Goal: Task Accomplishment & Management: Complete application form

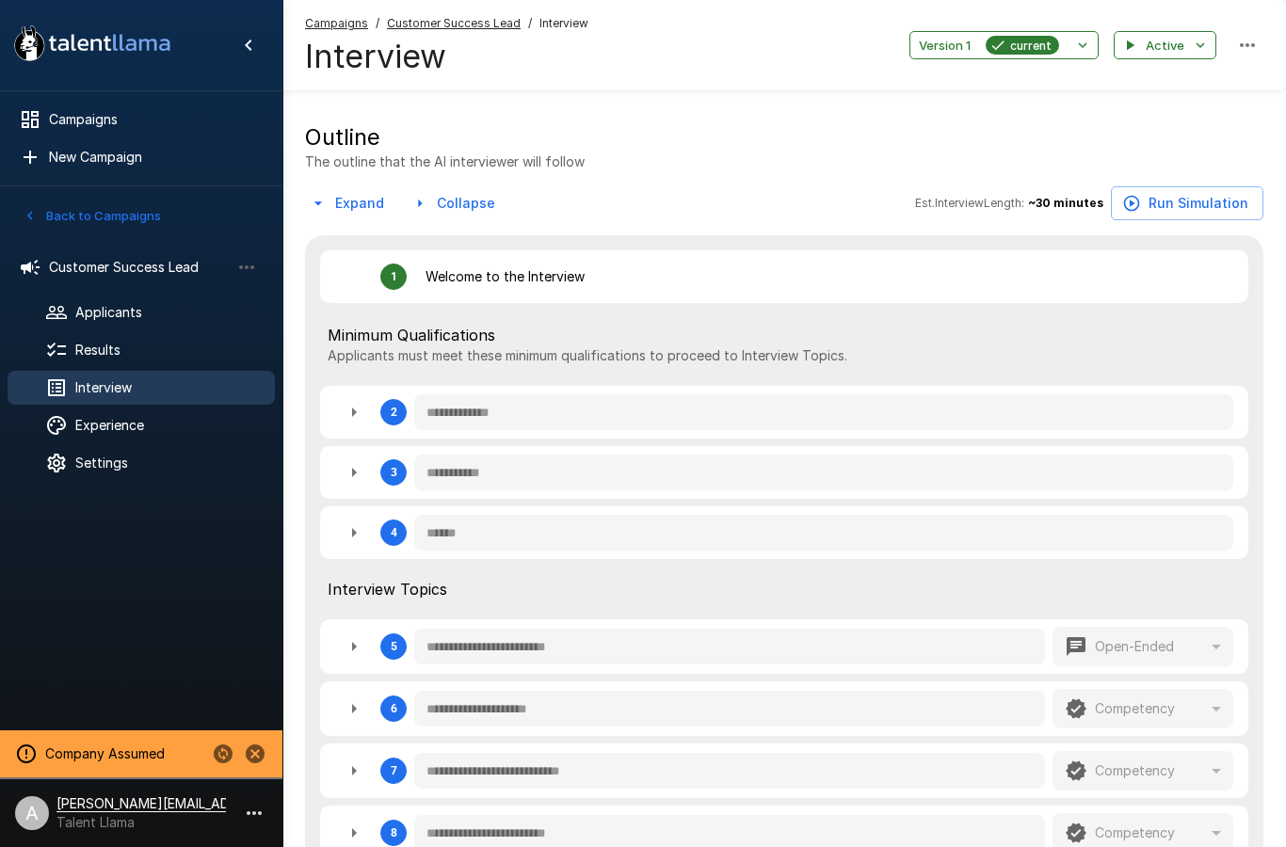
scroll to position [288, 0]
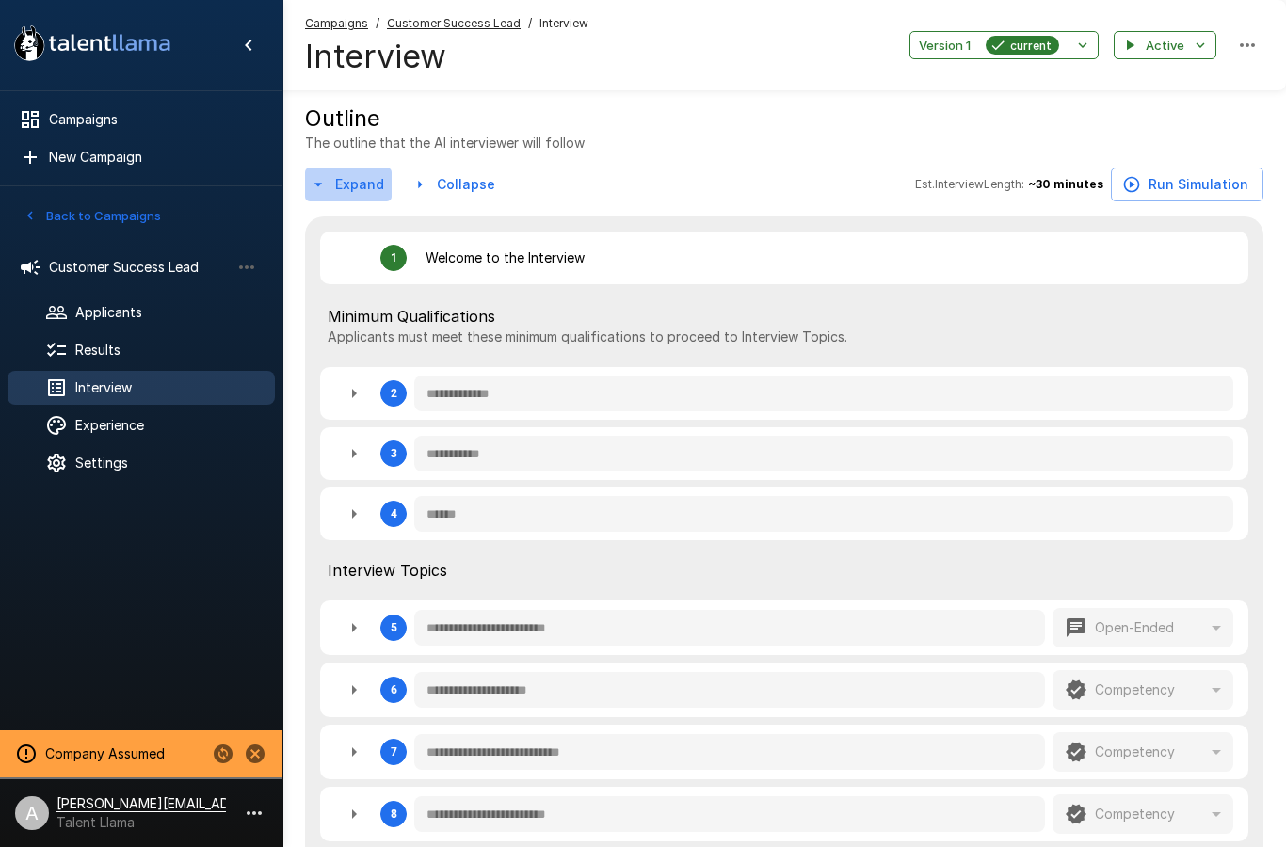
click at [320, 200] on button "Expand" at bounding box center [348, 185] width 87 height 35
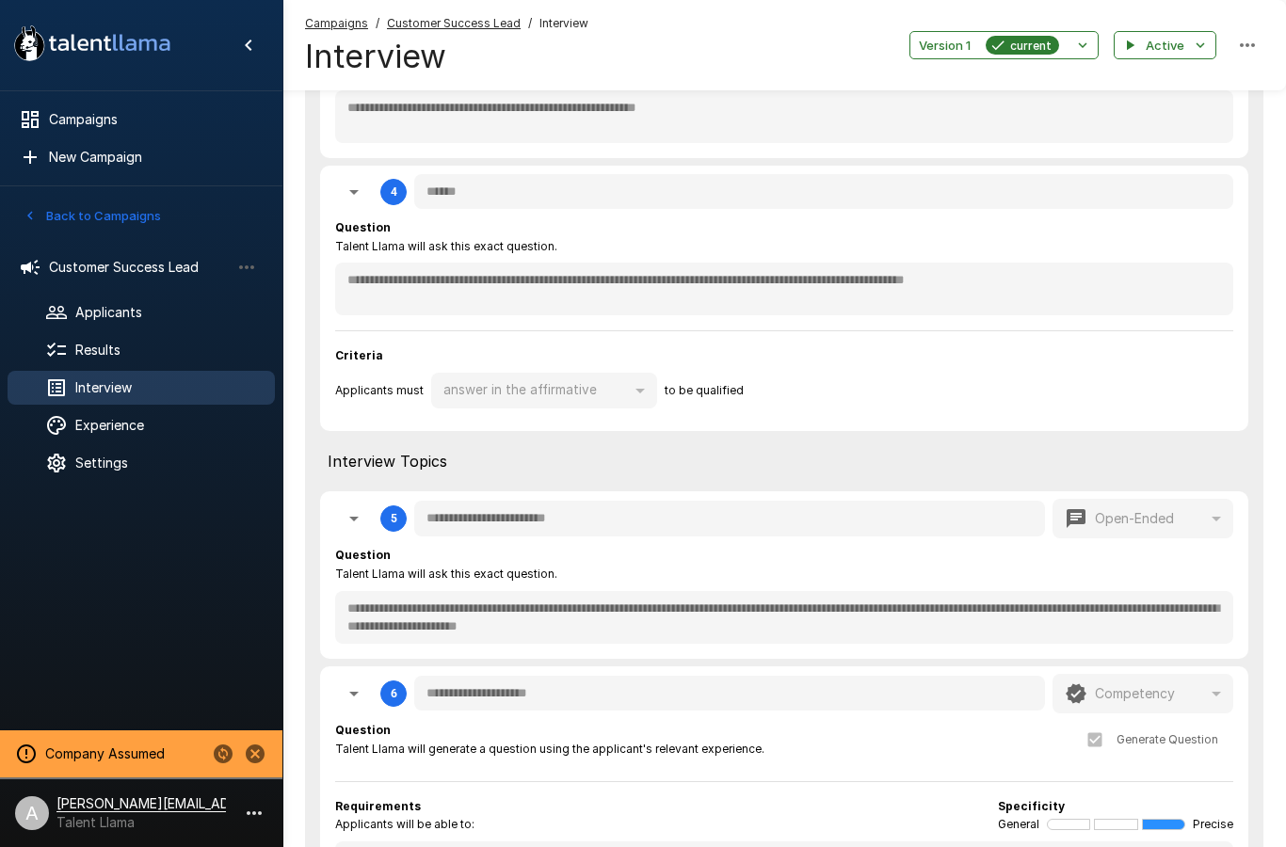
scroll to position [1214, 0]
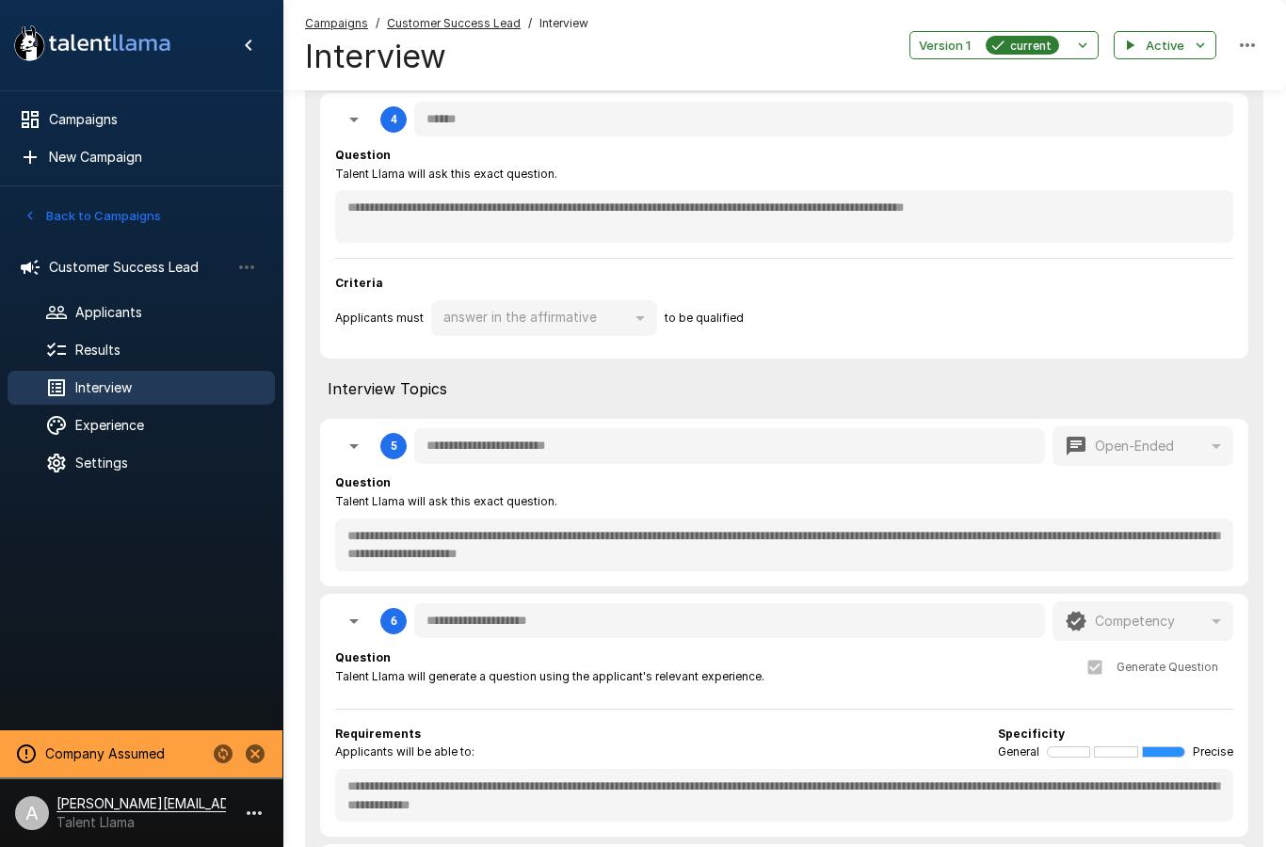
click at [133, 429] on span "Experience" at bounding box center [167, 425] width 184 height 19
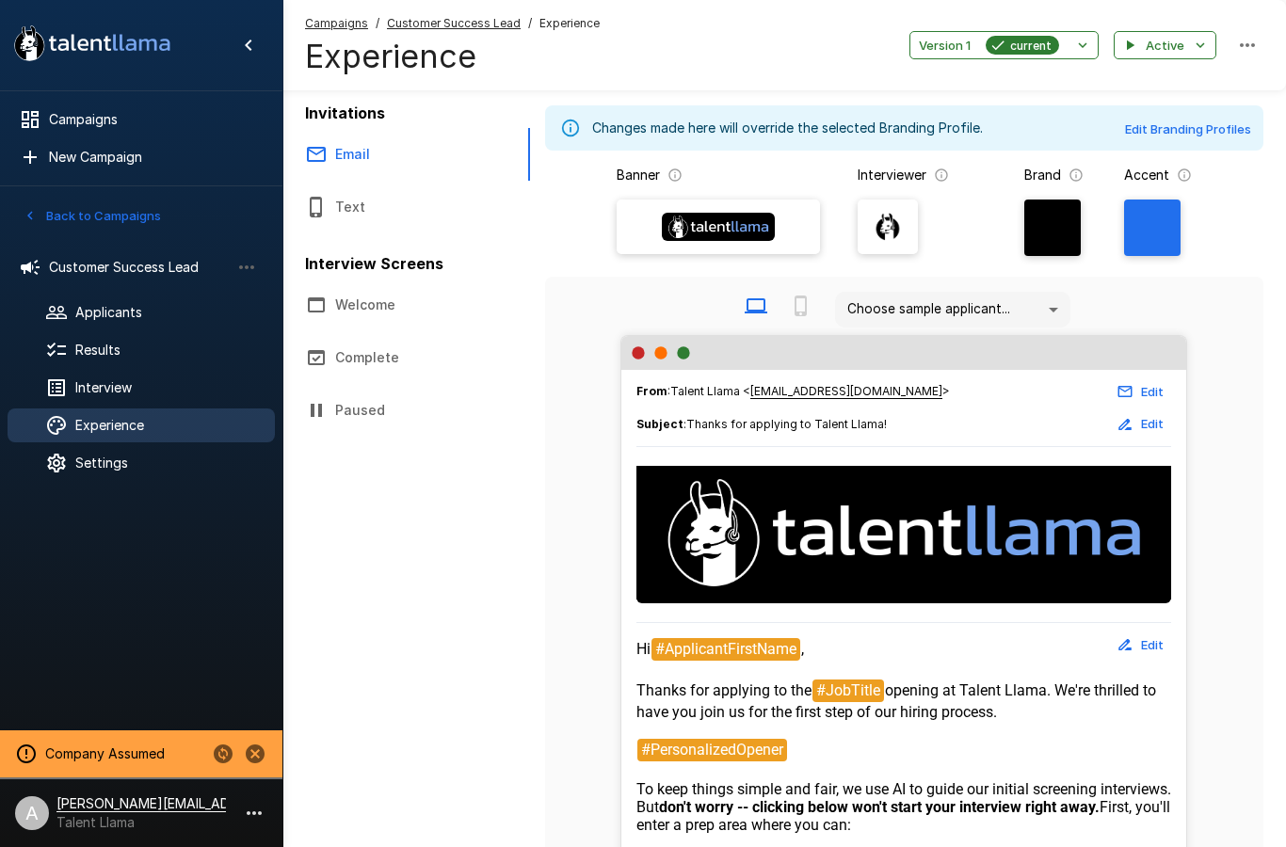
click at [118, 366] on div "Results" at bounding box center [141, 350] width 267 height 34
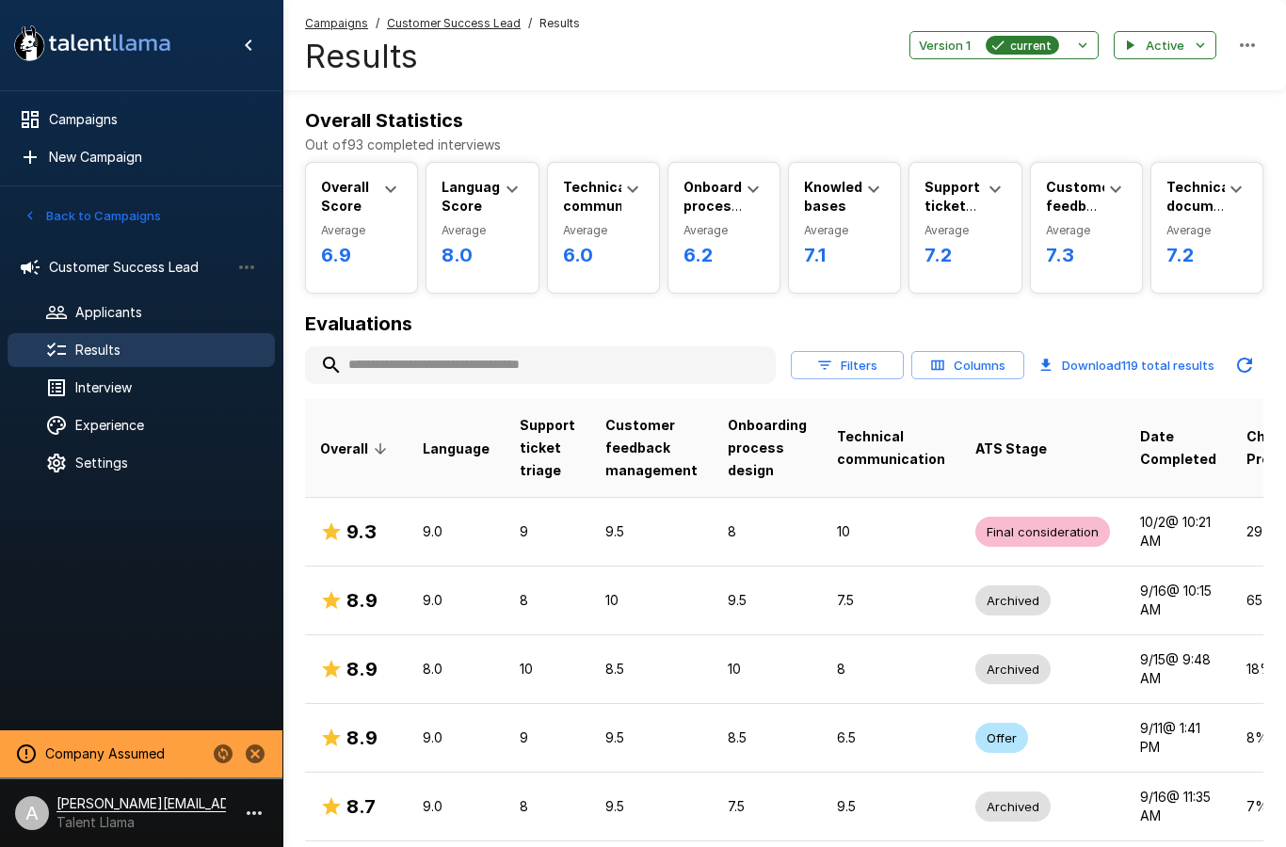
click at [156, 378] on span "Interview" at bounding box center [167, 387] width 184 height 19
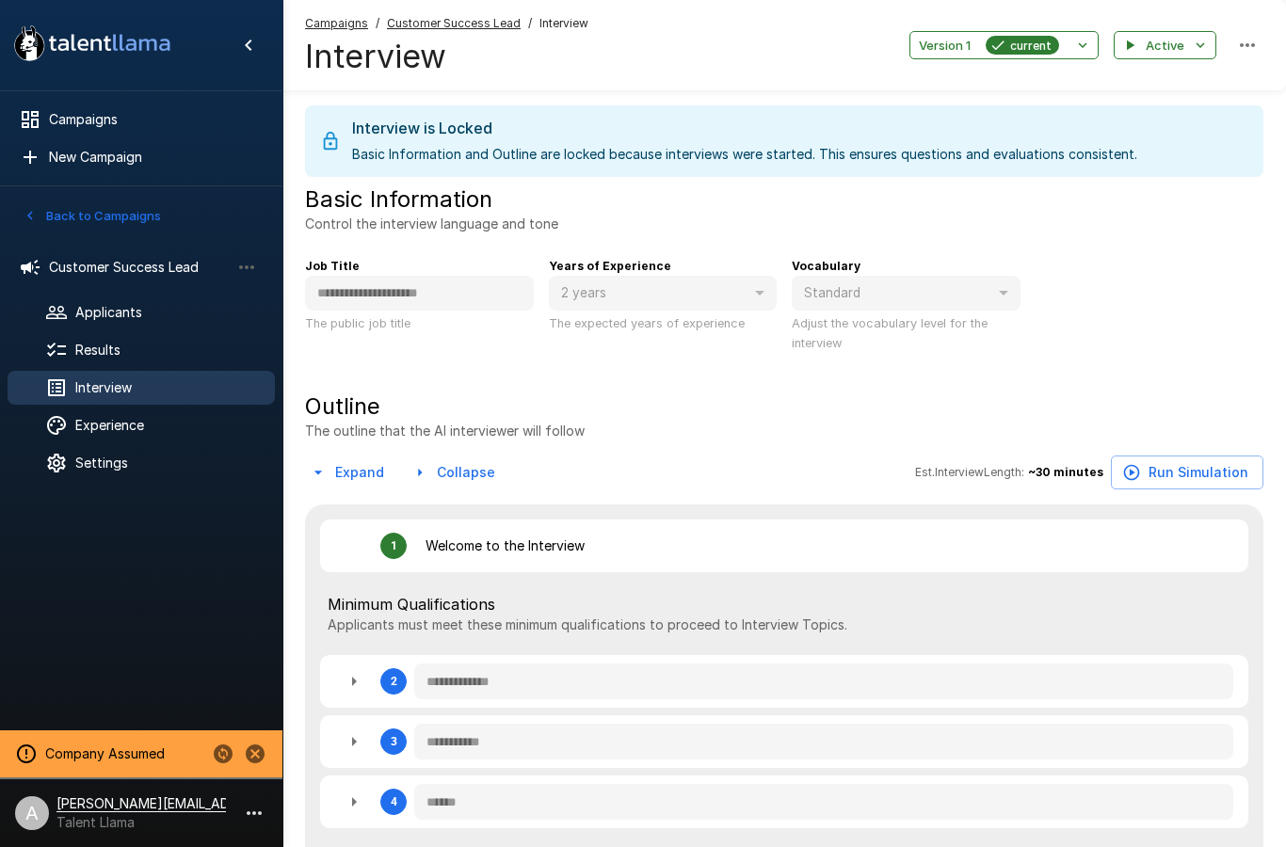
type textarea "*"
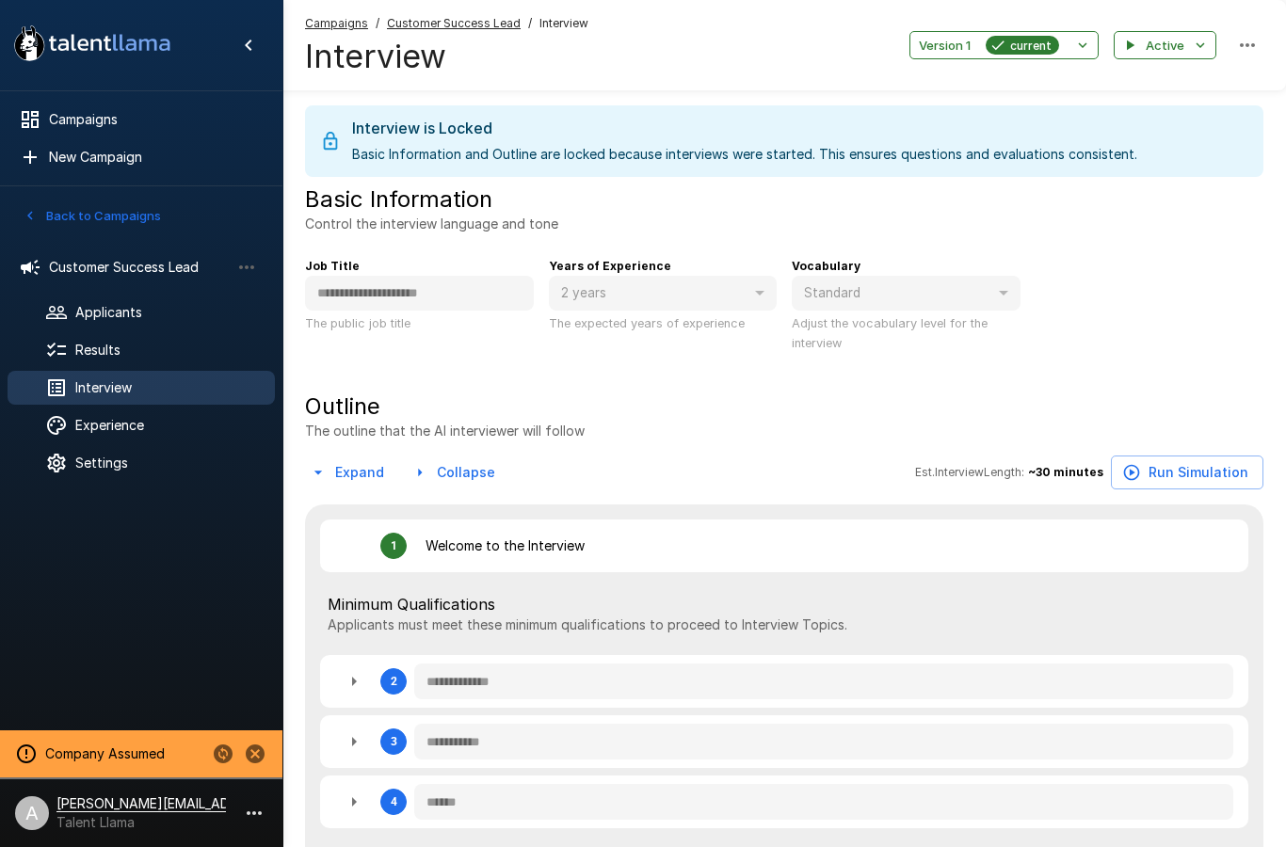
type textarea "*"
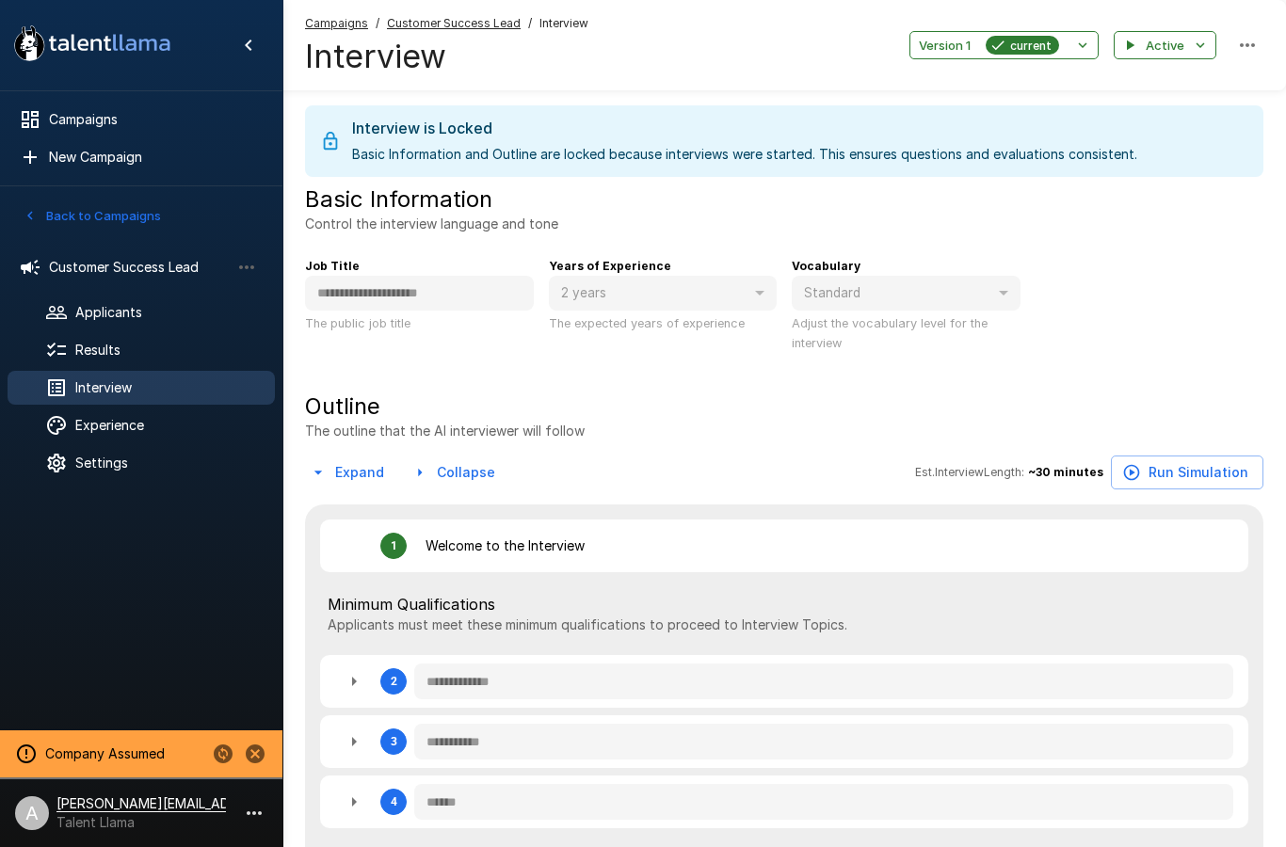
type textarea "*"
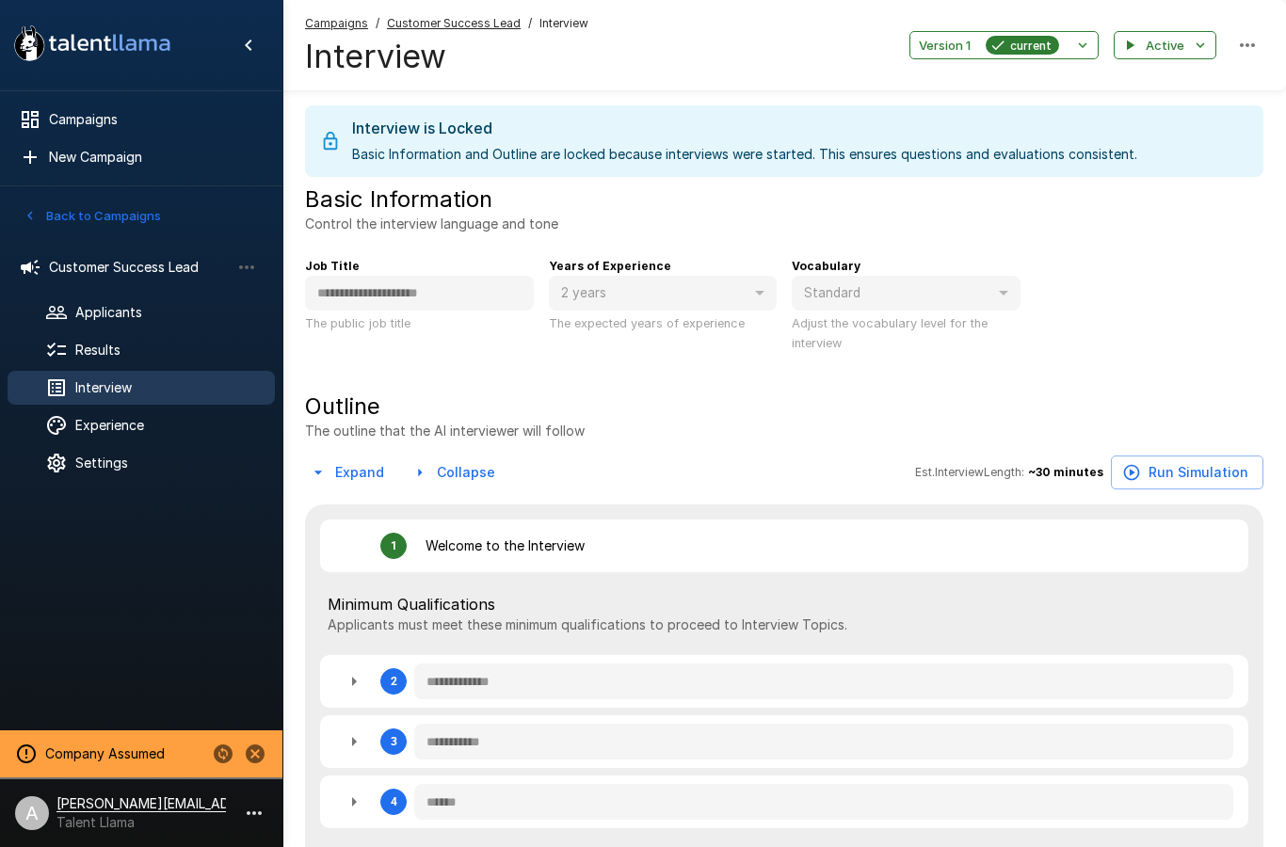
type textarea "*"
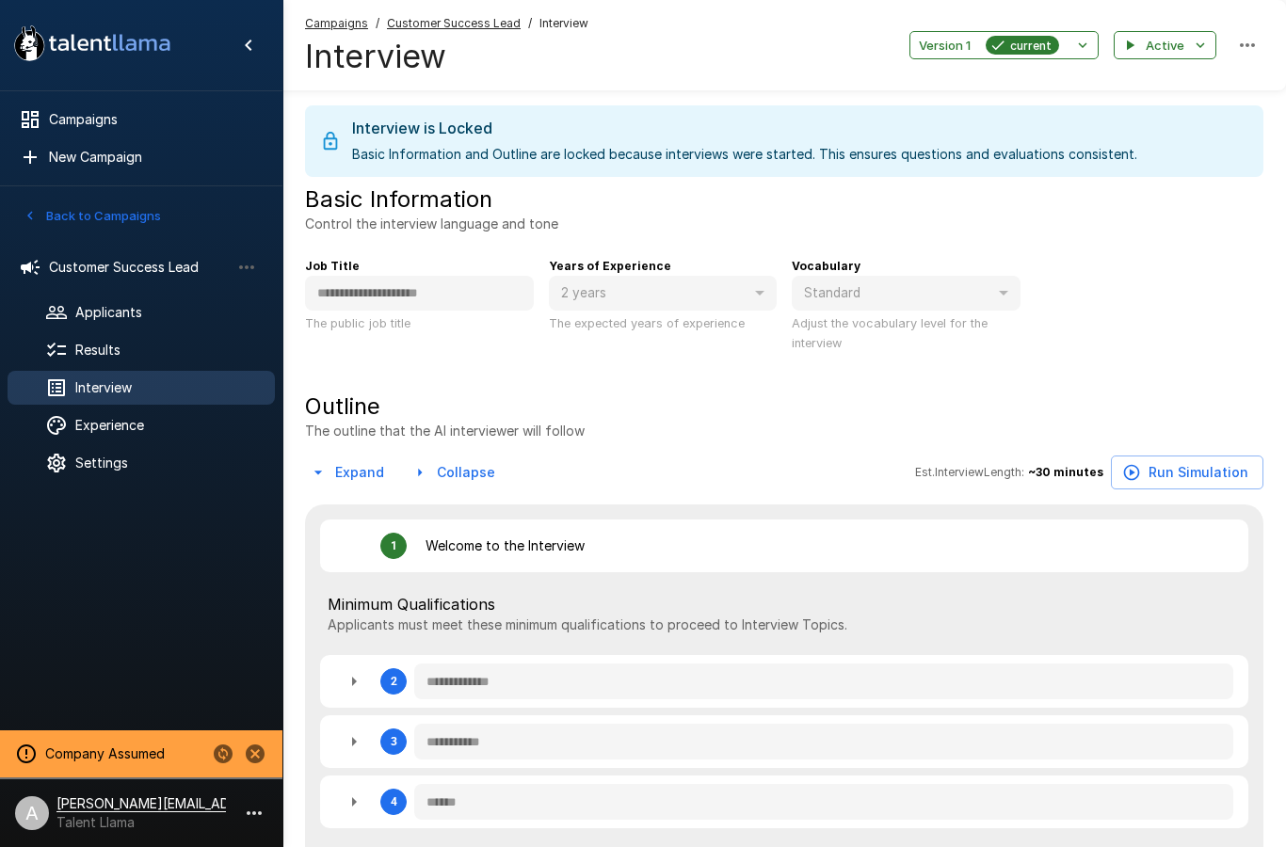
type textarea "*"
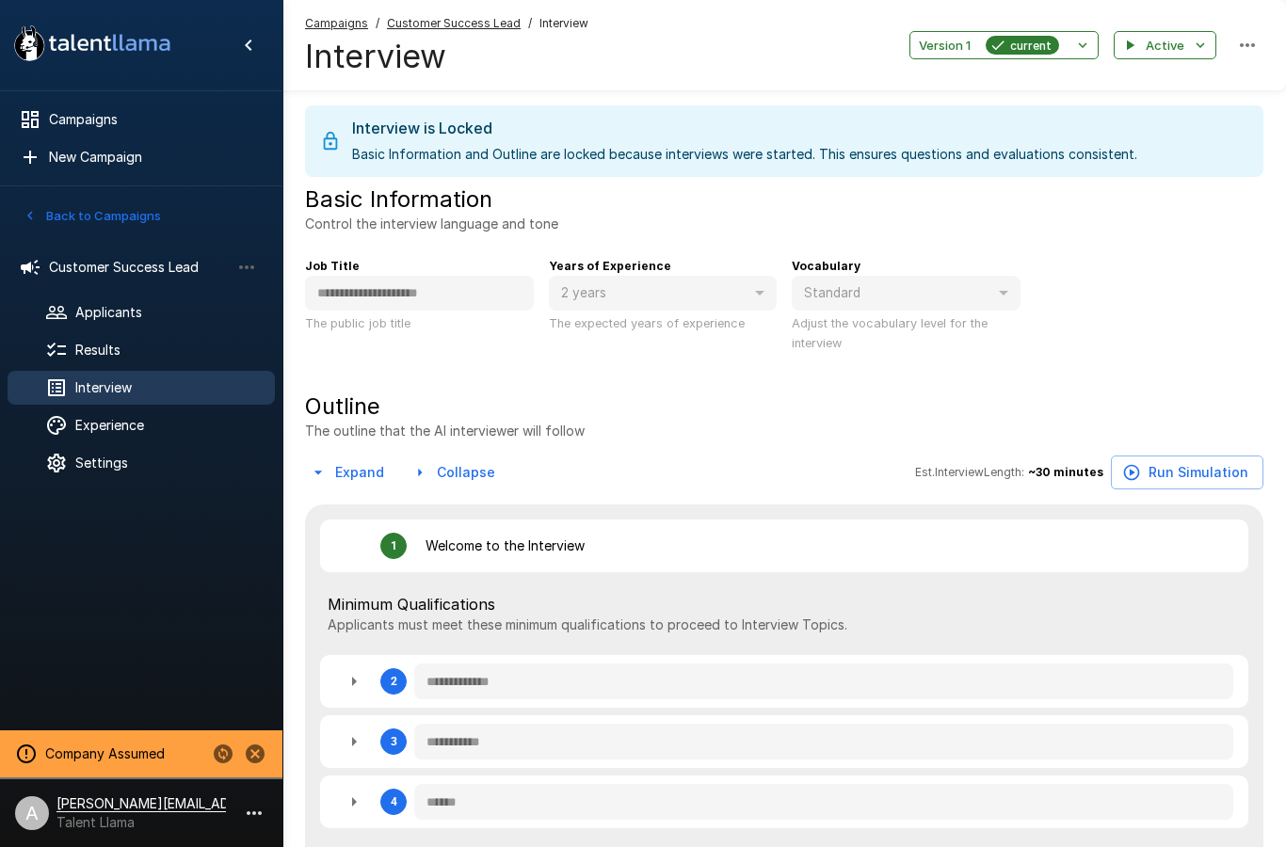
type textarea "*"
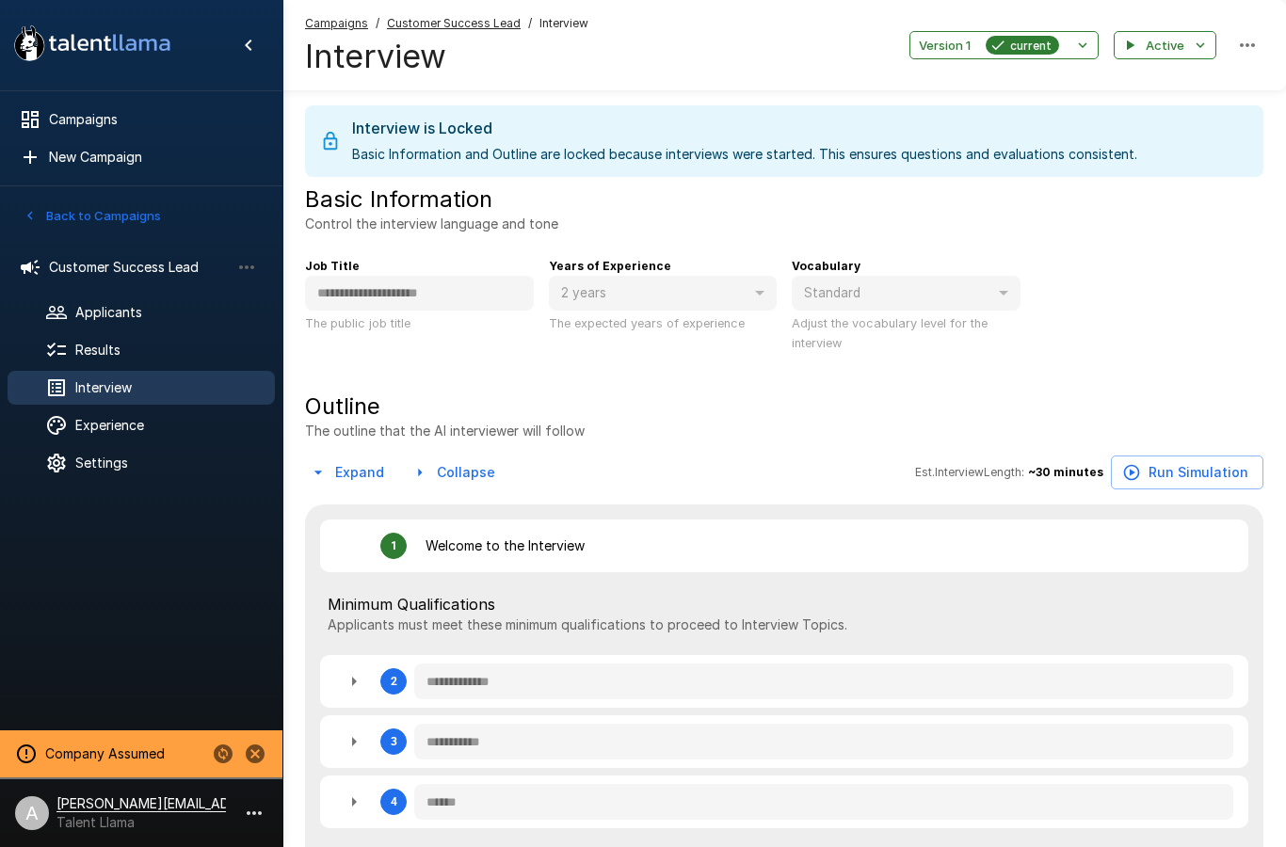
type textarea "*"
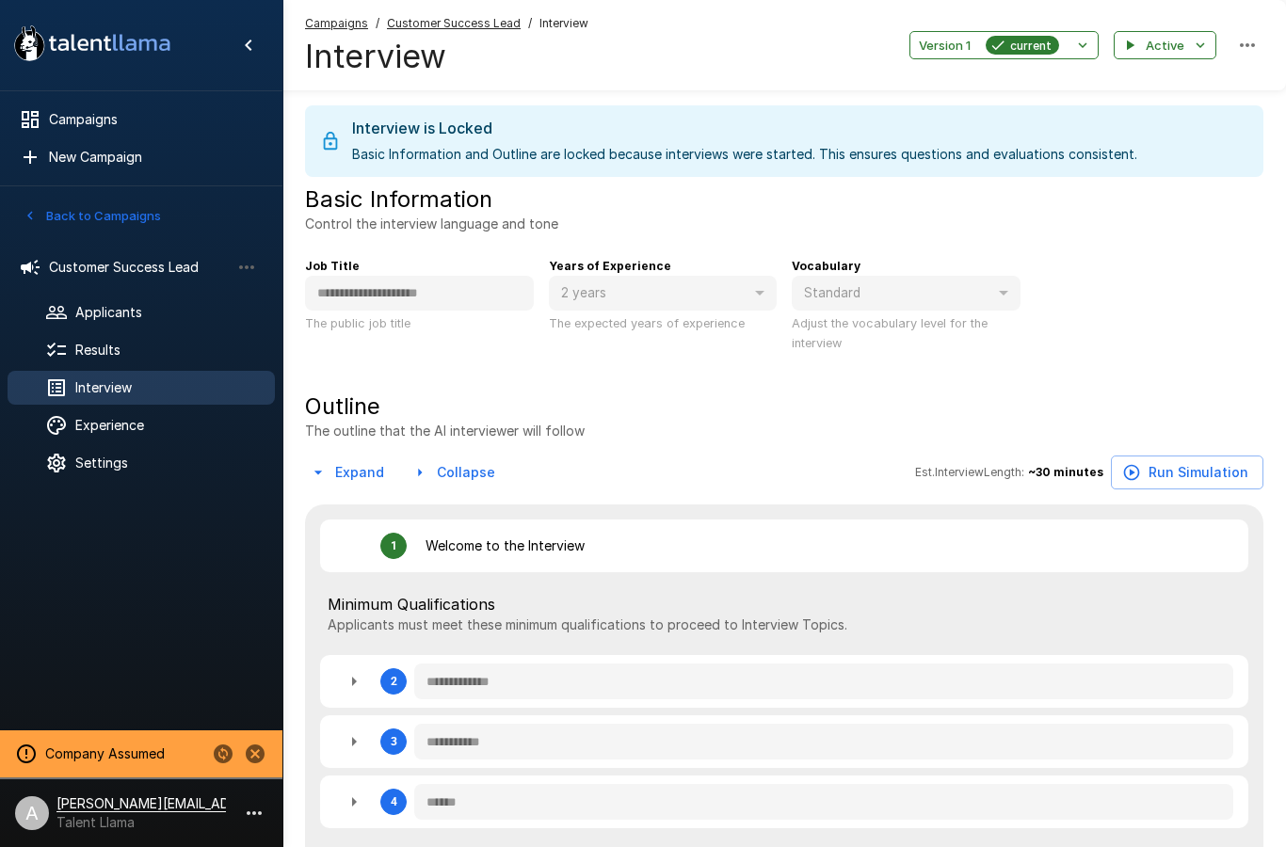
type textarea "*"
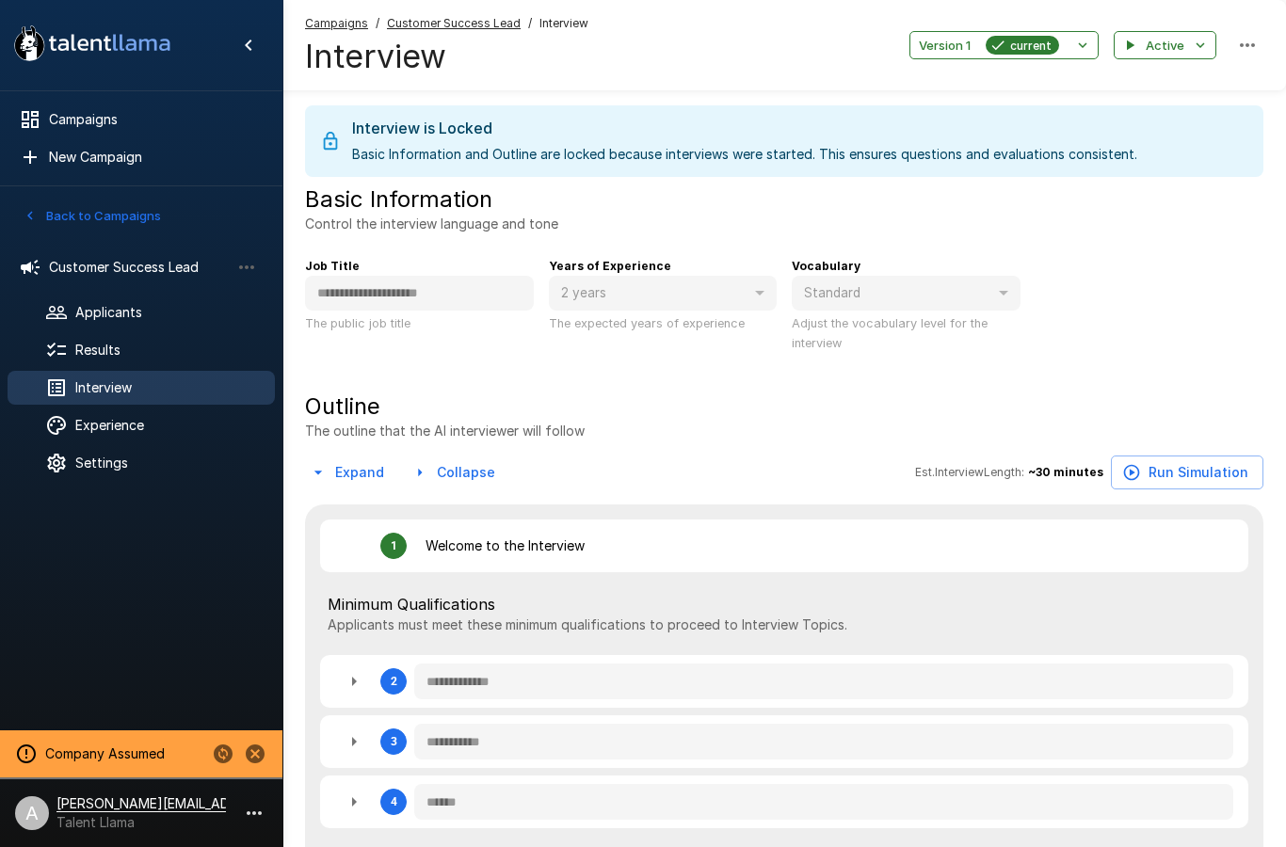
type textarea "*"
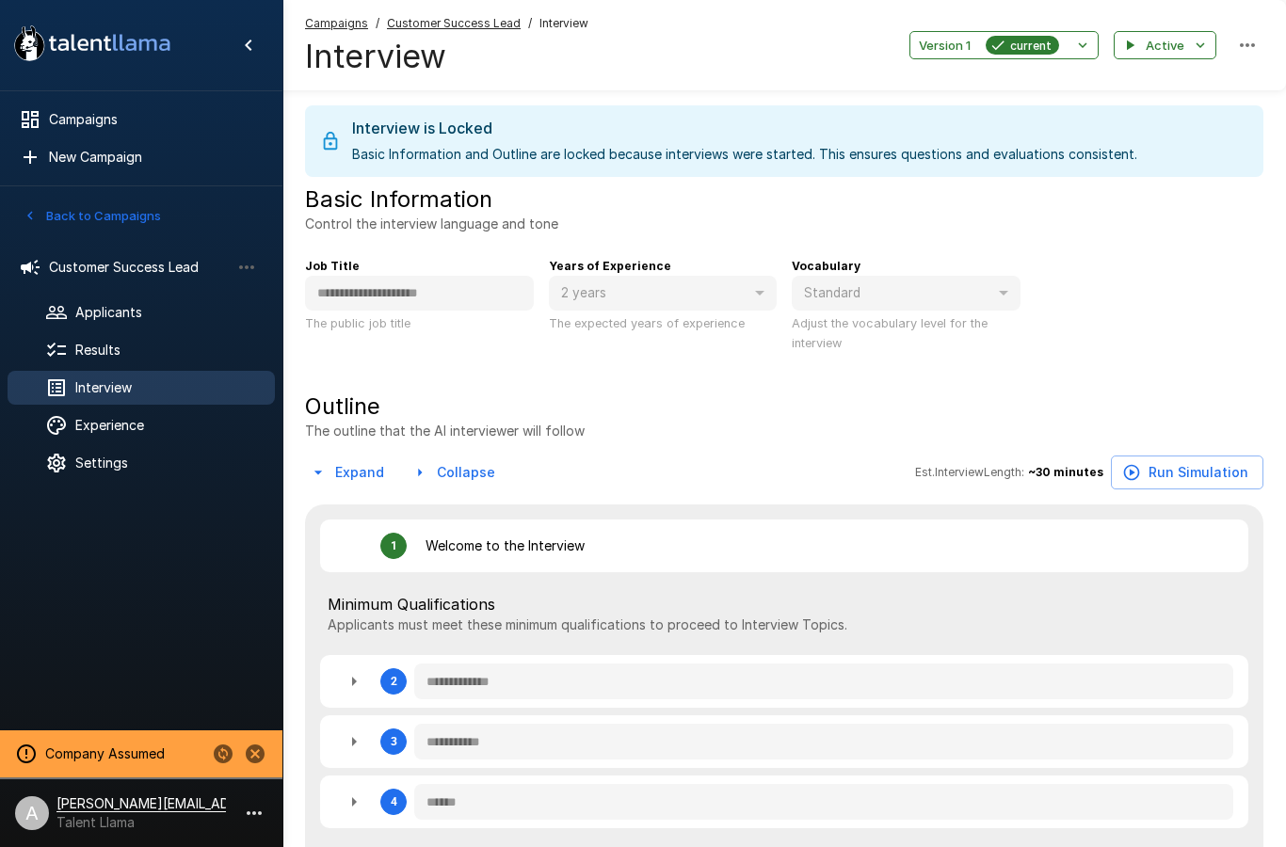
type textarea "*"
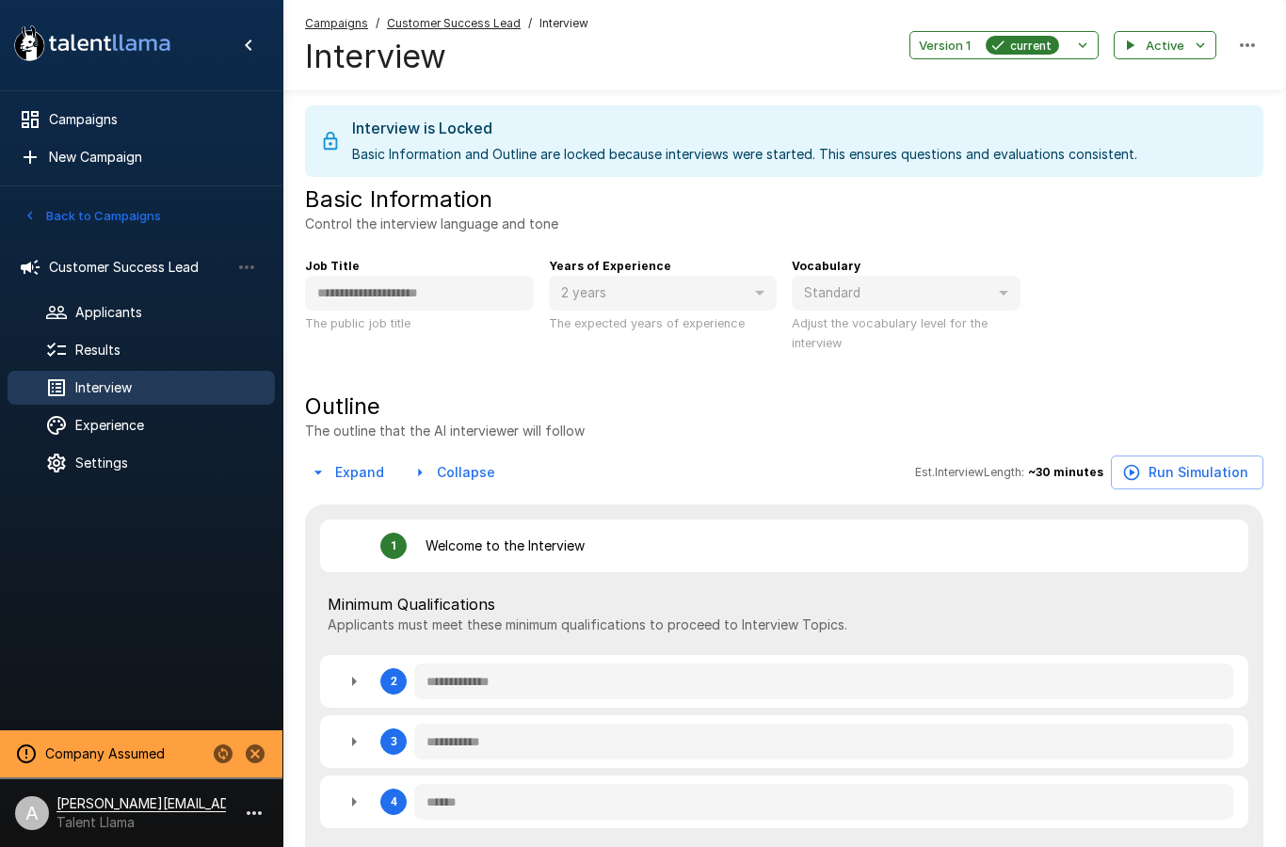
type textarea "*"
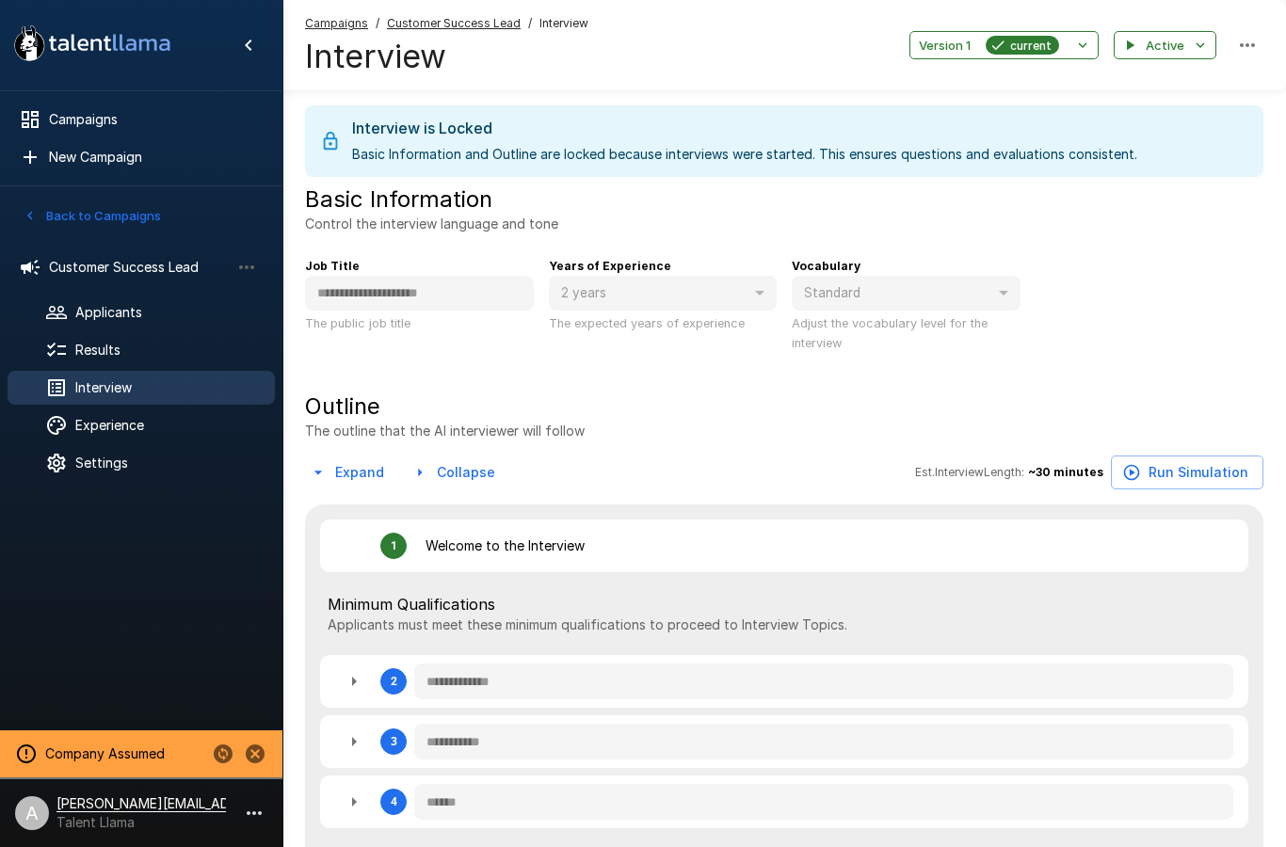
type textarea "*"
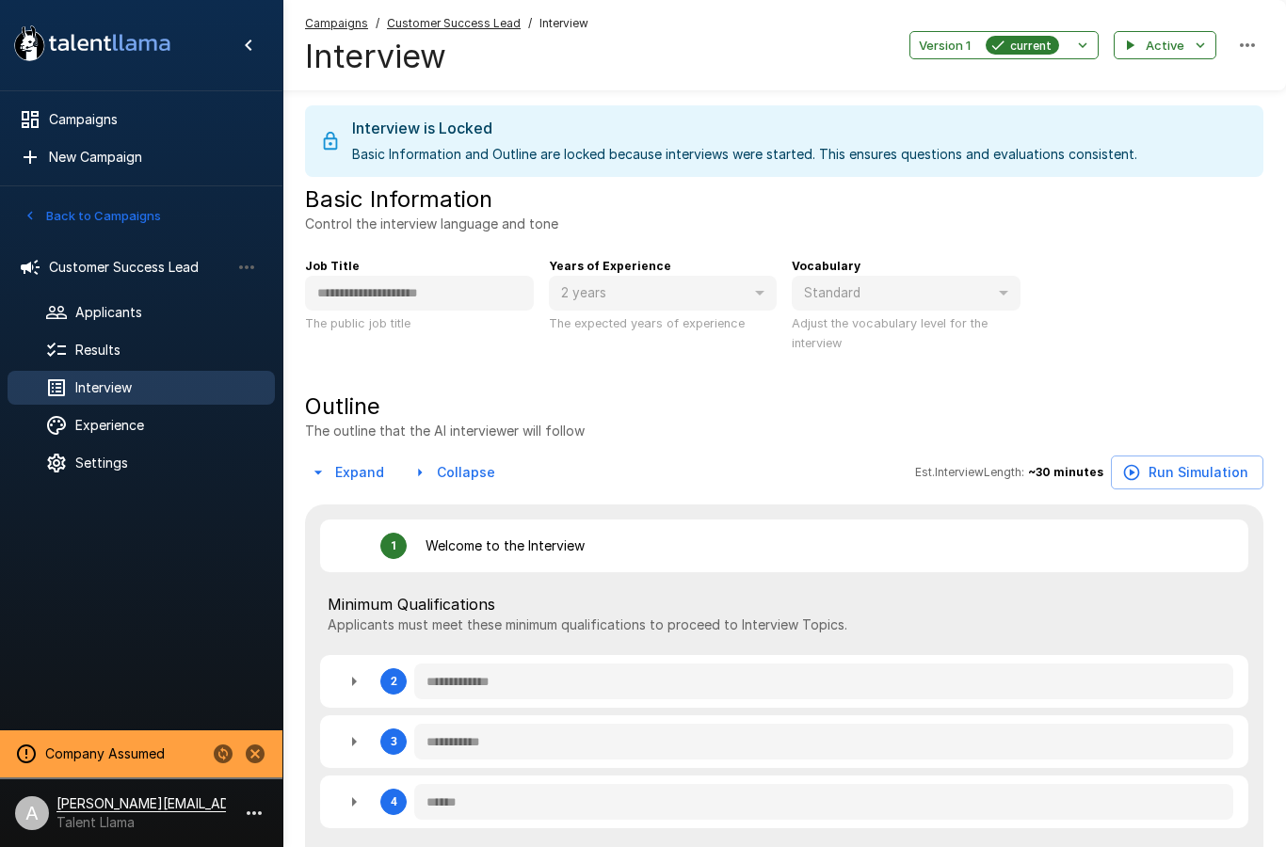
type textarea "*"
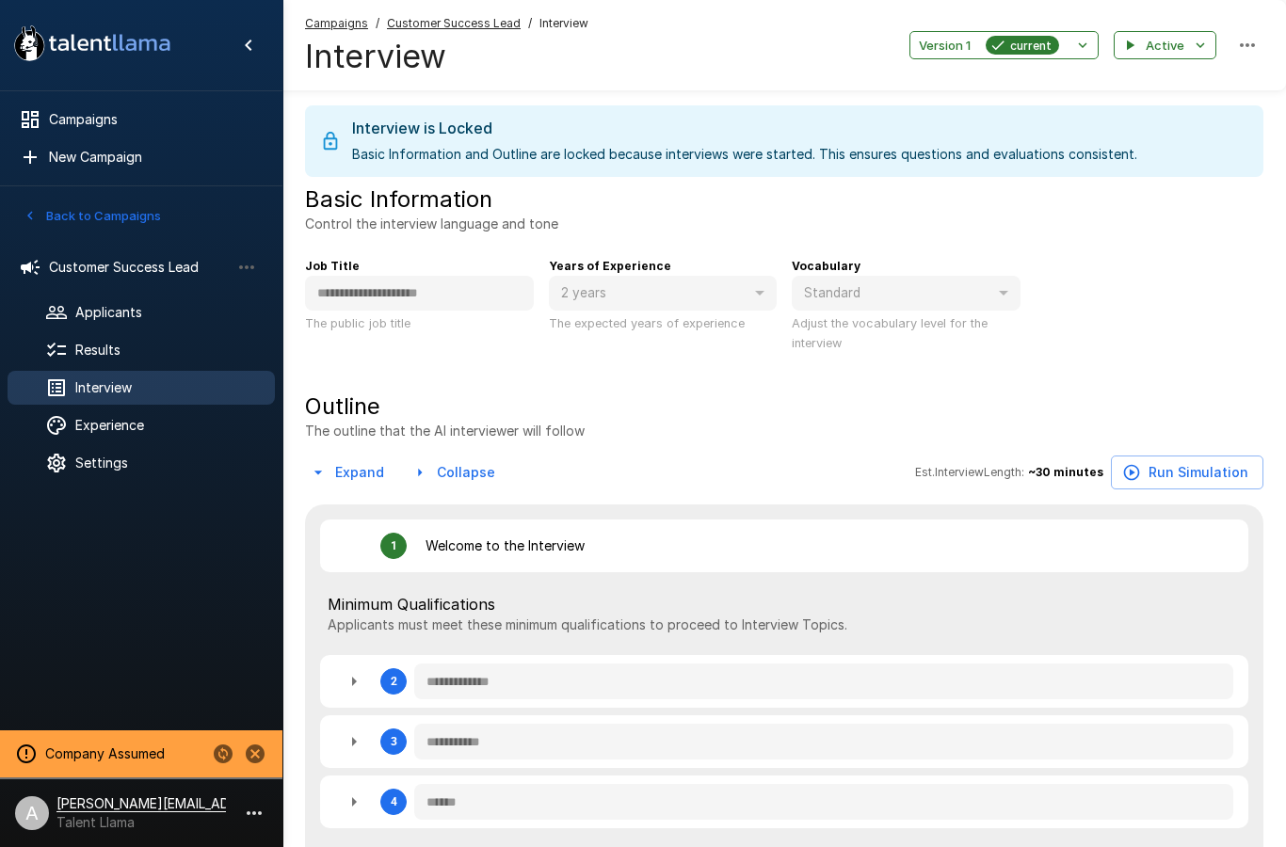
type textarea "*"
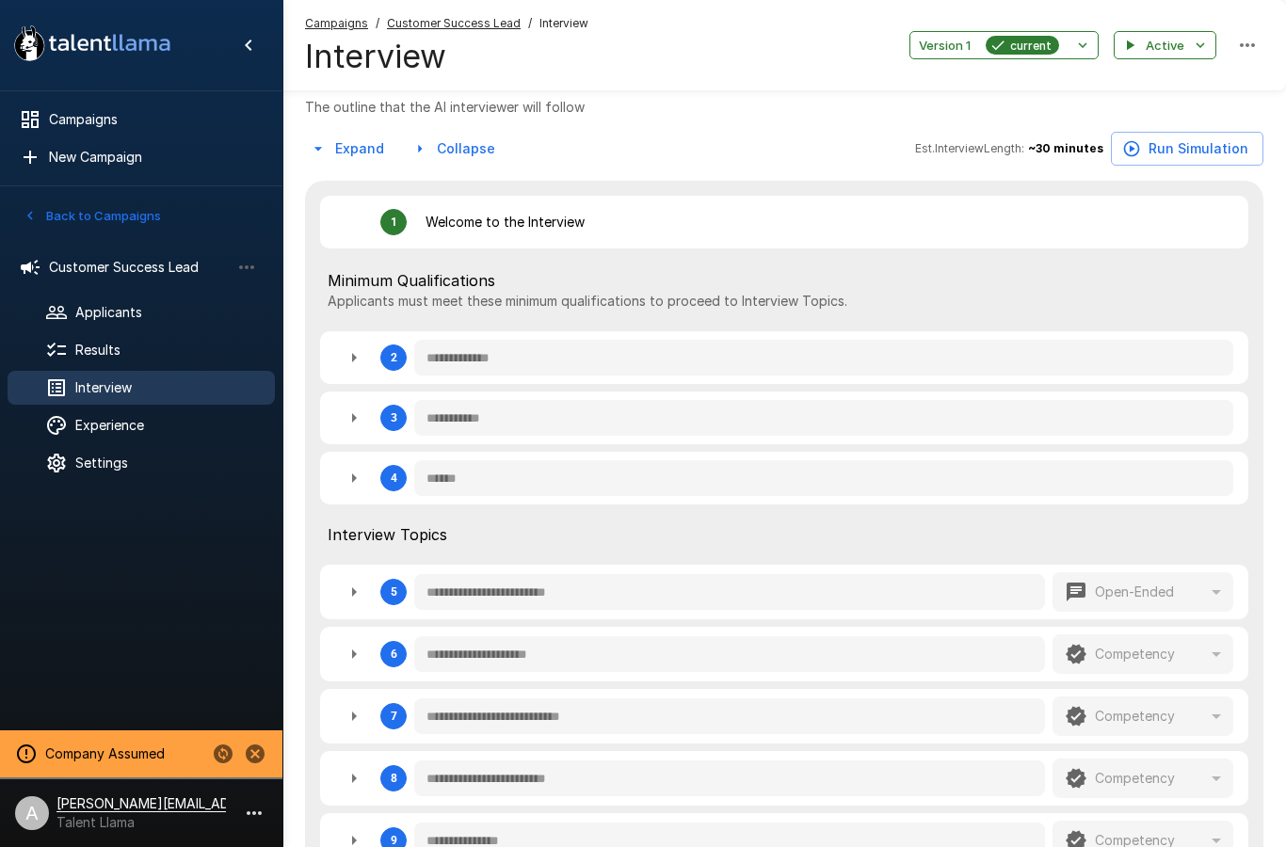
type textarea "*"
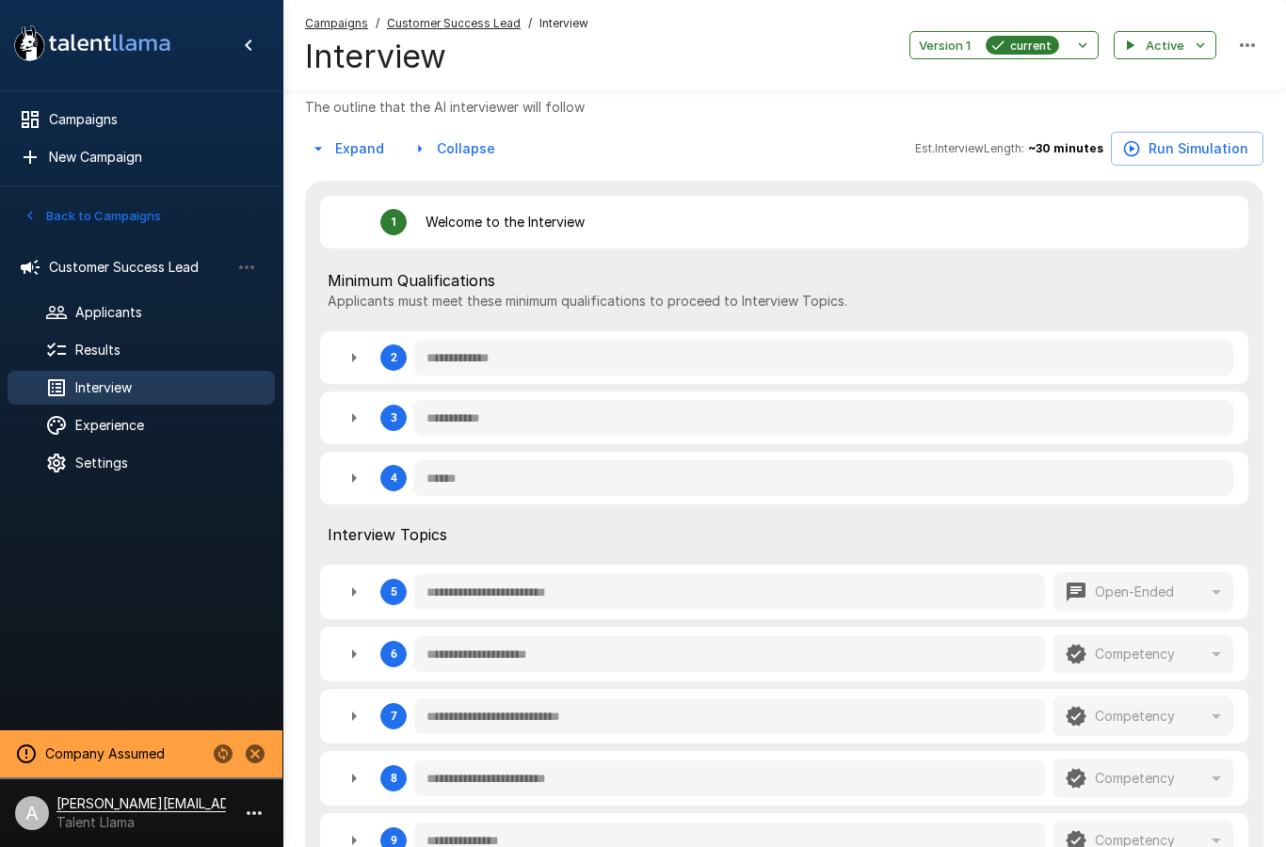
type textarea "*"
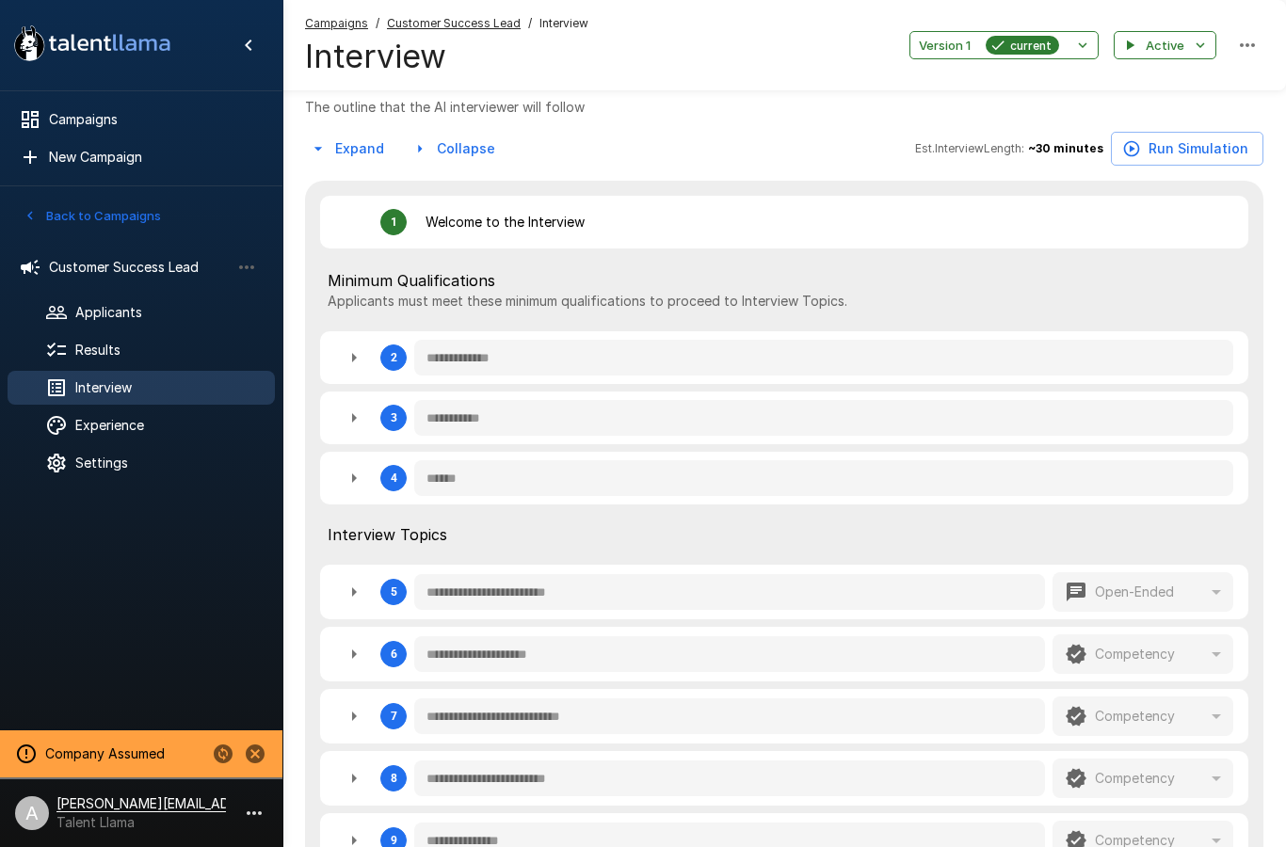
type textarea "*"
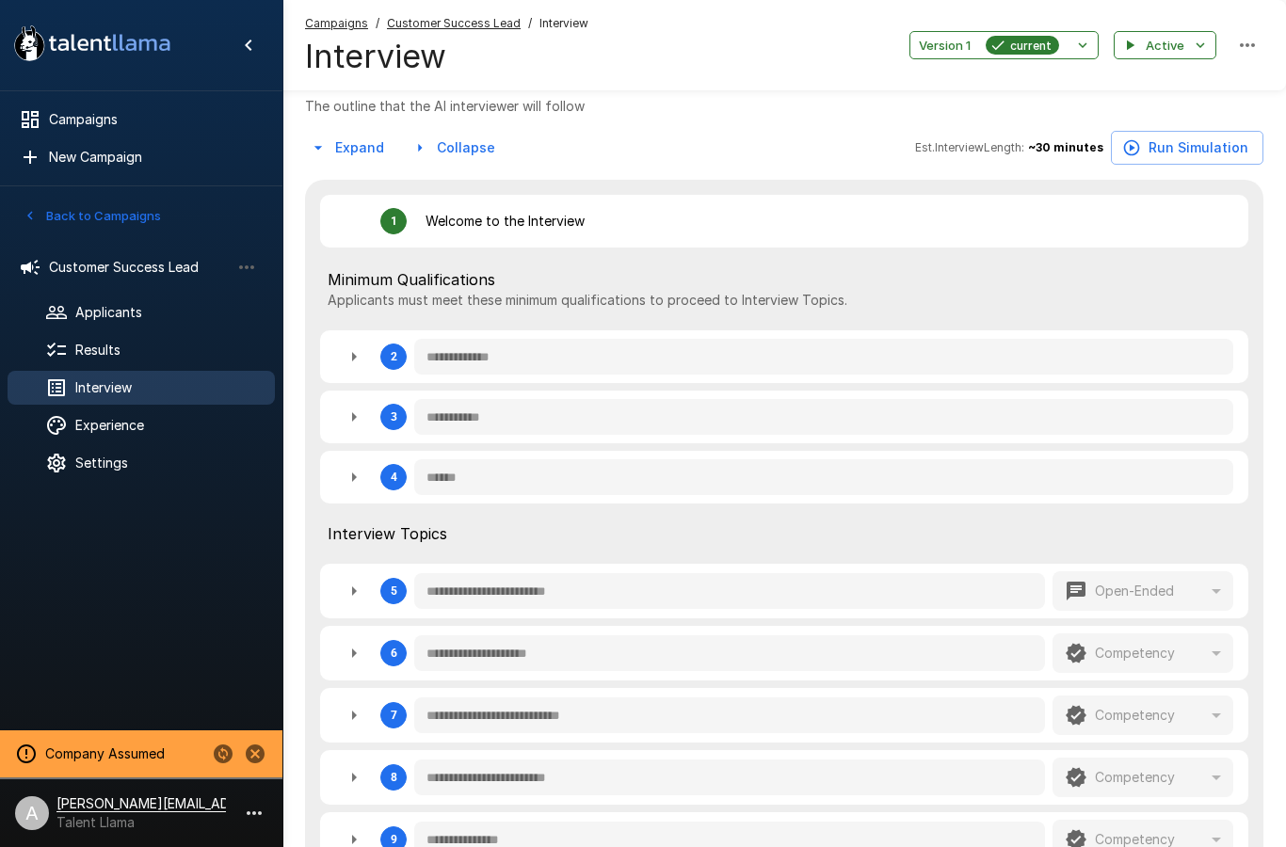
type textarea "*"
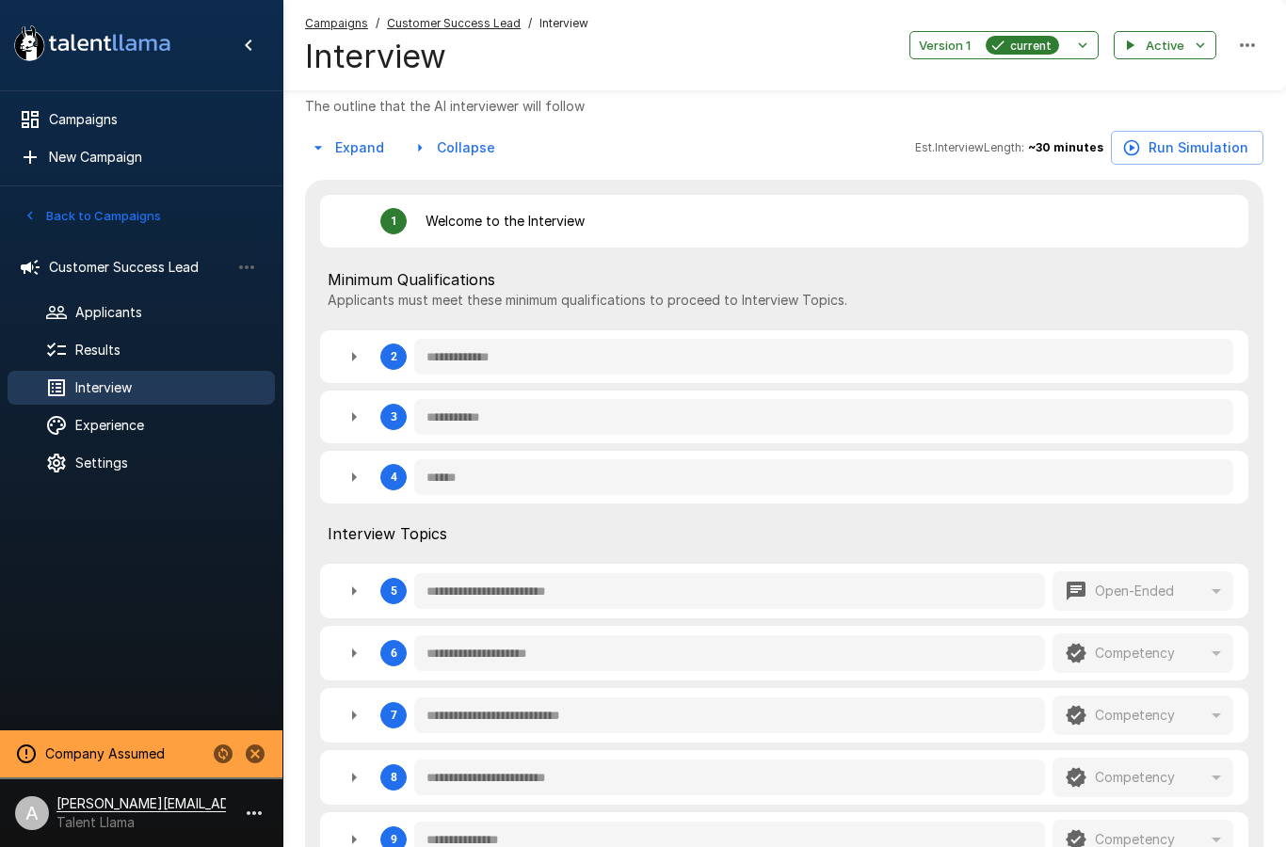
type textarea "*"
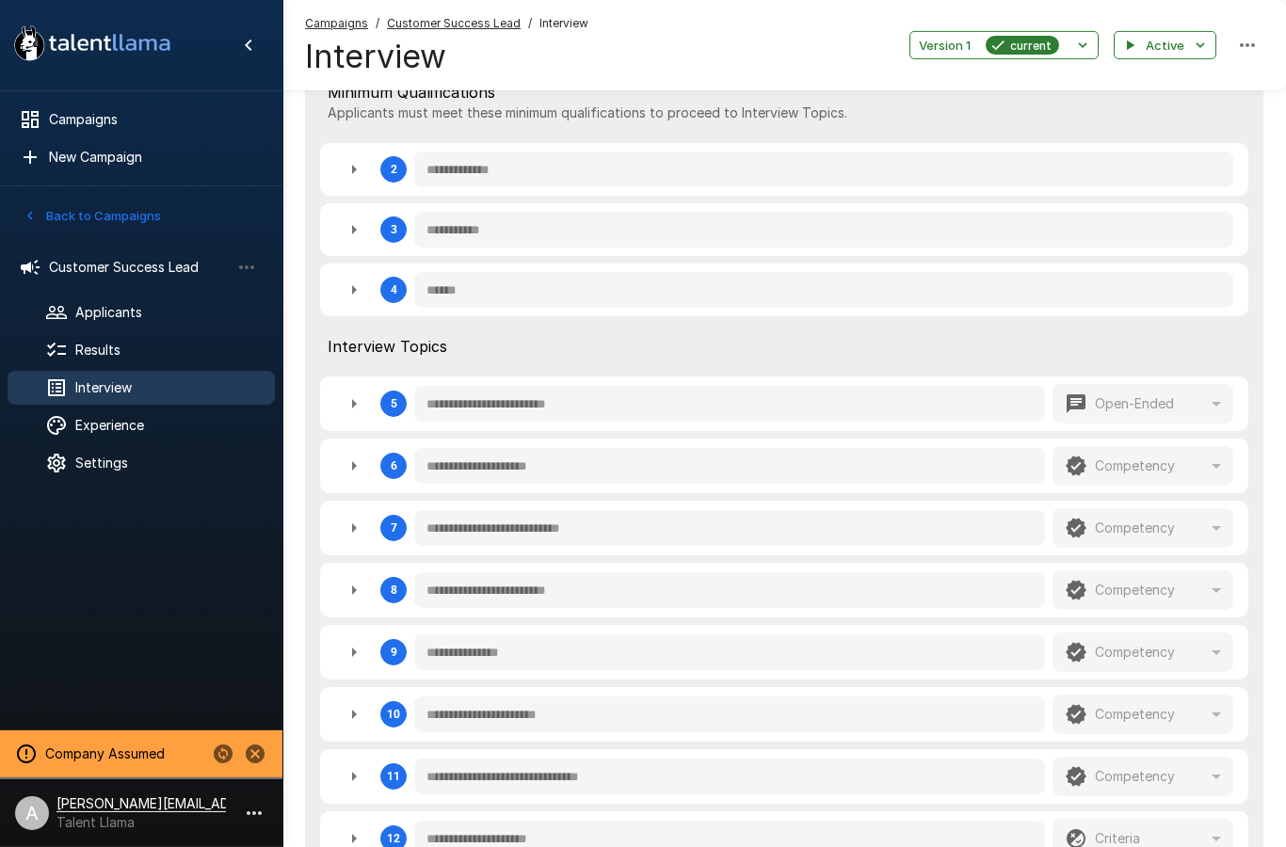
type textarea "*"
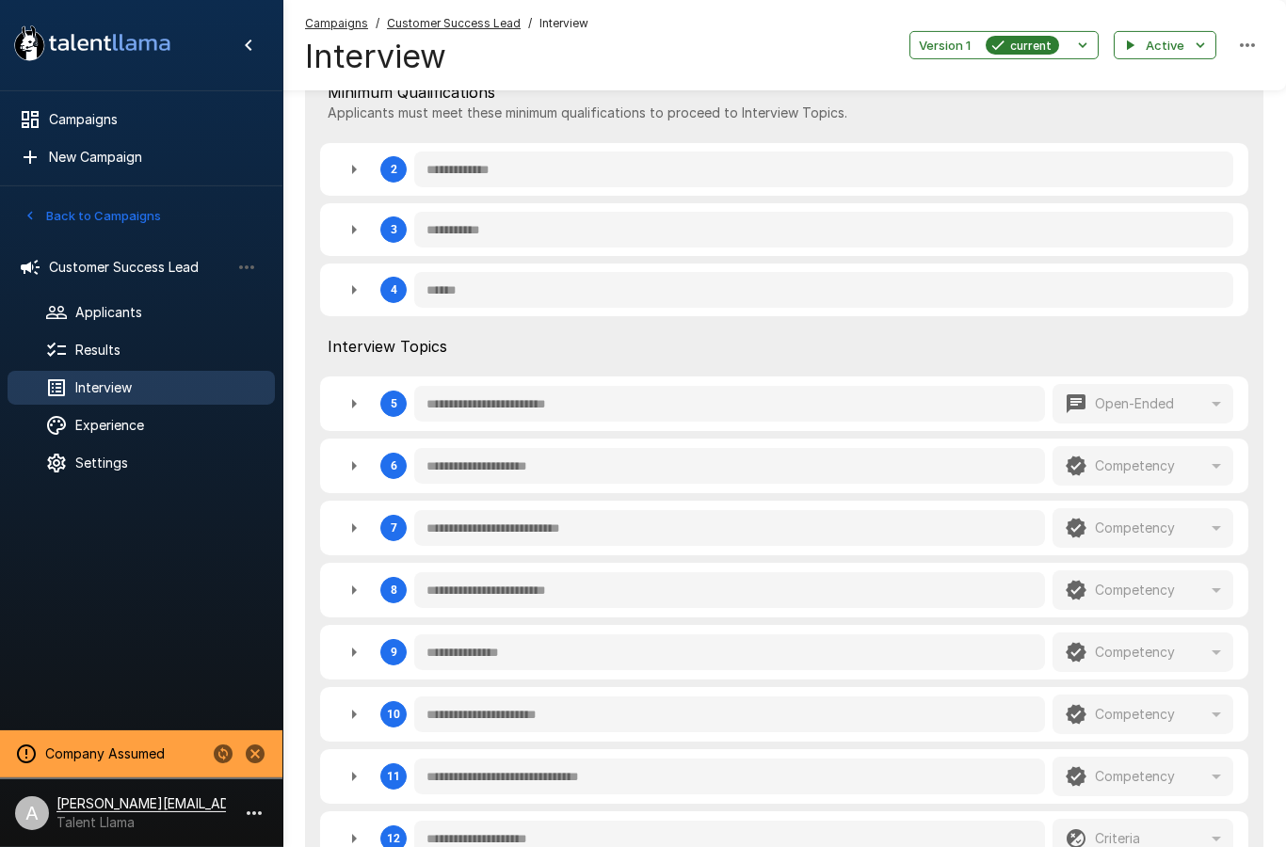
type textarea "*"
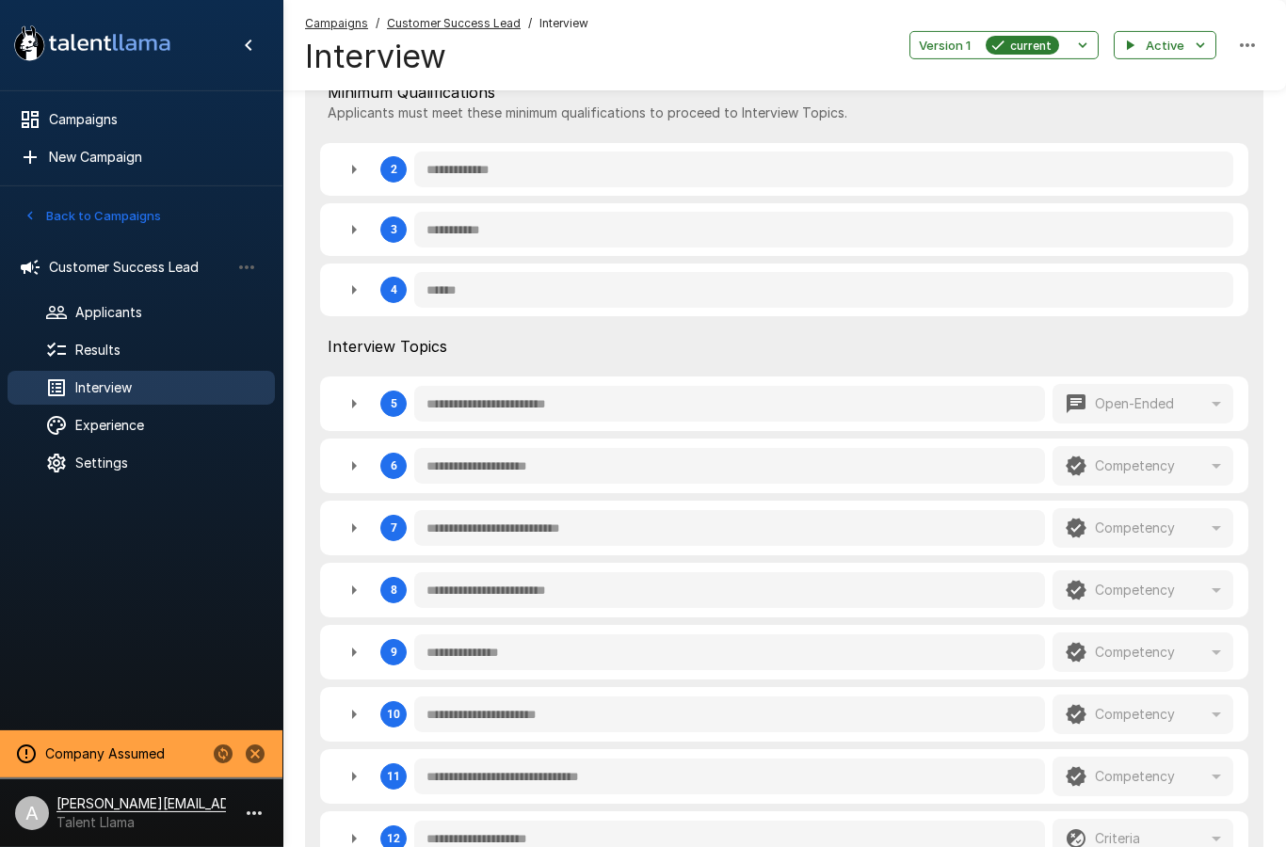
type textarea "*"
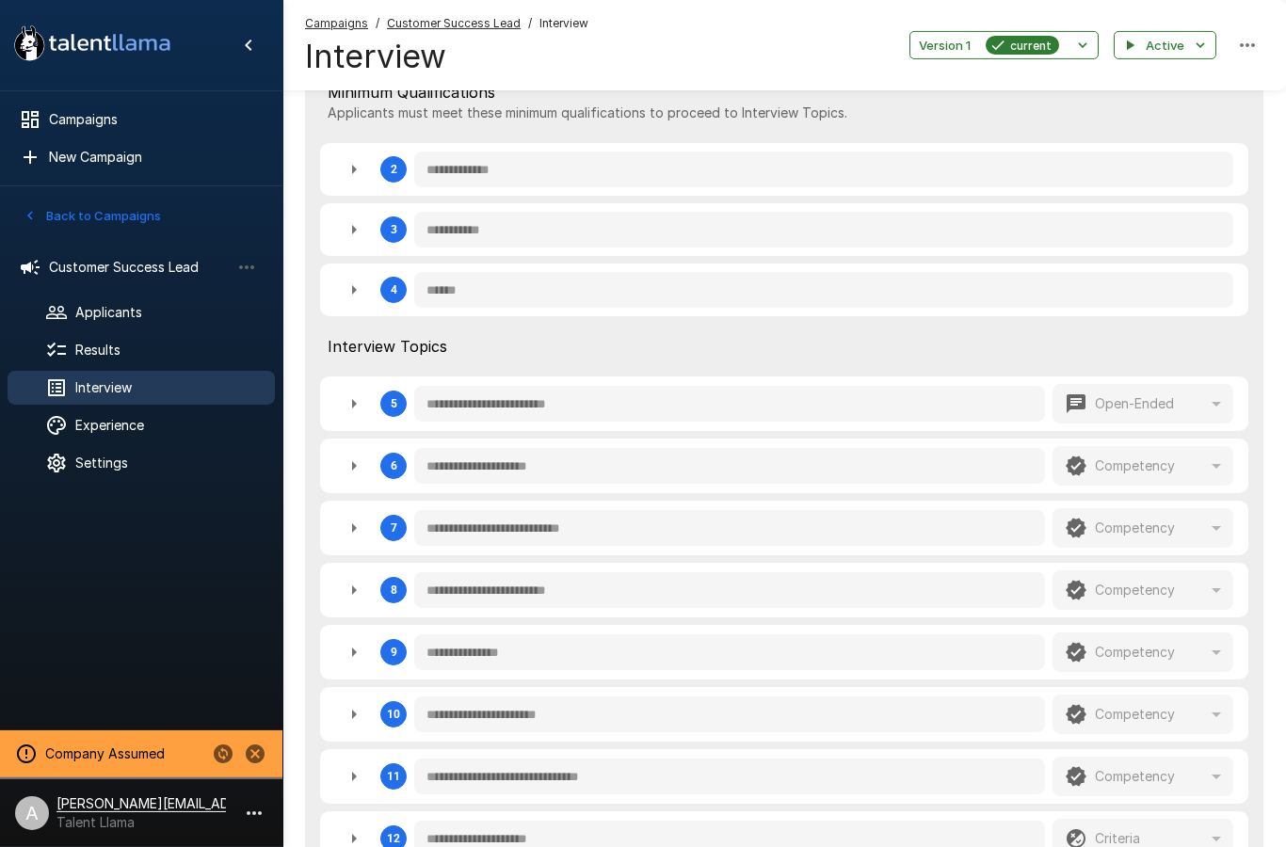
type textarea "*"
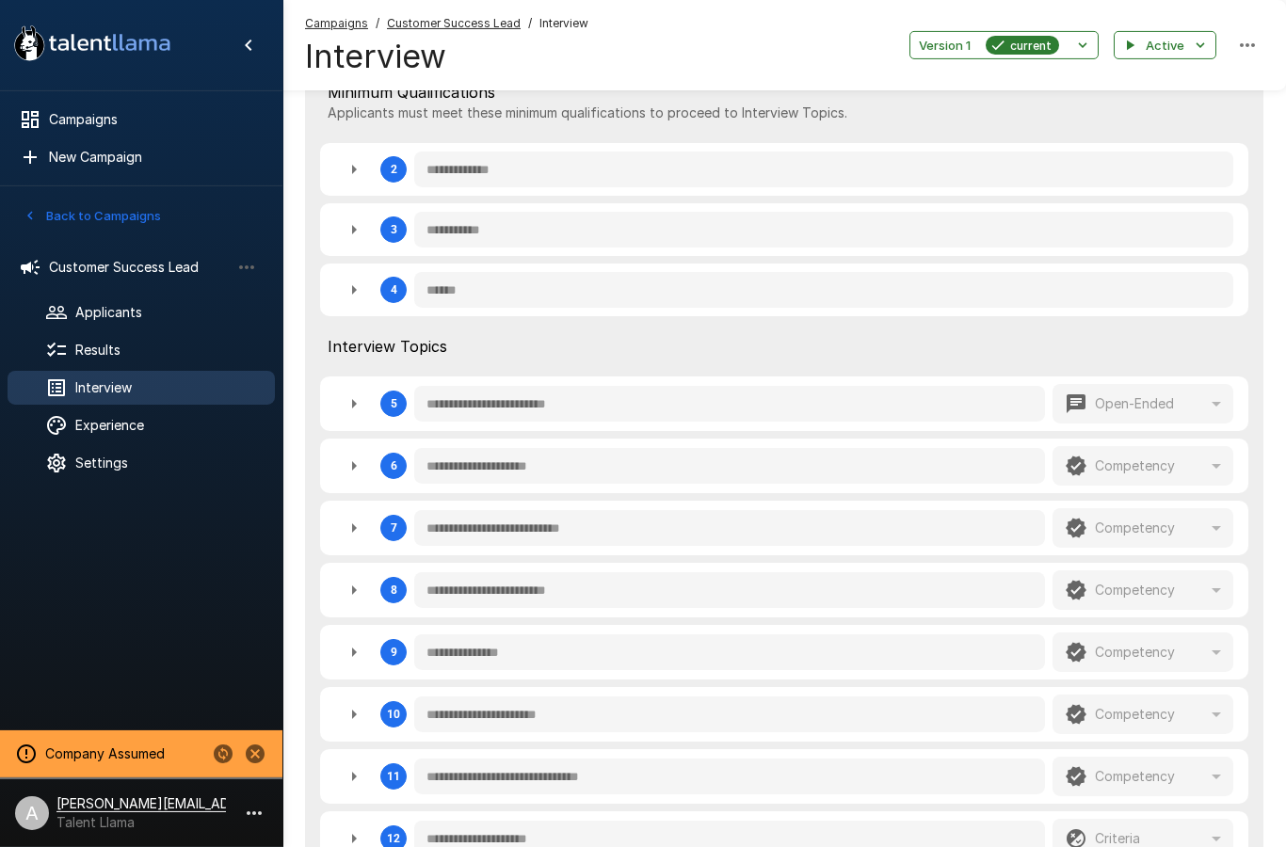
type textarea "*"
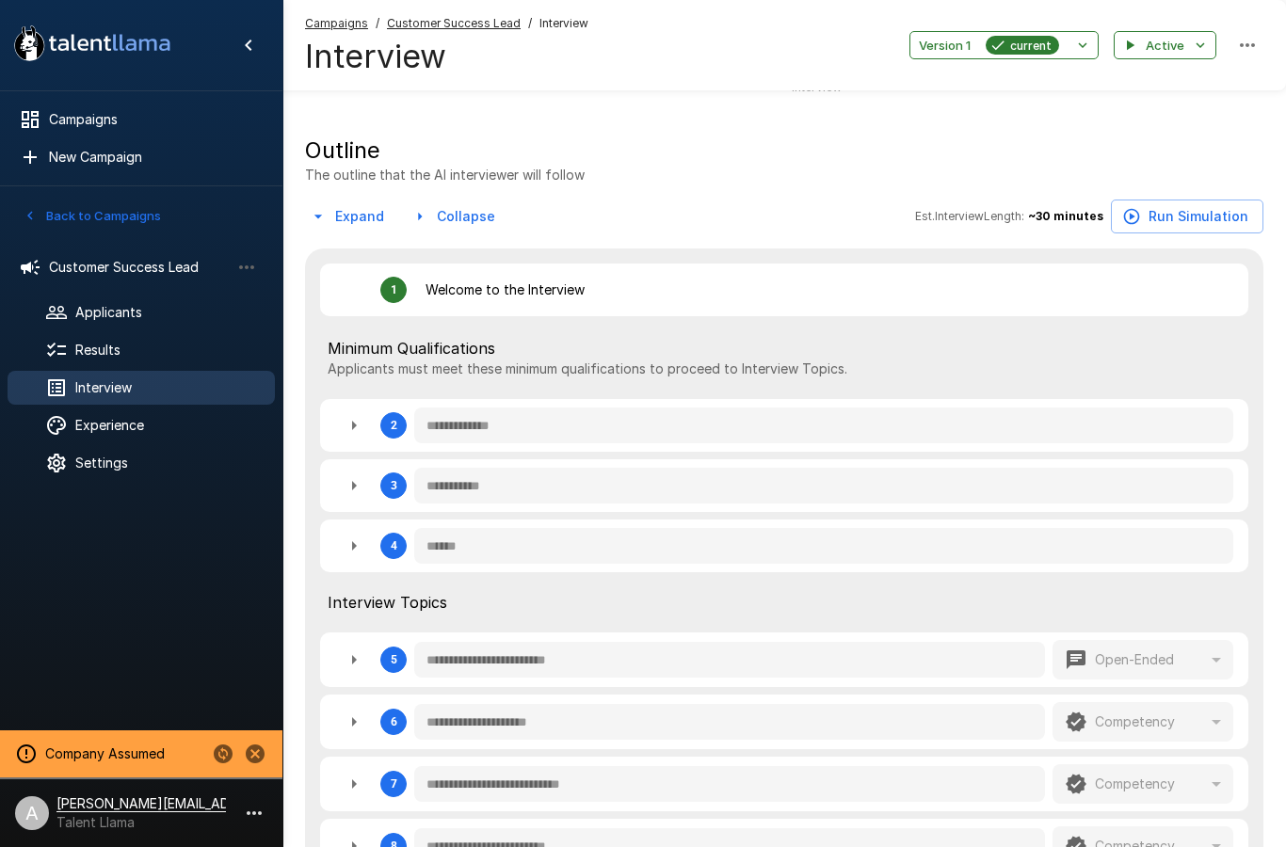
type textarea "*"
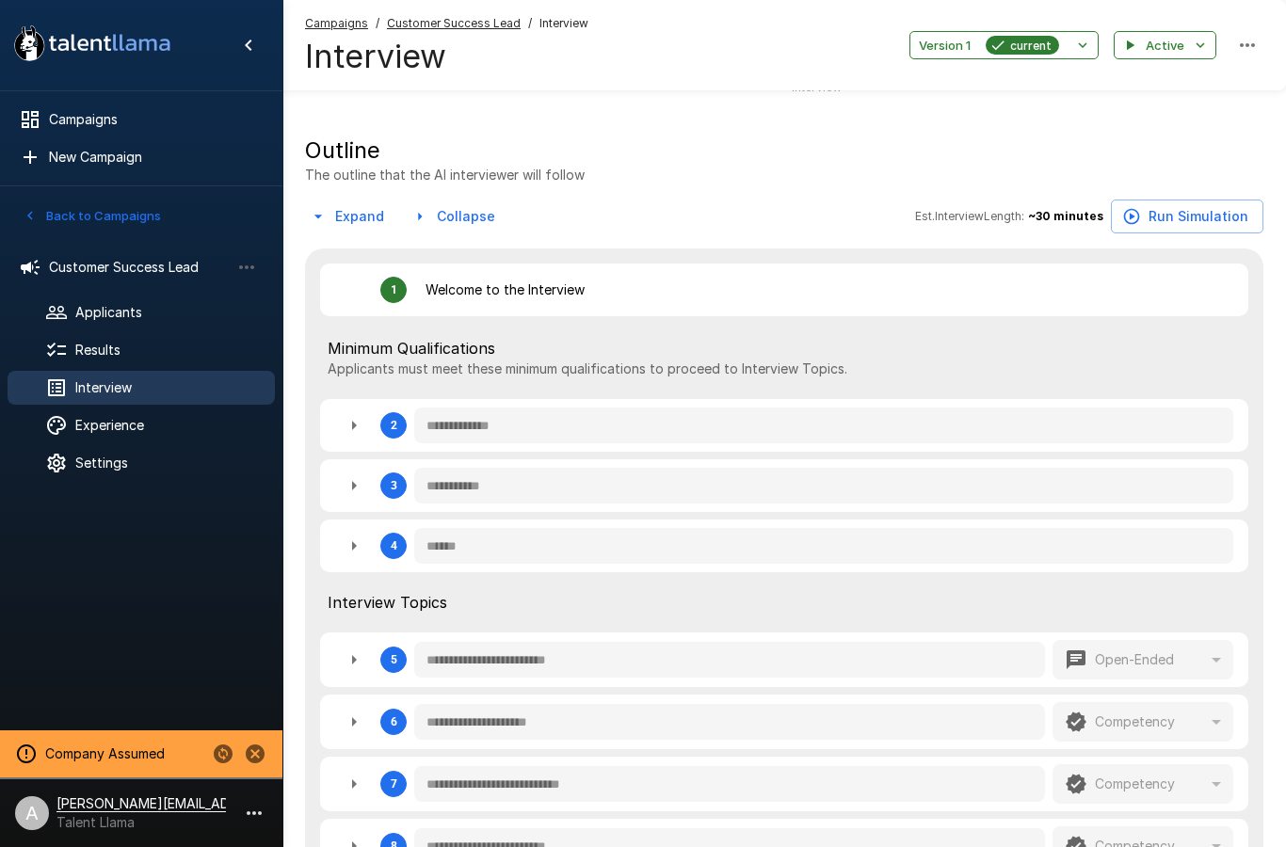
type textarea "*"
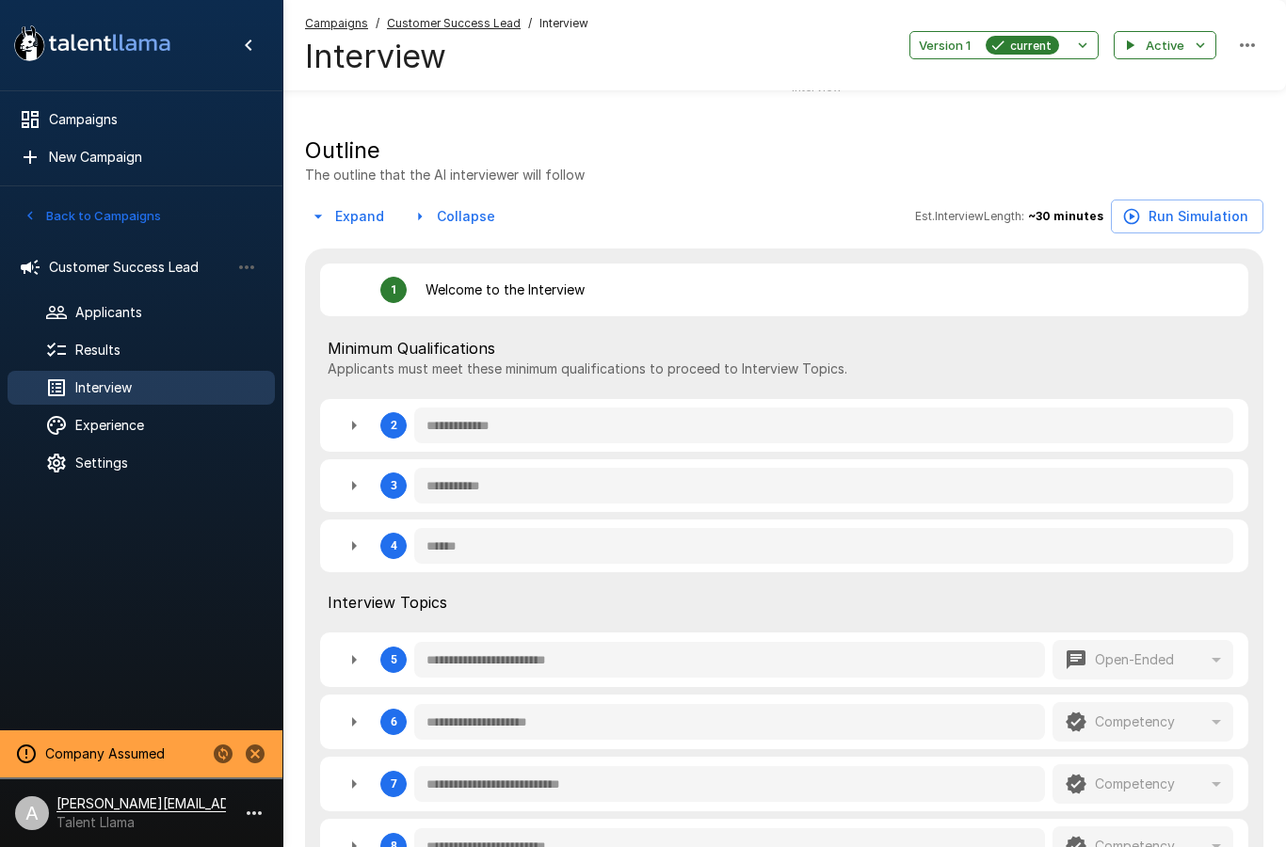
type textarea "*"
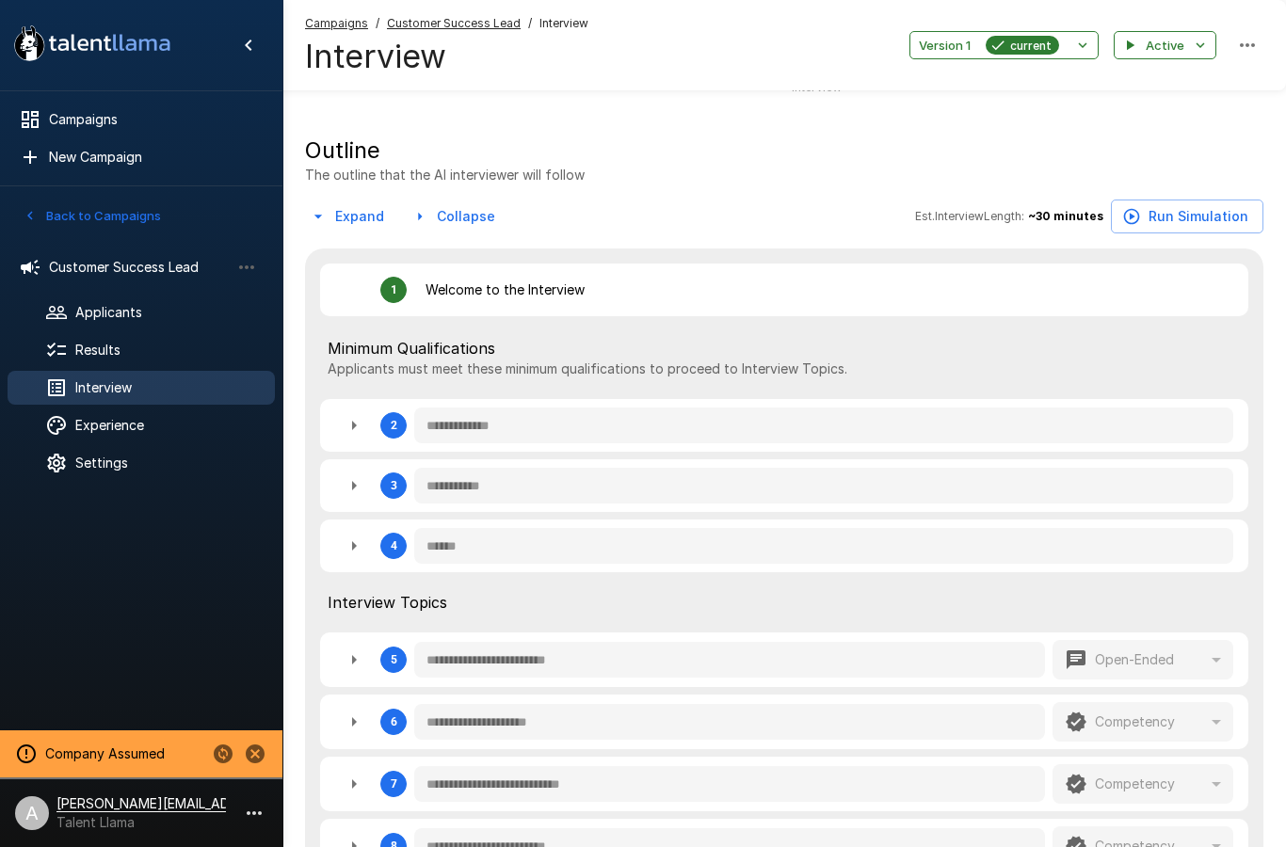
type textarea "*"
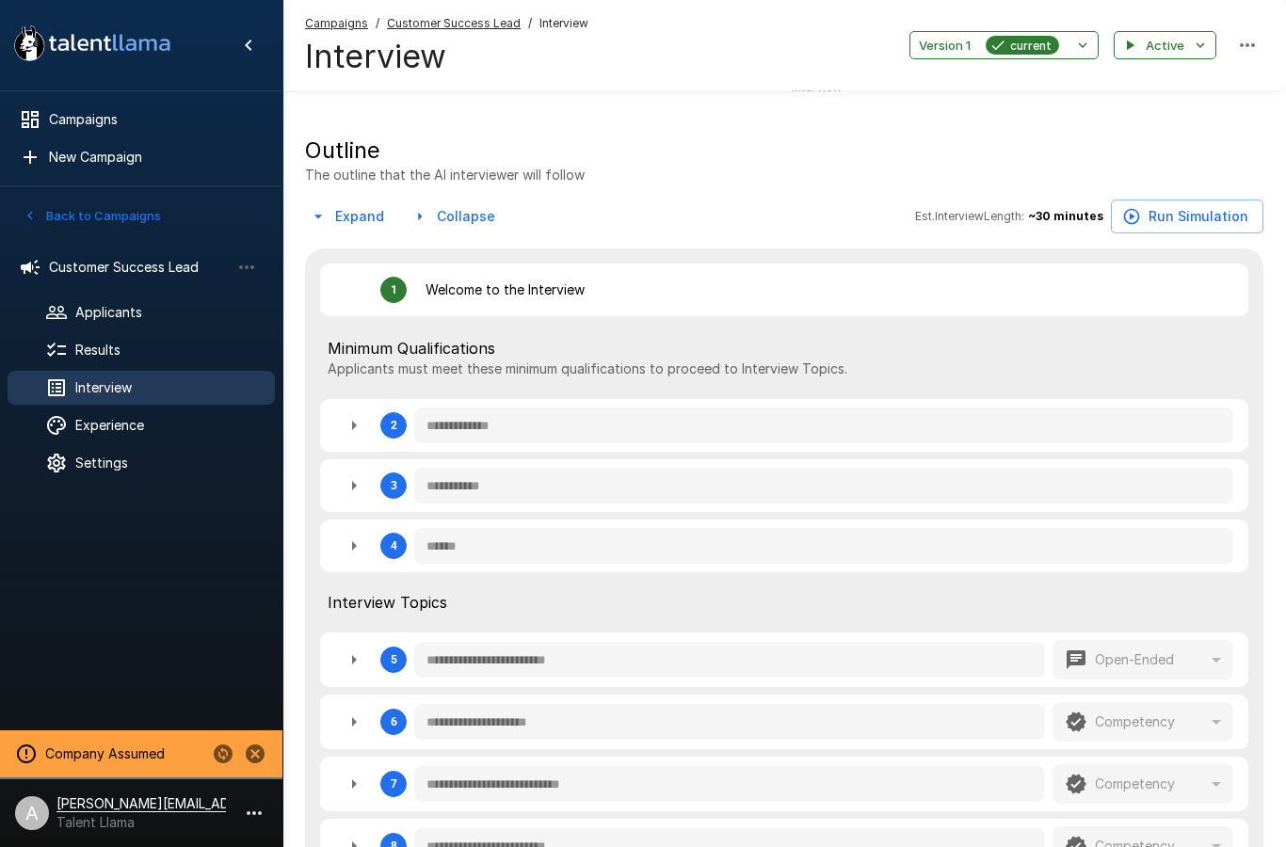
type textarea "*"
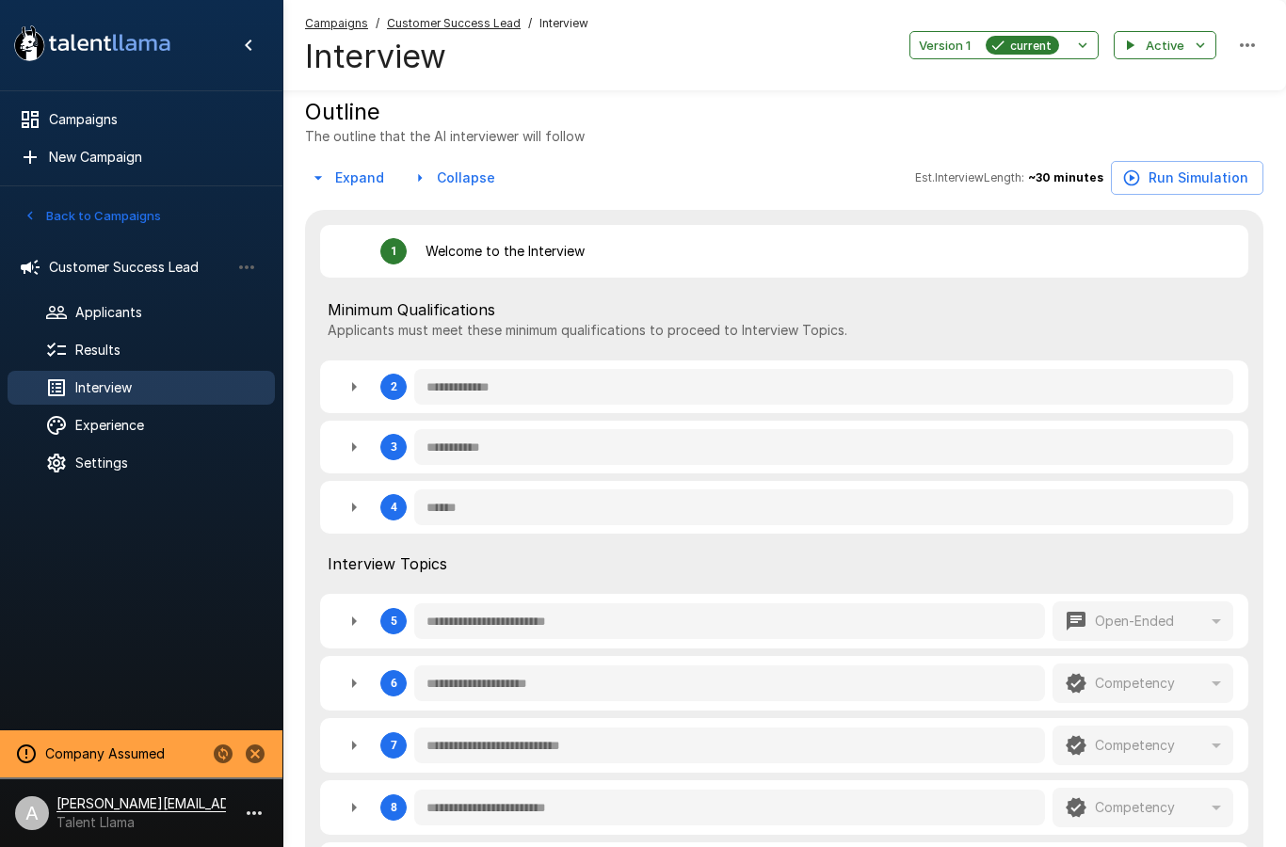
scroll to position [112, 0]
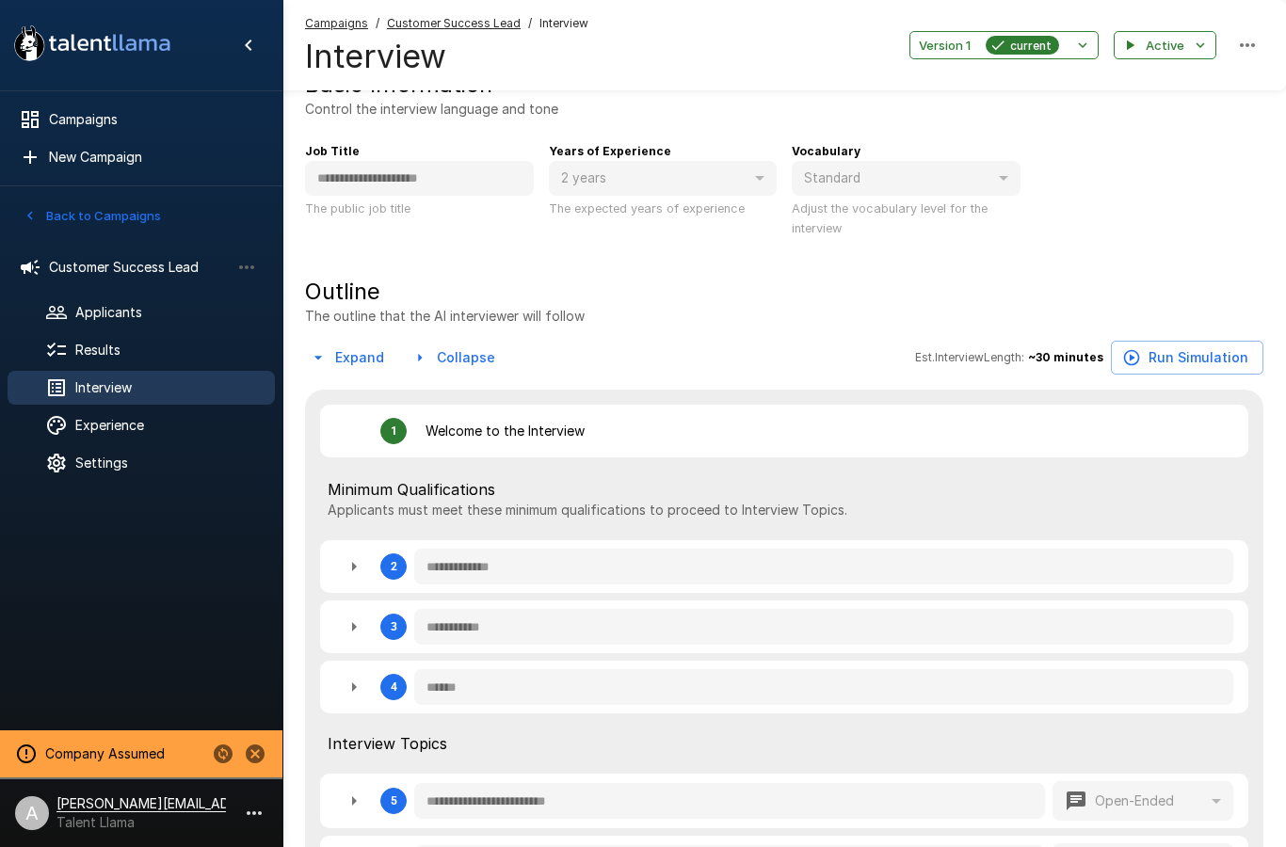
type textarea "*"
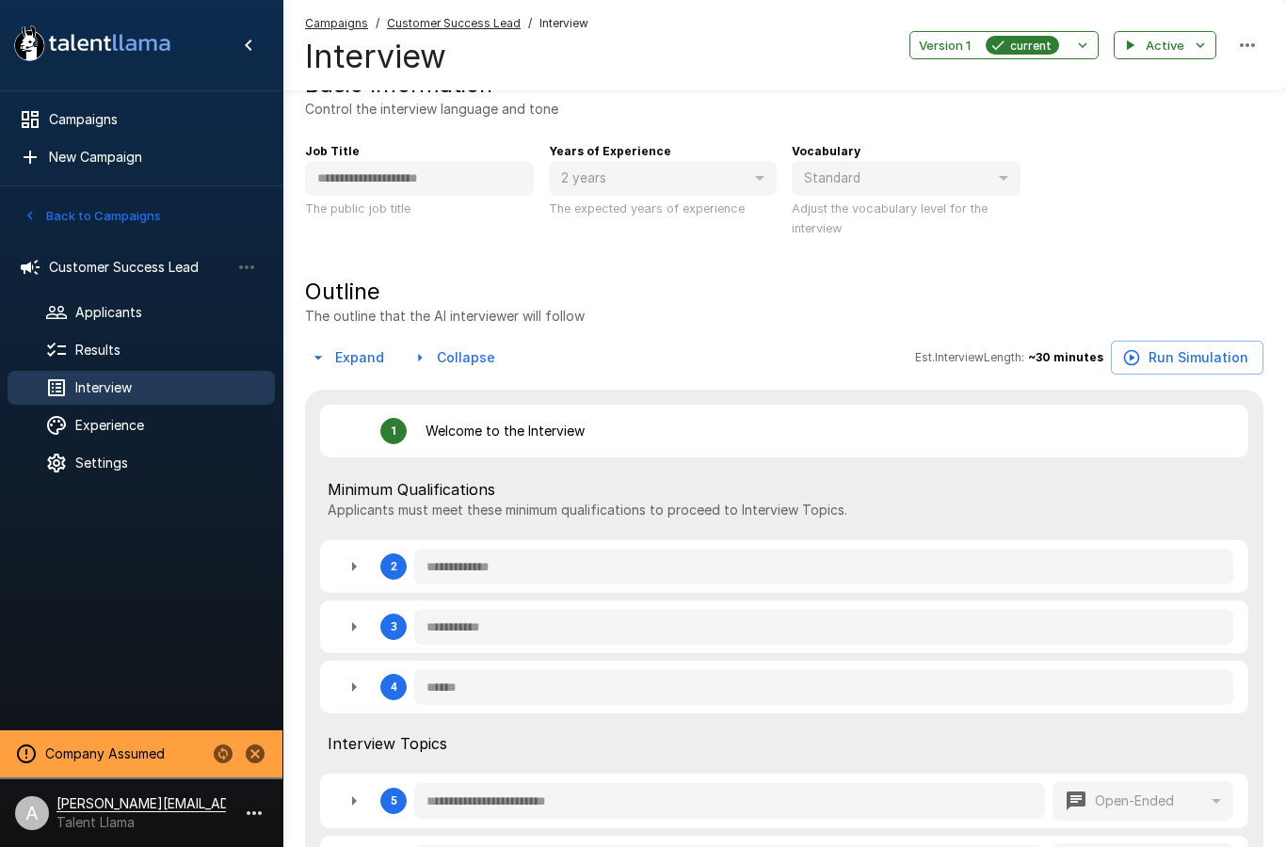
type textarea "*"
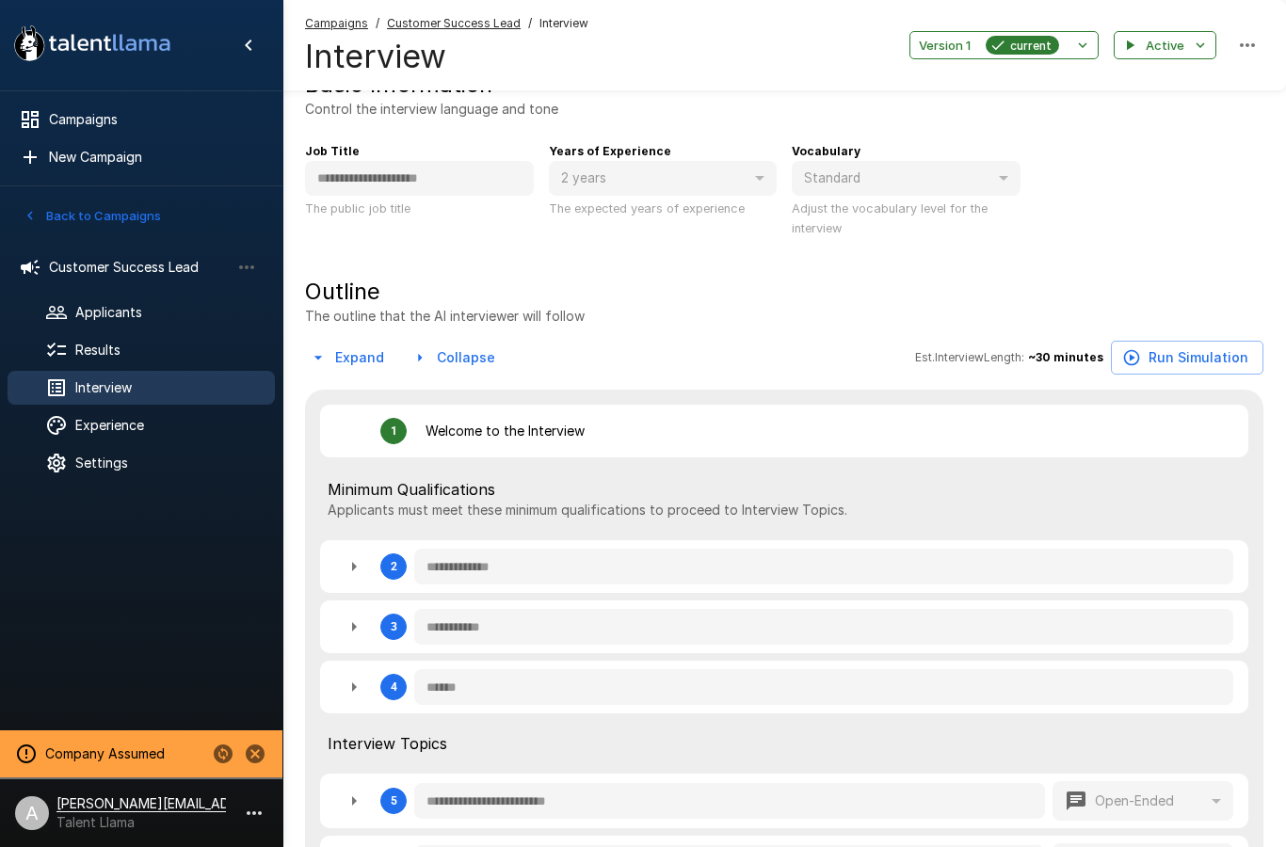
type textarea "*"
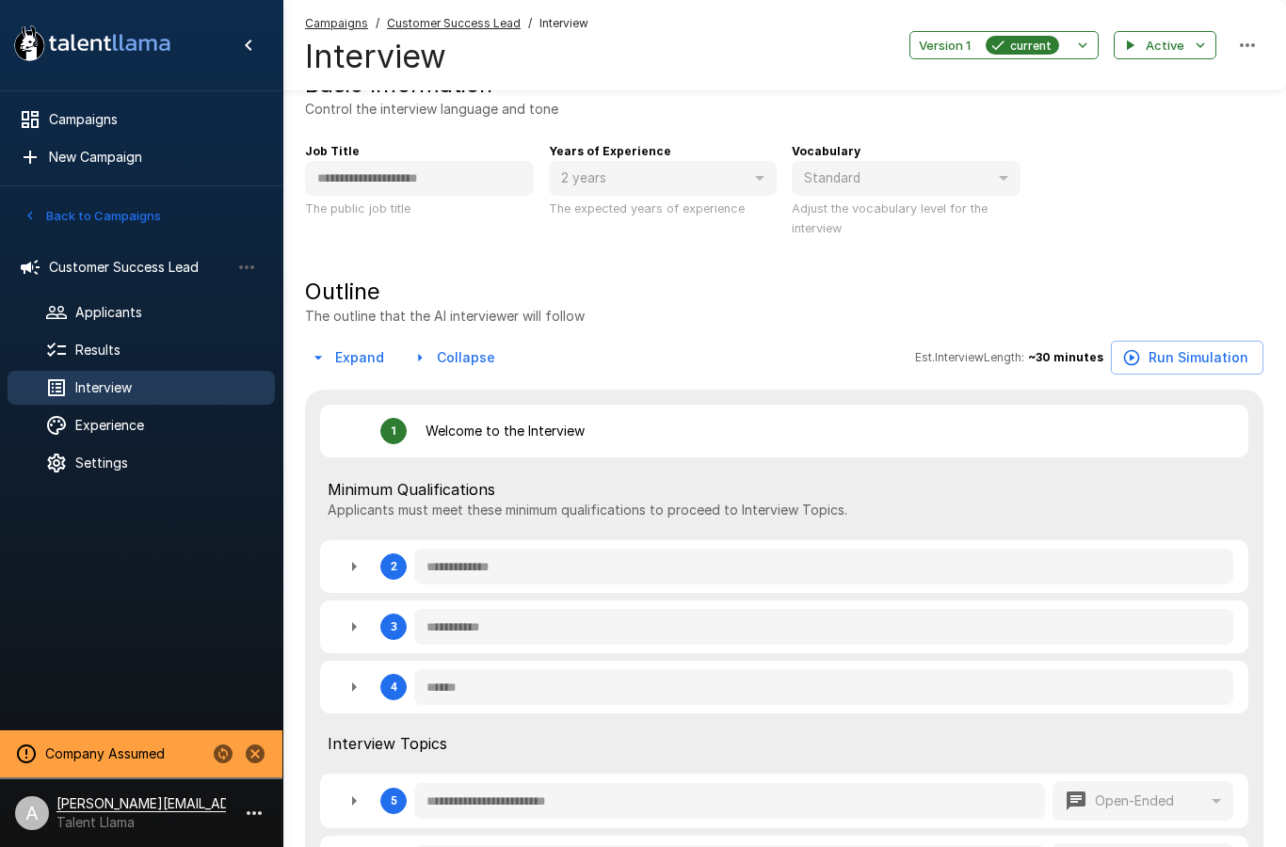
type textarea "*"
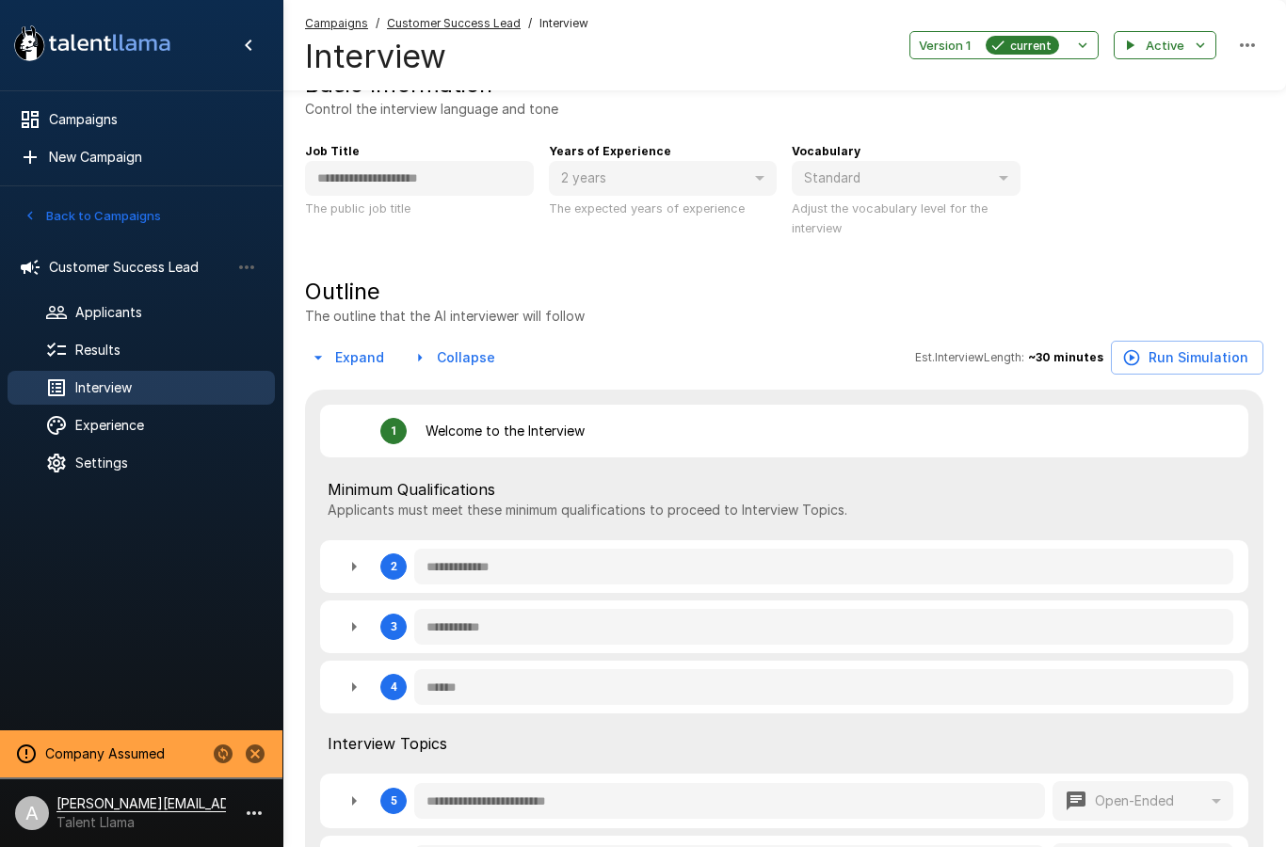
type textarea "*"
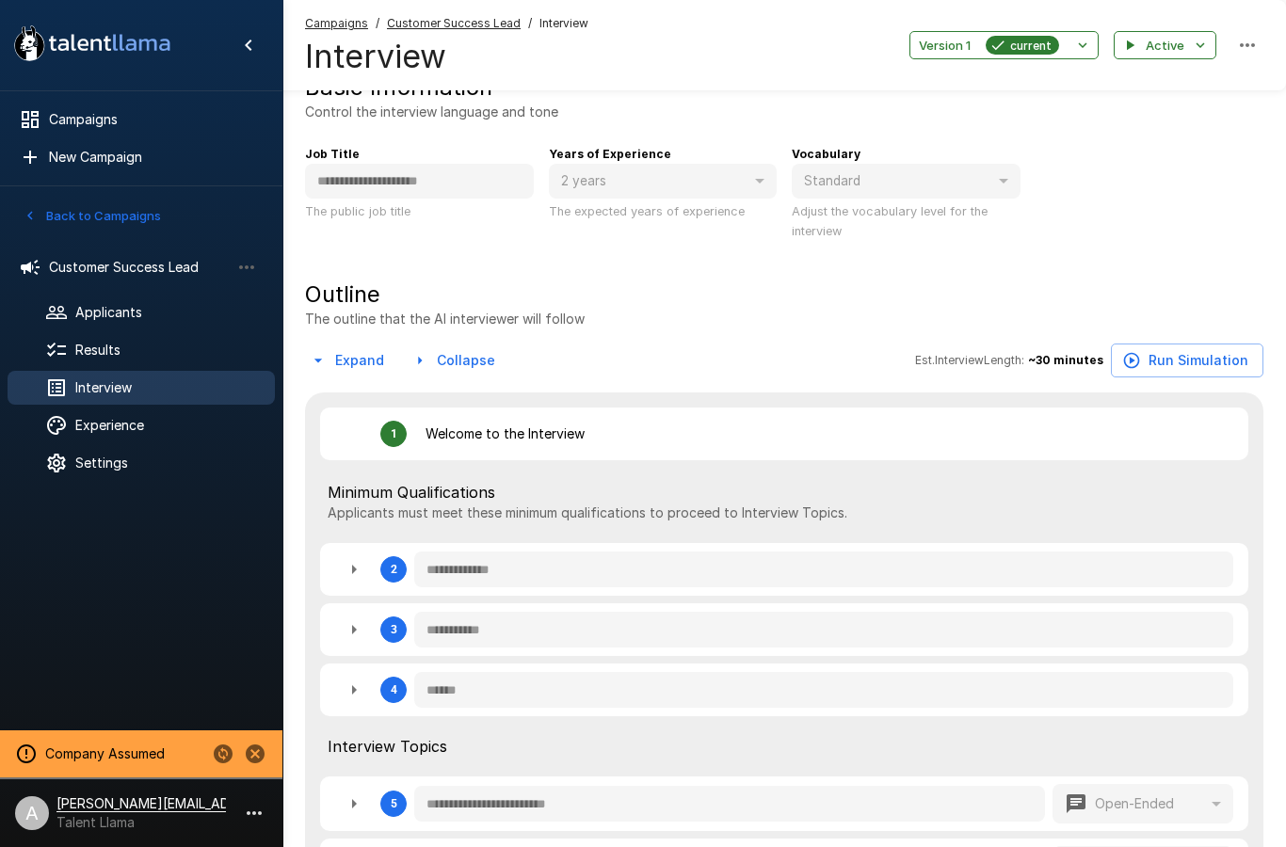
click at [120, 349] on span "Results" at bounding box center [167, 350] width 184 height 19
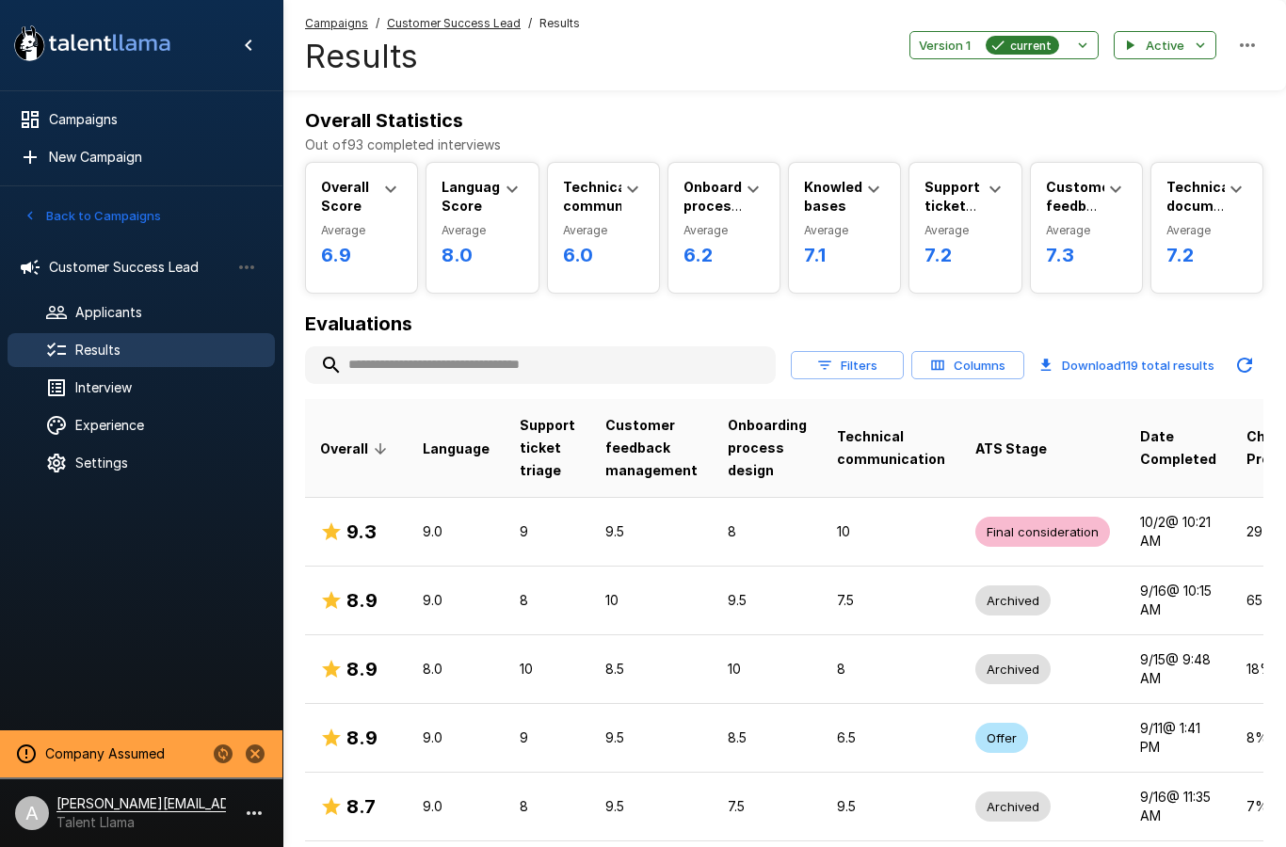
click at [136, 479] on div "Settings" at bounding box center [141, 463] width 267 height 34
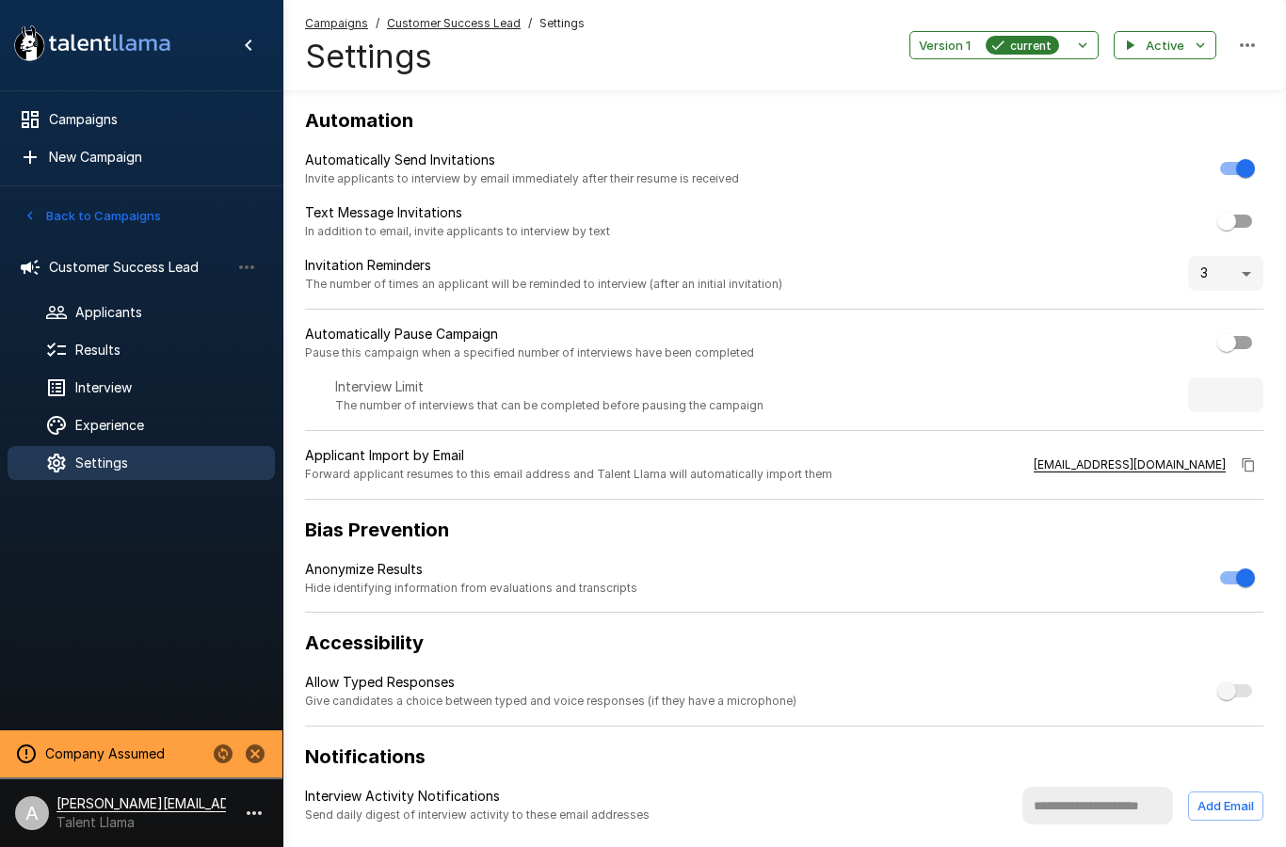
click at [130, 343] on span "Results" at bounding box center [167, 350] width 184 height 19
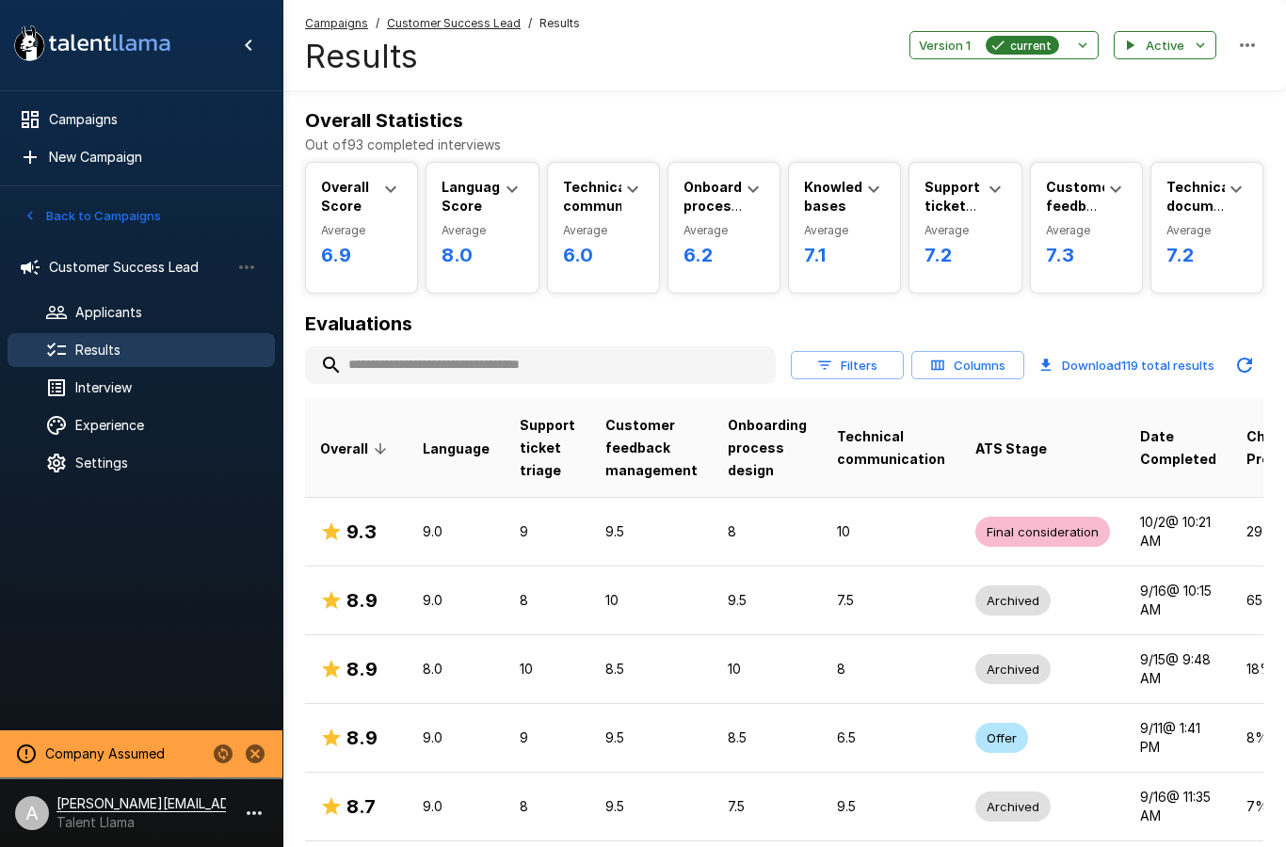
click at [693, 529] on td "9.5" at bounding box center [651, 531] width 122 height 69
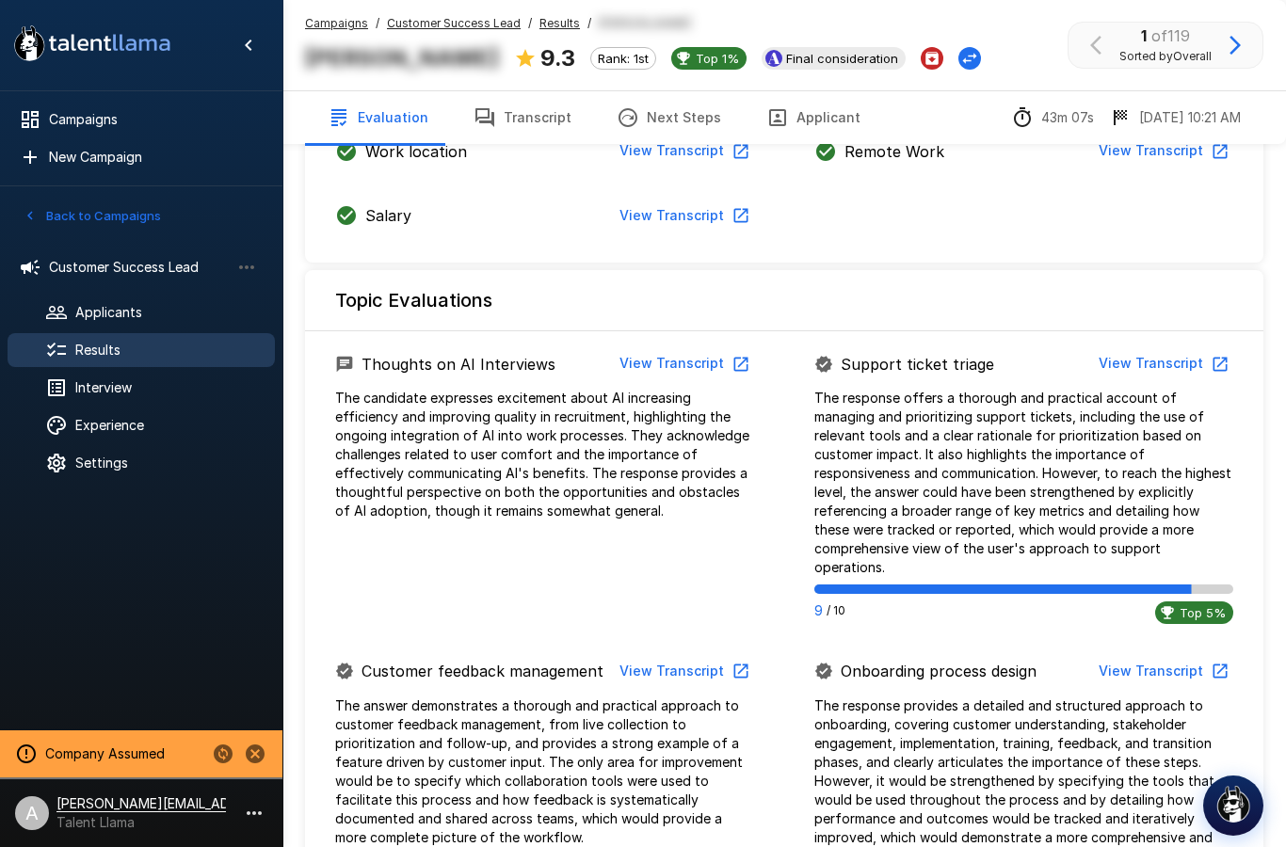
scroll to position [766, 0]
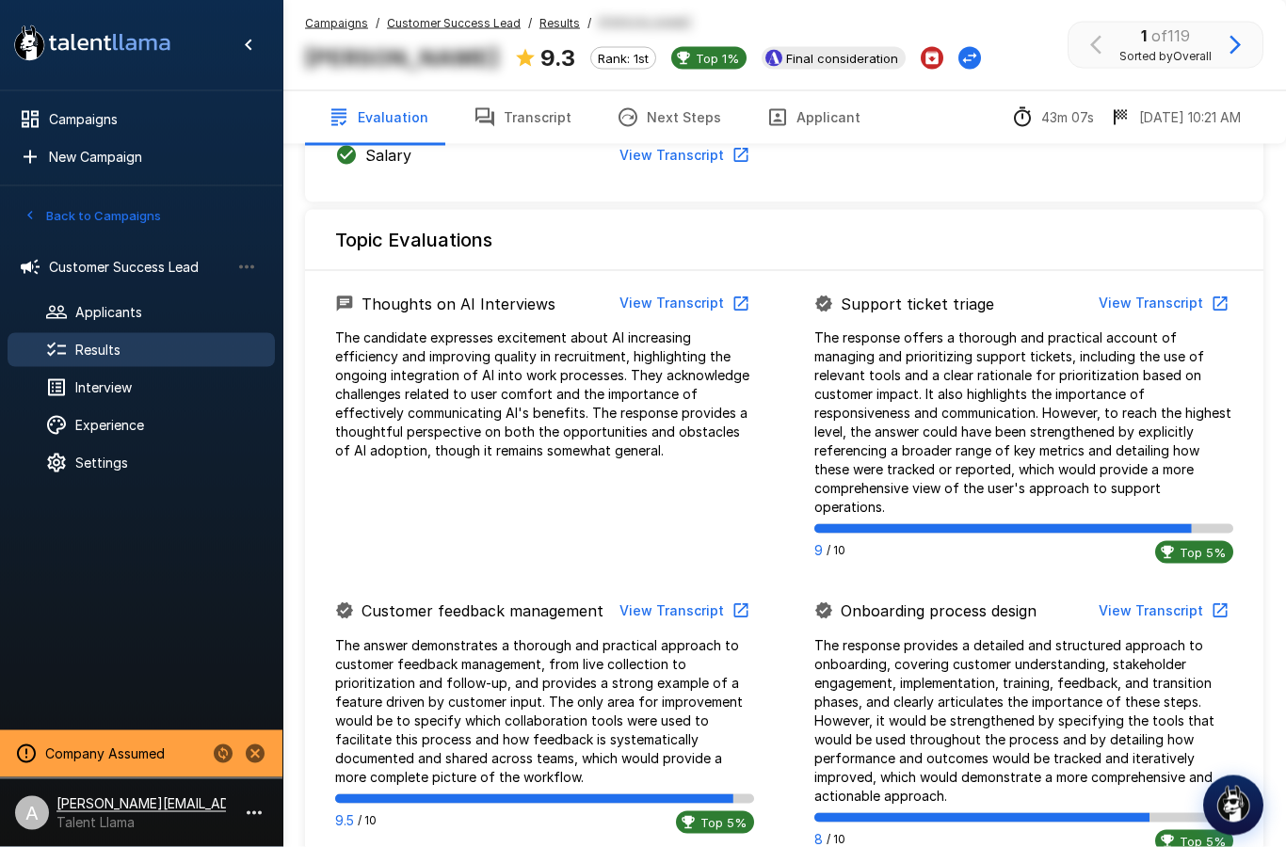
click at [1162, 594] on button "View Transcript" at bounding box center [1162, 611] width 142 height 35
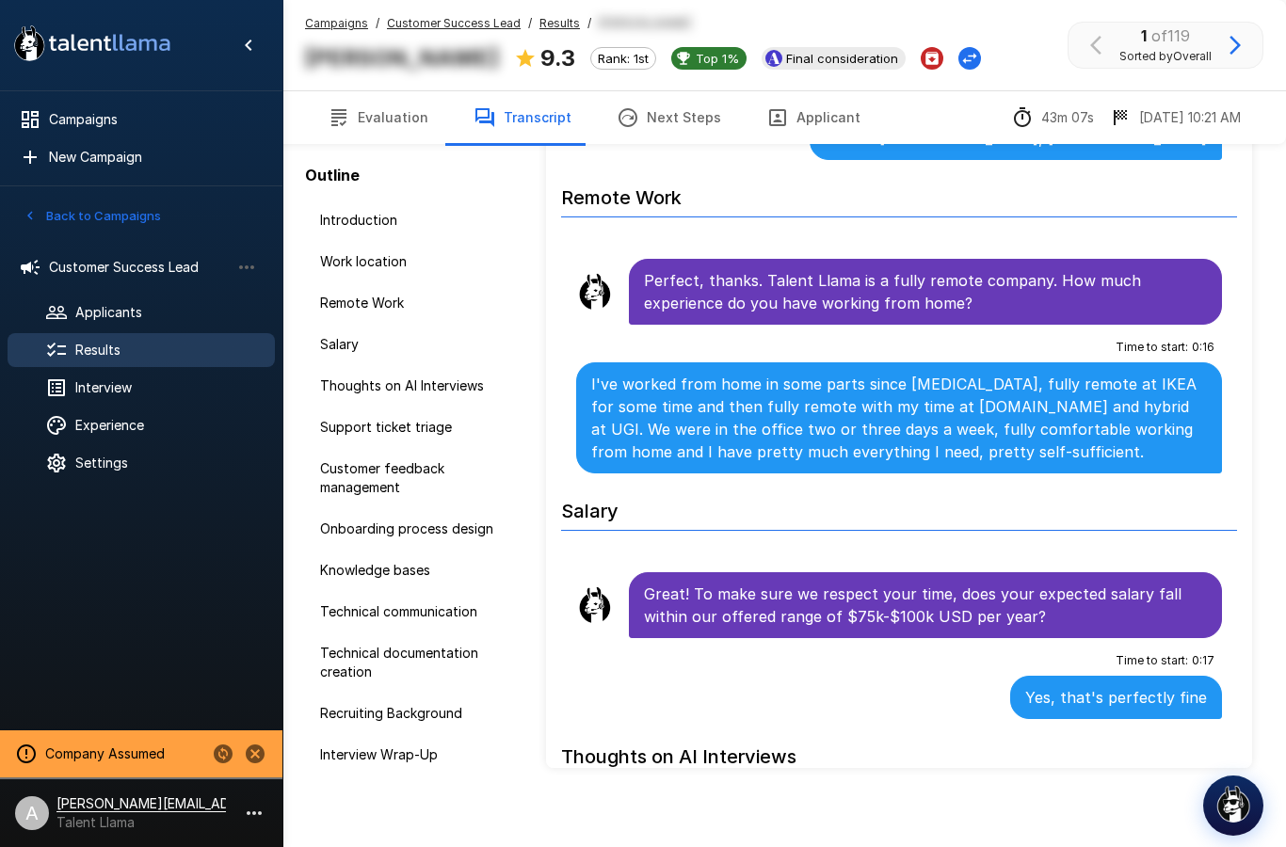
scroll to position [457, 0]
click at [117, 463] on span "Settings" at bounding box center [167, 463] width 184 height 19
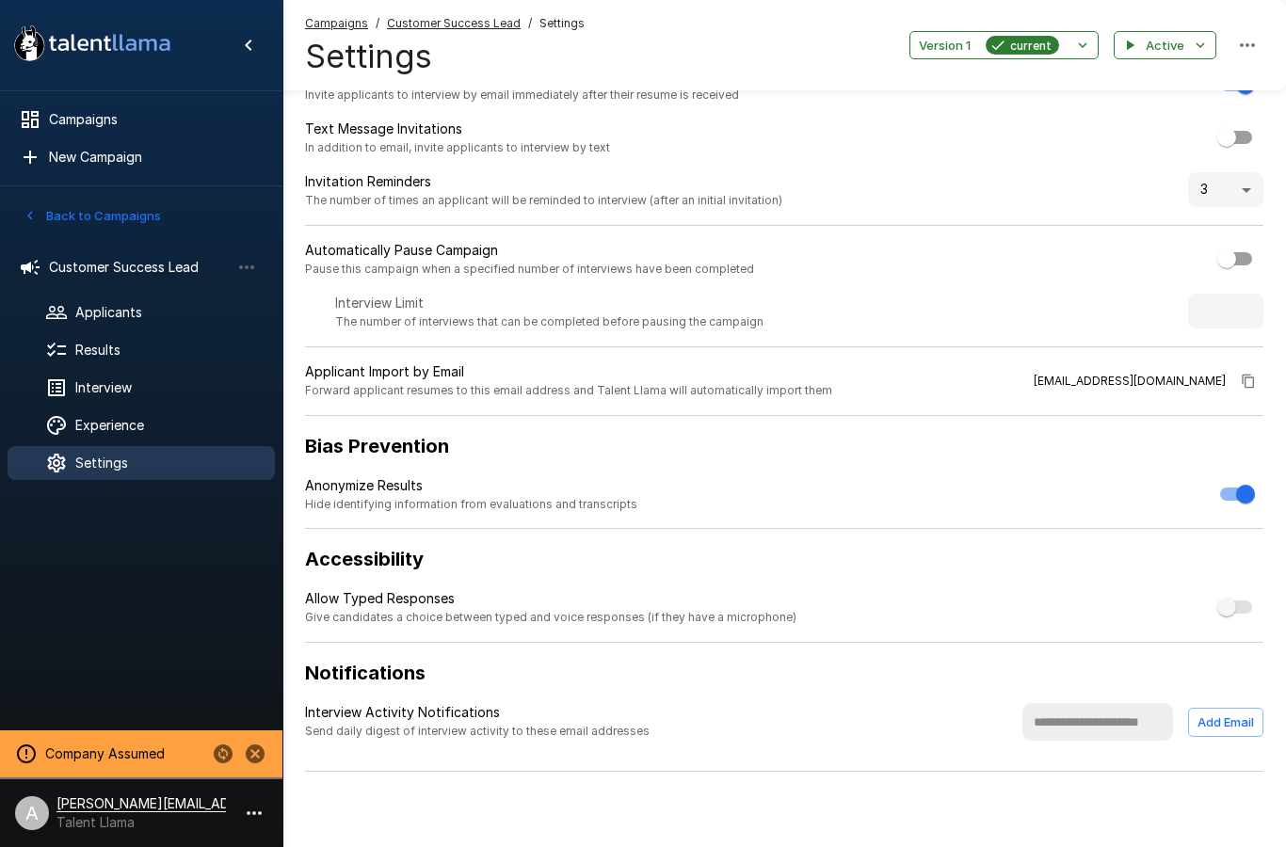
scroll to position [77, 0]
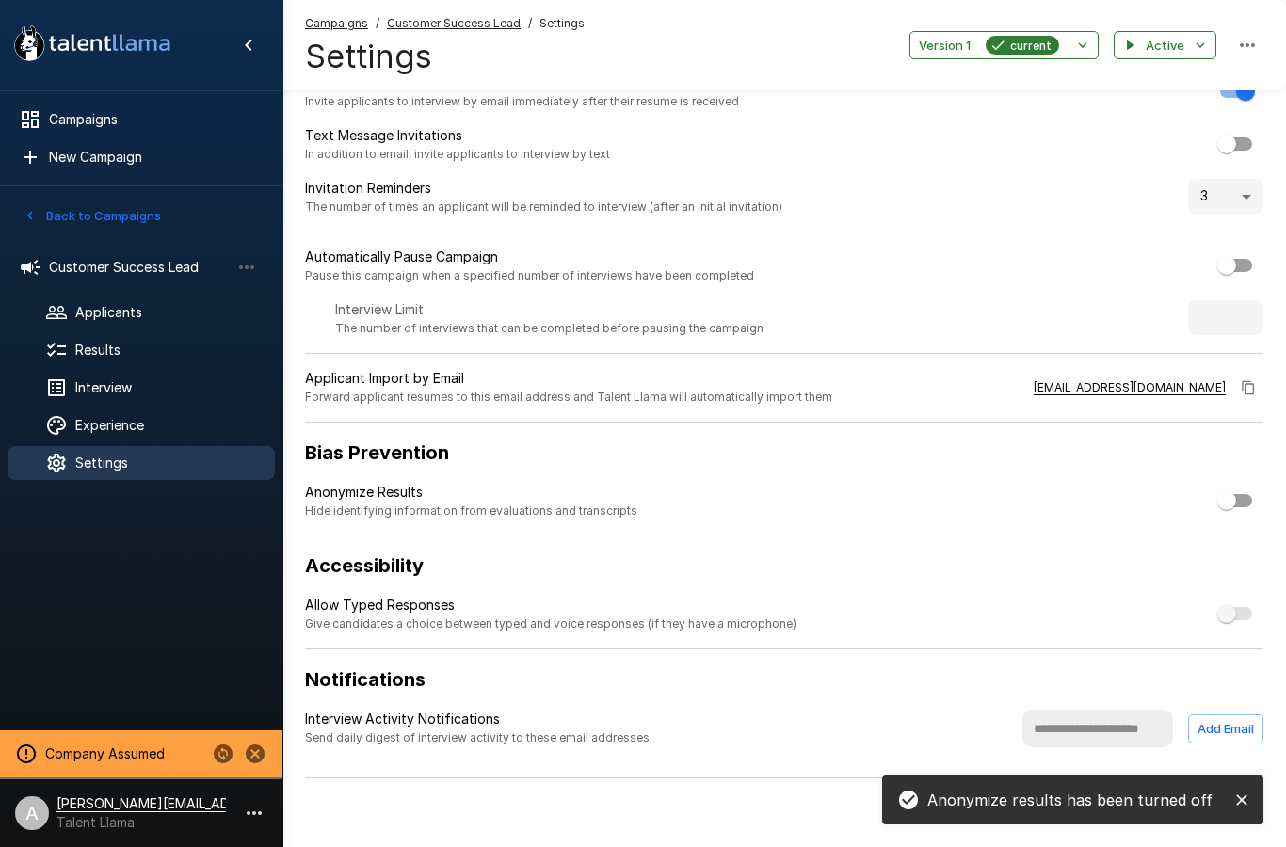
click at [104, 336] on div "Results" at bounding box center [141, 350] width 267 height 34
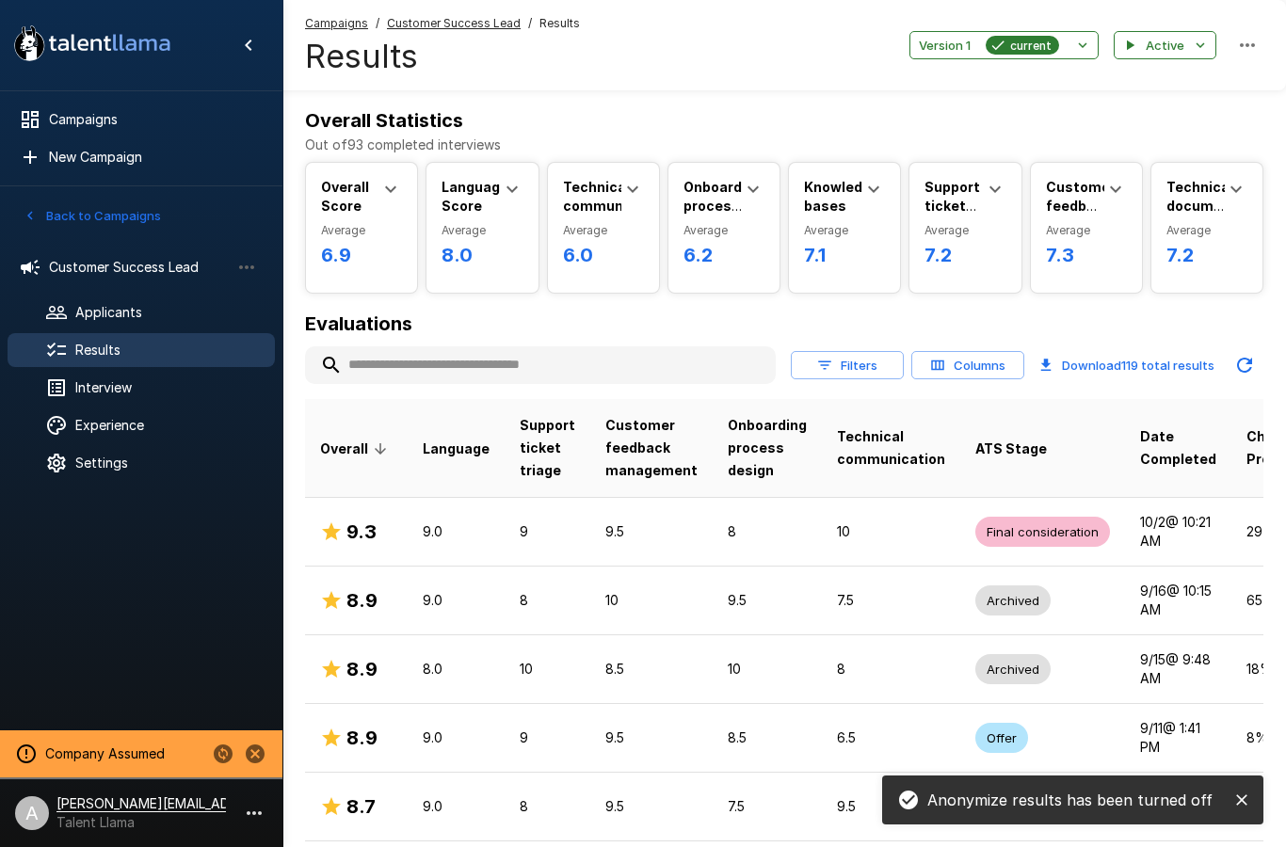
click at [671, 600] on p "10" at bounding box center [651, 600] width 92 height 19
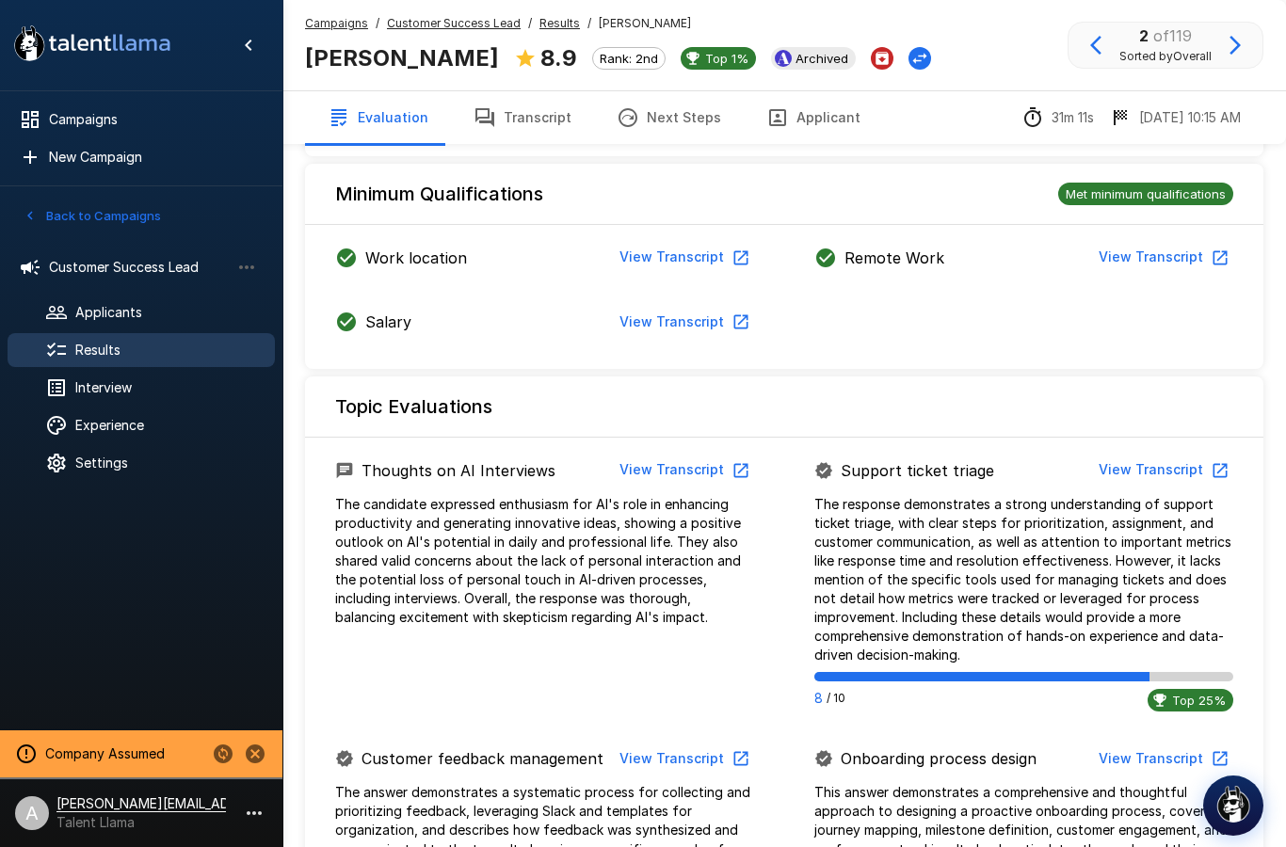
click at [1147, 477] on button "View Transcript" at bounding box center [1162, 470] width 142 height 35
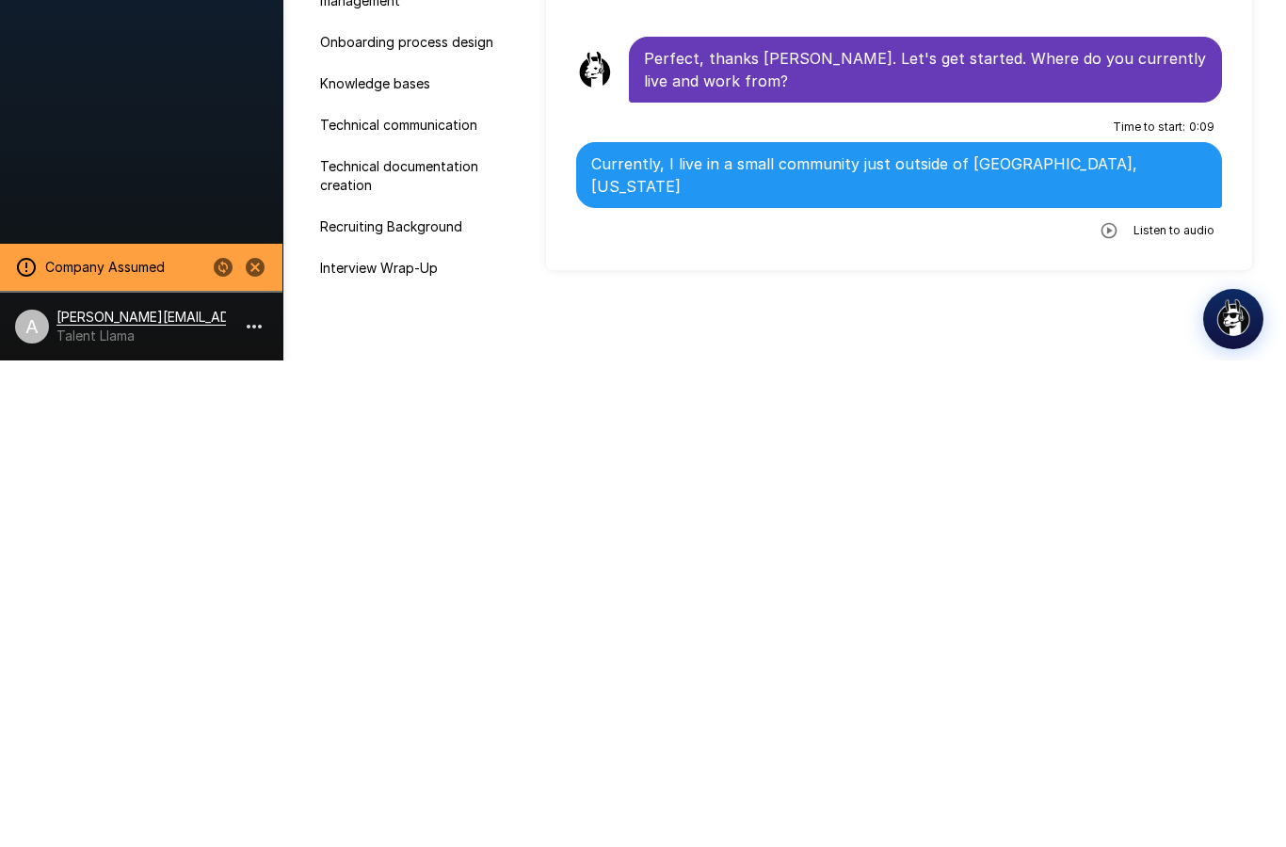
scroll to position [84, 0]
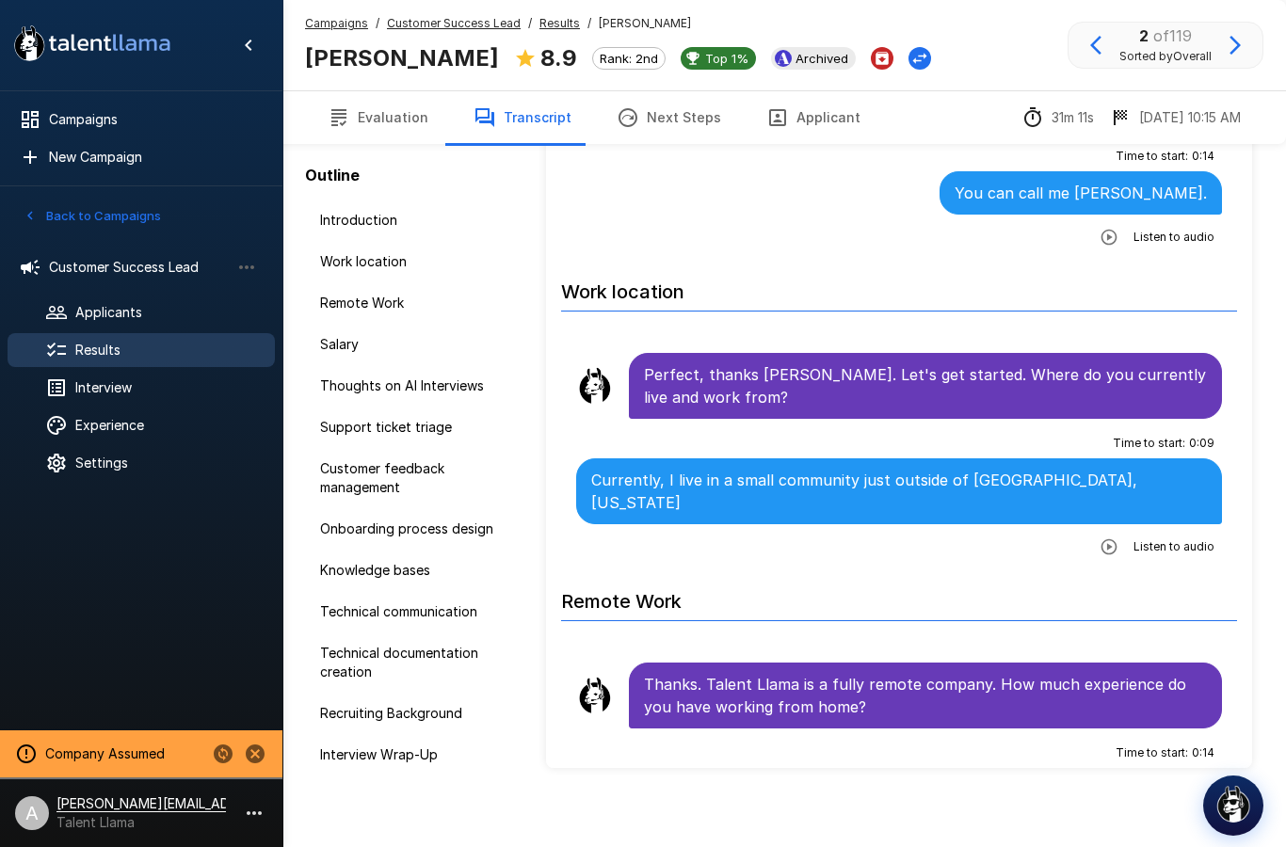
scroll to position [211, 0]
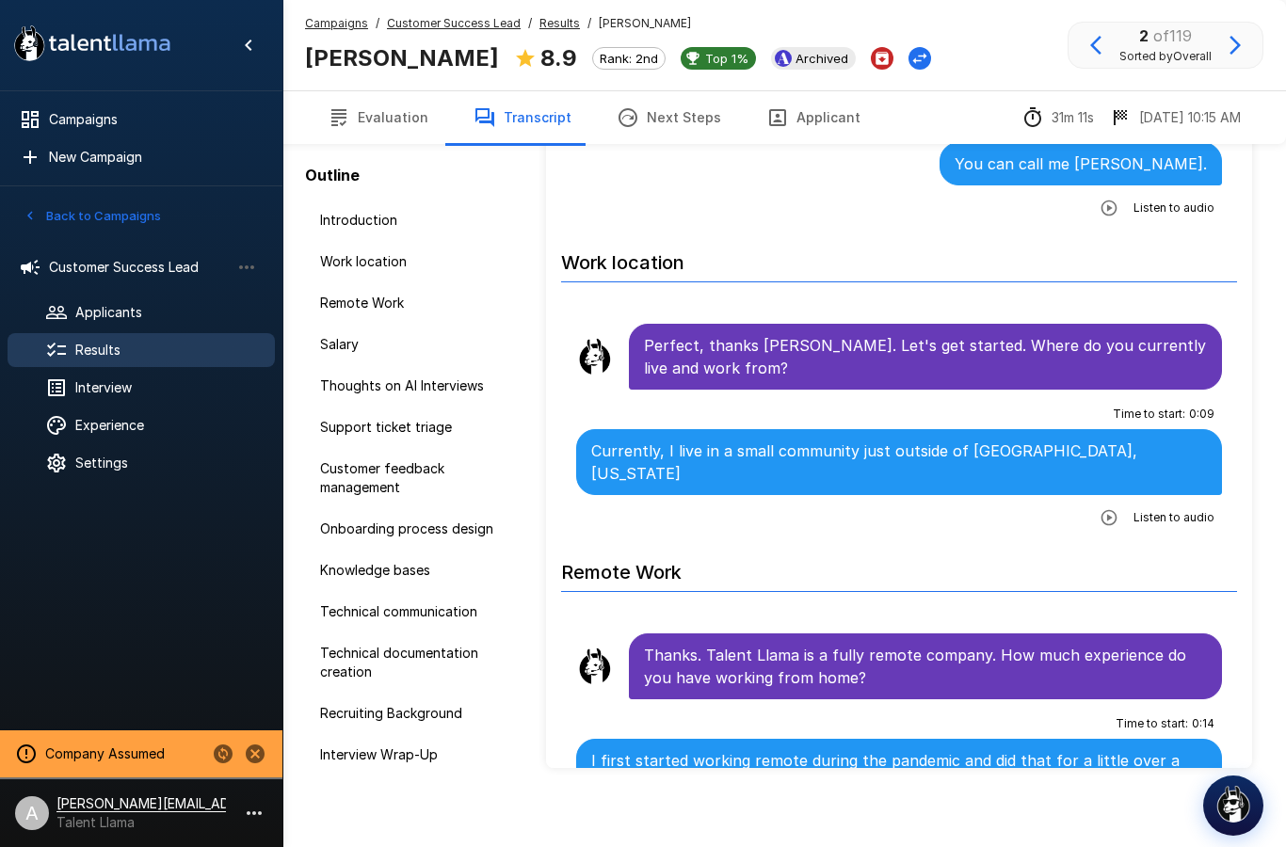
click at [1126, 501] on button "button" at bounding box center [1109, 518] width 34 height 34
click at [1018, 503] on button "button" at bounding box center [1032, 520] width 34 height 34
click at [162, 357] on span "Results" at bounding box center [167, 350] width 184 height 19
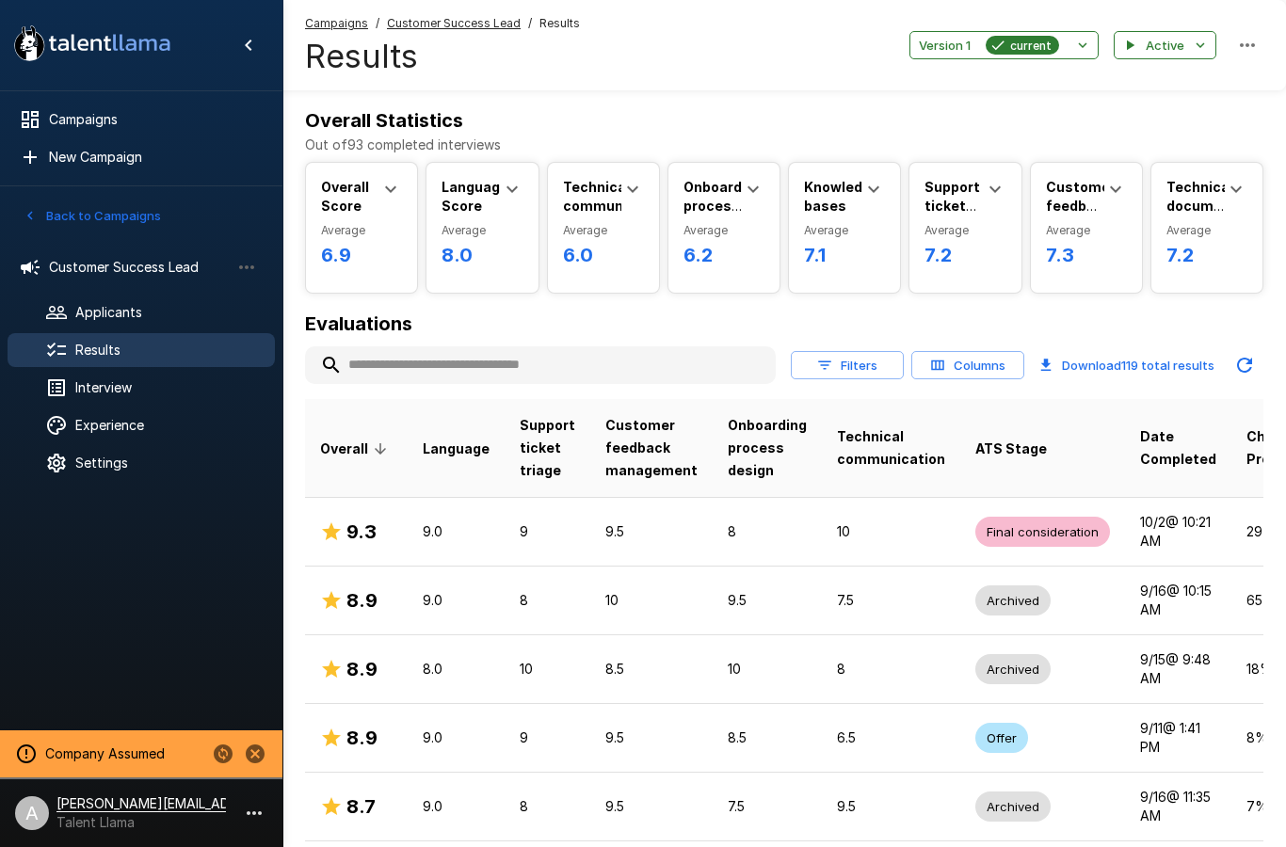
click at [462, 105] on h6 "Overall Statistics" at bounding box center [784, 120] width 958 height 30
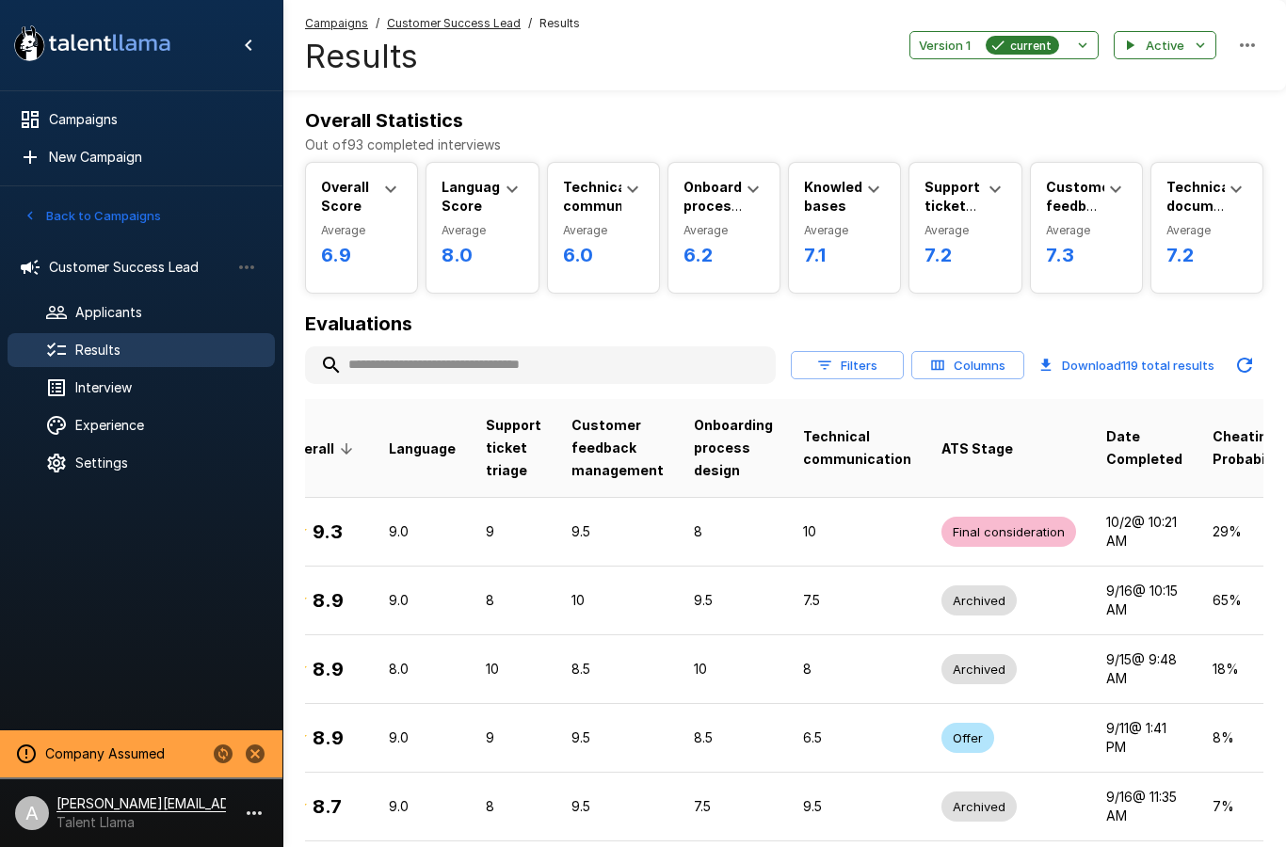
scroll to position [0, 32]
click at [120, 565] on div at bounding box center [141, 607] width 282 height 232
click at [115, 583] on div at bounding box center [141, 607] width 282 height 232
click at [115, 582] on div at bounding box center [141, 607] width 282 height 232
click at [116, 533] on div at bounding box center [141, 607] width 282 height 232
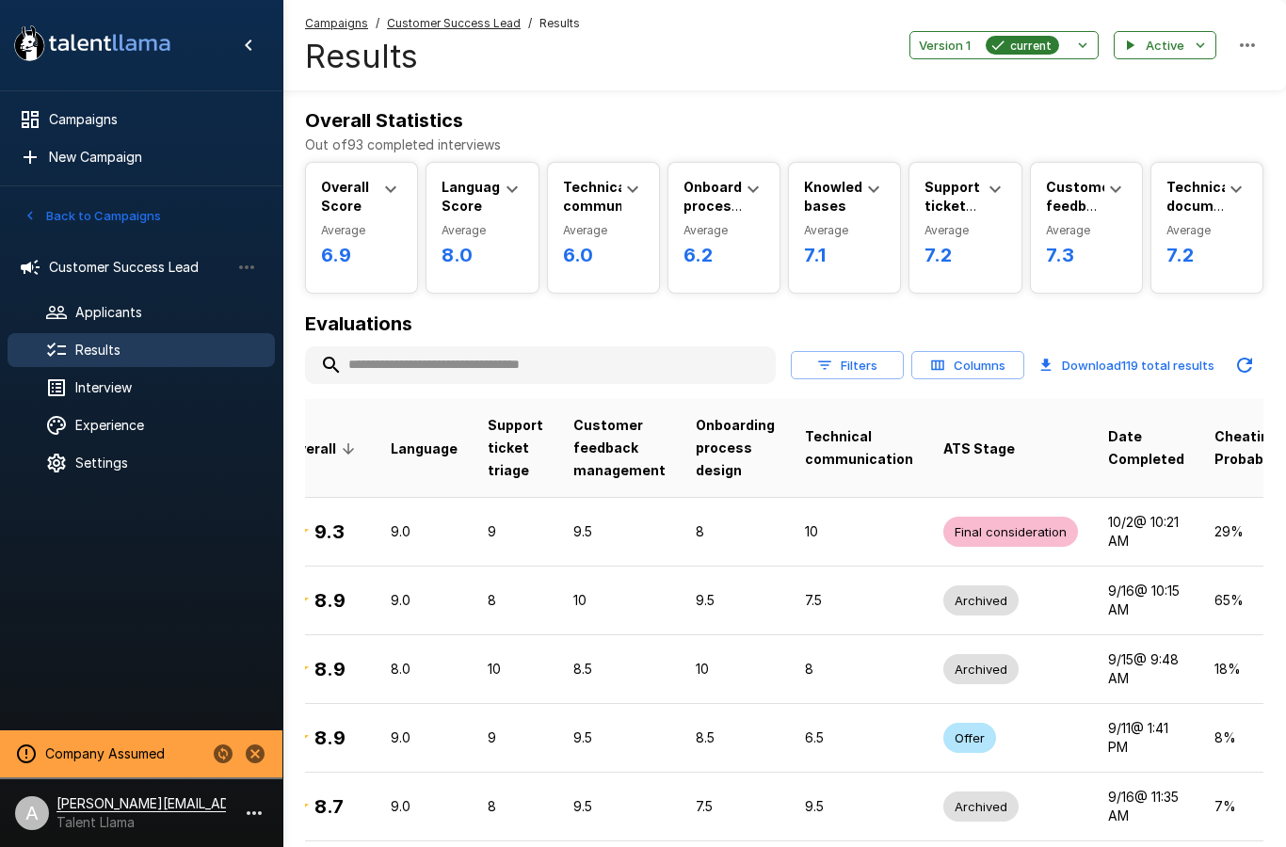
click at [100, 543] on div at bounding box center [141, 607] width 282 height 232
click at [112, 565] on div at bounding box center [141, 607] width 282 height 232
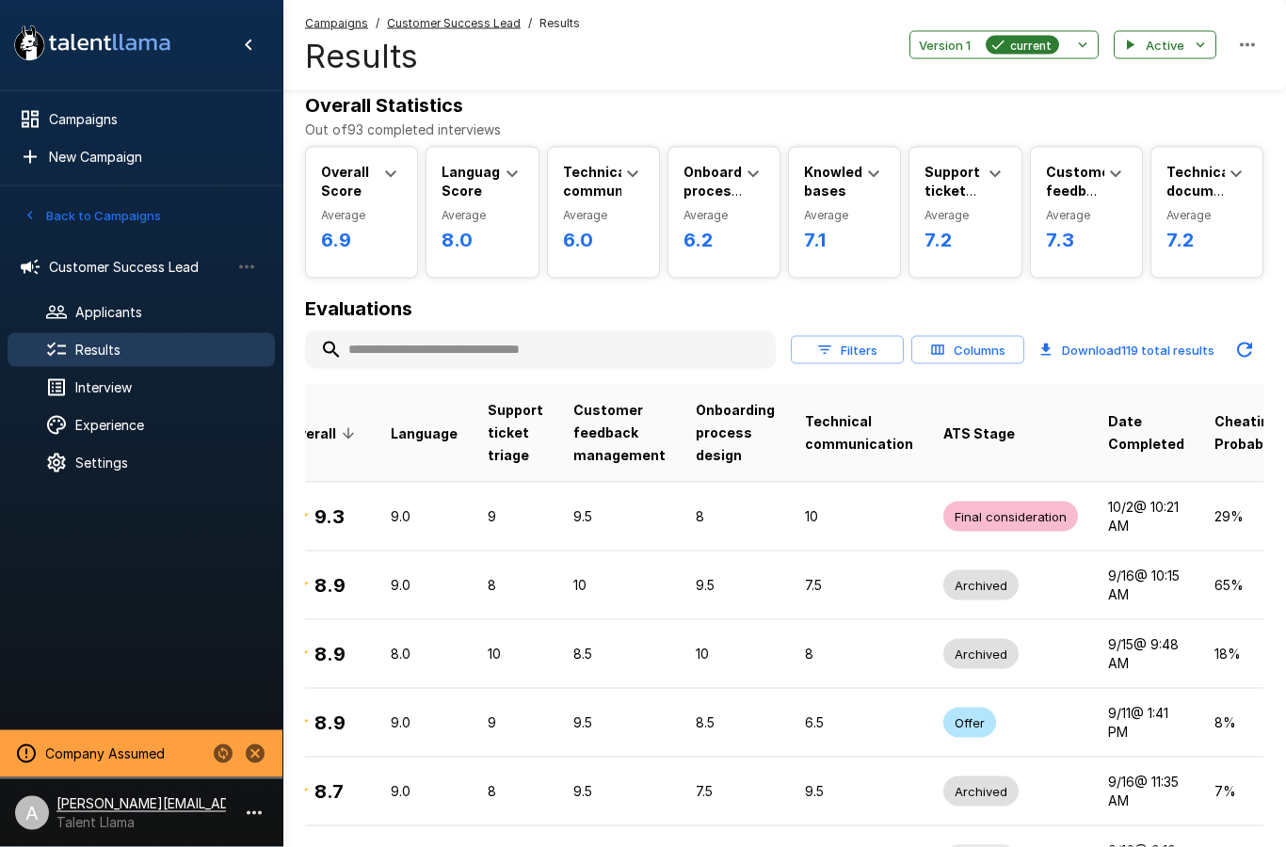
scroll to position [0, 0]
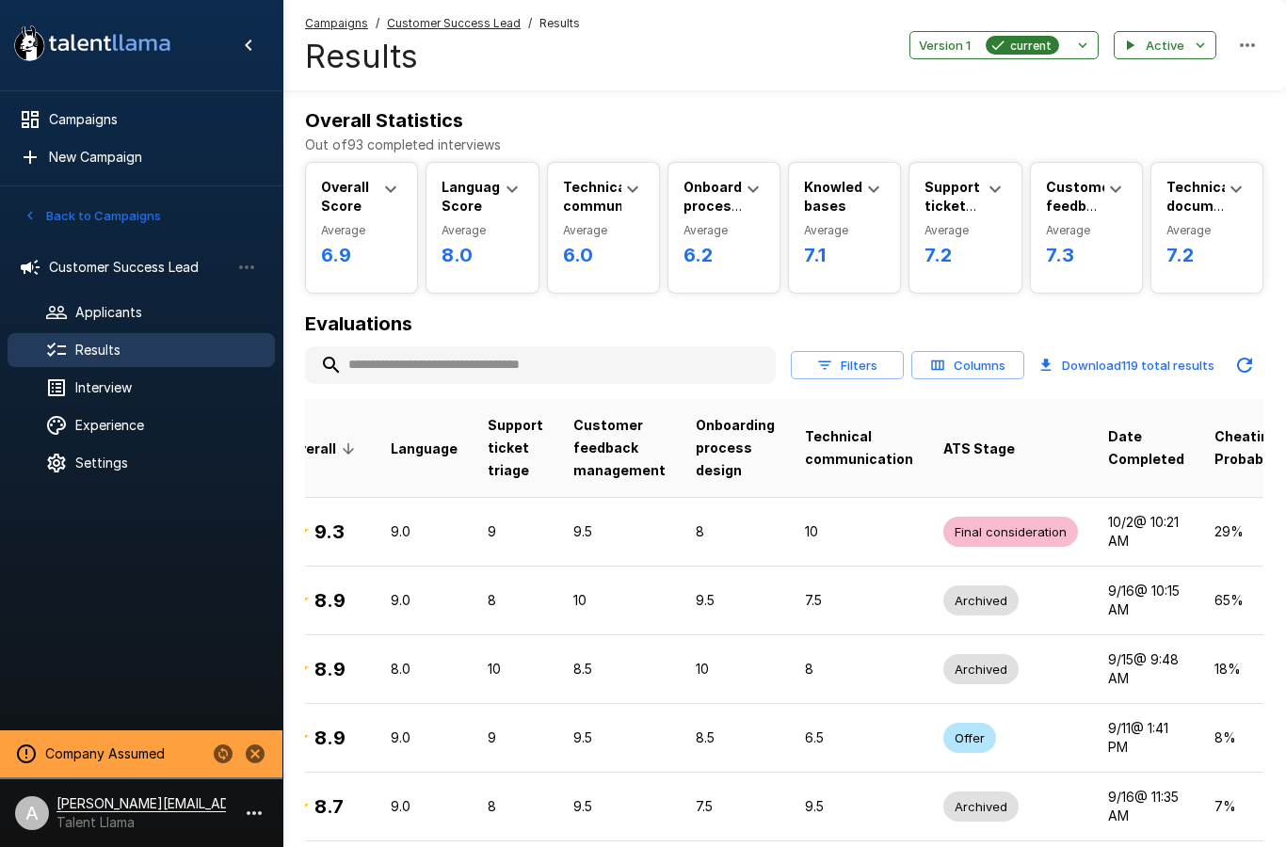
click at [146, 426] on span "Experience" at bounding box center [167, 425] width 184 height 19
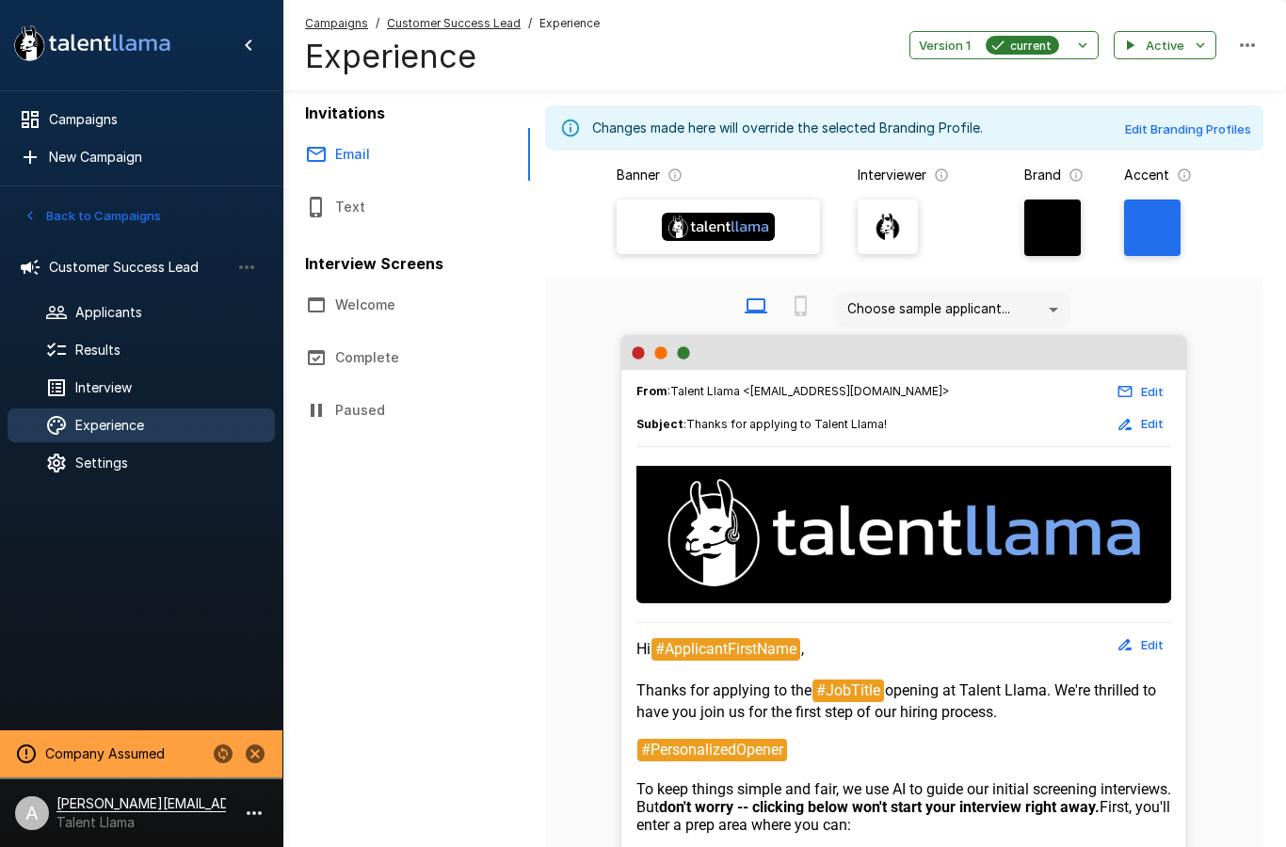
click at [122, 478] on div "Settings" at bounding box center [141, 463] width 267 height 34
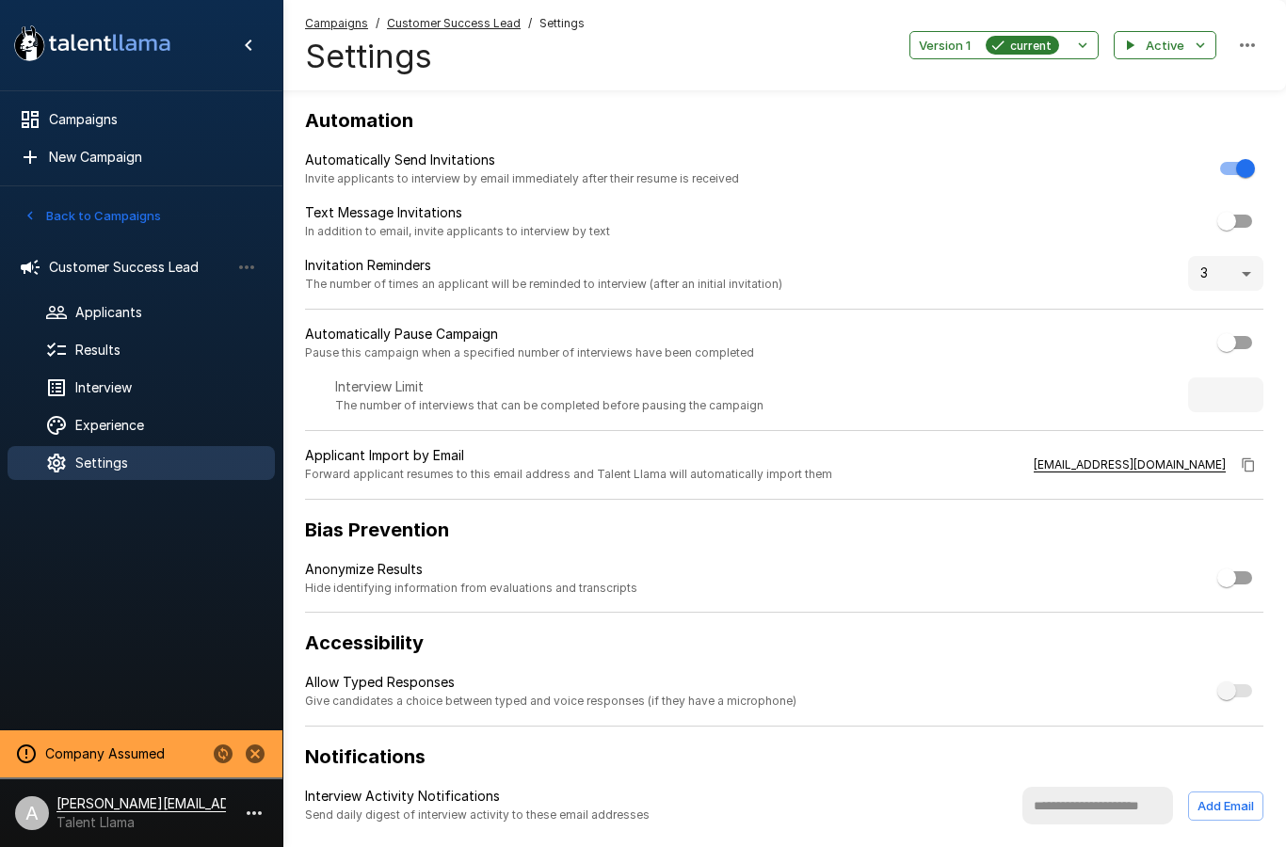
click at [100, 356] on span "Results" at bounding box center [167, 350] width 184 height 19
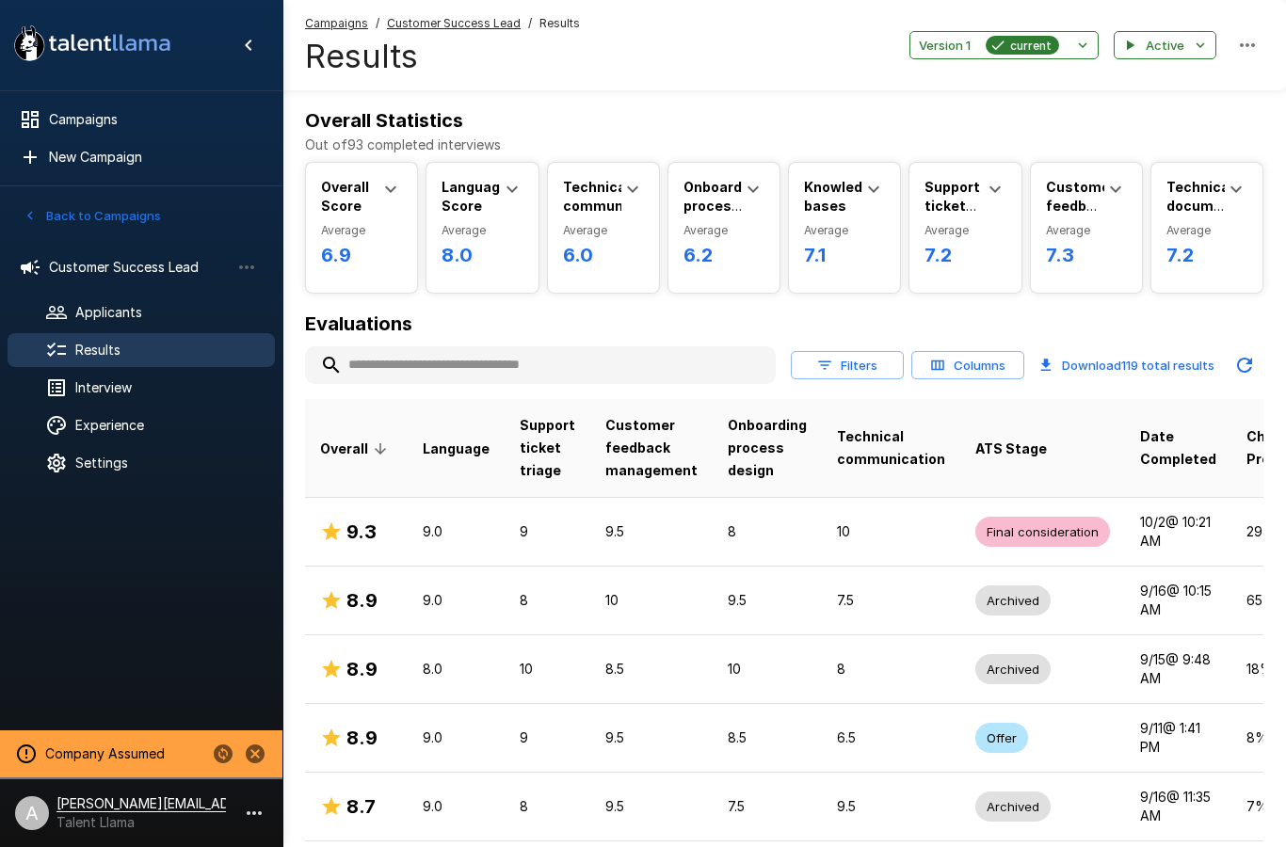
click at [838, 369] on button "Filters" at bounding box center [847, 365] width 113 height 29
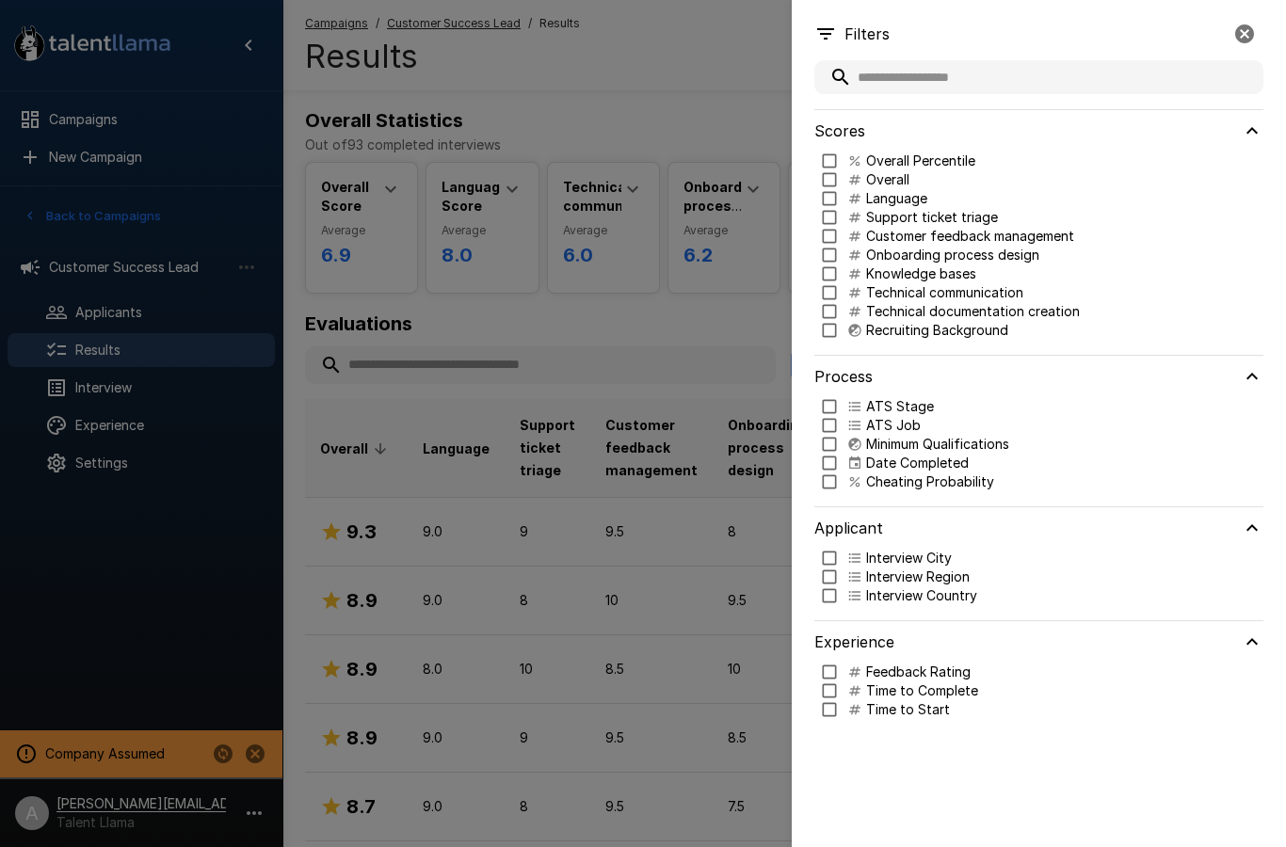
click at [948, 474] on p "Cheating Probability" at bounding box center [930, 481] width 128 height 19
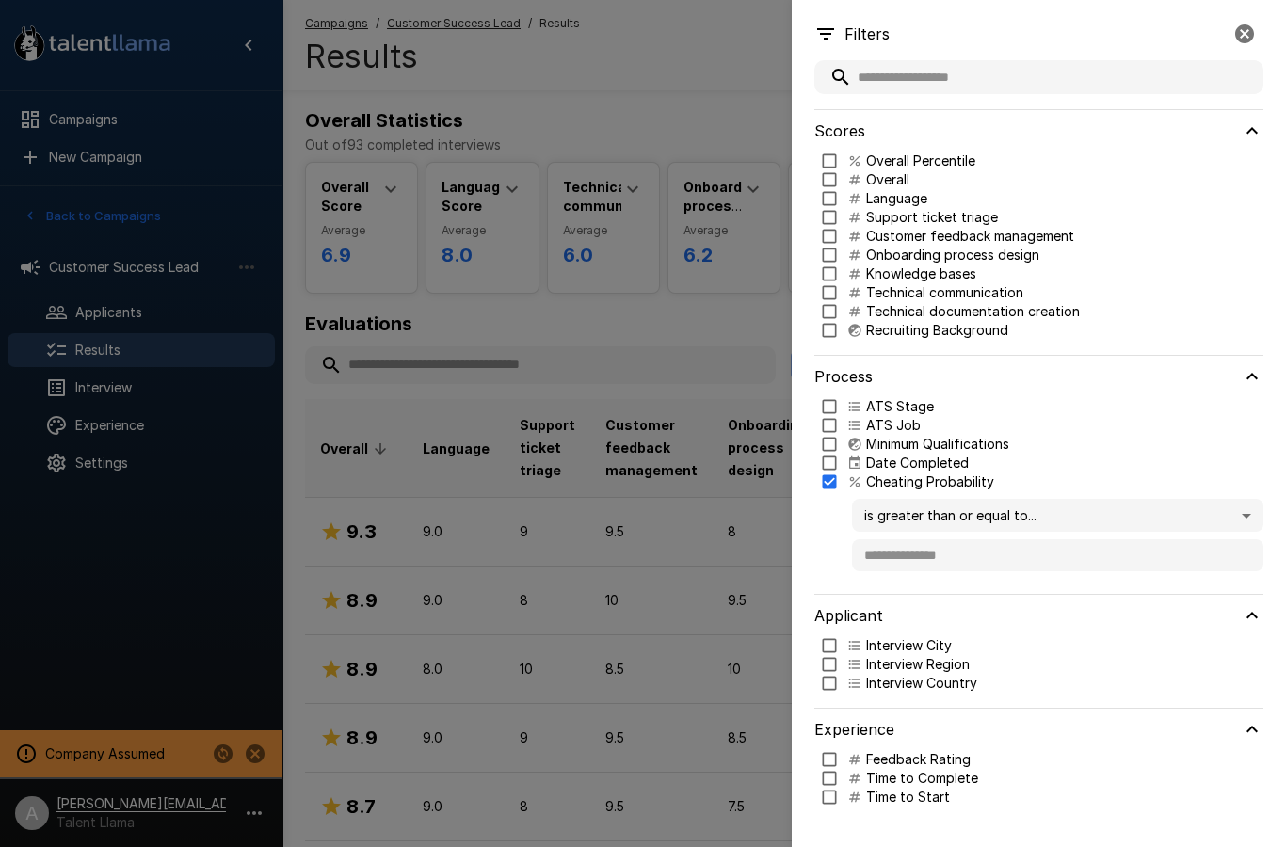
type input "***"
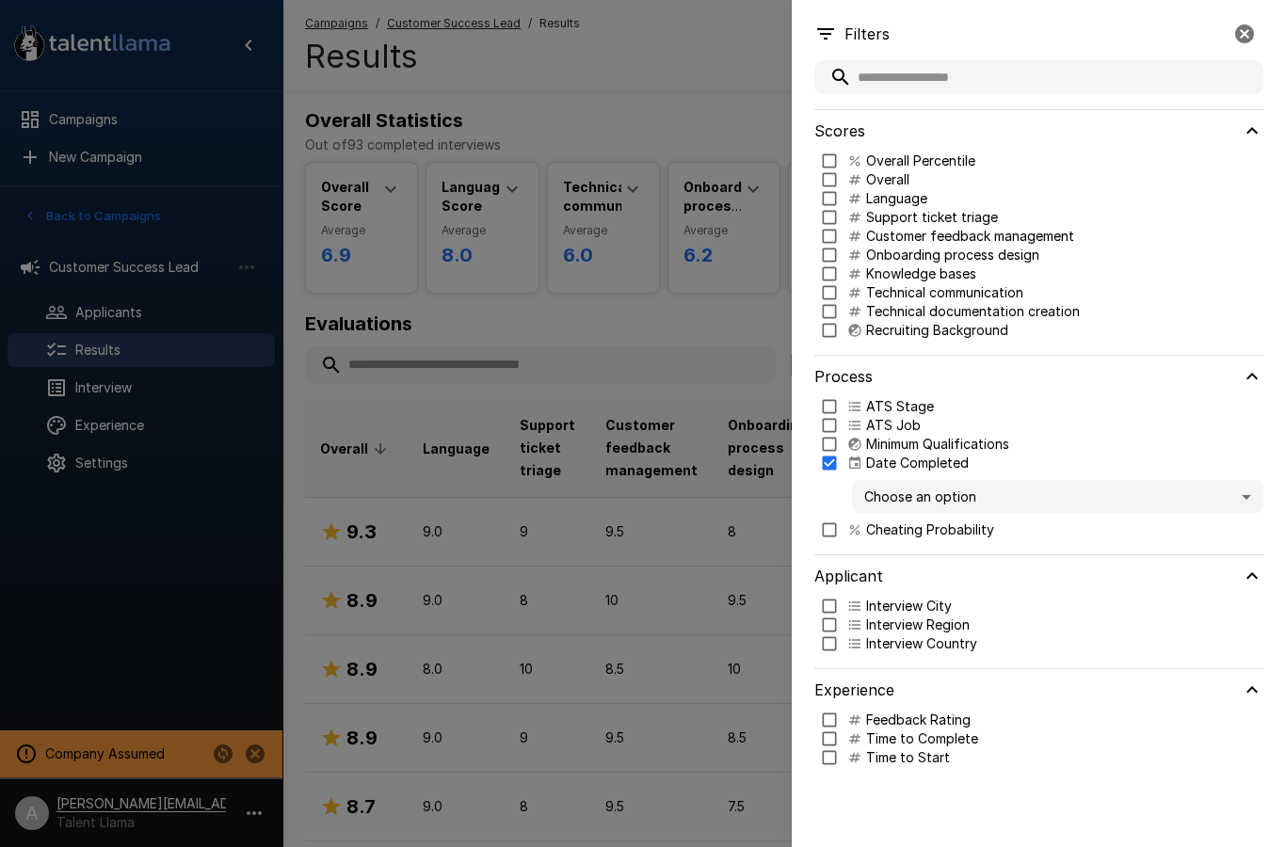
click at [1059, 504] on body ".st0{fill:#FFFFFF;} .st1{fill:#76a4ed;} Campaigns New Campaign Active 2 Custome…" at bounding box center [643, 423] width 1286 height 847
click at [962, 589] on span "Past 30 days" at bounding box center [1057, 590] width 381 height 20
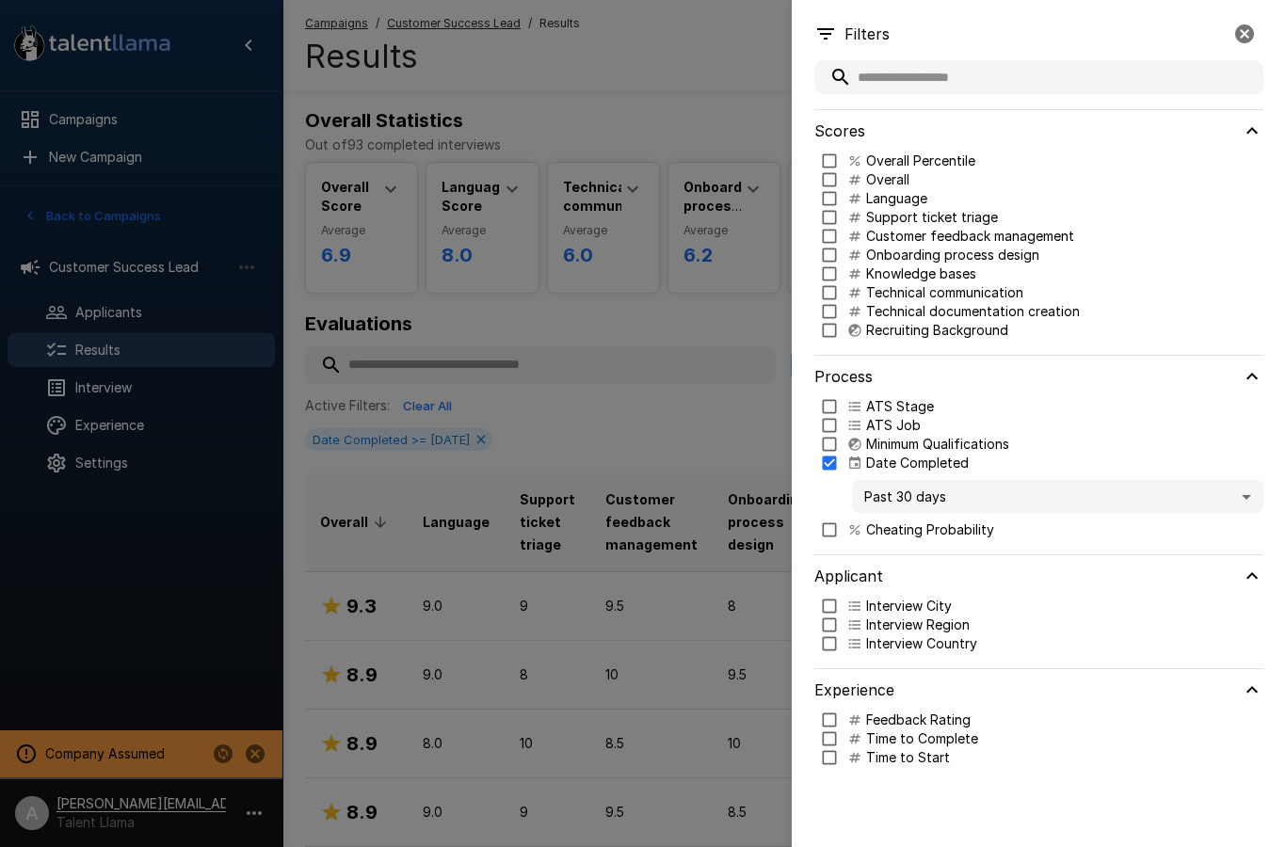
click at [1078, 511] on body ".st0{fill:#FFFFFF;} .st1{fill:#76a4ed;} Campaigns New Campaign Active 2 Custome…" at bounding box center [643, 423] width 1286 height 847
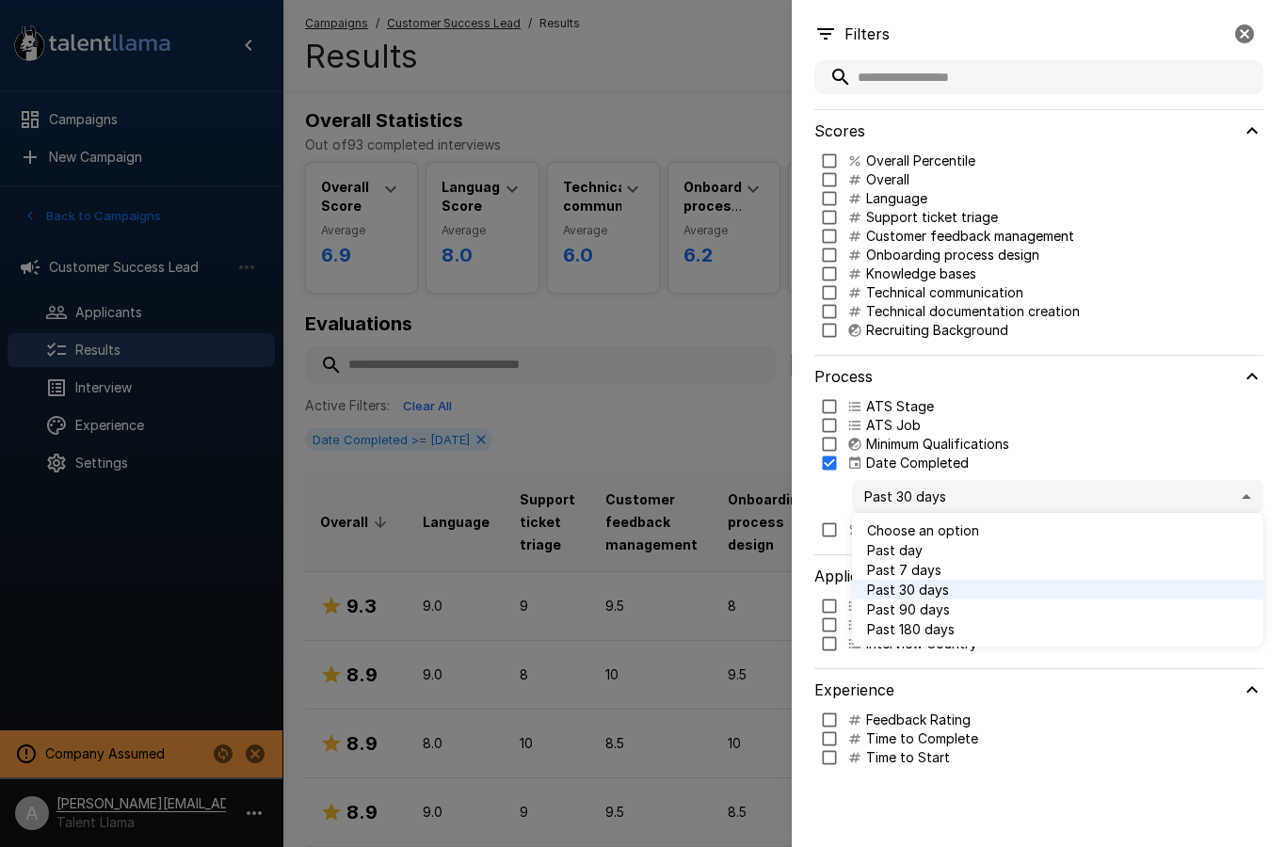
click at [1015, 568] on span "Past 7 days" at bounding box center [1057, 570] width 381 height 20
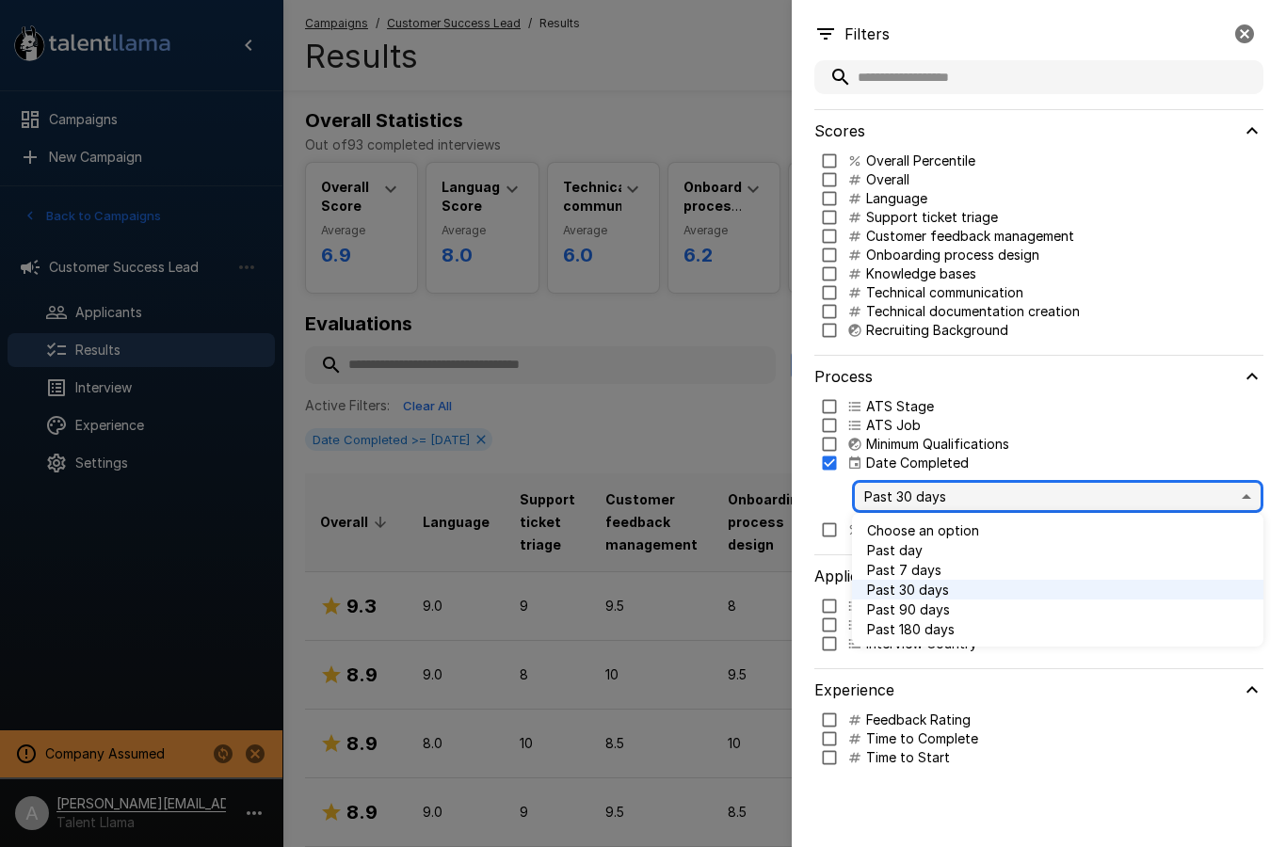
type input "*"
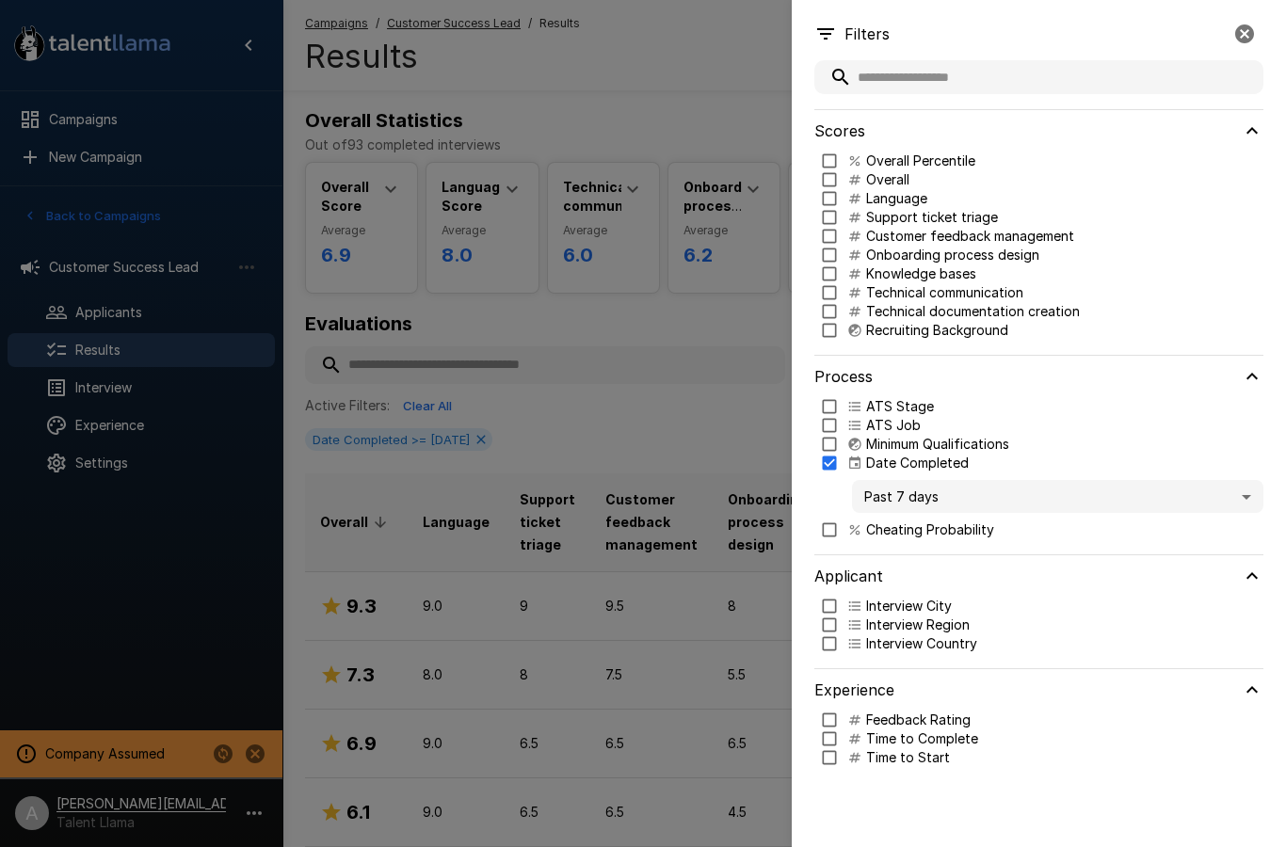
click at [640, 425] on div at bounding box center [643, 423] width 1286 height 847
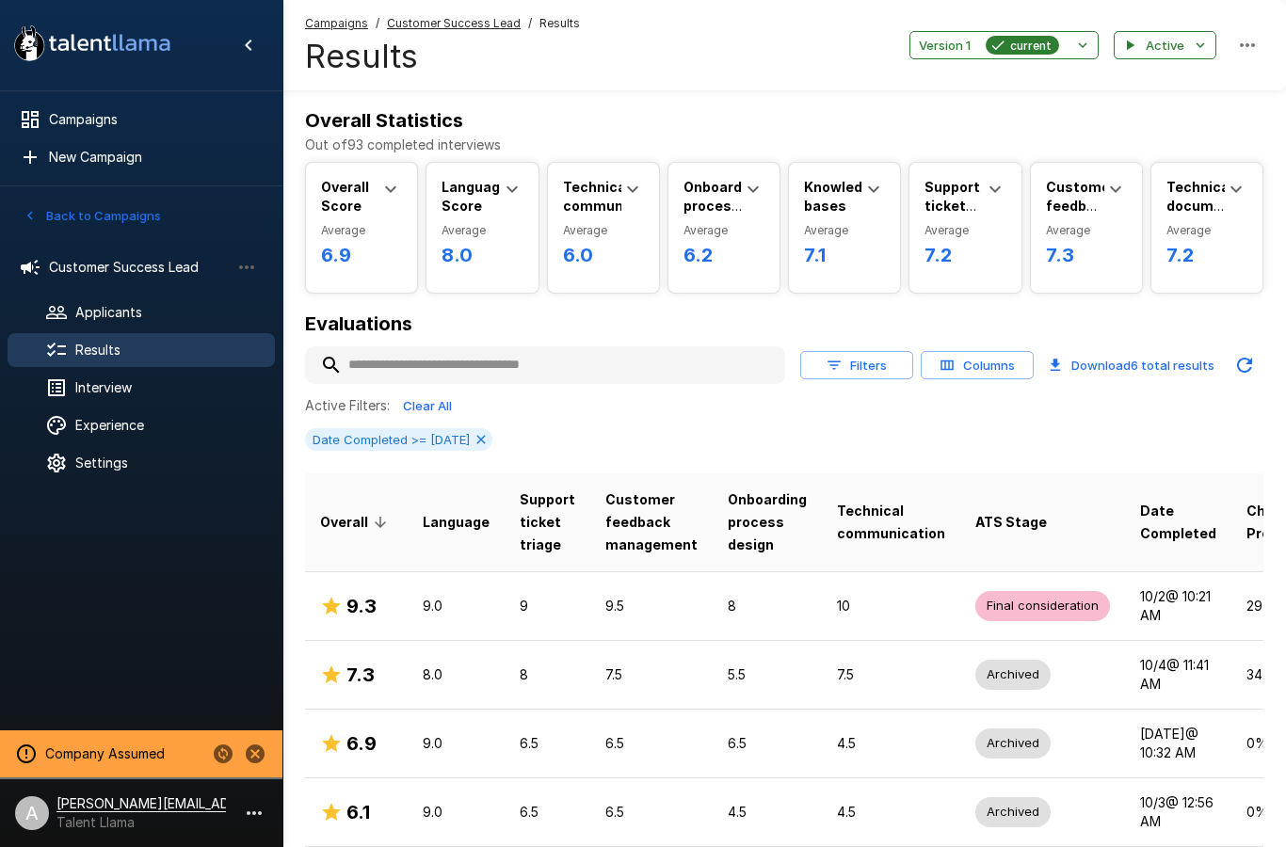
click at [1159, 52] on button "Active" at bounding box center [1164, 45] width 103 height 29
click at [824, 70] on div at bounding box center [643, 423] width 1286 height 847
click at [156, 428] on span "Experience" at bounding box center [167, 425] width 184 height 19
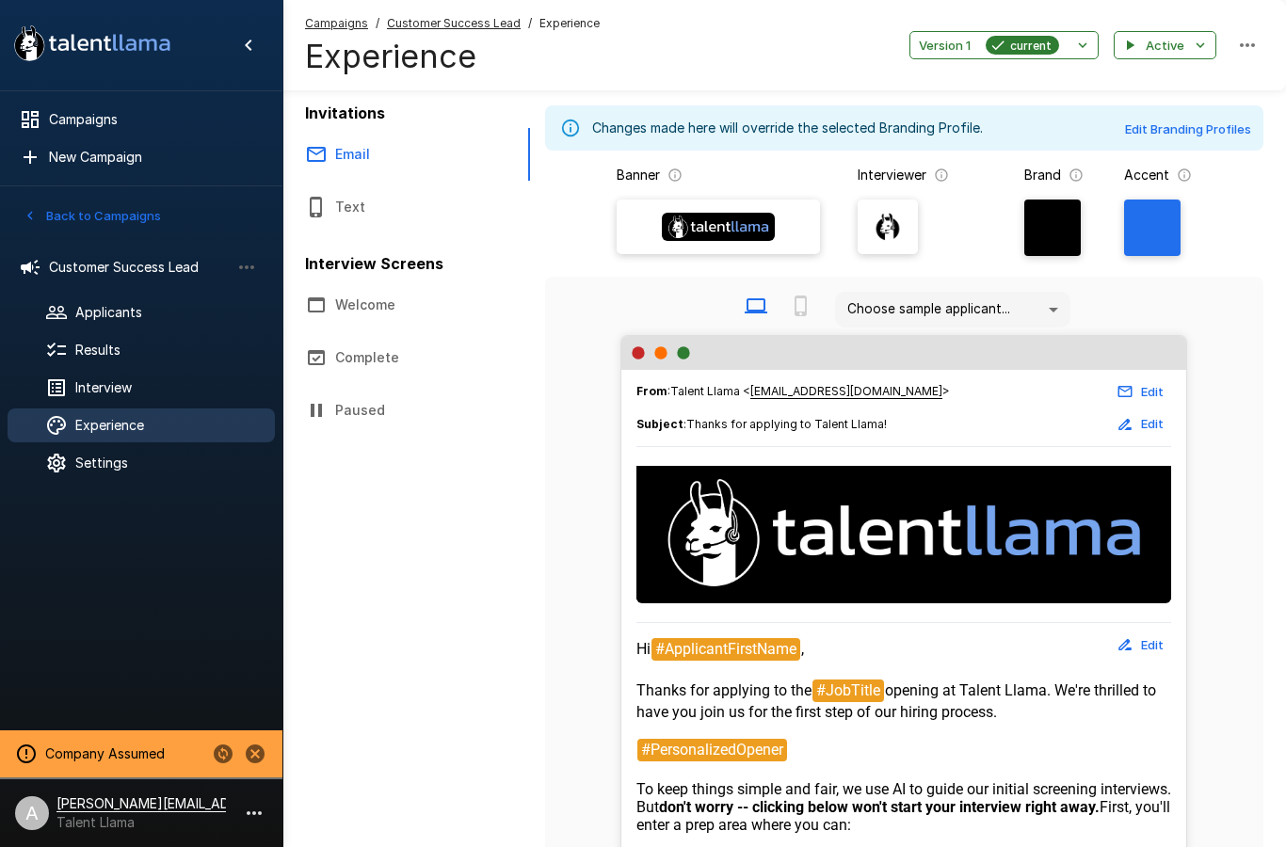
click at [394, 418] on button "Paused" at bounding box center [406, 410] width 248 height 53
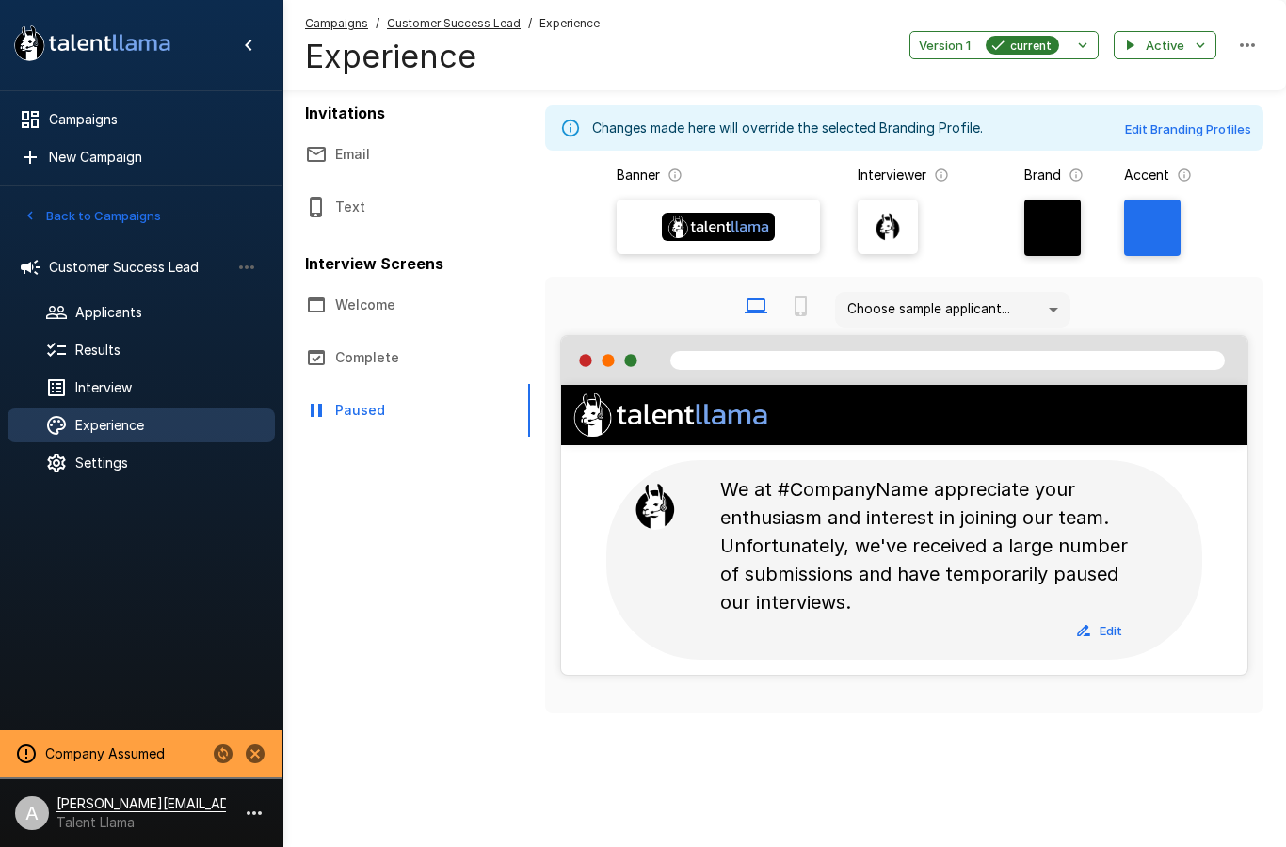
click at [372, 312] on button "Welcome" at bounding box center [406, 305] width 248 height 53
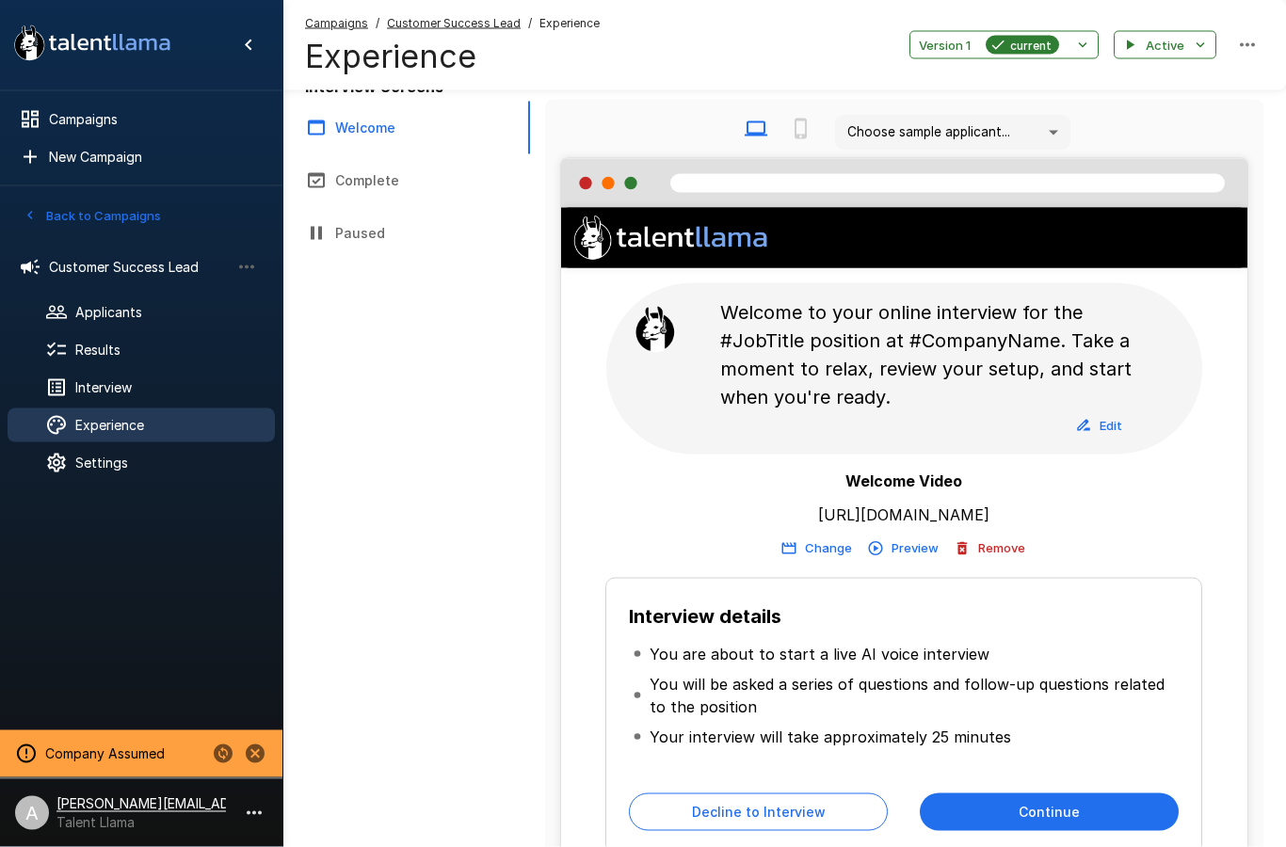
scroll to position [184, 0]
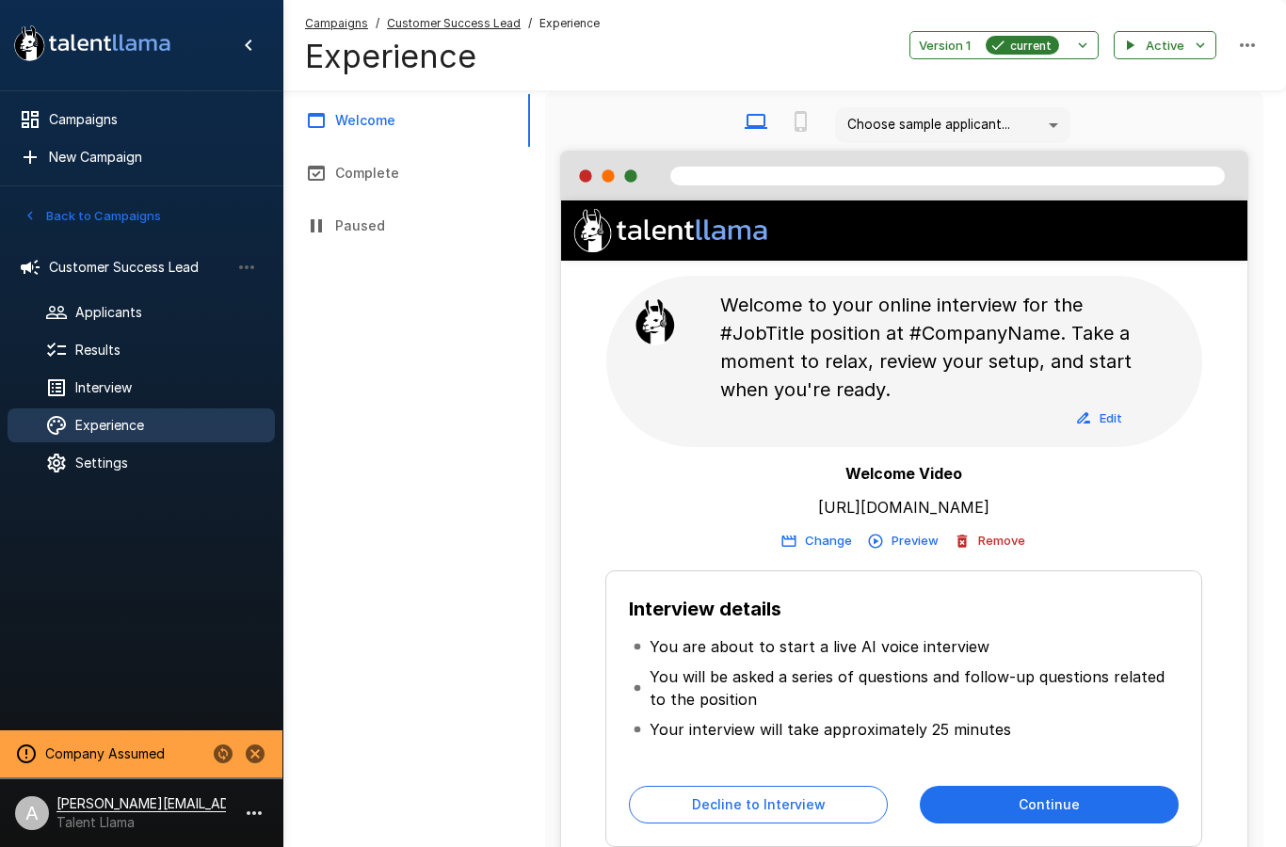
click at [892, 544] on button "Preview" at bounding box center [903, 540] width 79 height 29
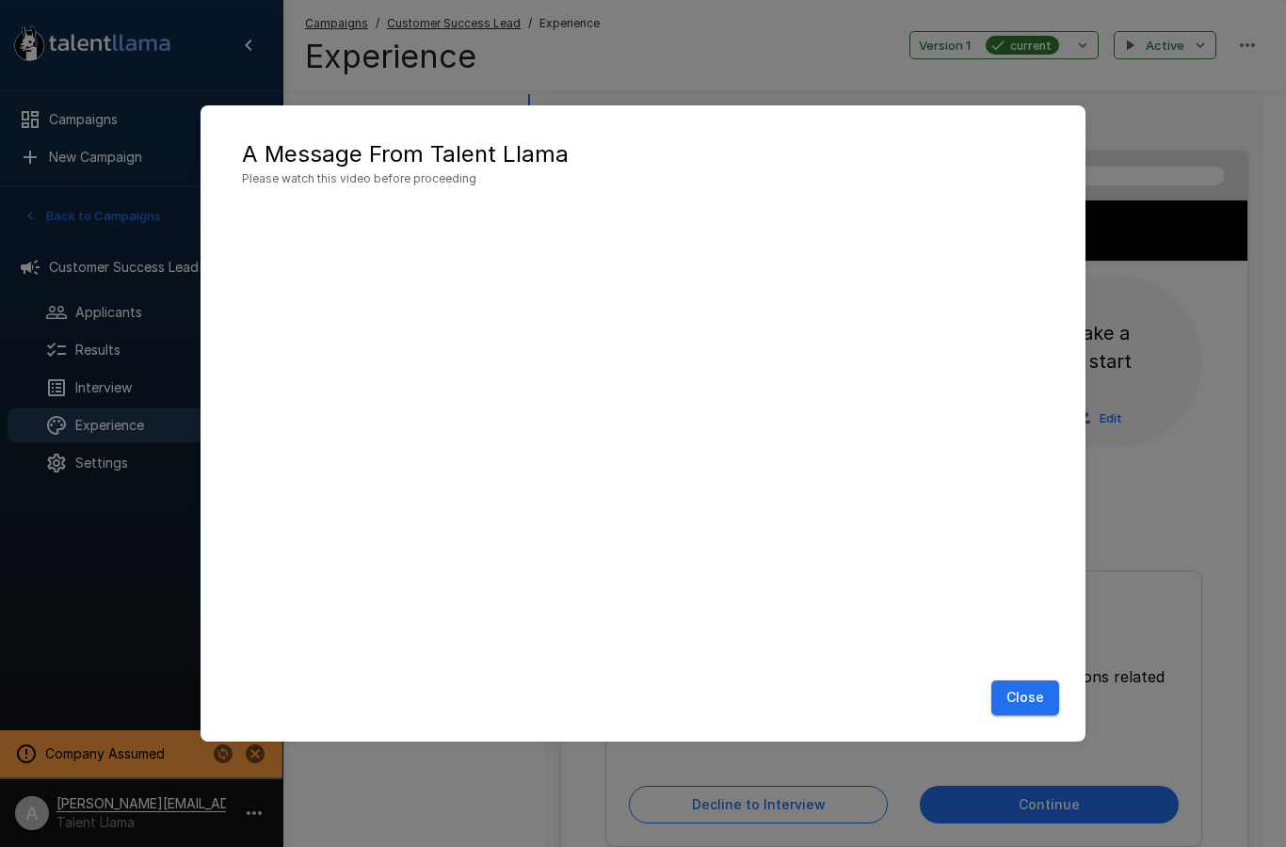
click at [1028, 715] on button "Close" at bounding box center [1025, 697] width 68 height 35
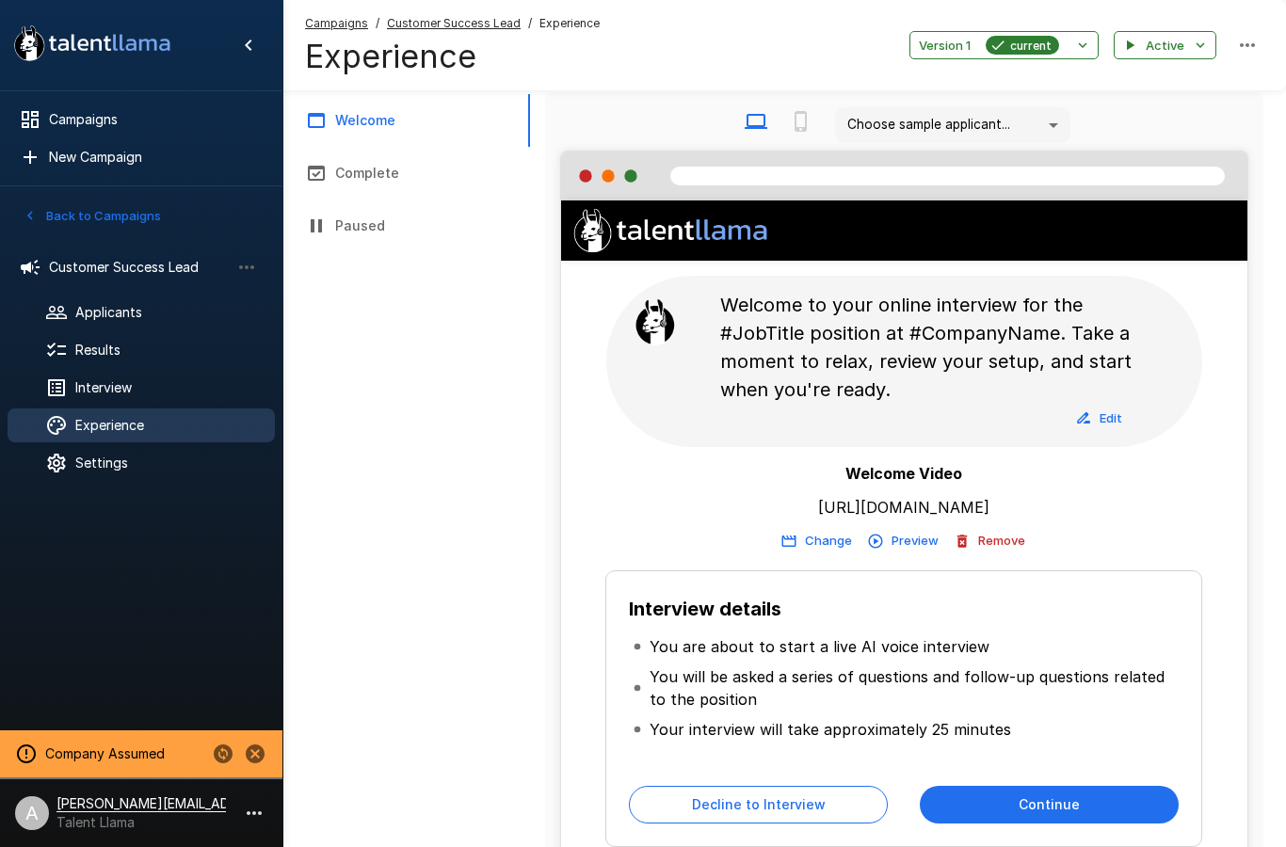
click at [267, 829] on button "button" at bounding box center [254, 813] width 32 height 32
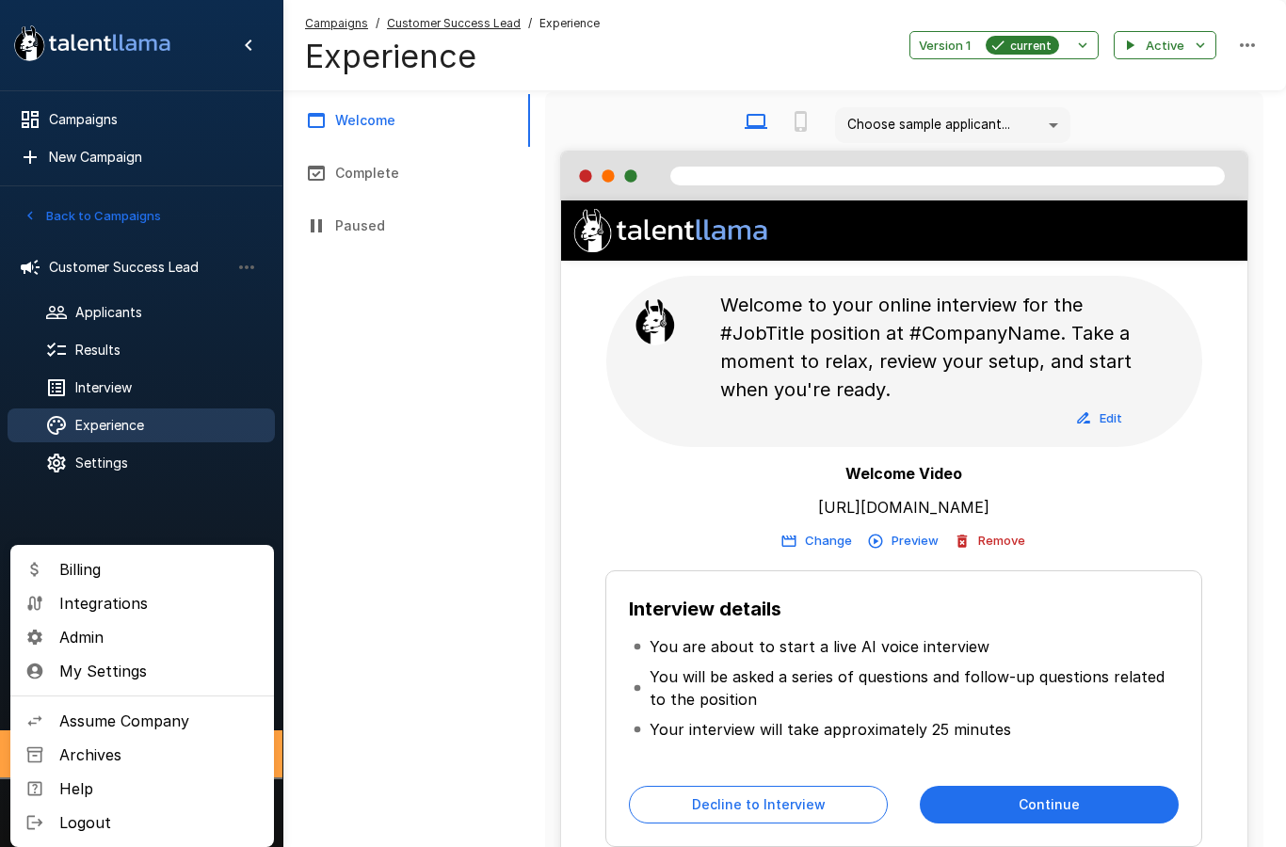
click at [160, 639] on span "Admin" at bounding box center [159, 637] width 200 height 23
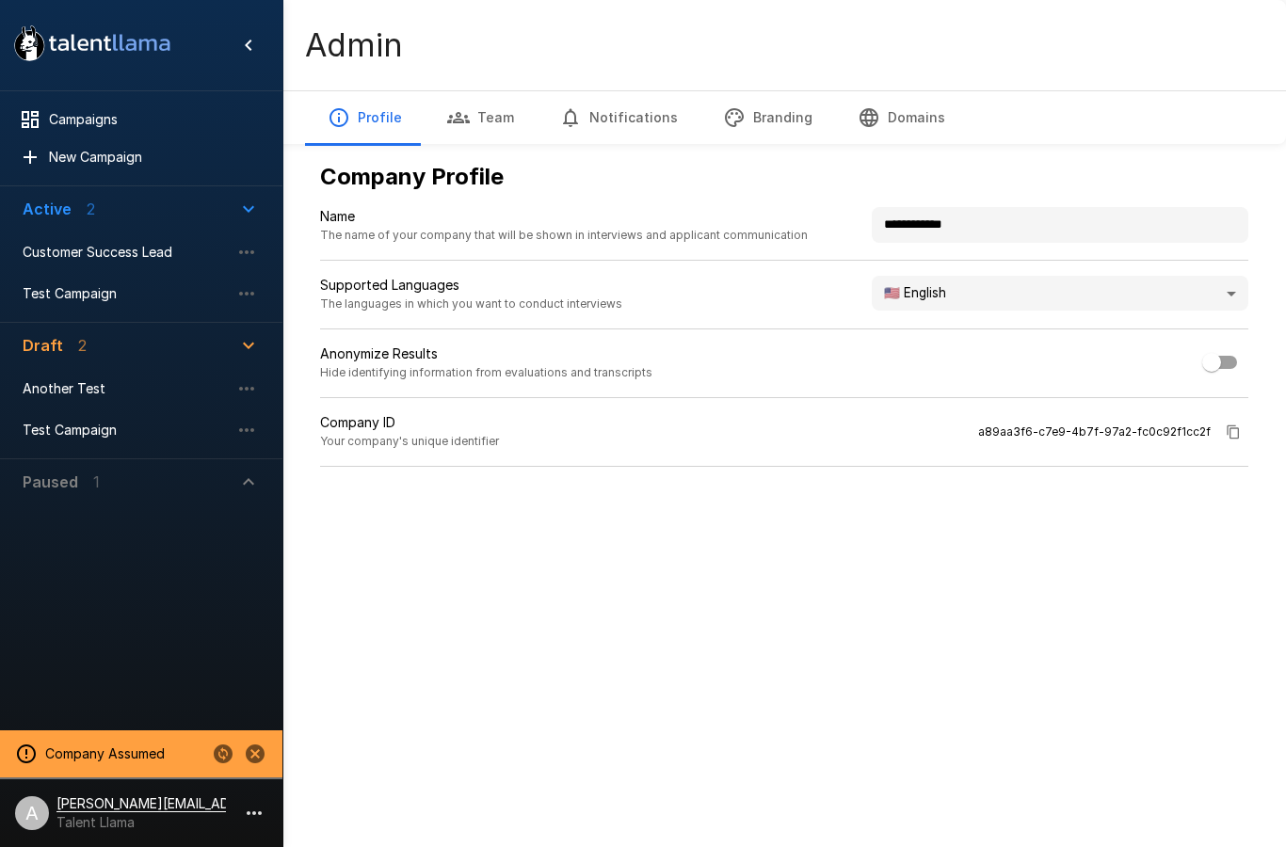
click at [1103, 280] on body "**********" at bounding box center [643, 423] width 1286 height 847
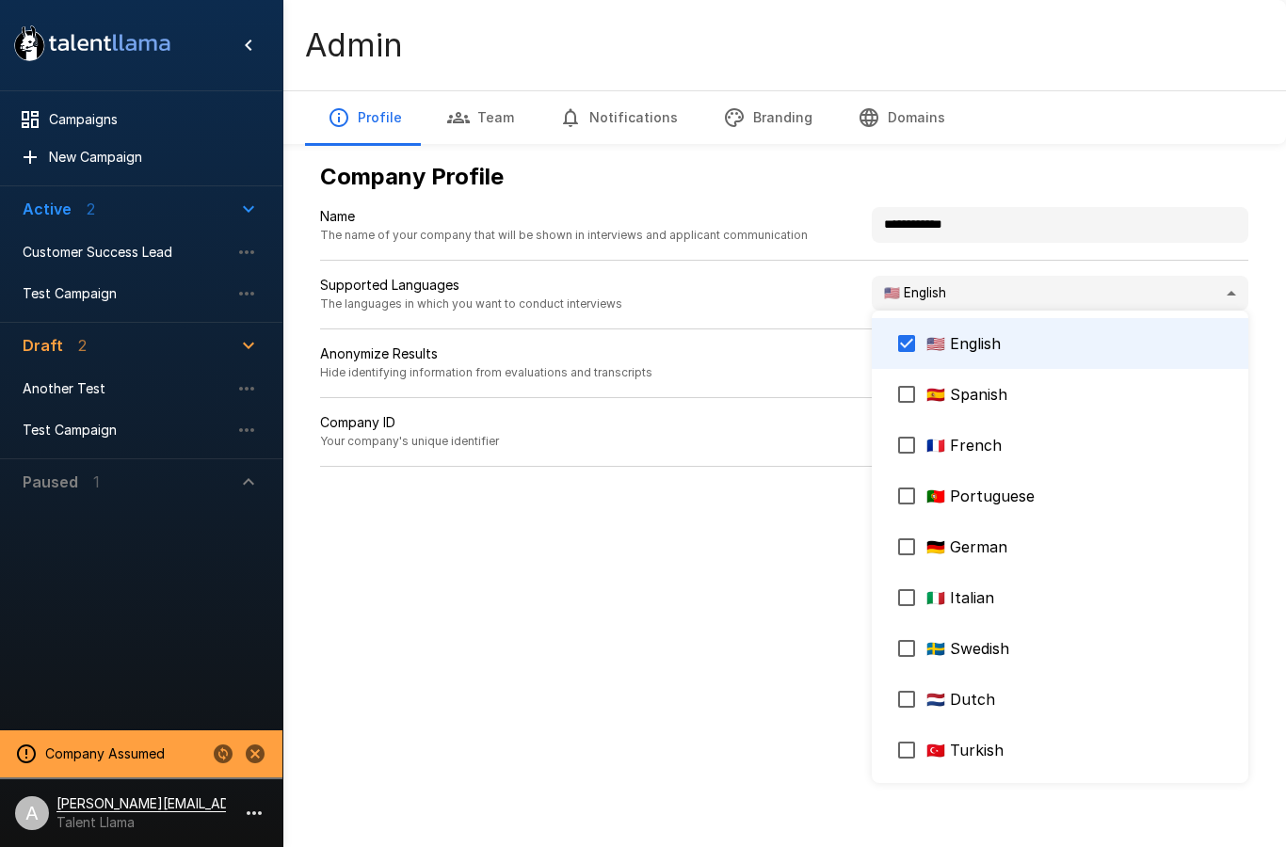
click at [1224, 289] on div at bounding box center [643, 423] width 1286 height 847
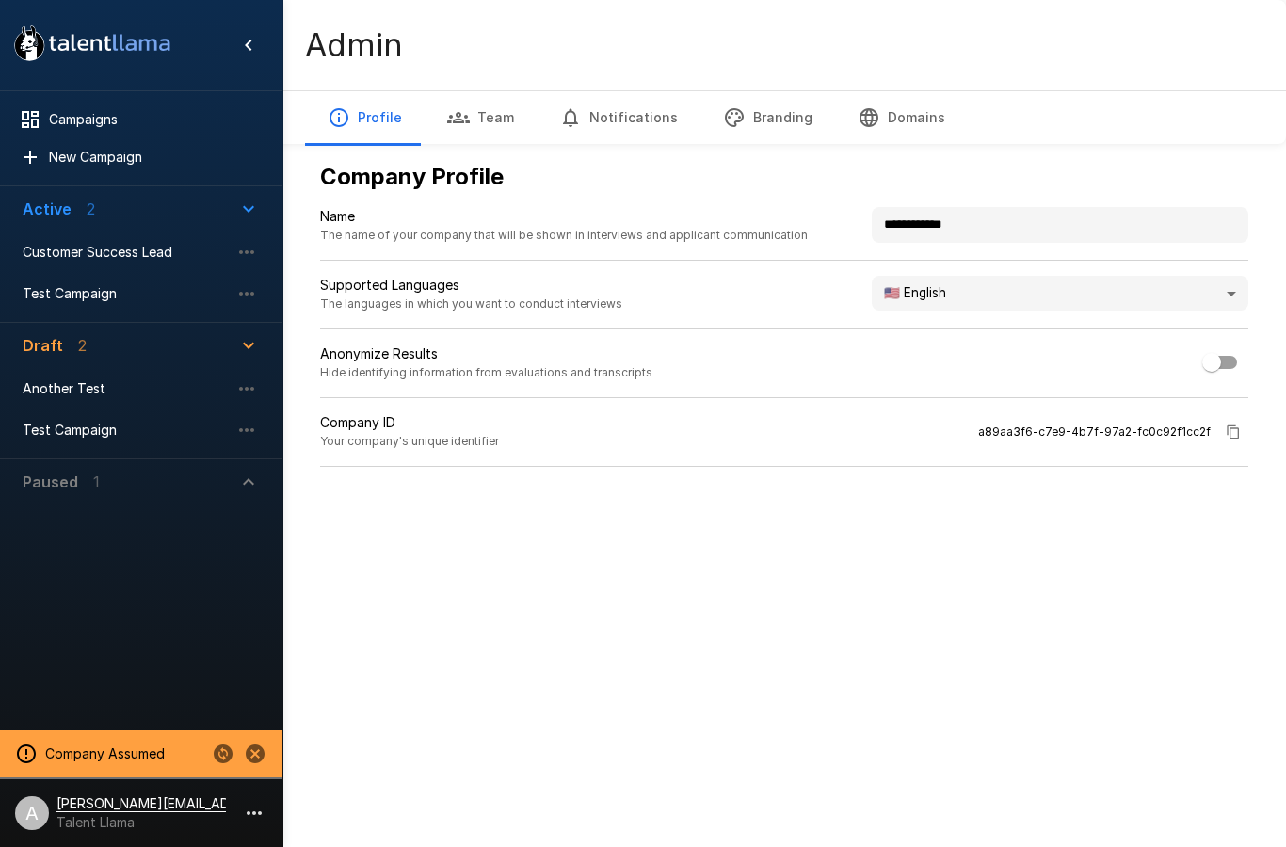
click at [170, 259] on span "Customer Success Lead" at bounding box center [126, 252] width 207 height 19
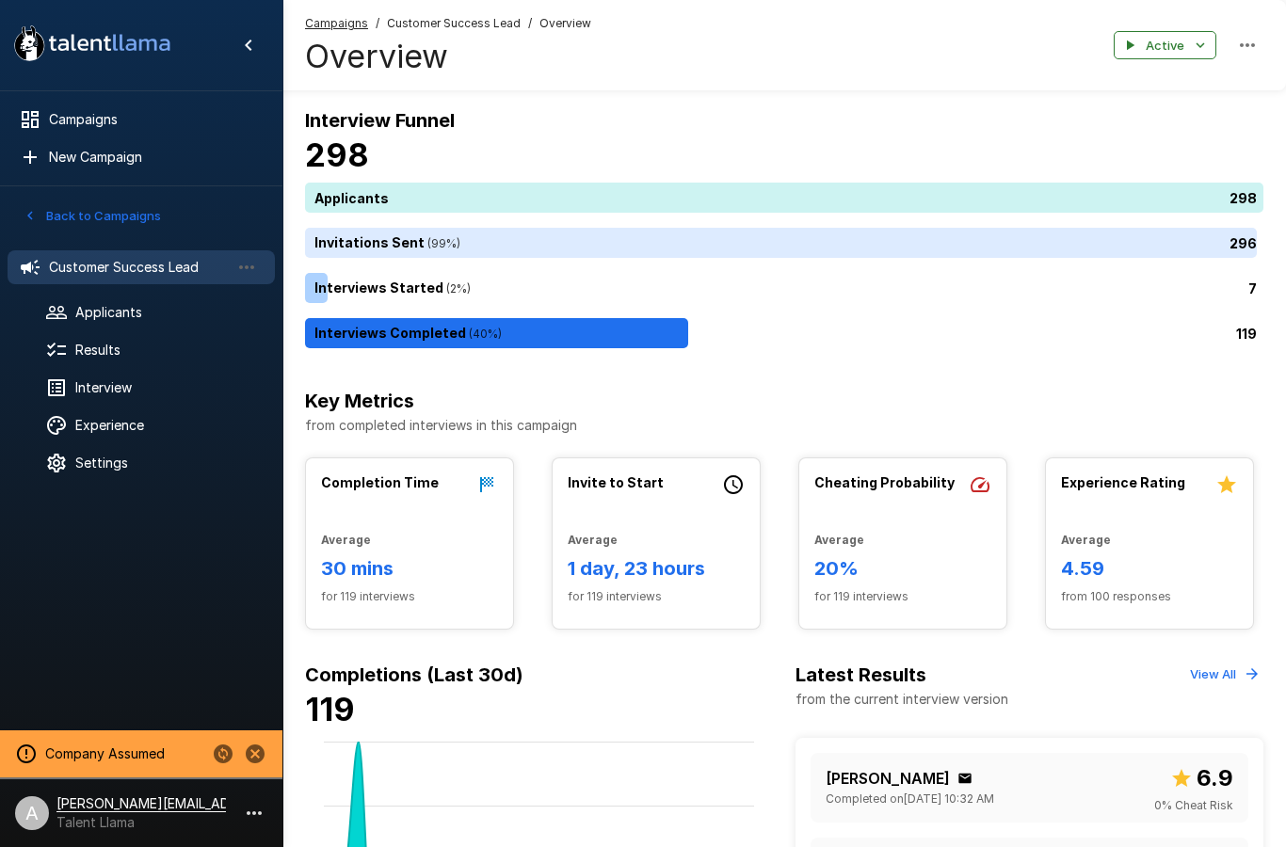
click at [139, 353] on span "Results" at bounding box center [167, 350] width 184 height 19
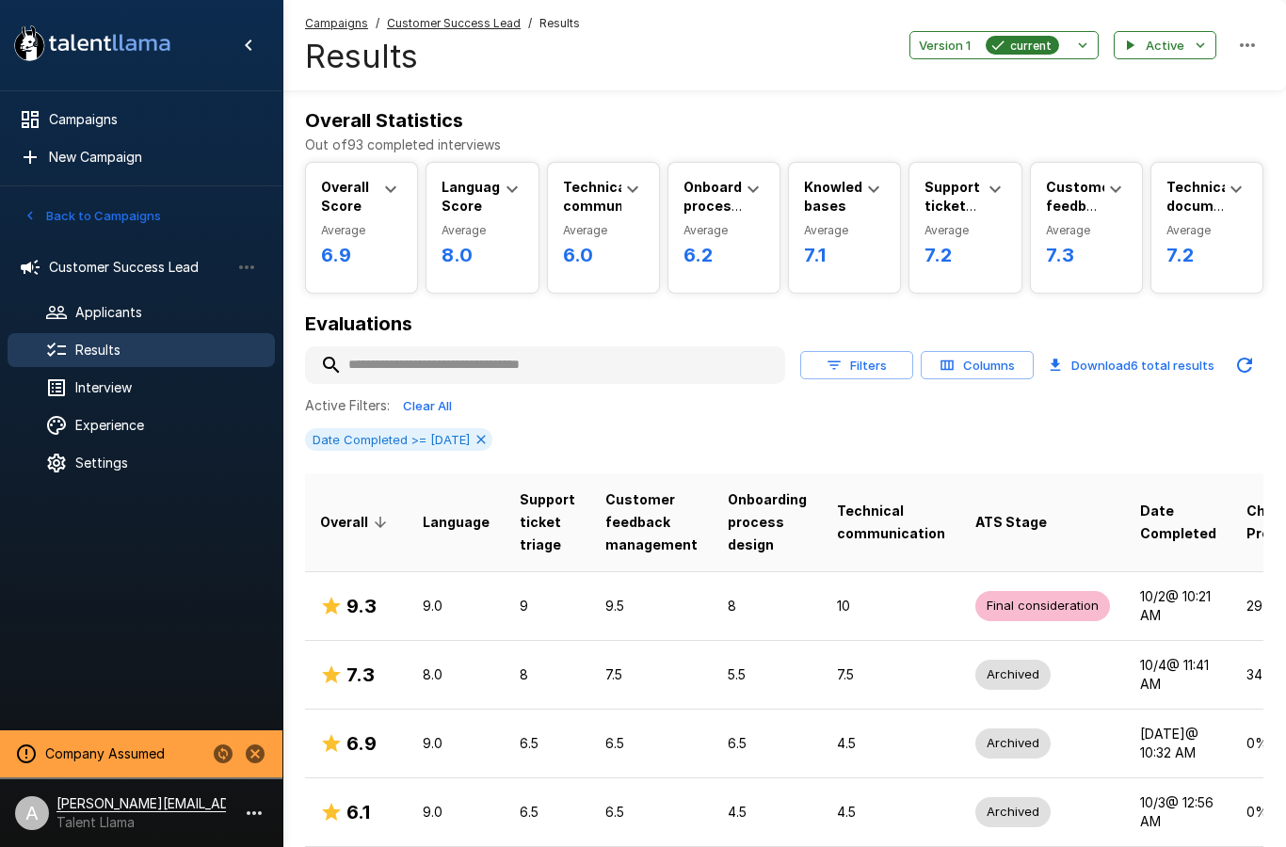
click at [488, 439] on icon at bounding box center [480, 439] width 15 height 15
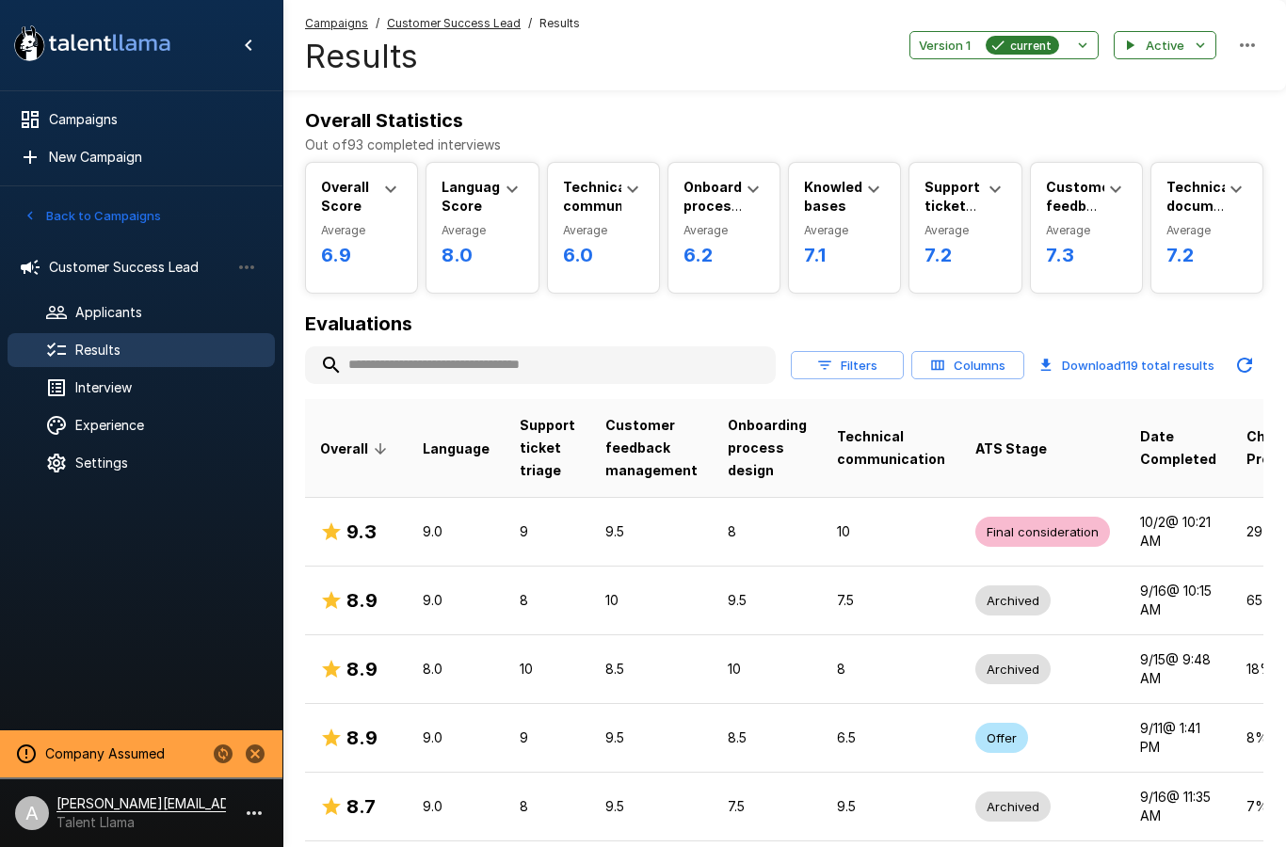
click at [671, 616] on td "10" at bounding box center [651, 600] width 122 height 69
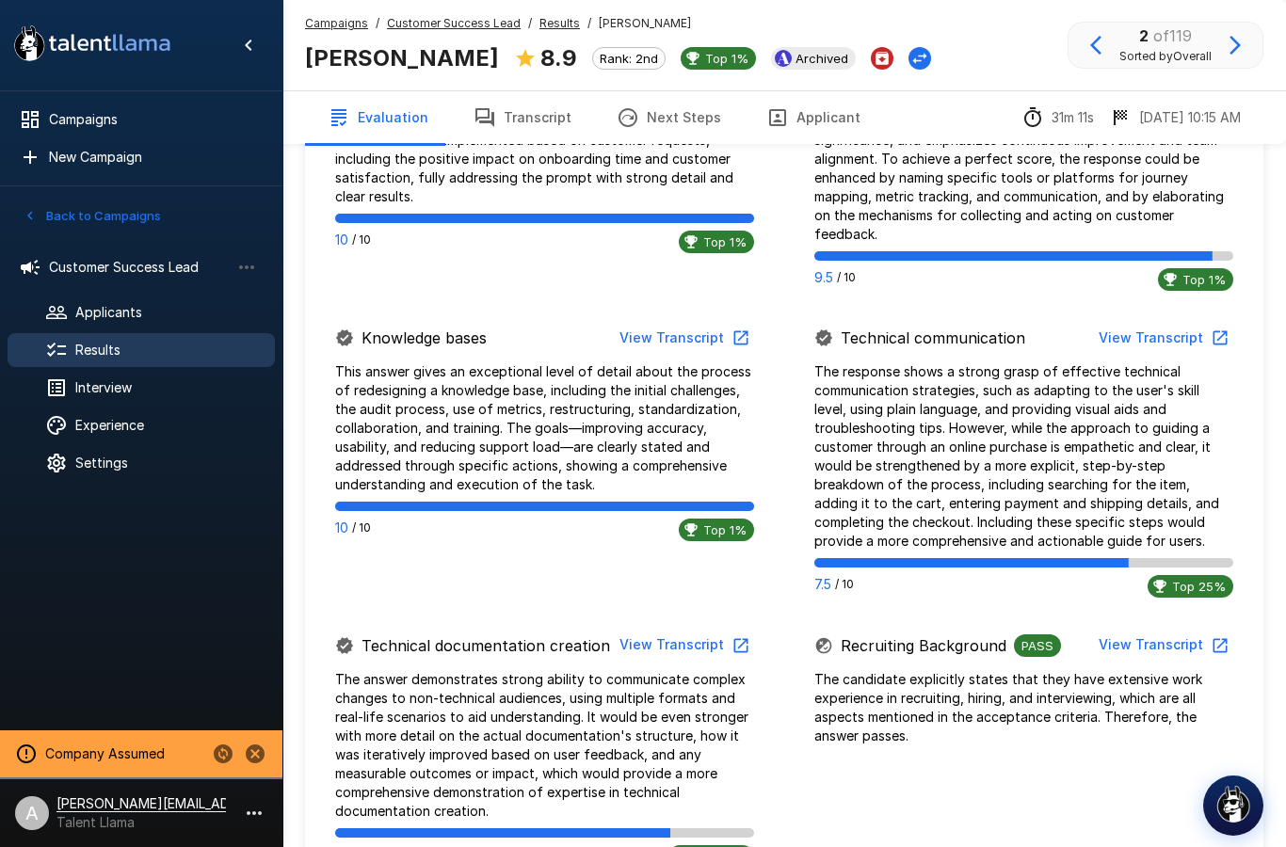
scroll to position [1395, 0]
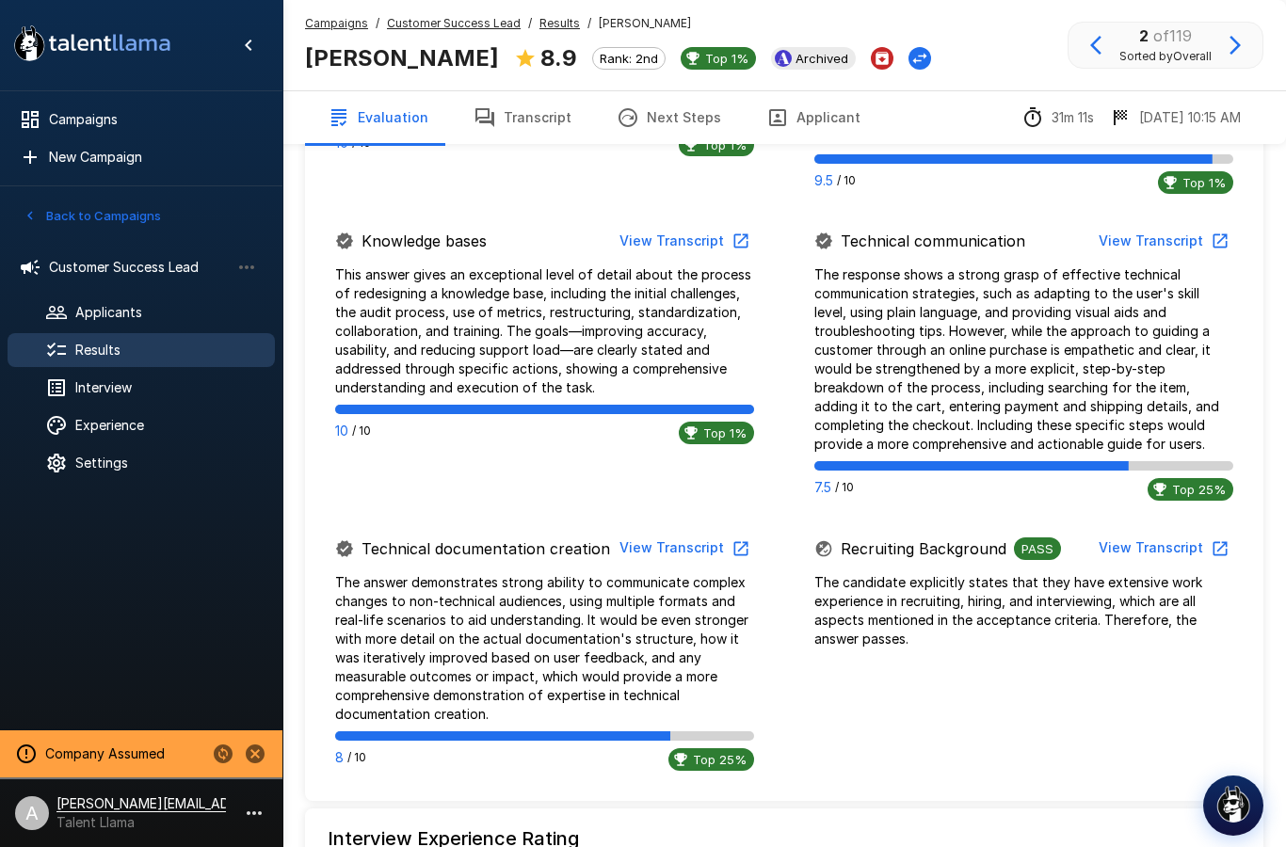
click at [693, 231] on button "View Transcript" at bounding box center [683, 241] width 142 height 35
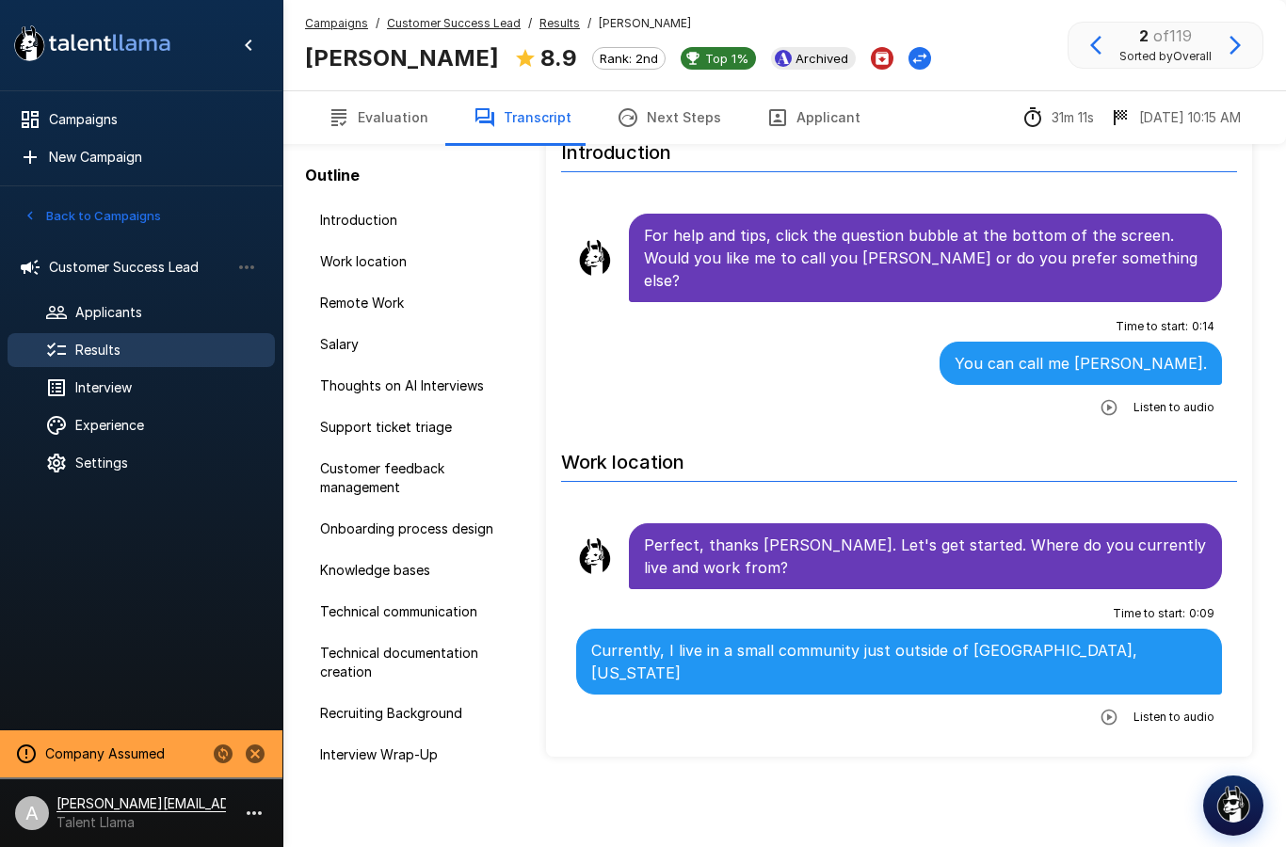
scroll to position [84, 0]
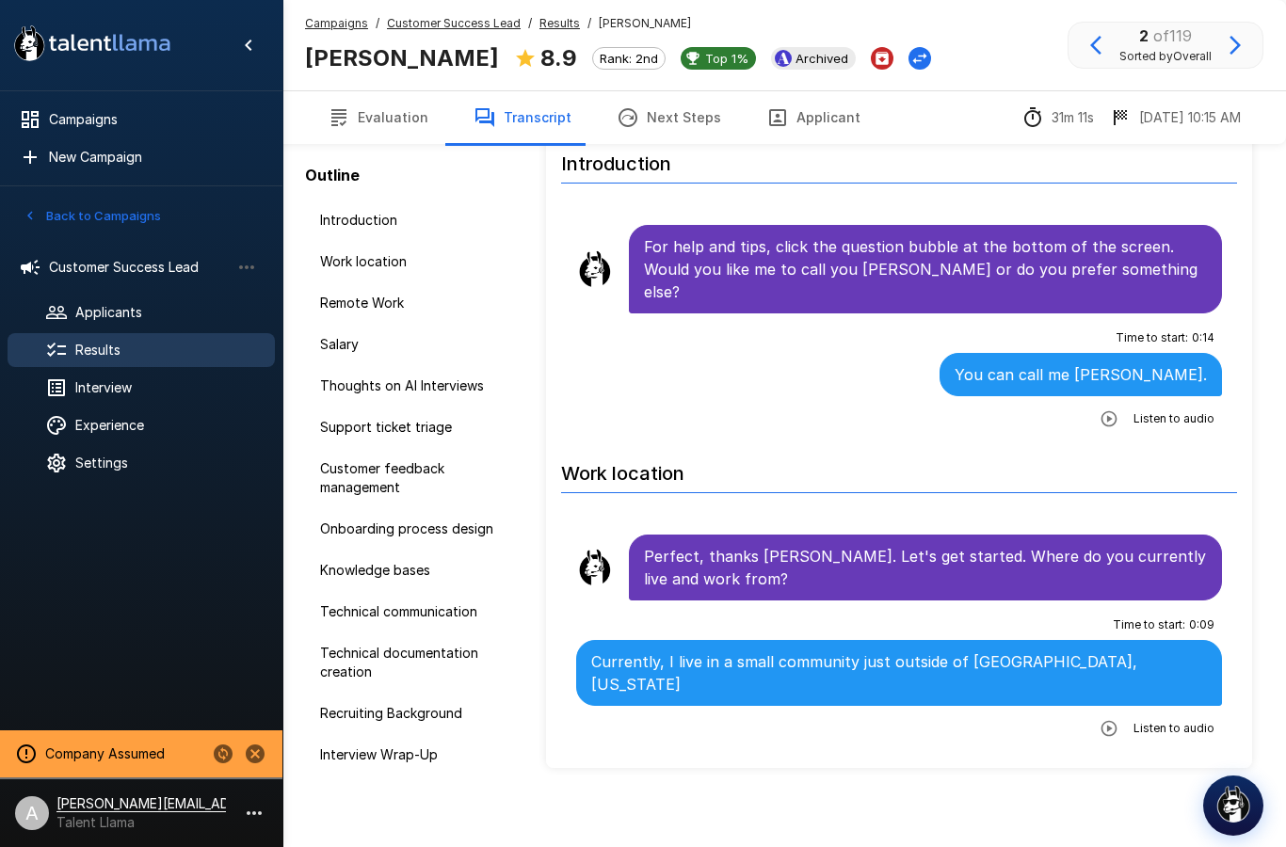
click at [186, 399] on div "Interview" at bounding box center [141, 388] width 267 height 34
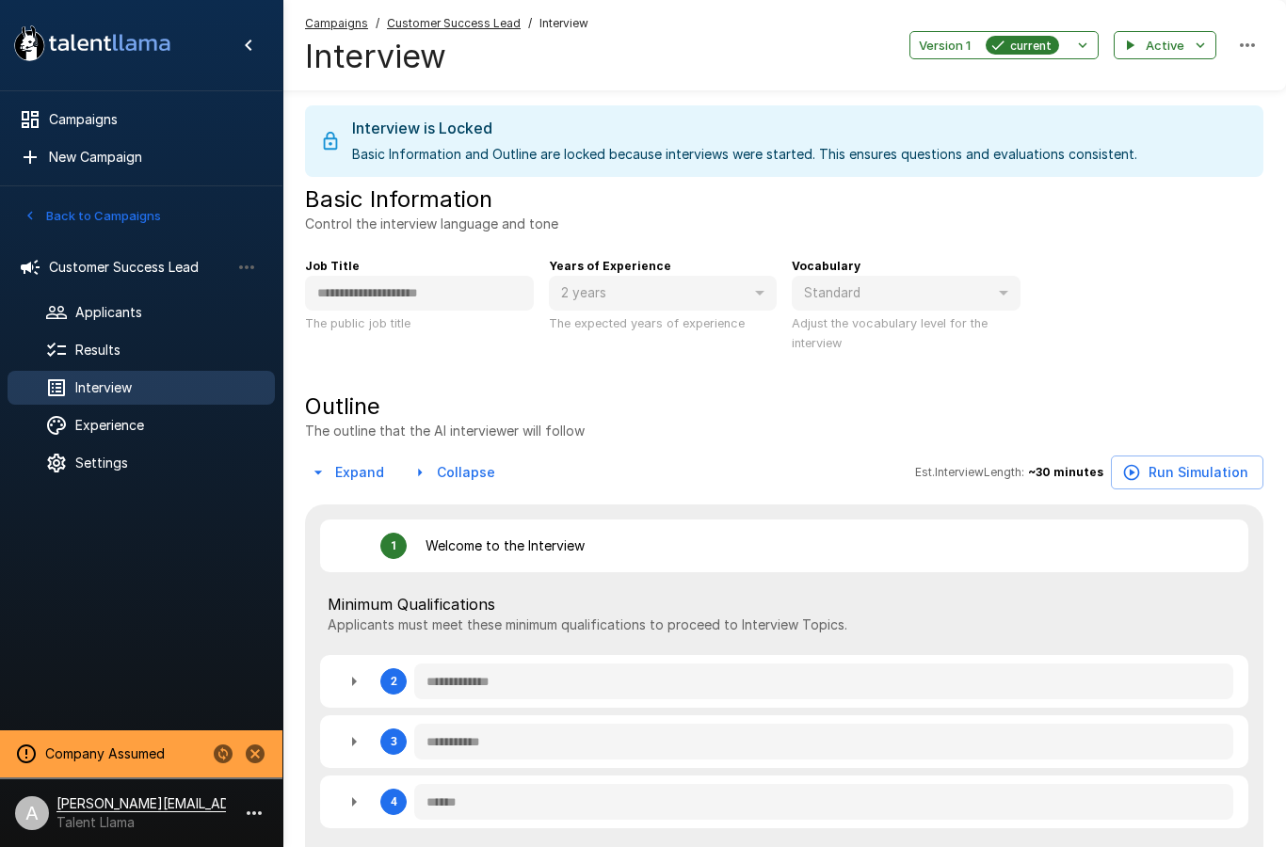
type textarea "*"
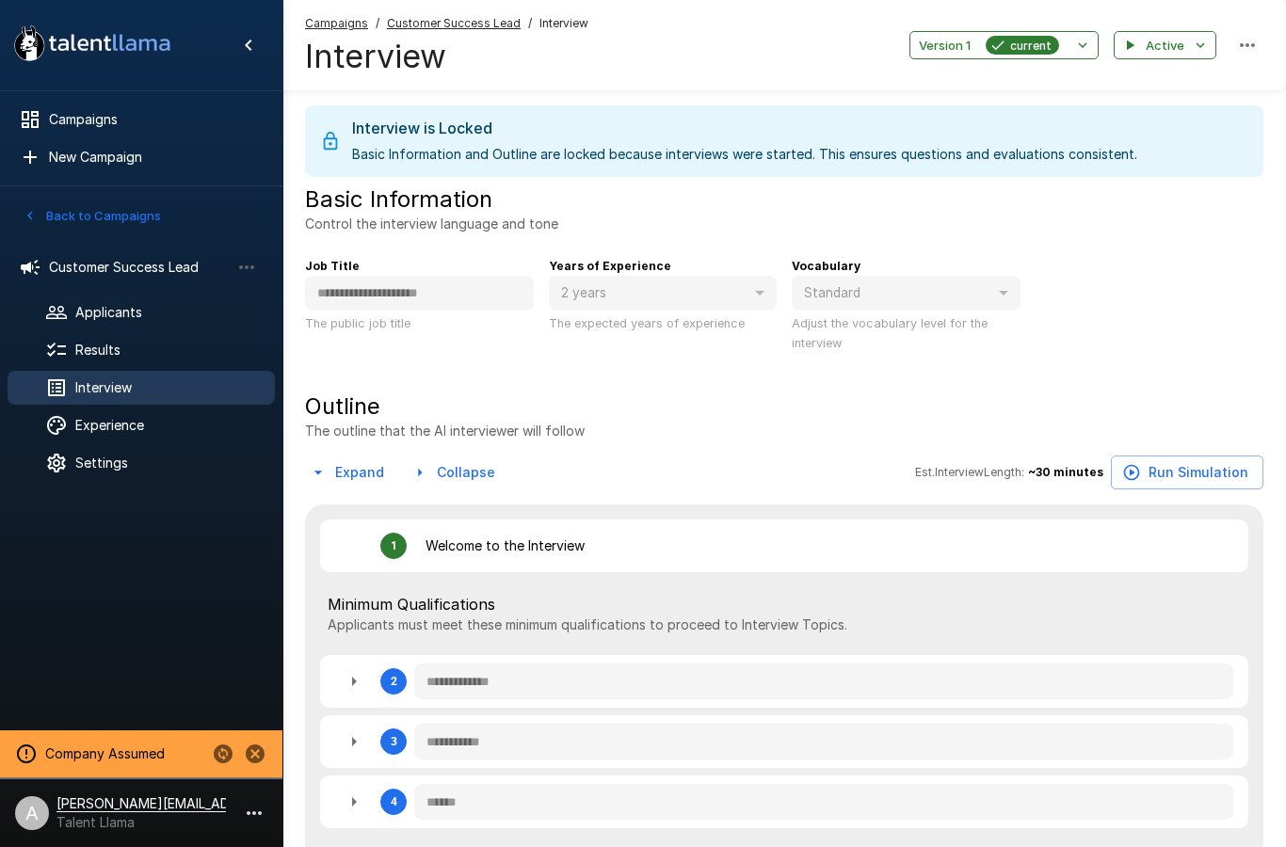
type textarea "*"
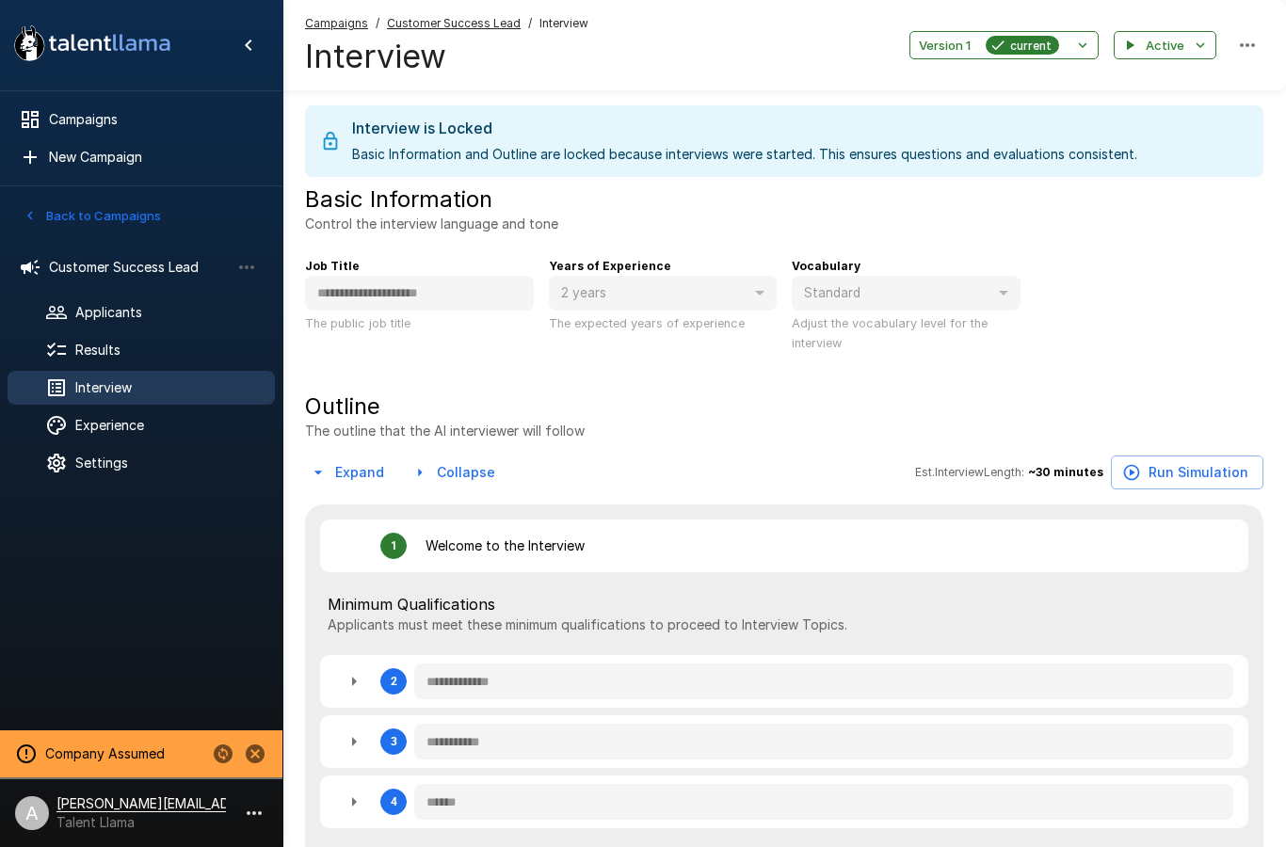
type textarea "*"
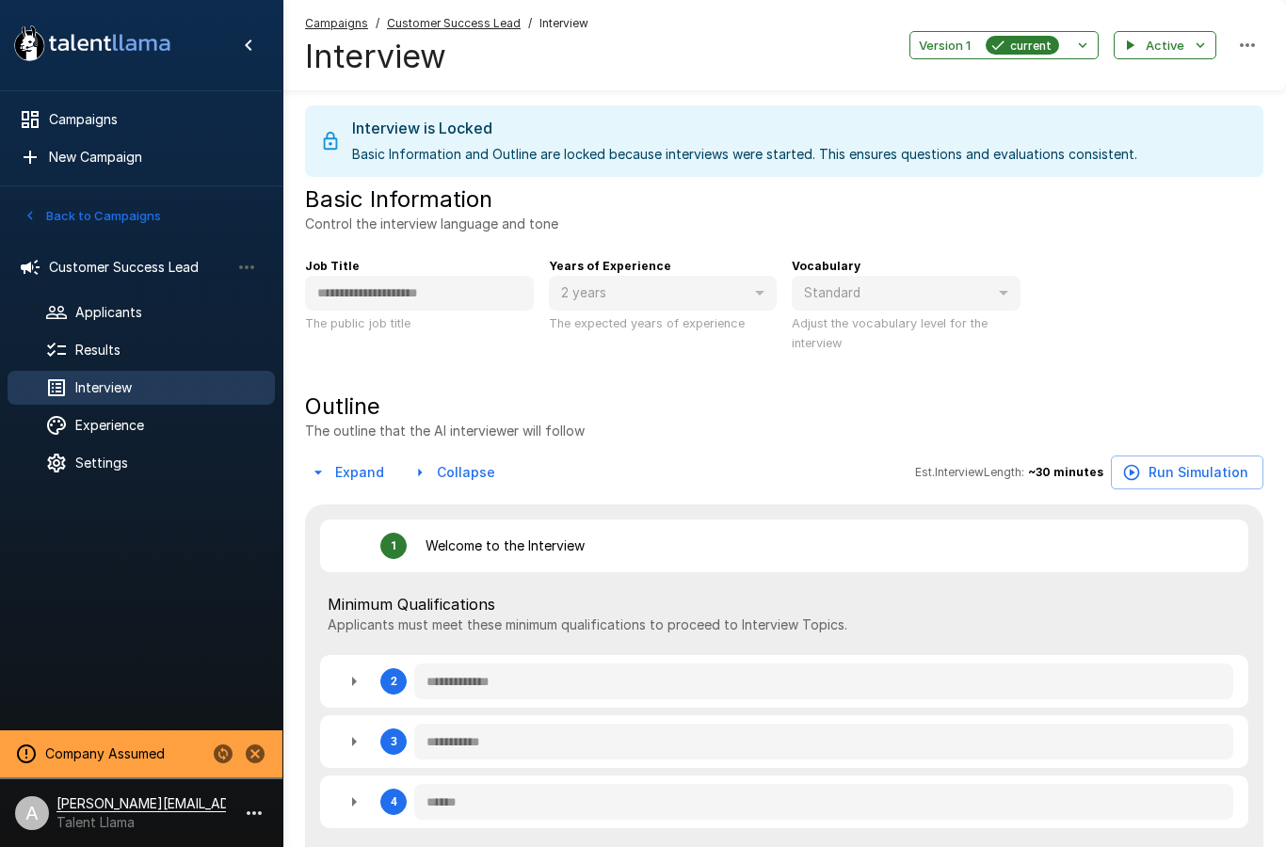
type textarea "*"
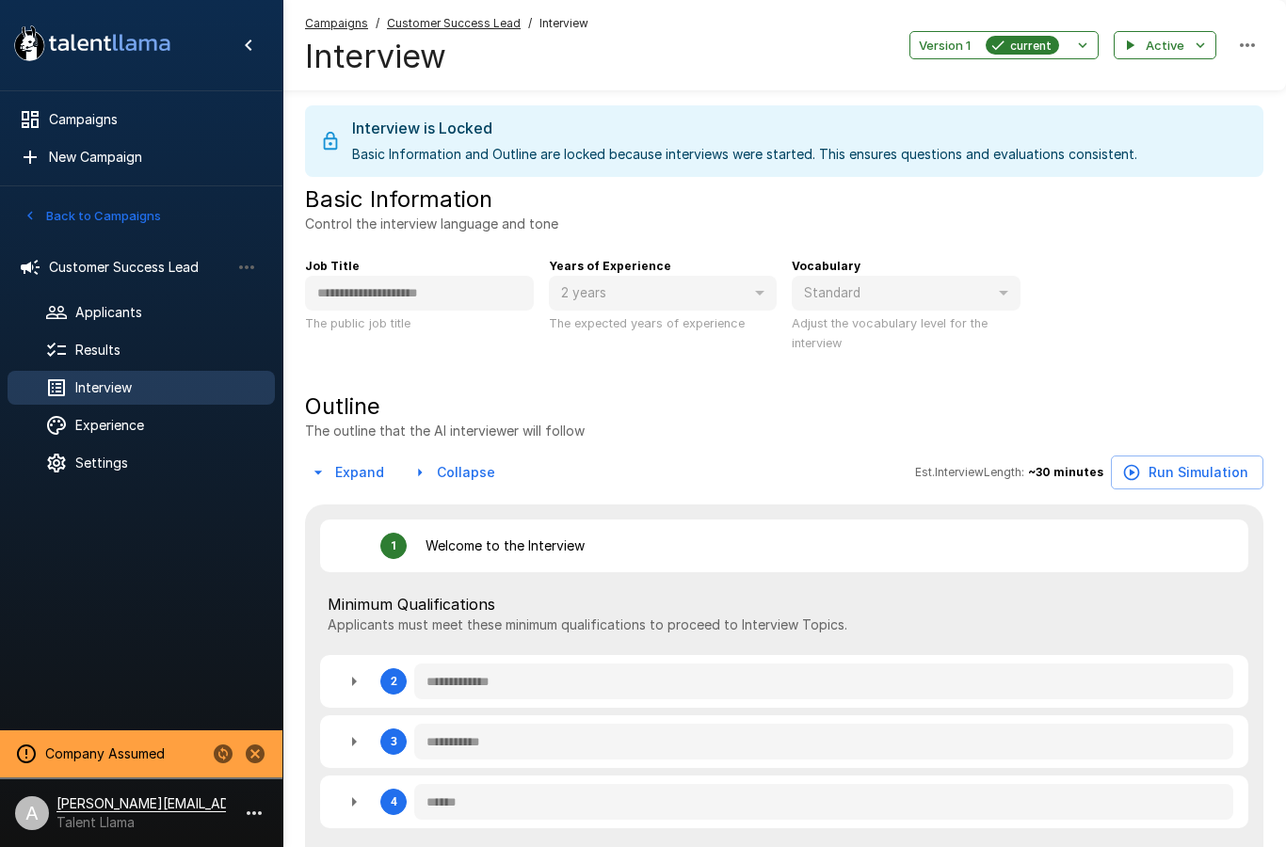
type textarea "*"
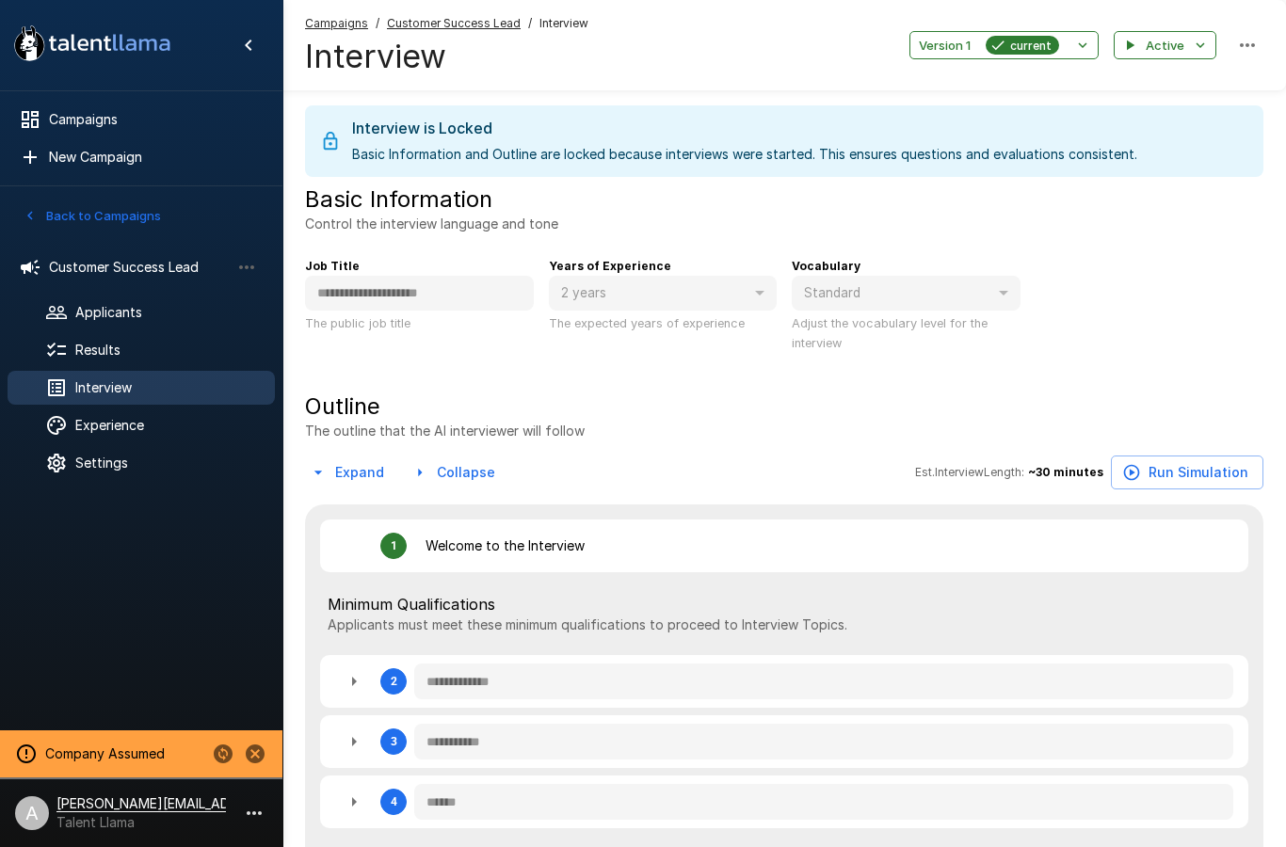
type textarea "*"
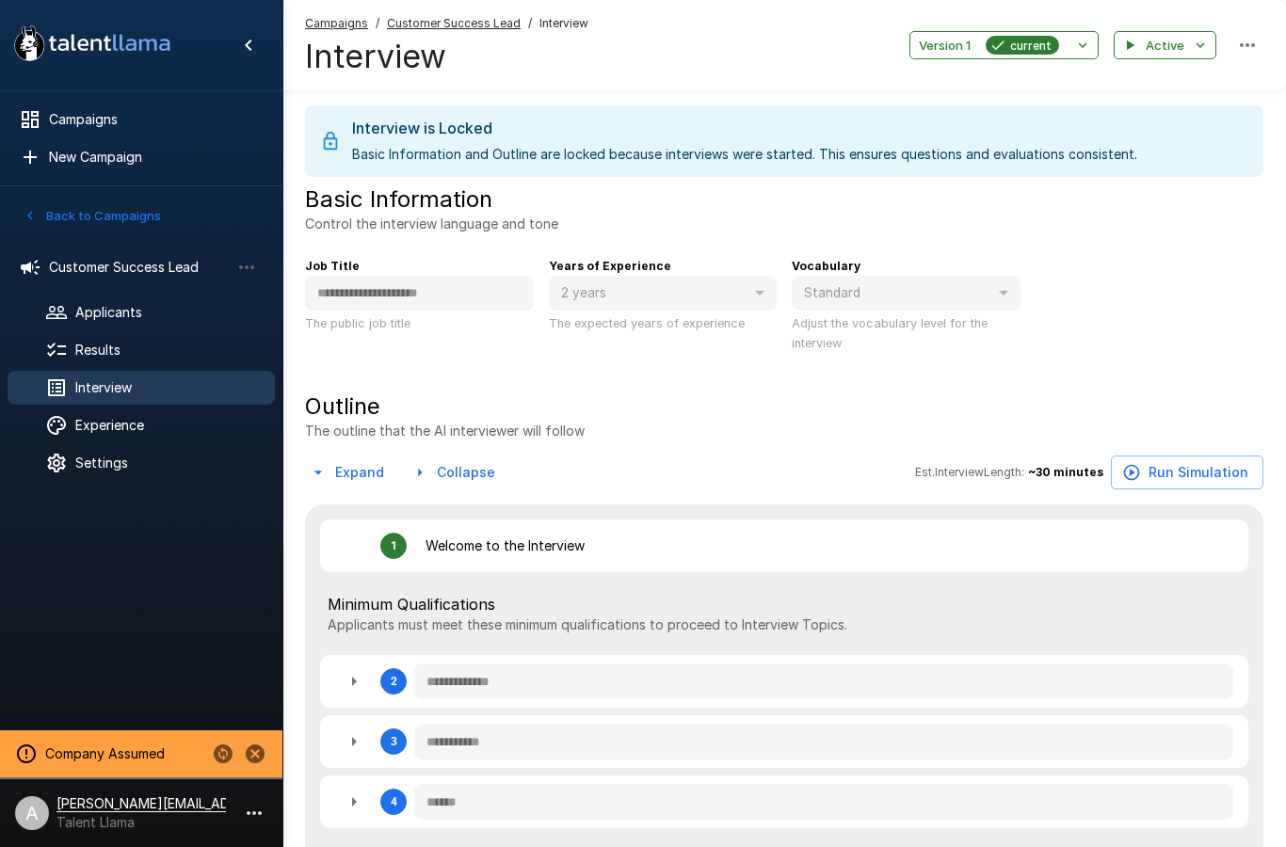
type textarea "*"
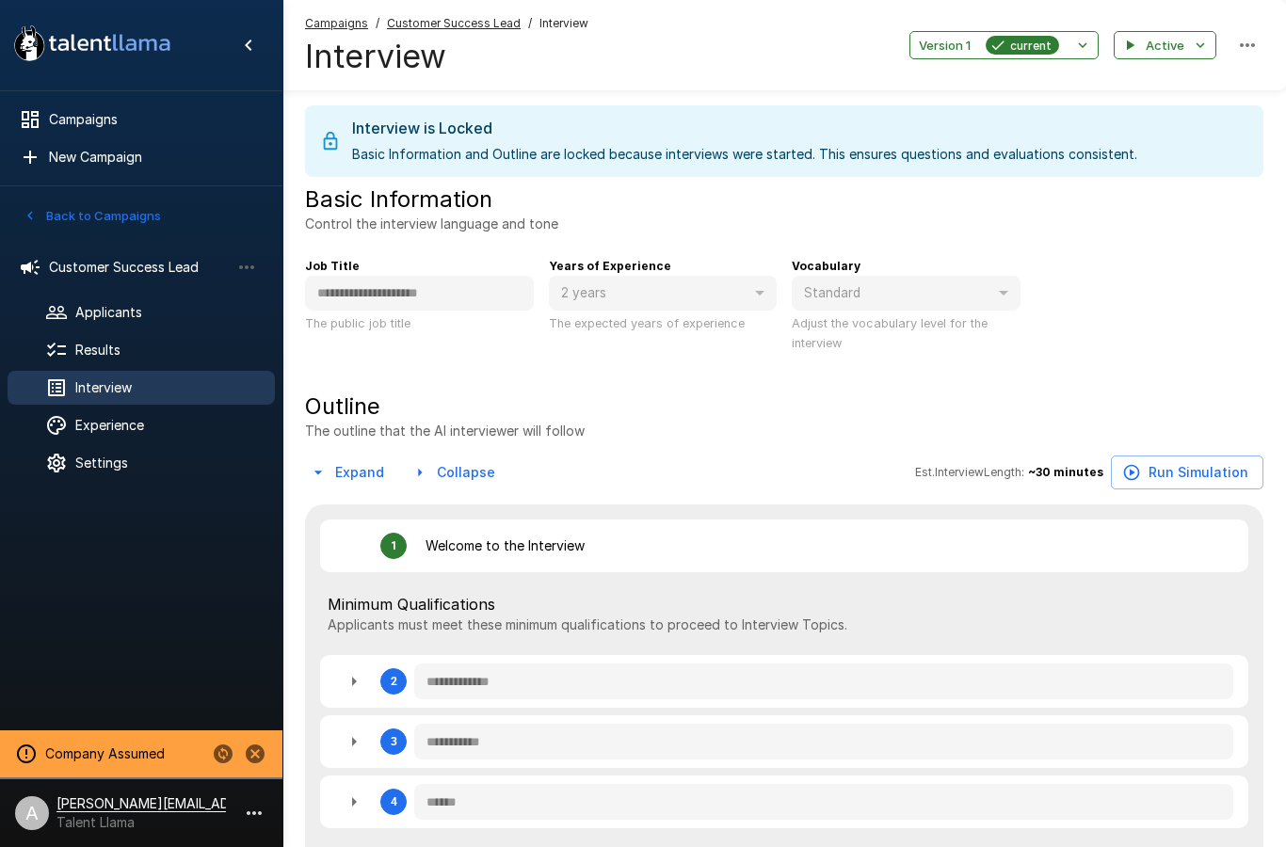
type textarea "*"
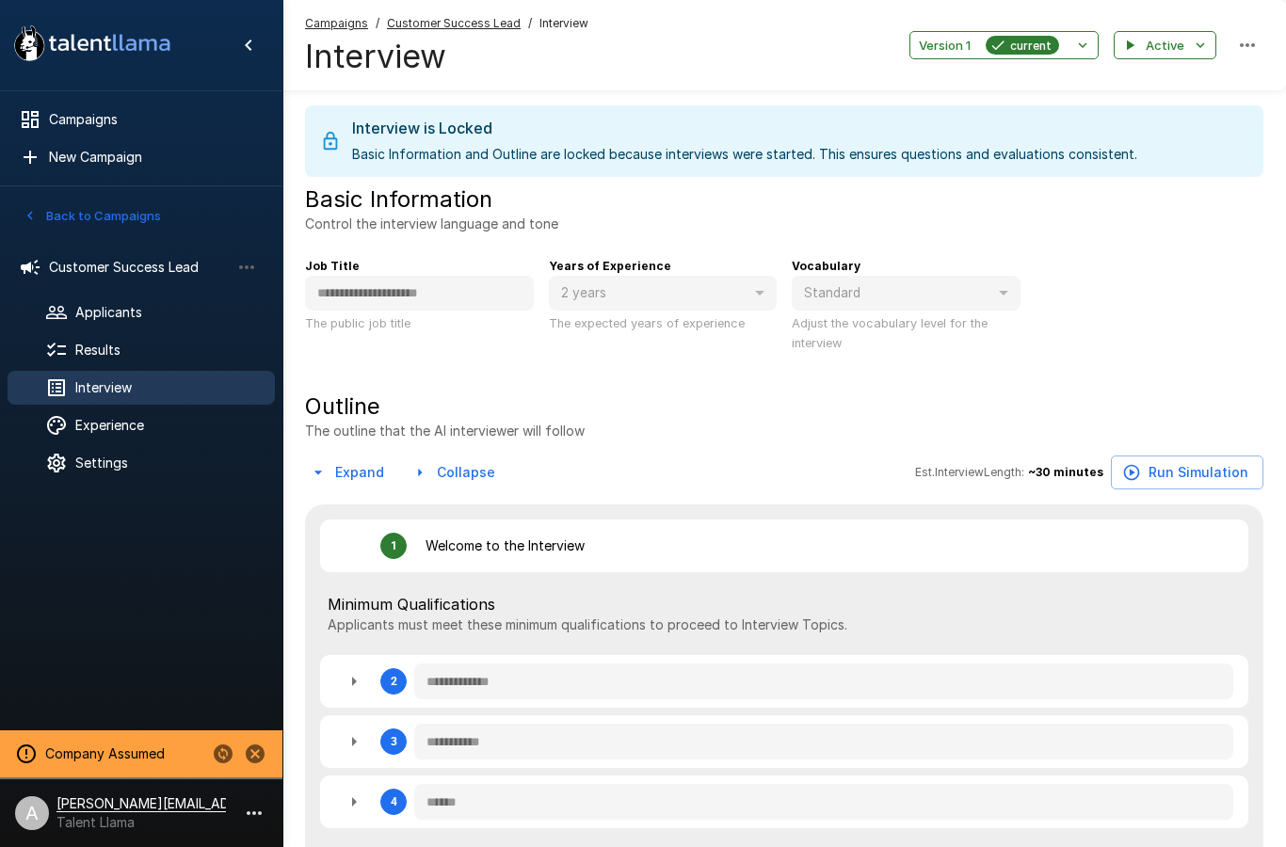
type textarea "*"
click at [184, 359] on span "Results" at bounding box center [167, 350] width 184 height 19
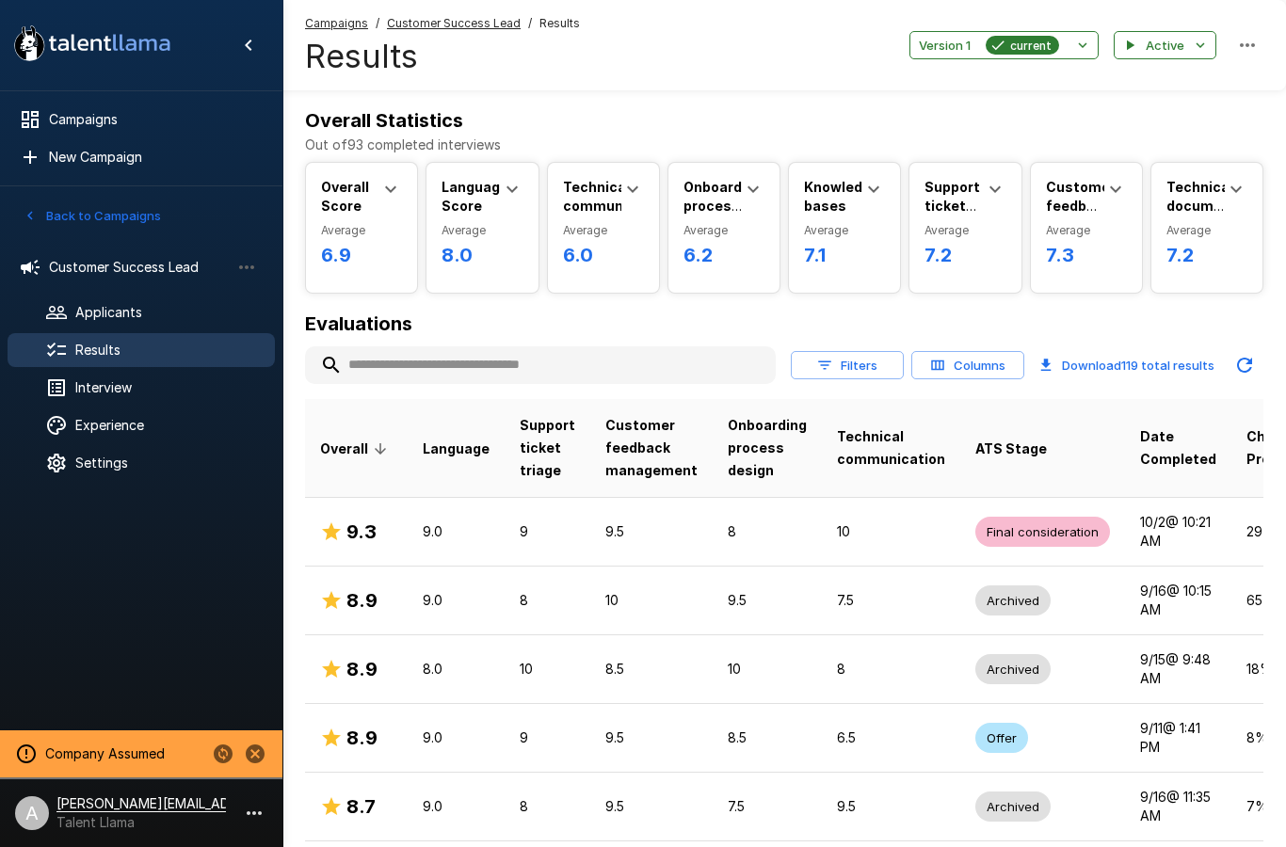
click at [470, 24] on u "Customer Success Lead" at bounding box center [454, 23] width 134 height 14
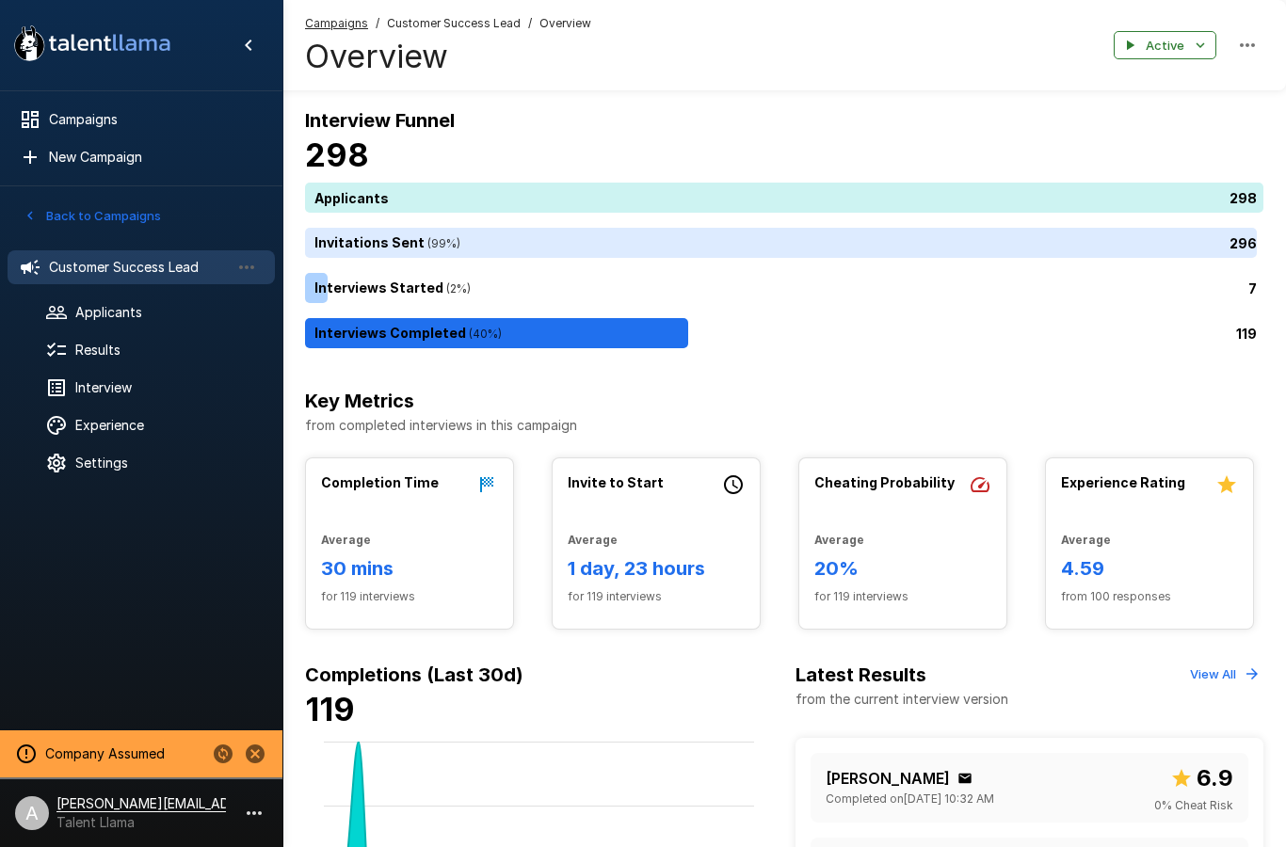
click at [155, 122] on span "Campaigns" at bounding box center [154, 119] width 211 height 19
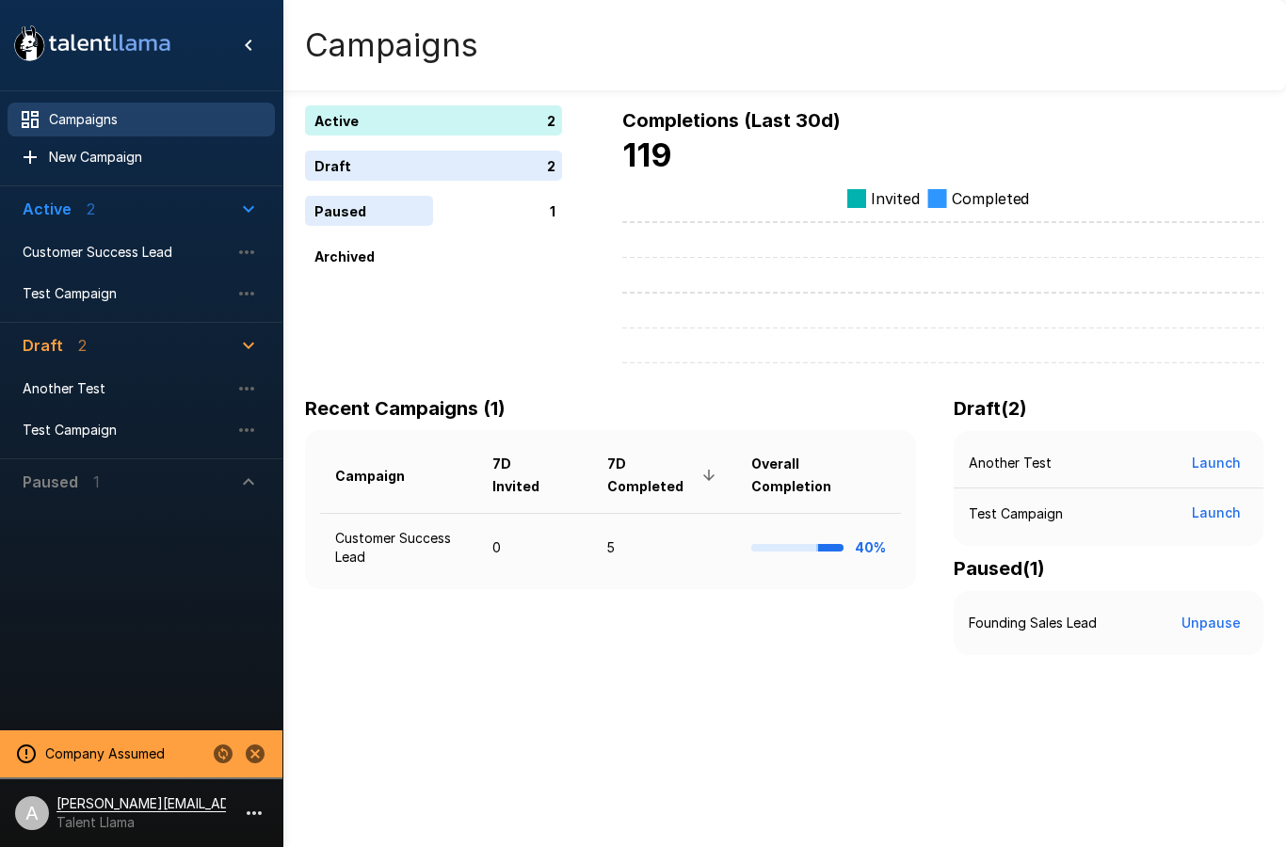
click at [145, 239] on div "Customer Success Lead" at bounding box center [141, 252] width 267 height 34
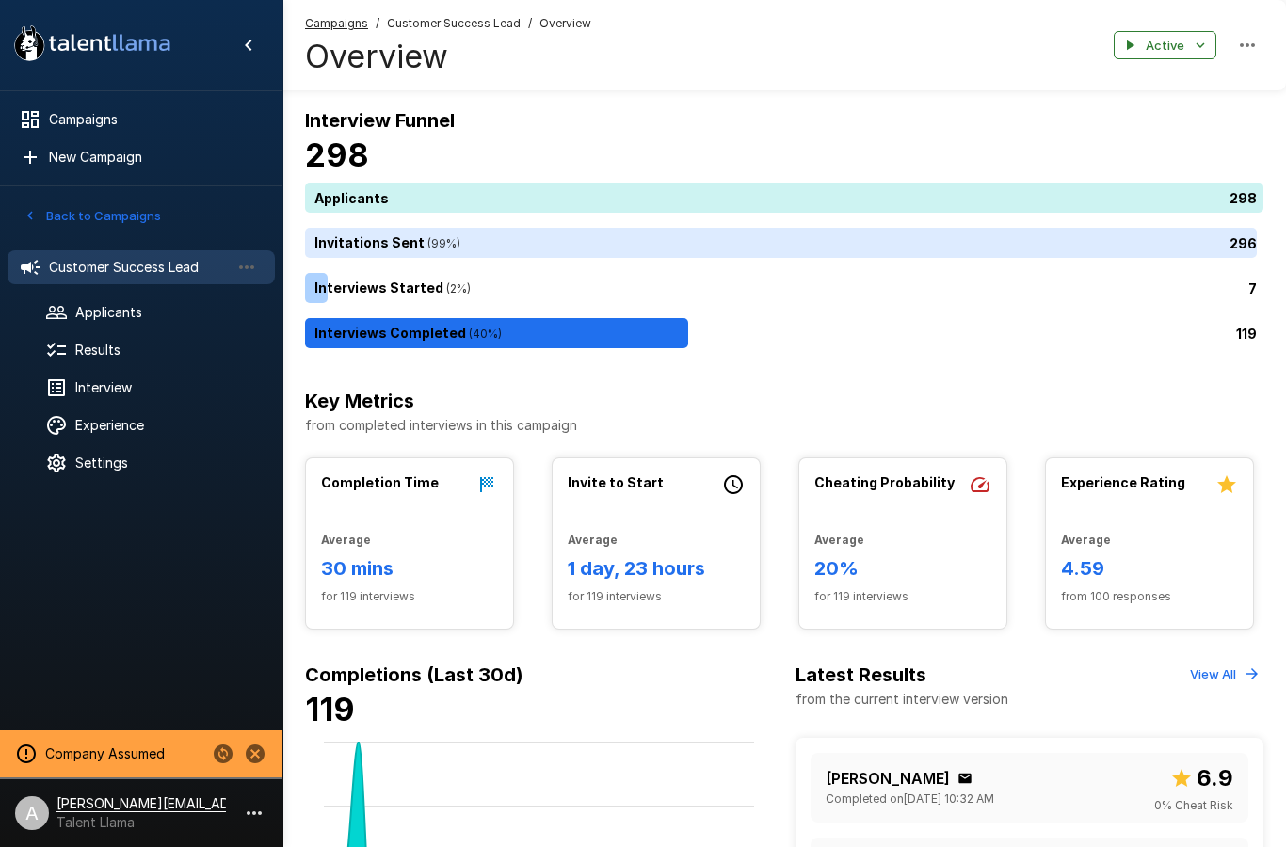
click at [130, 351] on span "Results" at bounding box center [167, 350] width 184 height 19
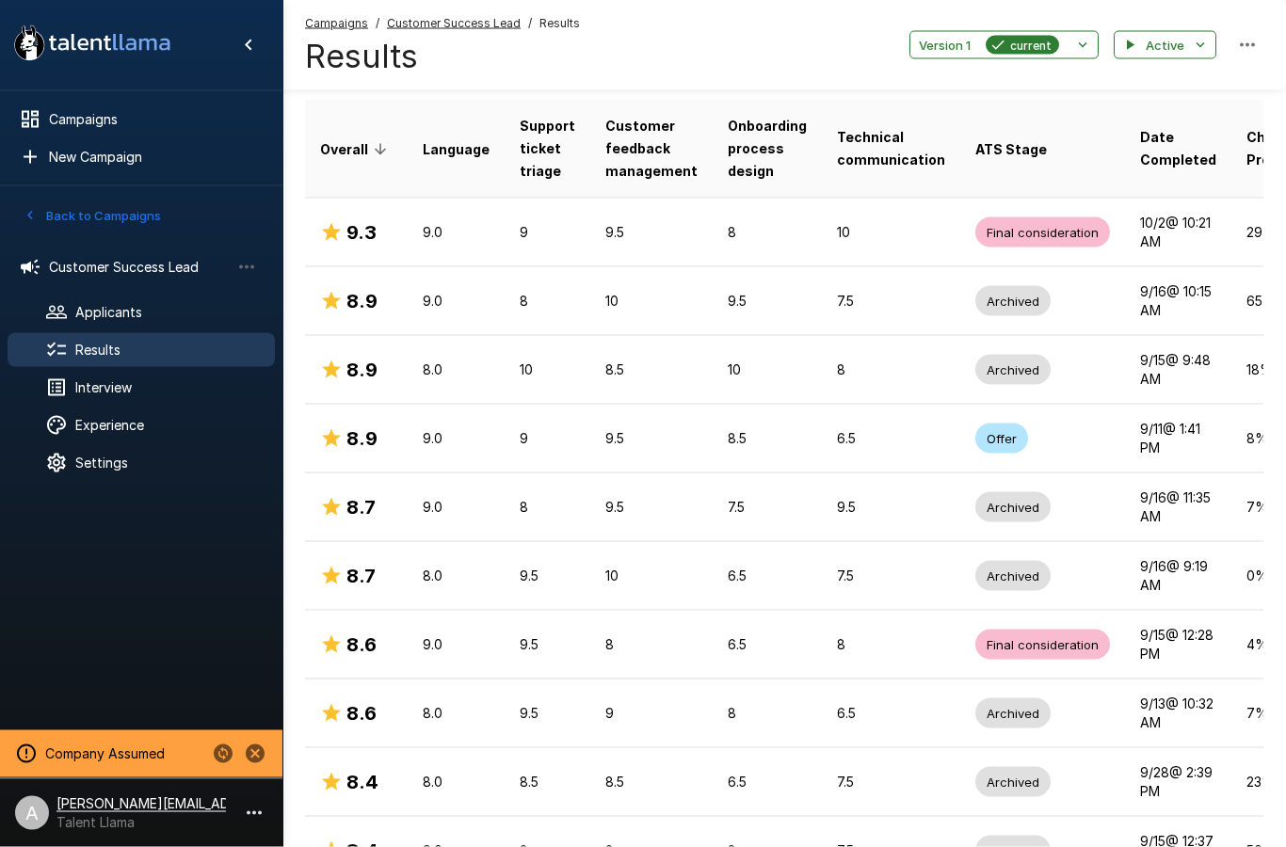
scroll to position [299, 0]
click at [490, 372] on td "8.0" at bounding box center [456, 369] width 97 height 69
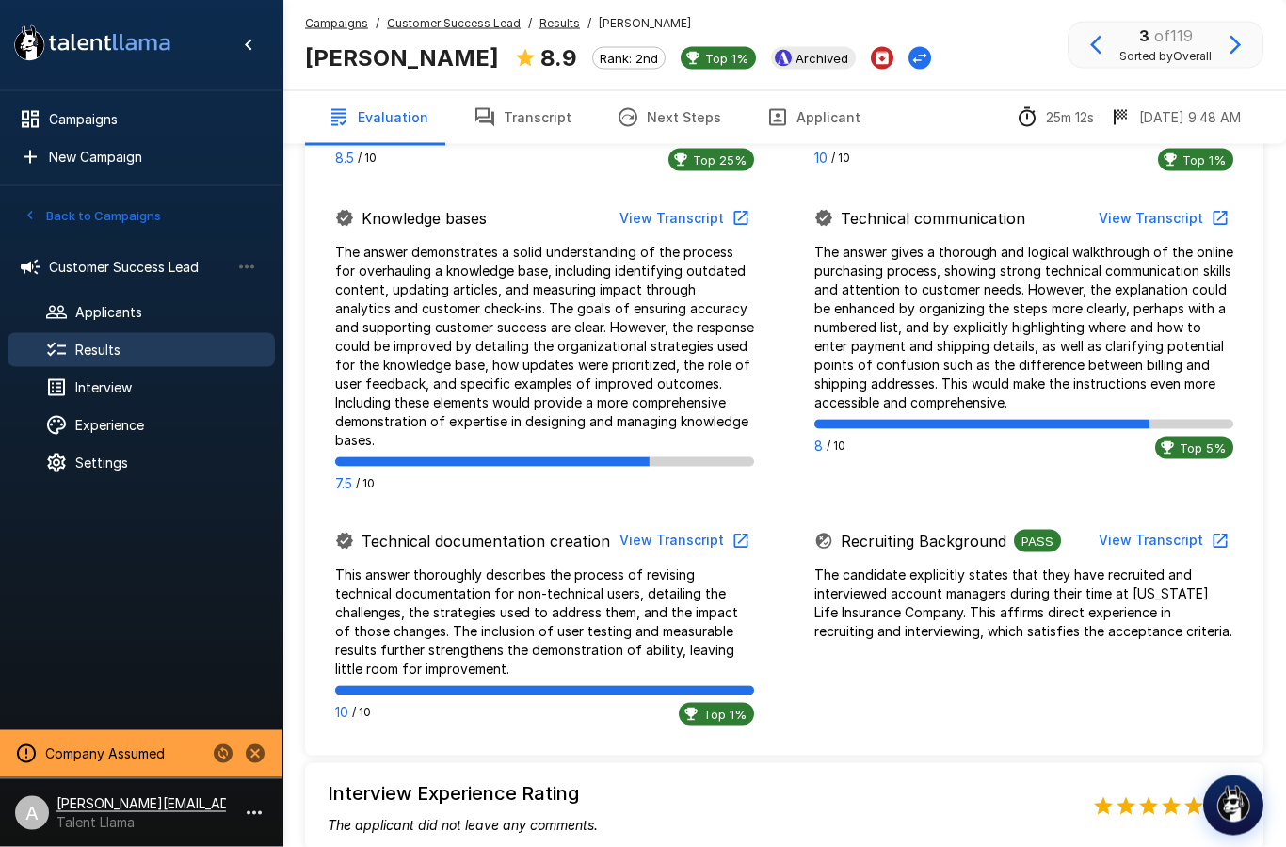
scroll to position [1404, 0]
click at [129, 391] on span "Interview" at bounding box center [167, 387] width 184 height 19
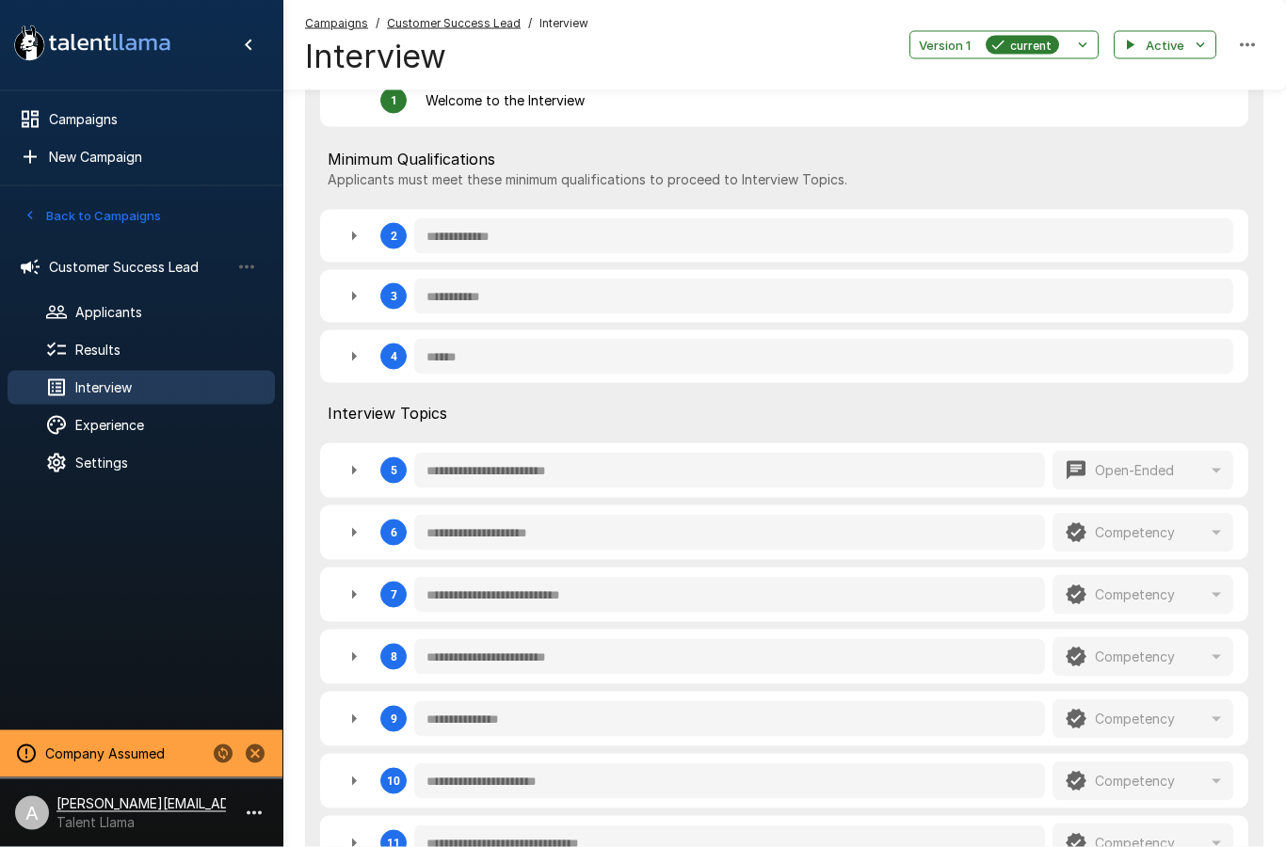
scroll to position [492, 0]
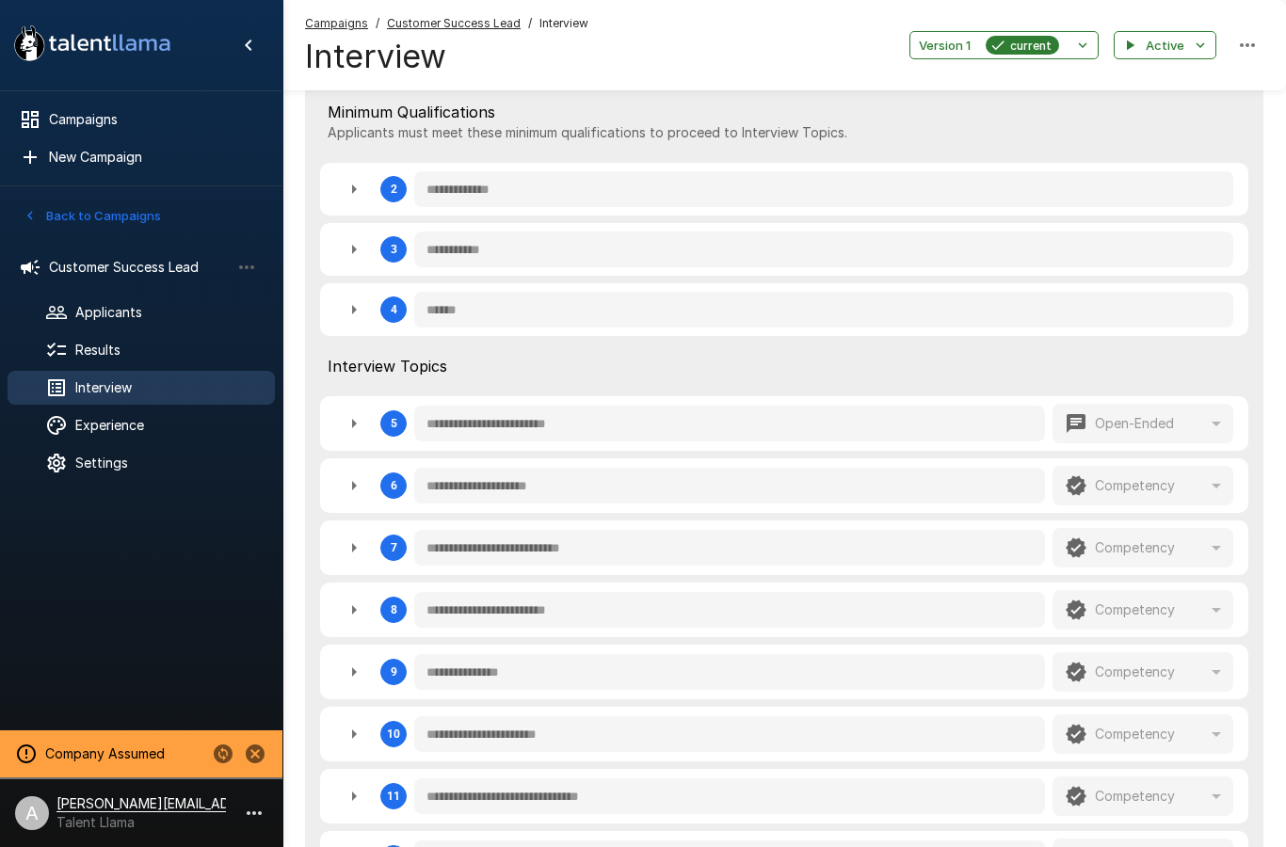
click at [345, 238] on icon "button" at bounding box center [354, 249] width 23 height 23
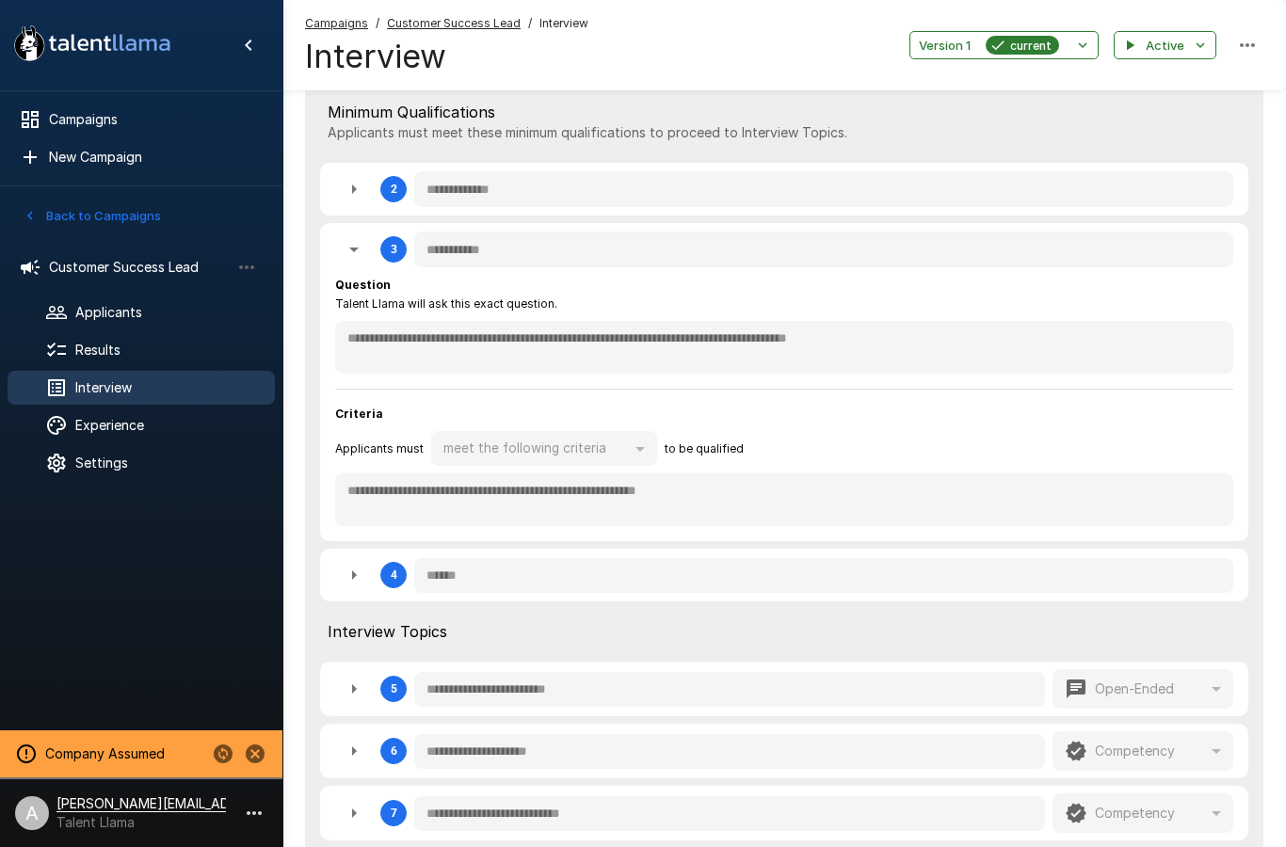
click at [344, 247] on icon "button" at bounding box center [354, 249] width 23 height 23
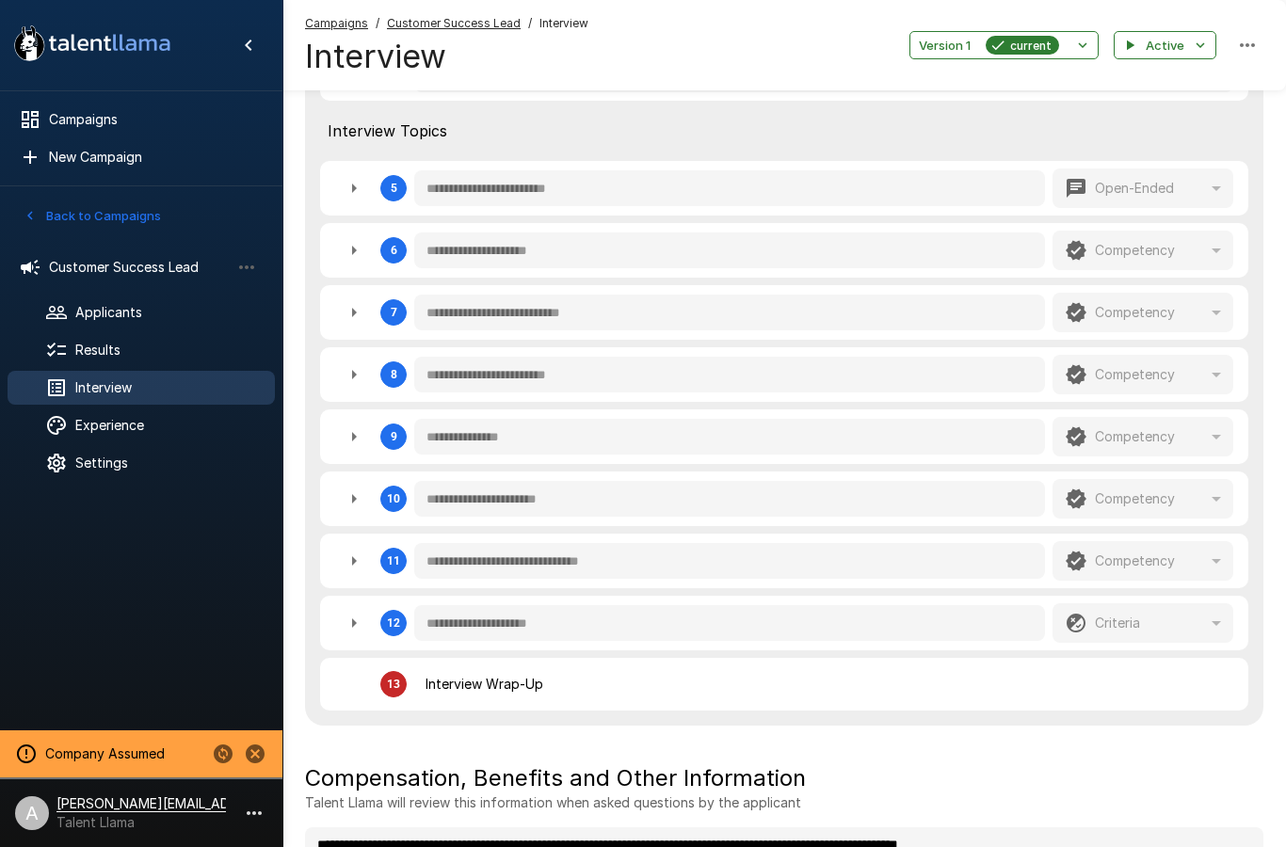
scroll to position [727, 0]
click at [344, 374] on icon "button" at bounding box center [354, 375] width 23 height 23
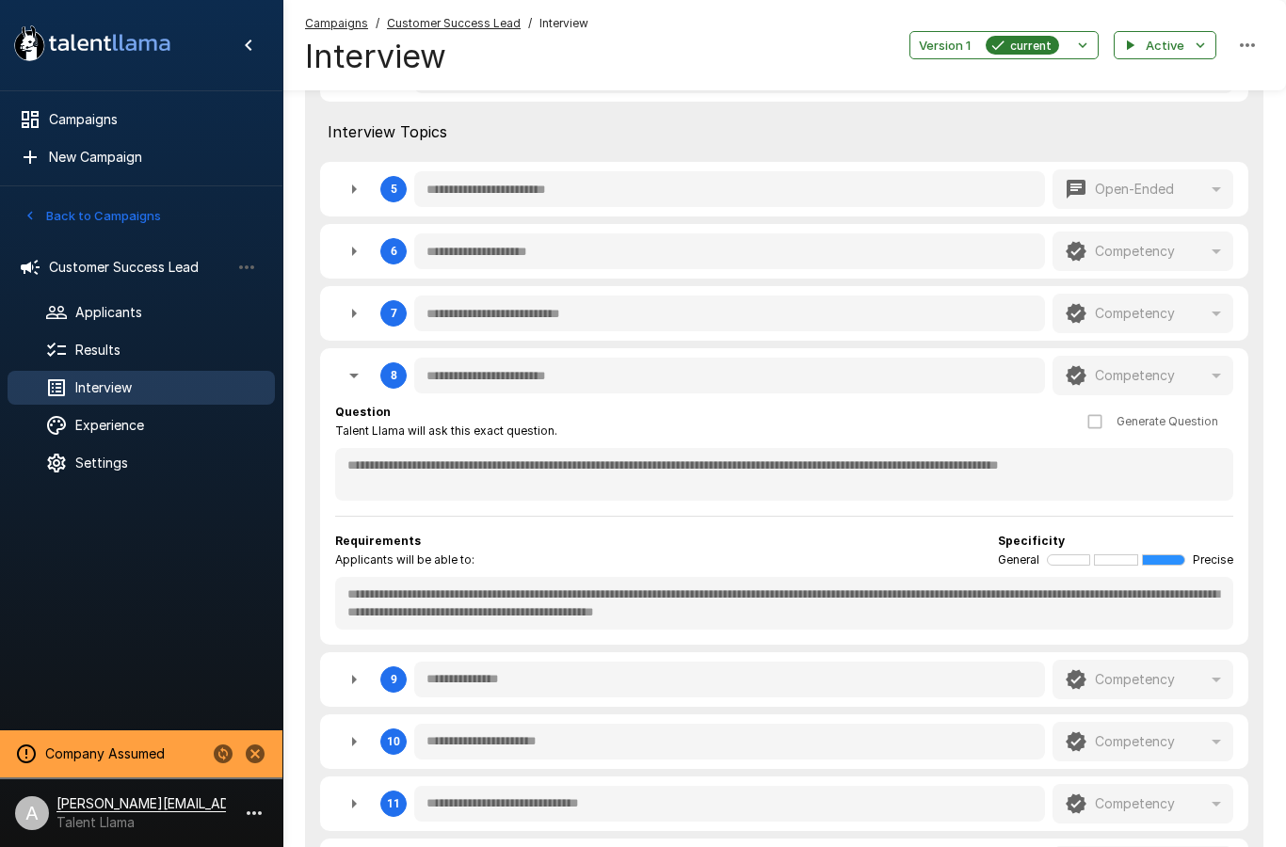
click at [349, 381] on icon "button" at bounding box center [354, 375] width 23 height 23
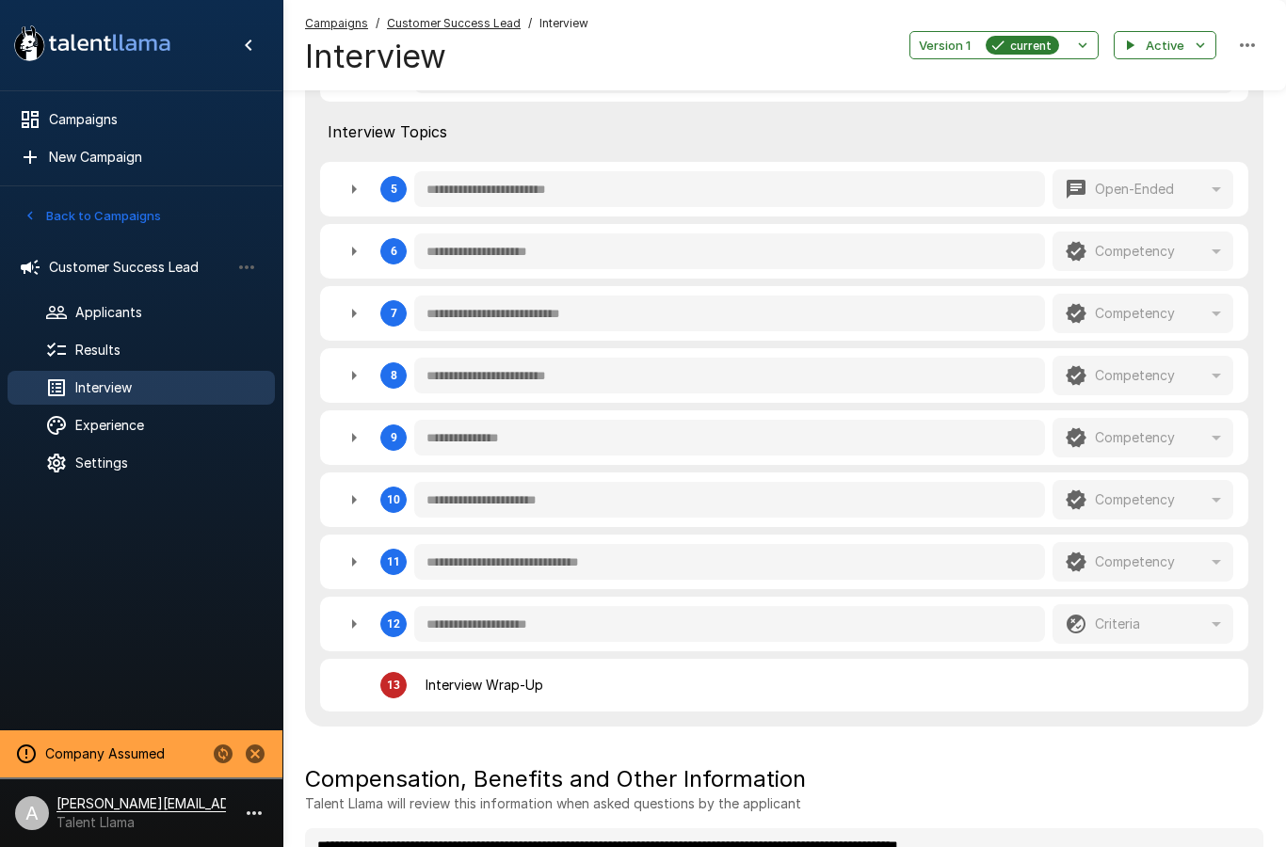
click at [347, 321] on icon "button" at bounding box center [354, 313] width 23 height 23
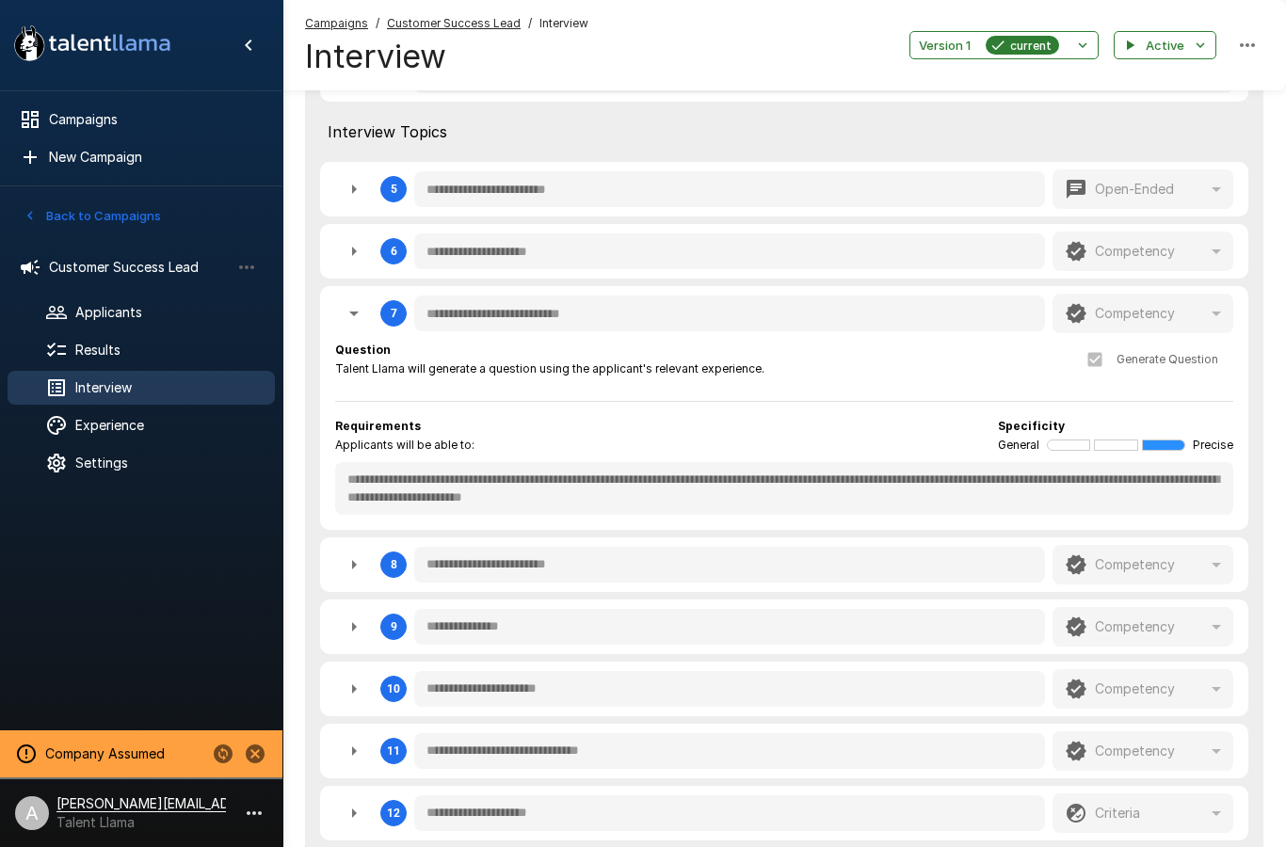
click at [112, 348] on span "Results" at bounding box center [167, 350] width 184 height 19
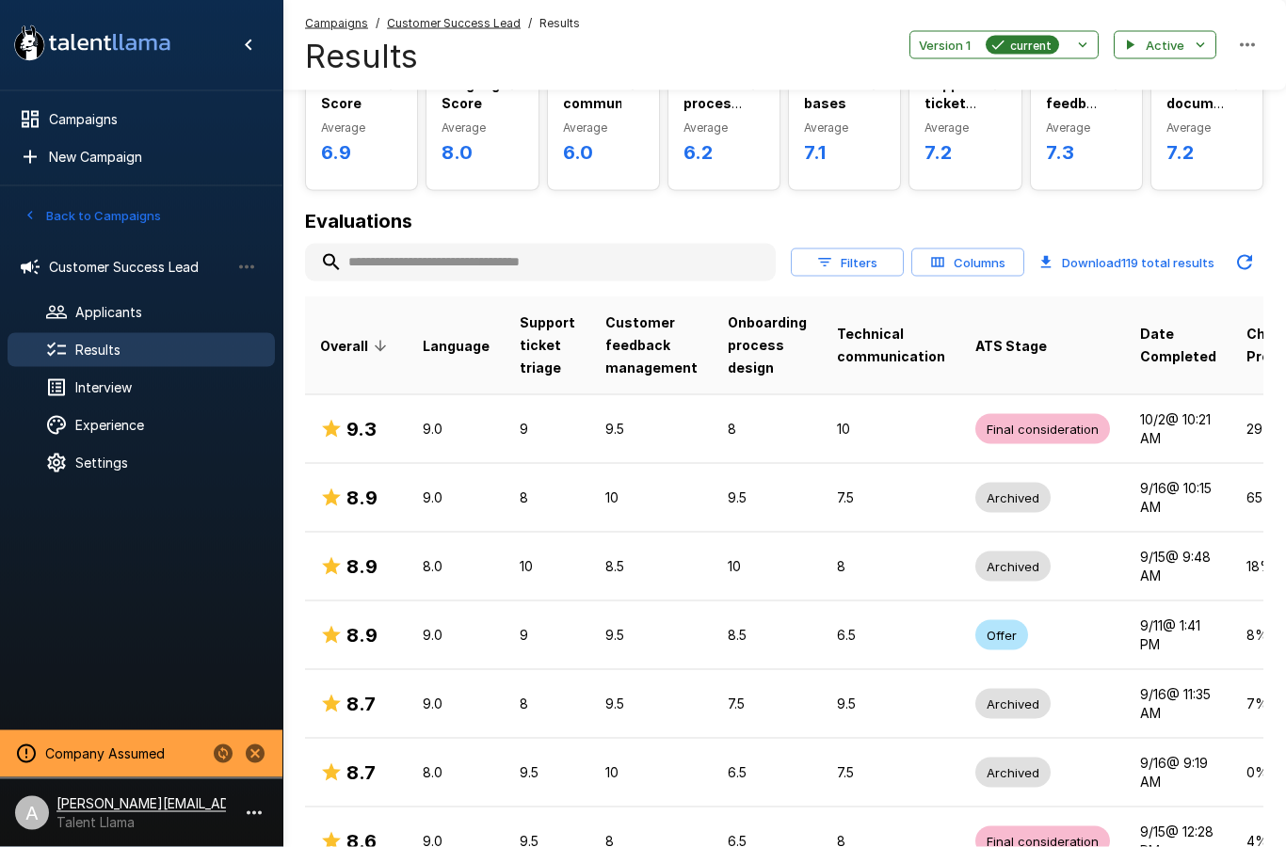
scroll to position [104, 0]
click at [973, 257] on button "Columns" at bounding box center [967, 262] width 113 height 29
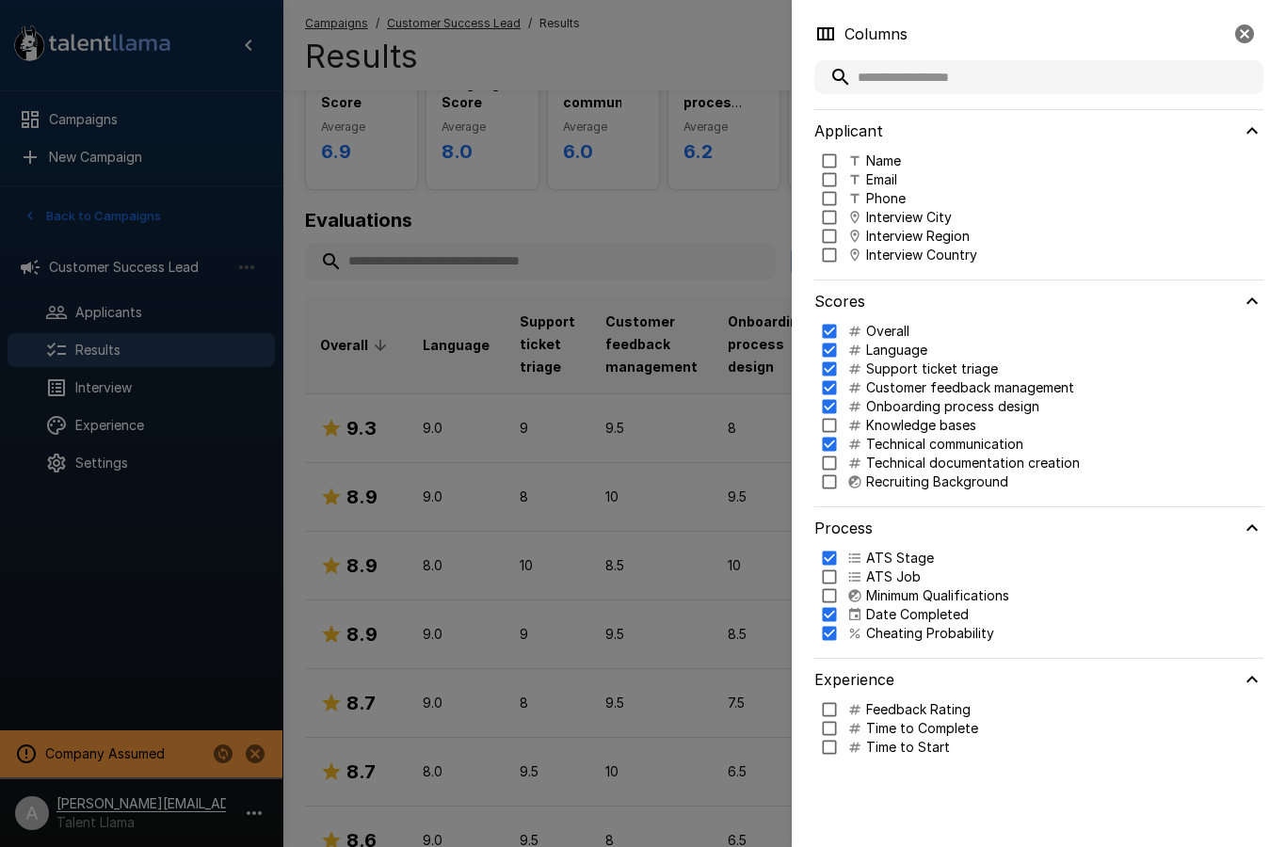
click at [915, 425] on p "Knowledge bases" at bounding box center [921, 425] width 110 height 19
click at [935, 463] on p "Technical documentation creation" at bounding box center [973, 463] width 214 height 19
click at [931, 488] on p "Recruiting Background" at bounding box center [937, 481] width 142 height 19
click at [666, 24] on div at bounding box center [643, 423] width 1286 height 847
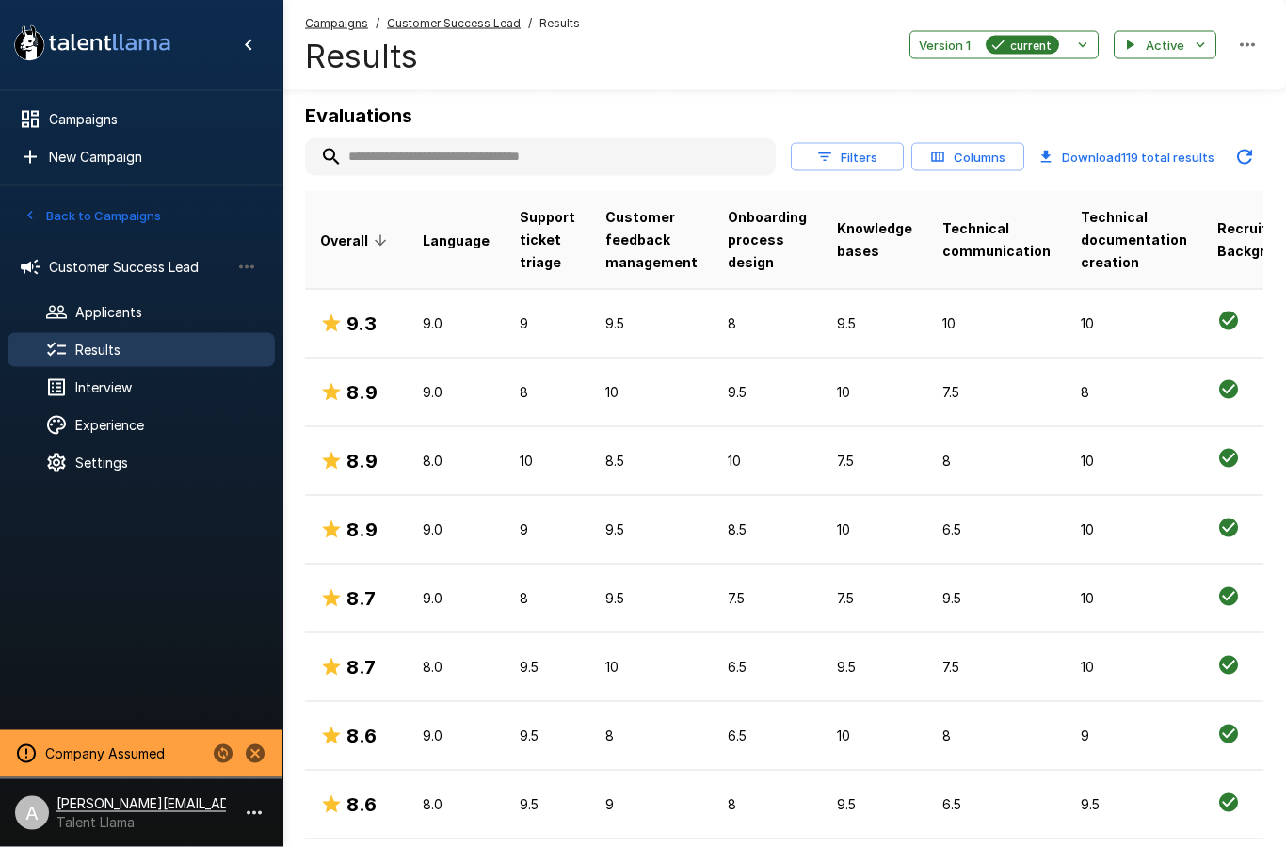
scroll to position [367, 0]
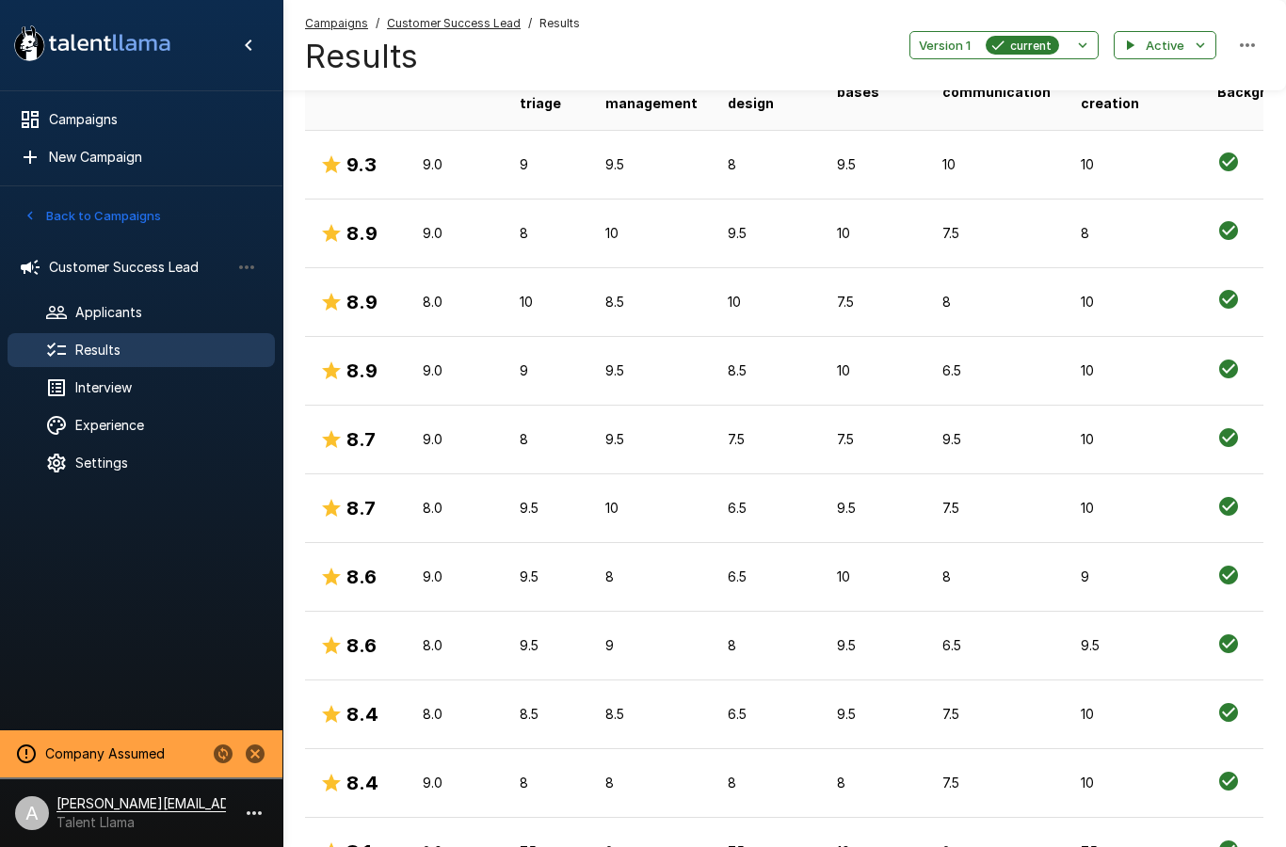
click at [567, 381] on td "9" at bounding box center [547, 371] width 86 height 69
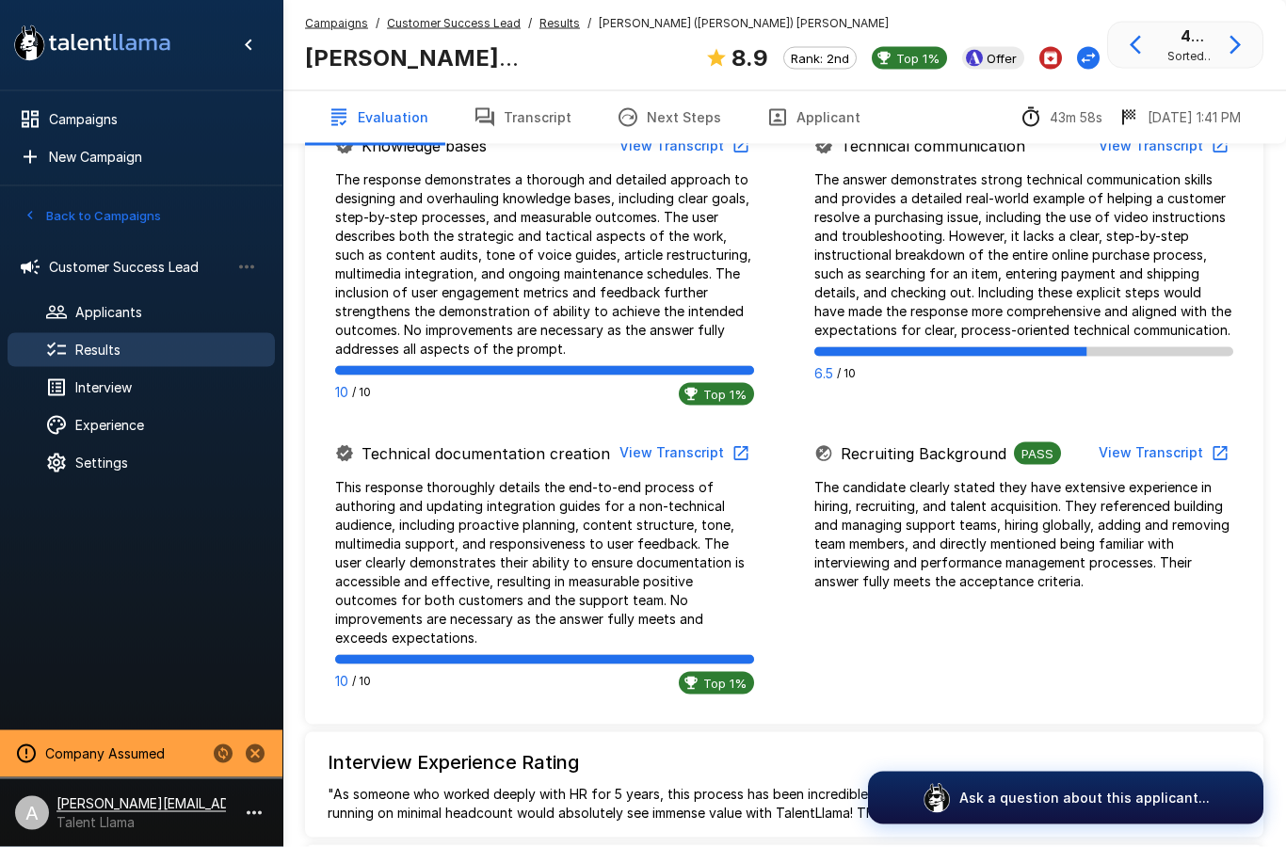
scroll to position [1404, 0]
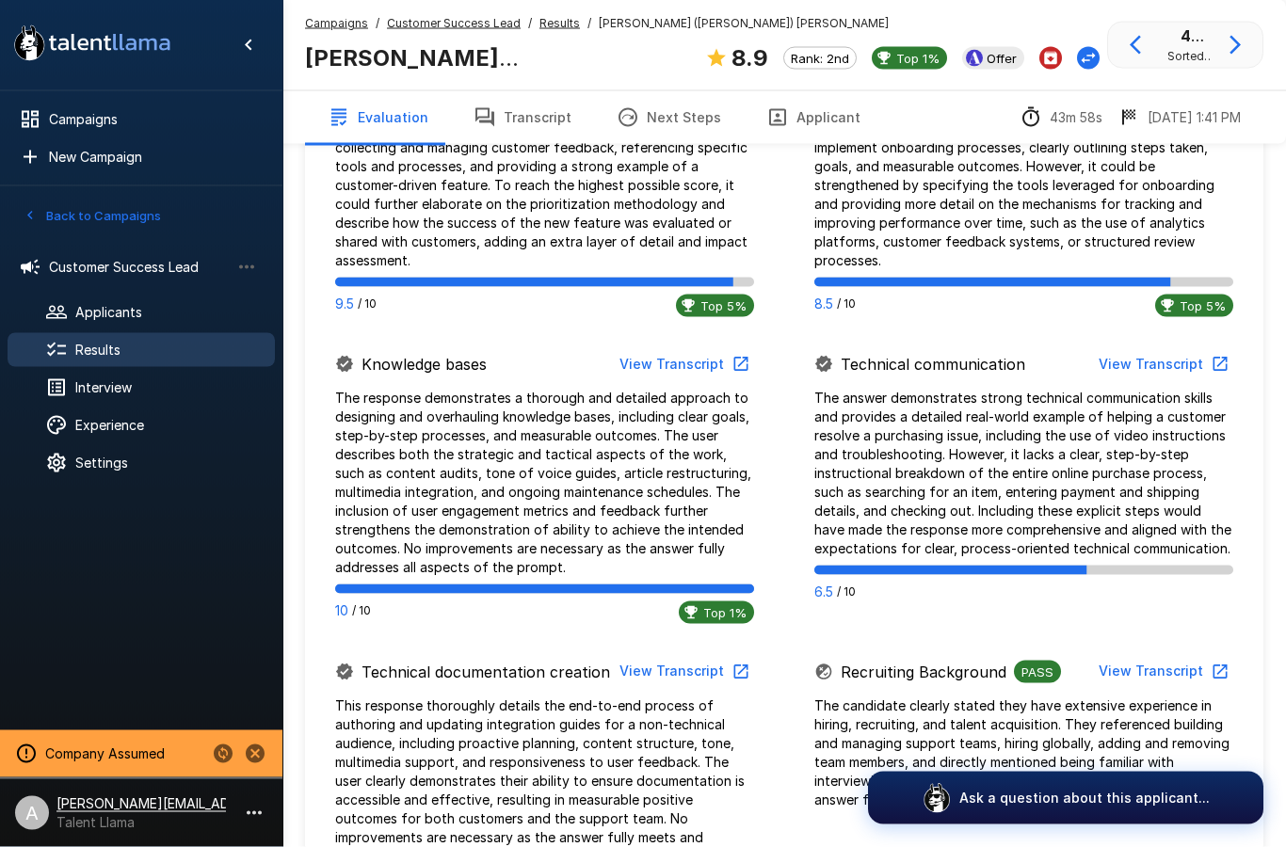
click at [675, 368] on button "View Transcript" at bounding box center [683, 364] width 142 height 35
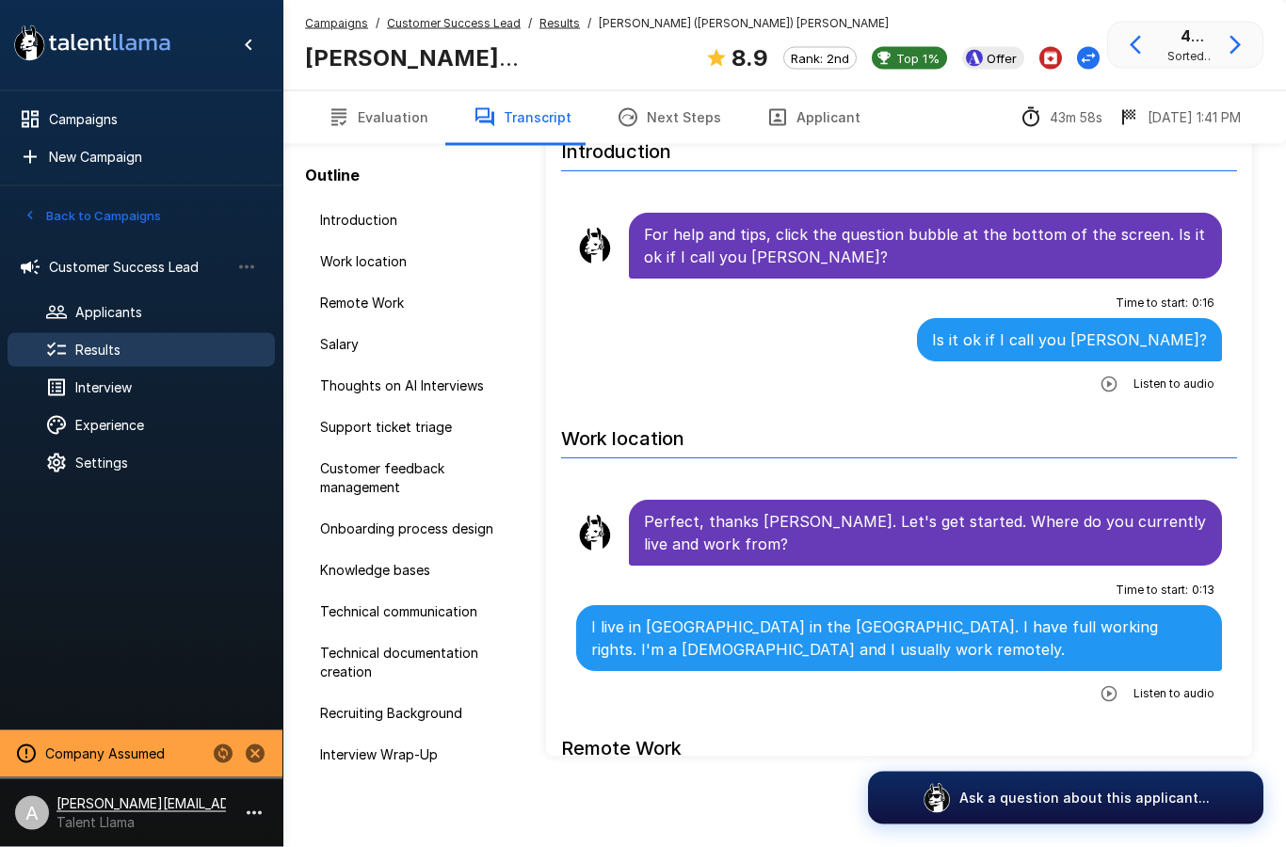
scroll to position [159, 0]
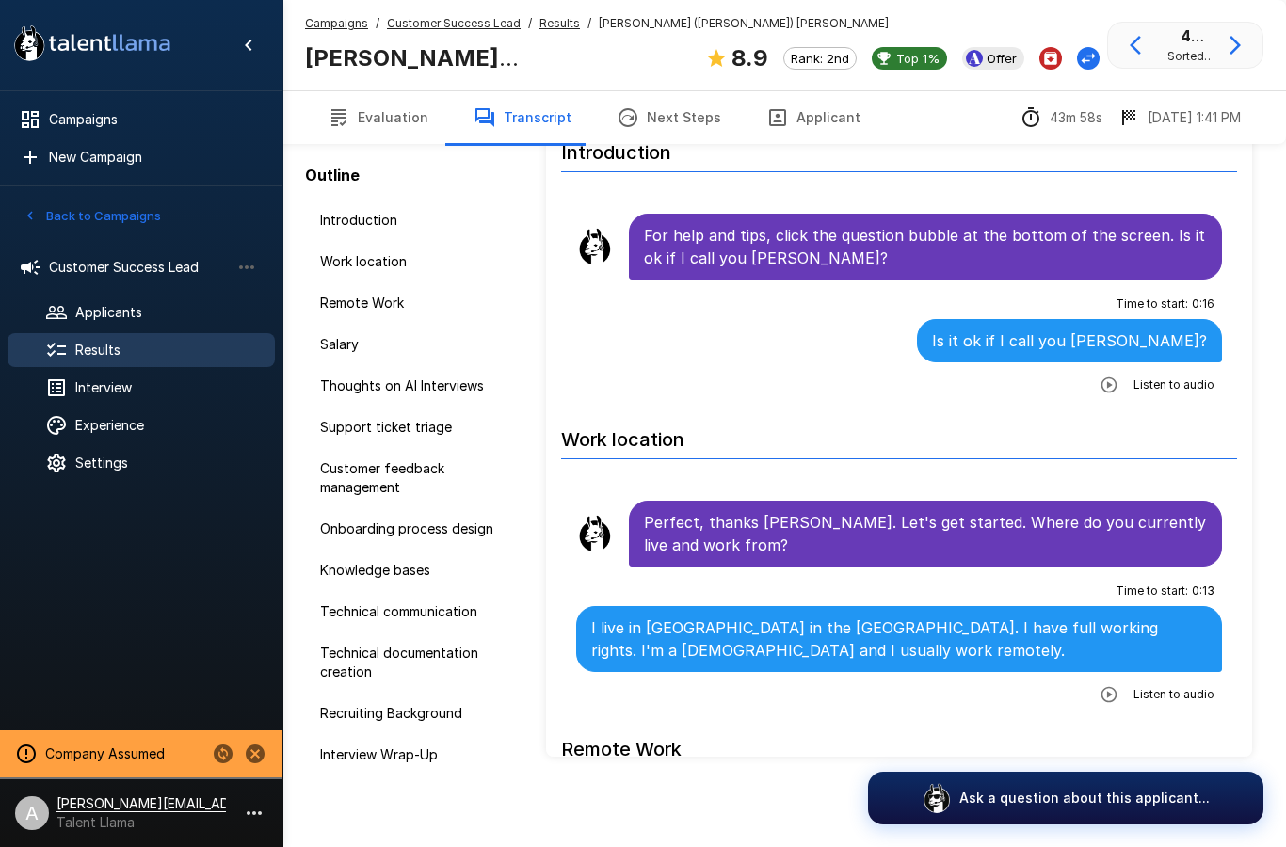
click at [396, 118] on button "Evaluation" at bounding box center [378, 117] width 146 height 53
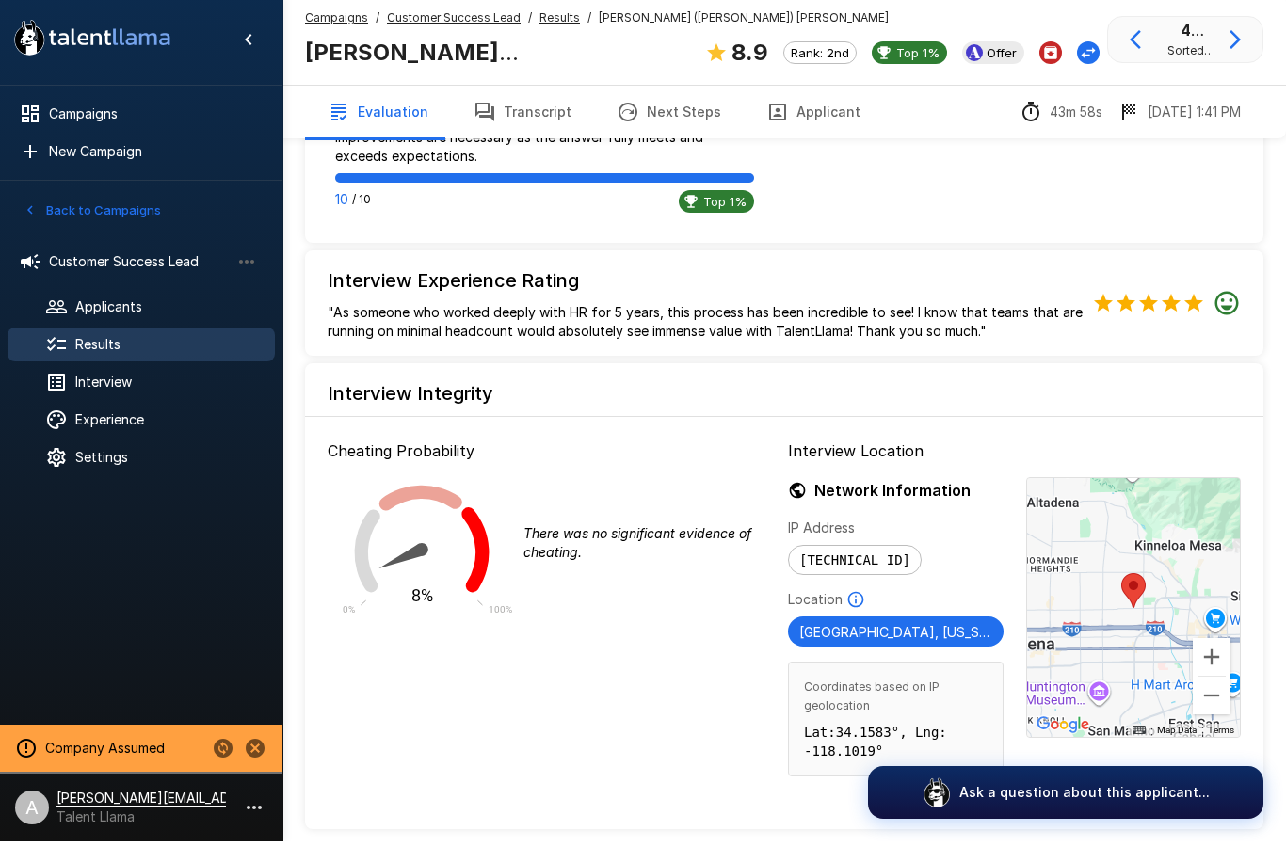
scroll to position [2096, 0]
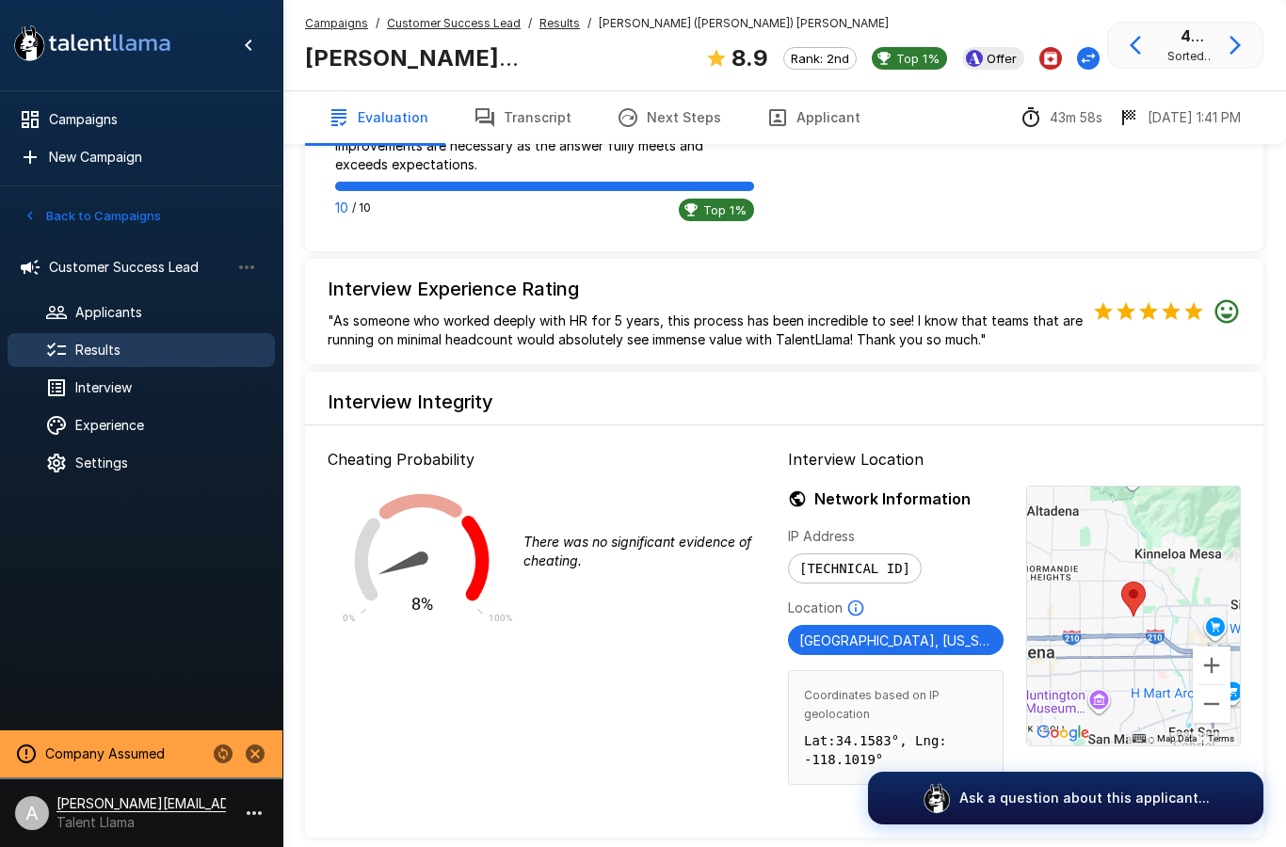
click at [128, 398] on div "Interview" at bounding box center [141, 388] width 267 height 34
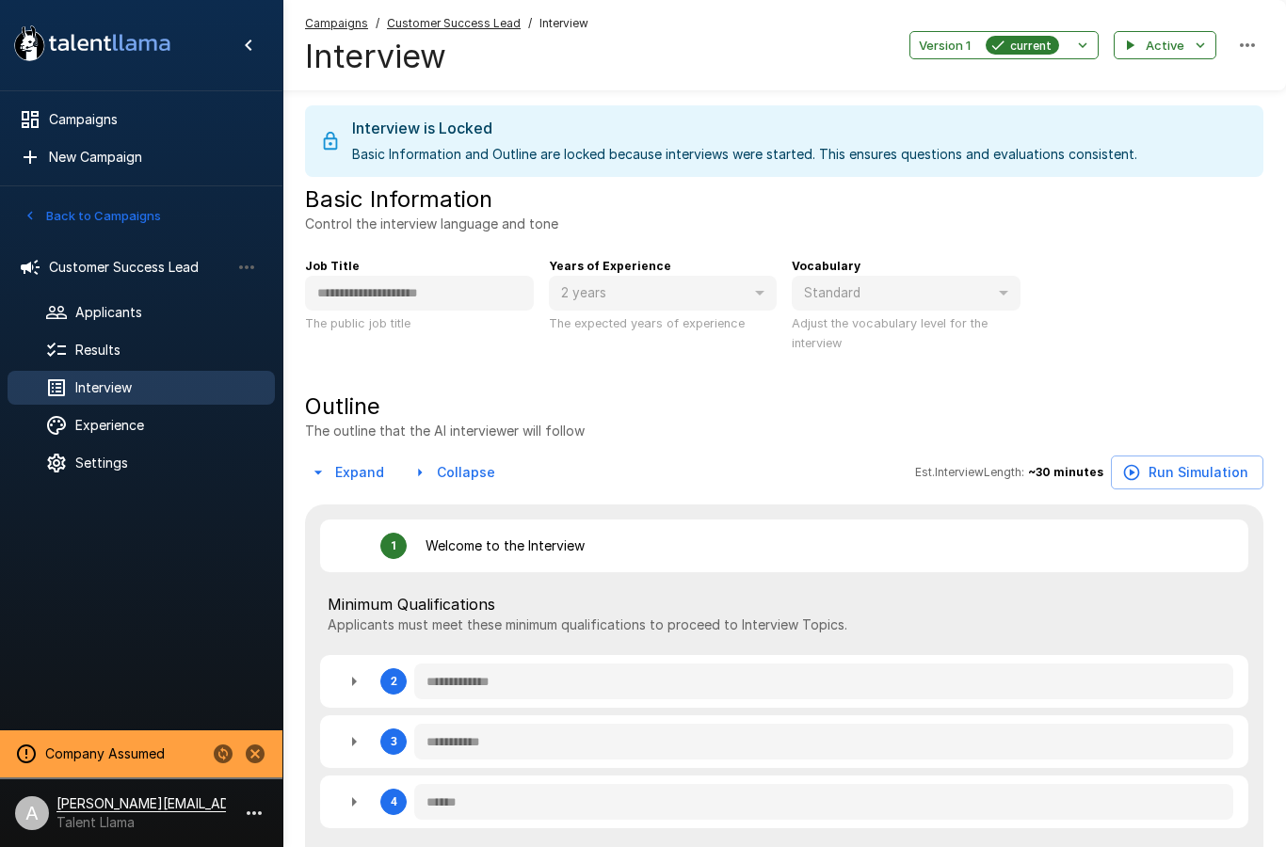
click at [146, 259] on span "Customer Success Lead" at bounding box center [139, 267] width 181 height 19
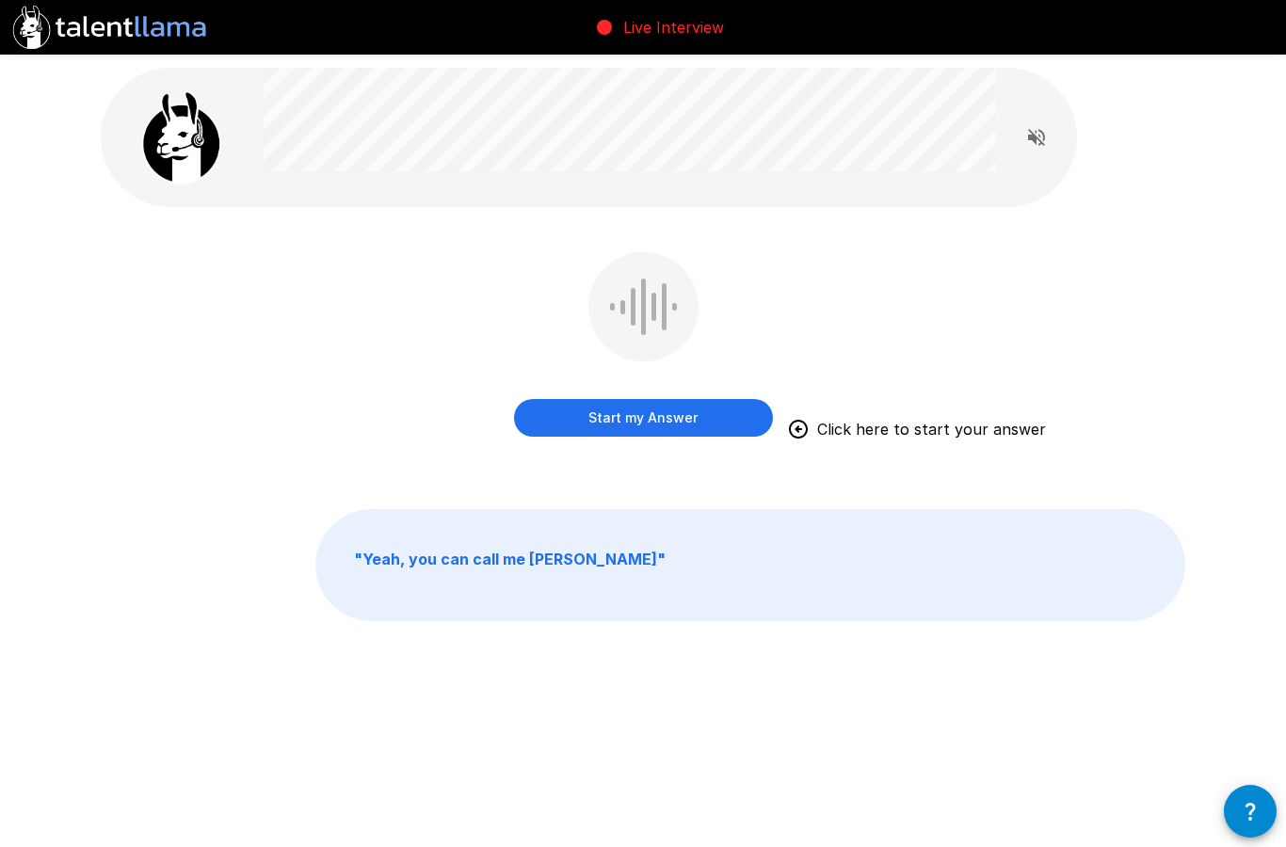
click at [646, 410] on button "Start my Answer" at bounding box center [643, 418] width 259 height 38
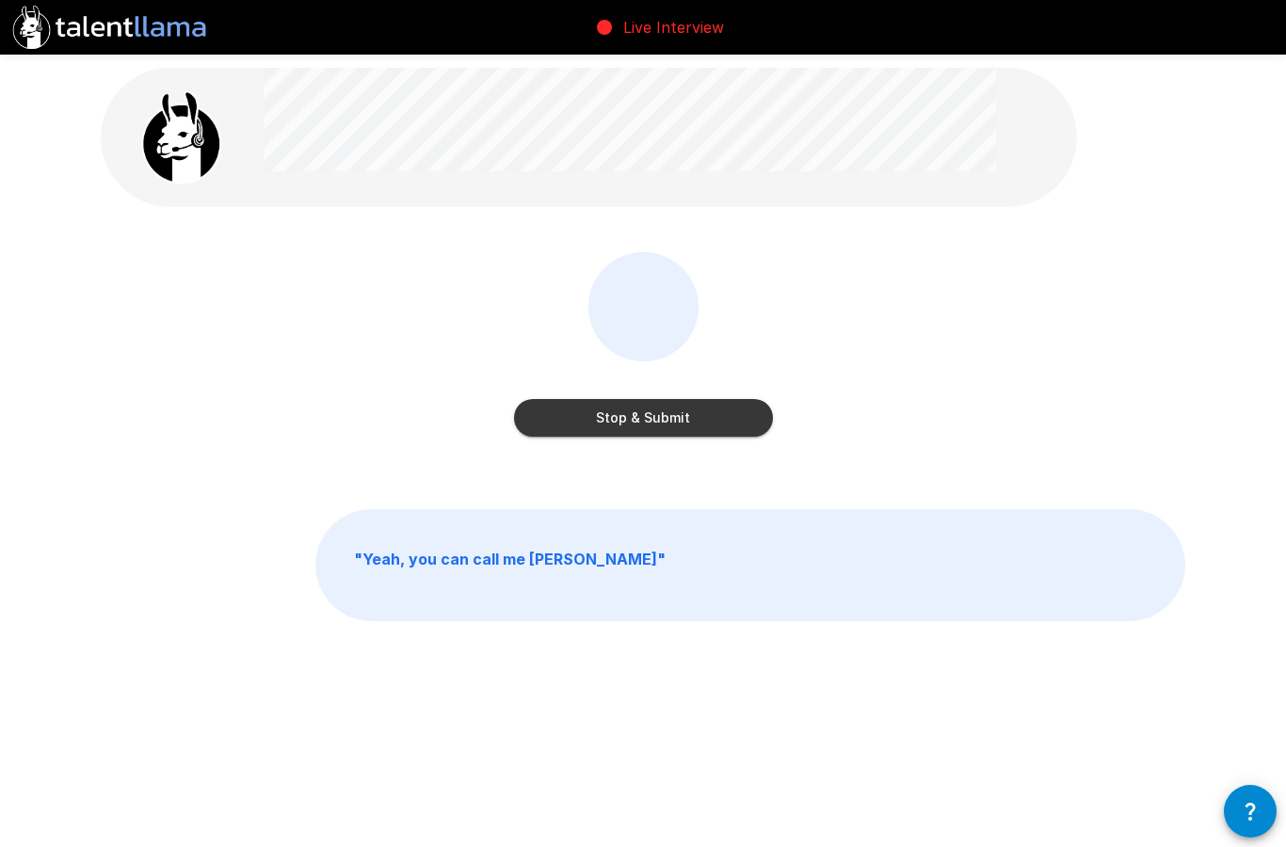
click at [648, 427] on button "Stop & Submit" at bounding box center [643, 418] width 259 height 38
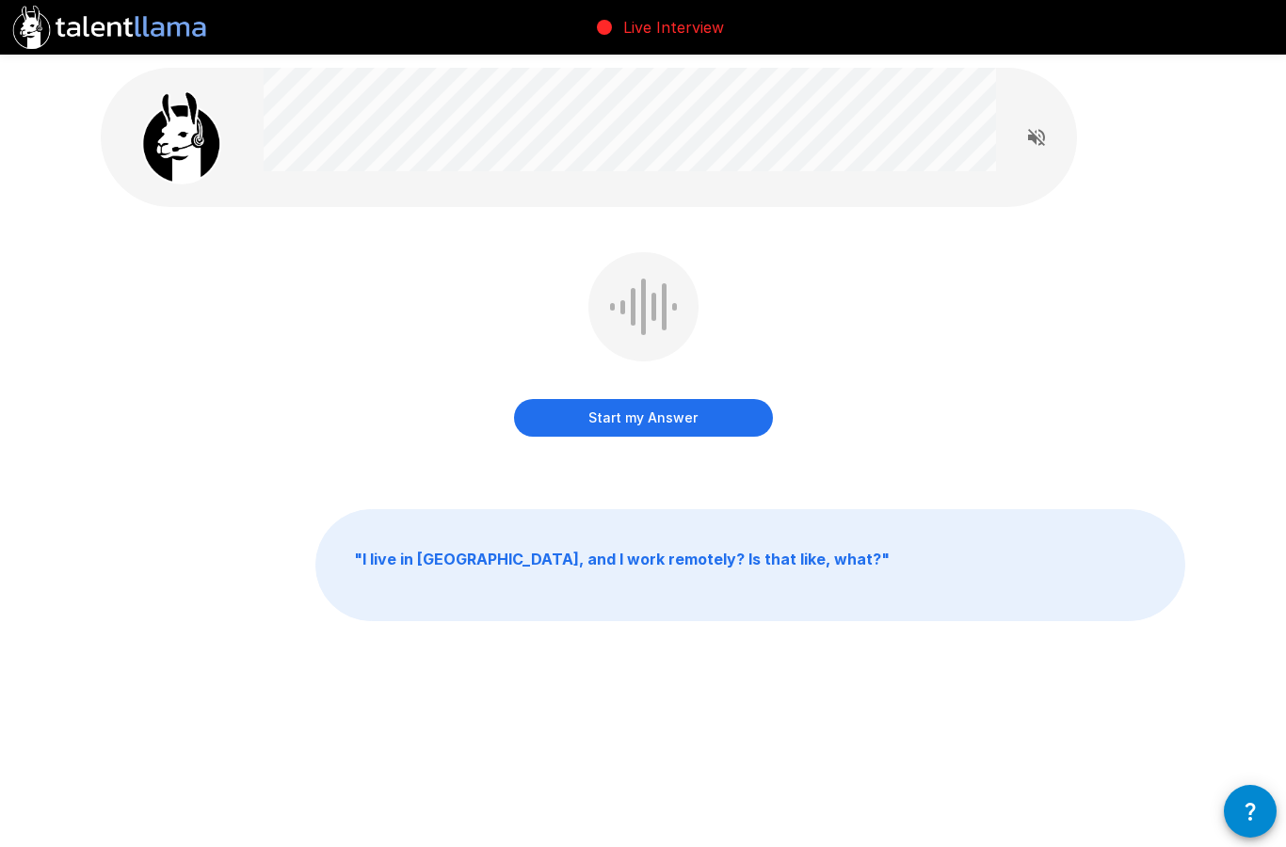
click at [602, 417] on button "Start my Answer" at bounding box center [643, 418] width 259 height 38
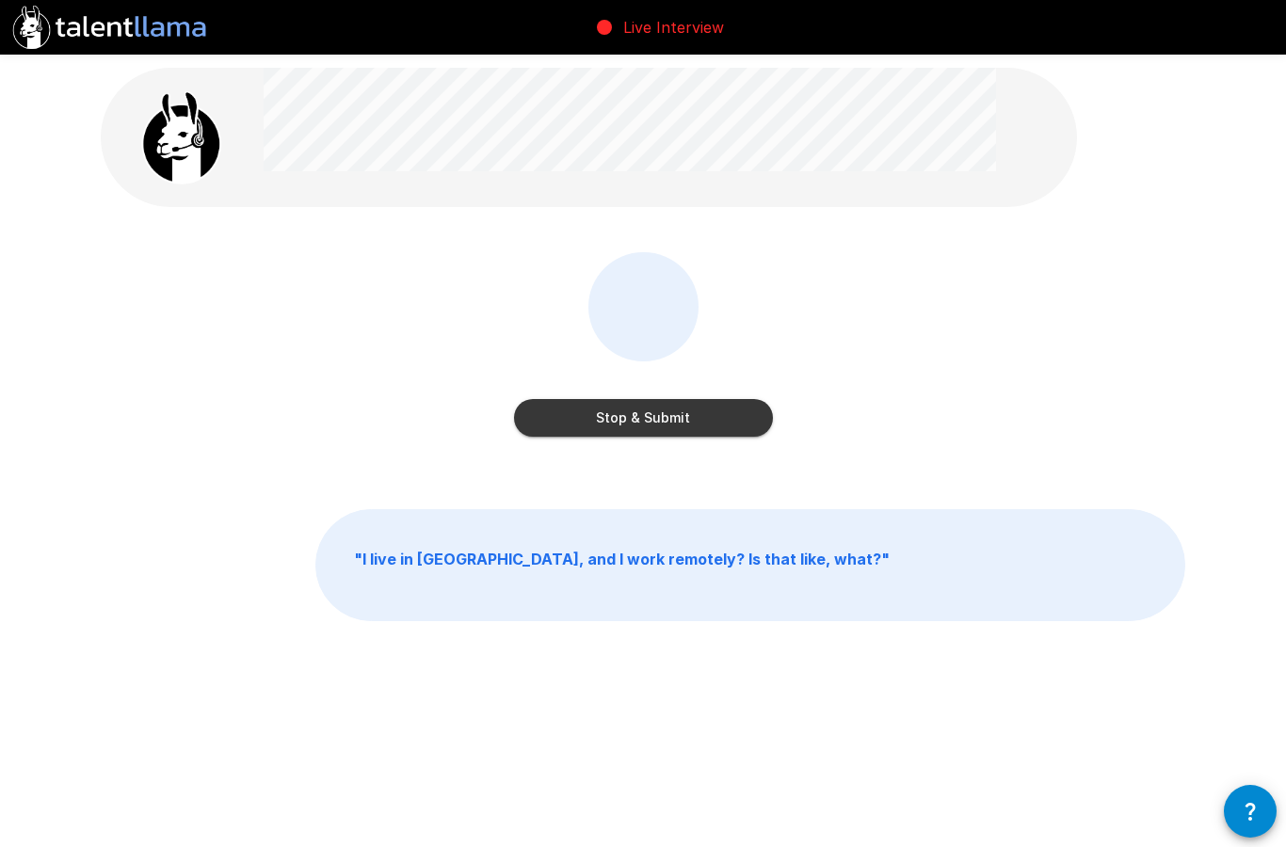
click at [598, 417] on button "Stop & Submit" at bounding box center [643, 418] width 259 height 38
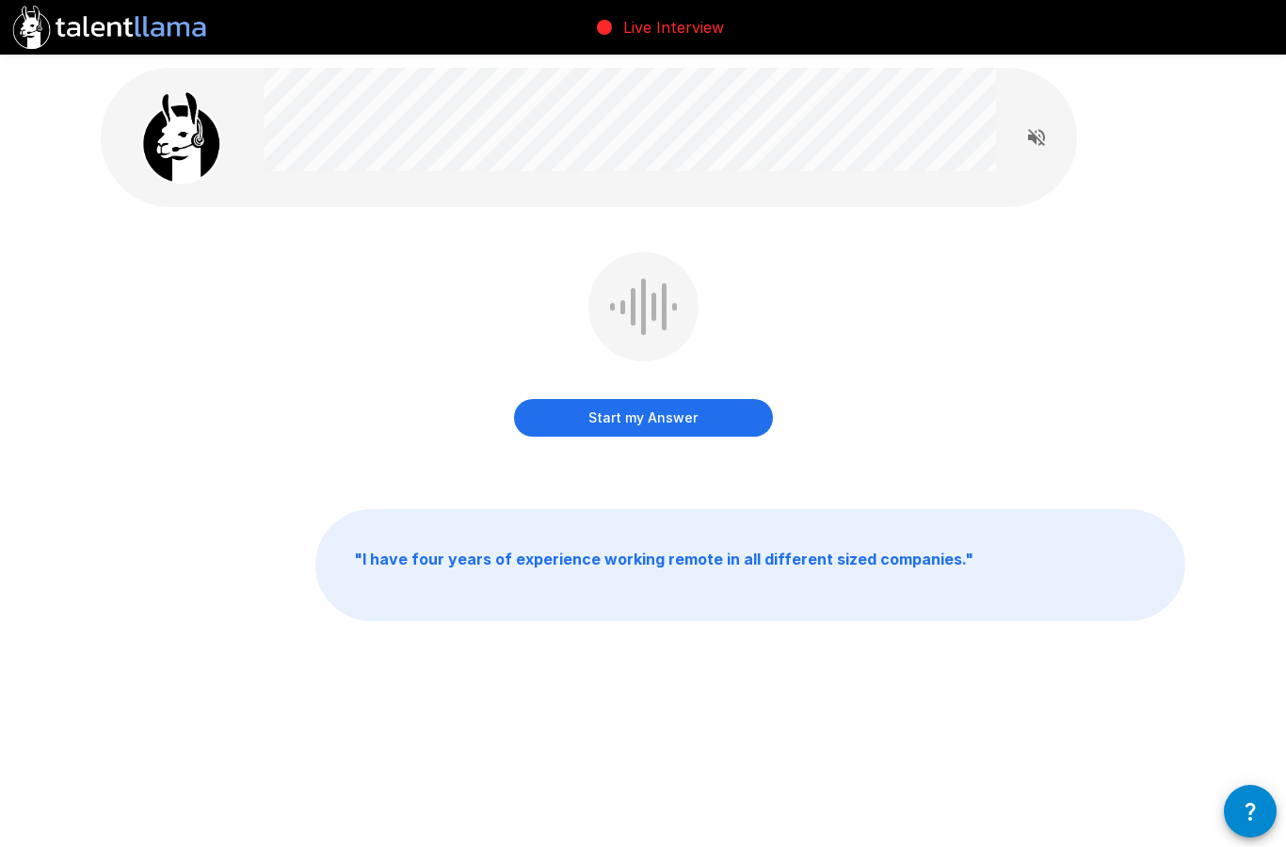
click at [638, 414] on button "Start my Answer" at bounding box center [643, 418] width 259 height 38
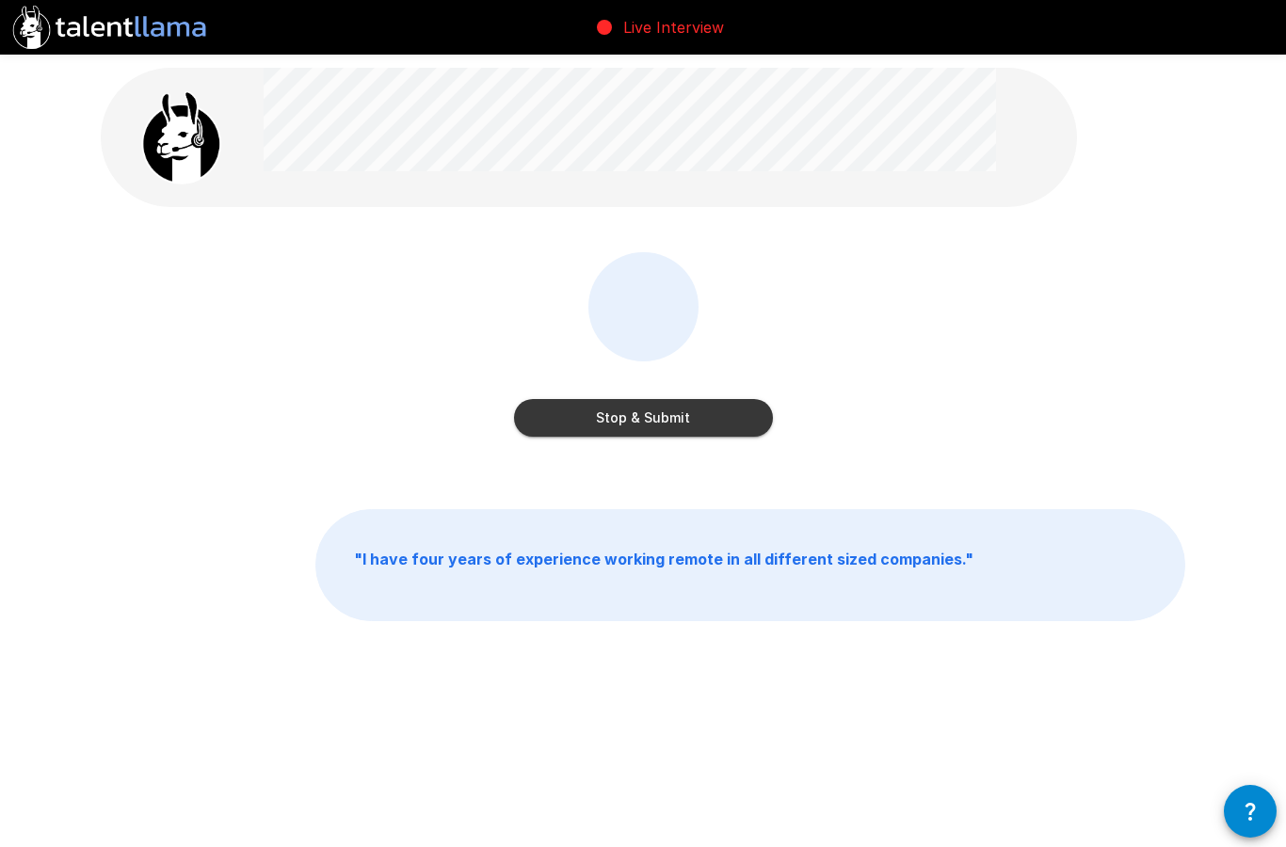
click at [684, 405] on button "Stop & Submit" at bounding box center [643, 418] width 259 height 38
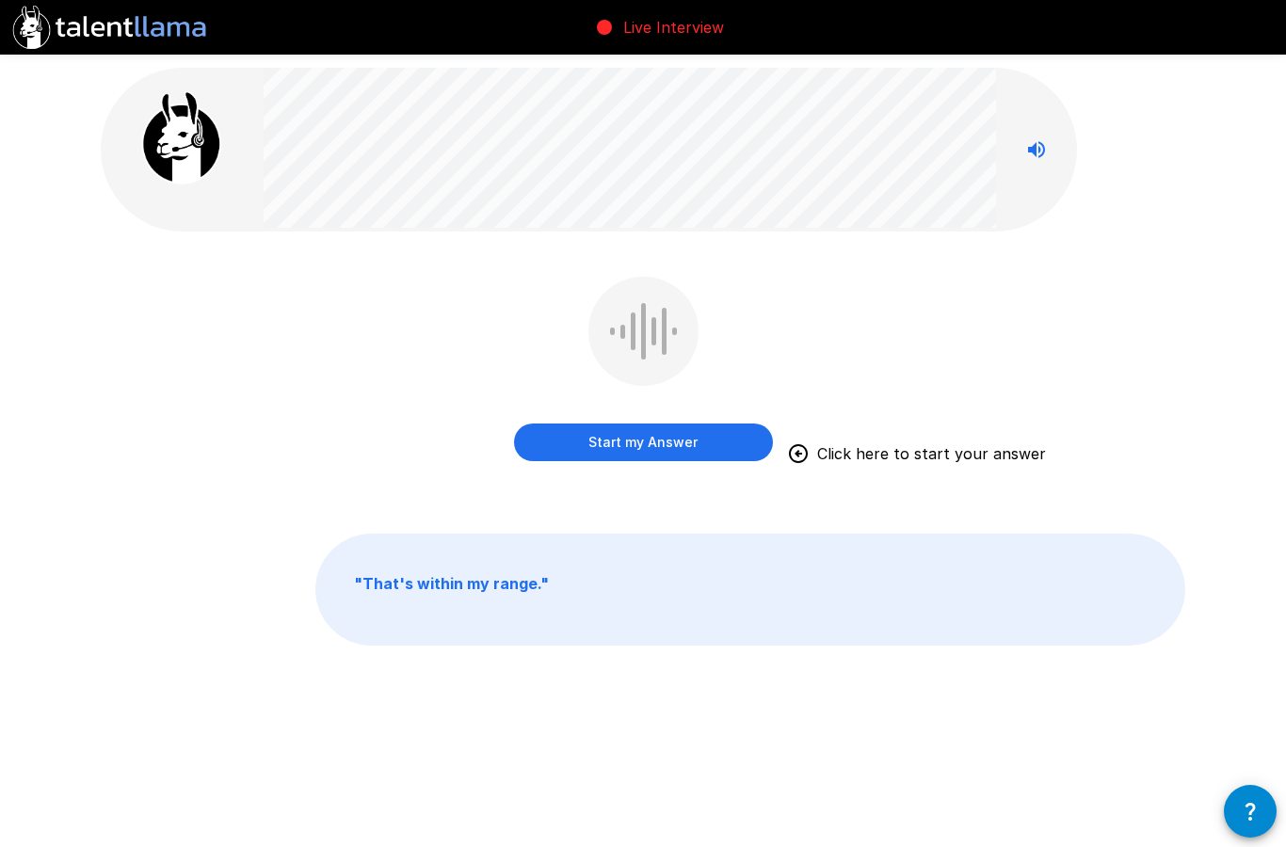
click at [709, 455] on button "Start my Answer" at bounding box center [643, 443] width 259 height 38
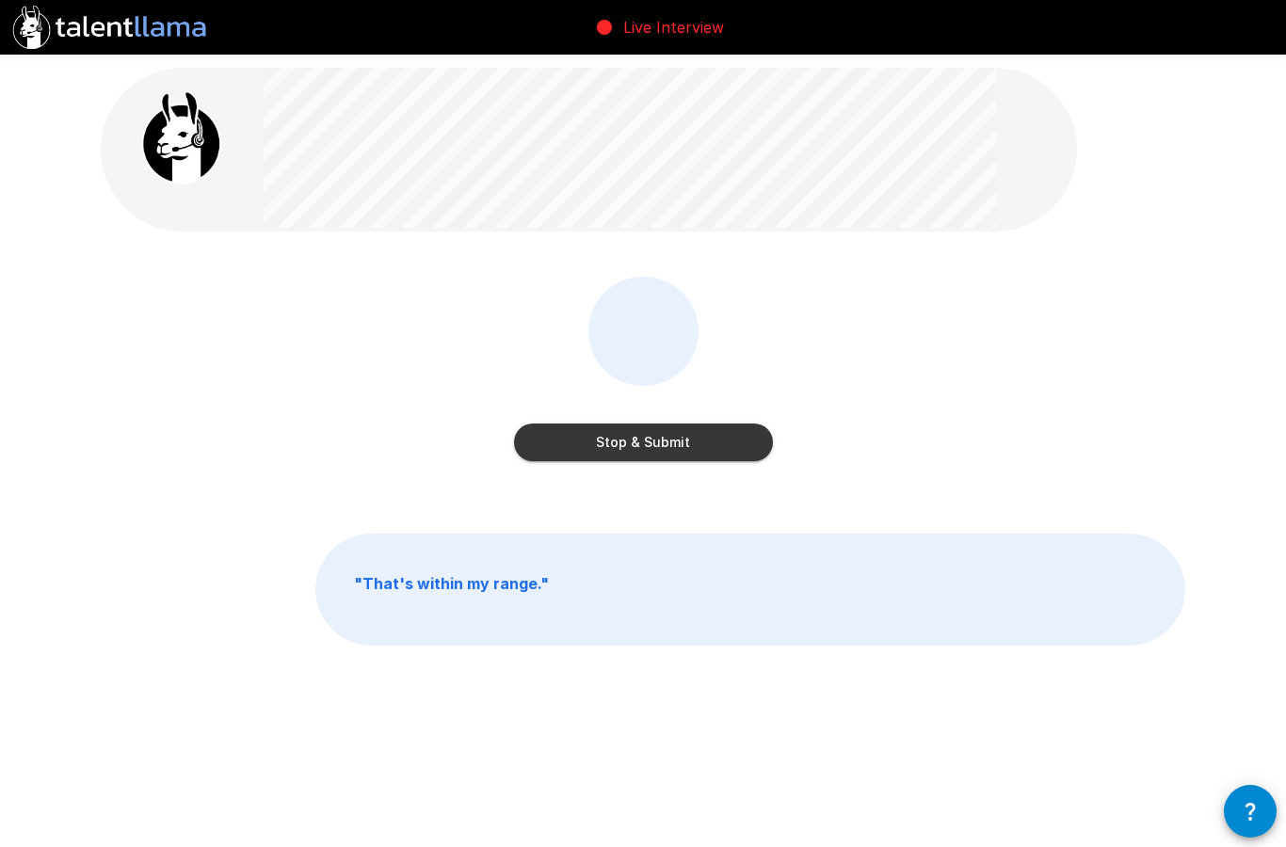
click at [729, 444] on button "Stop & Submit" at bounding box center [643, 443] width 259 height 38
